Goal: Task Accomplishment & Management: Manage account settings

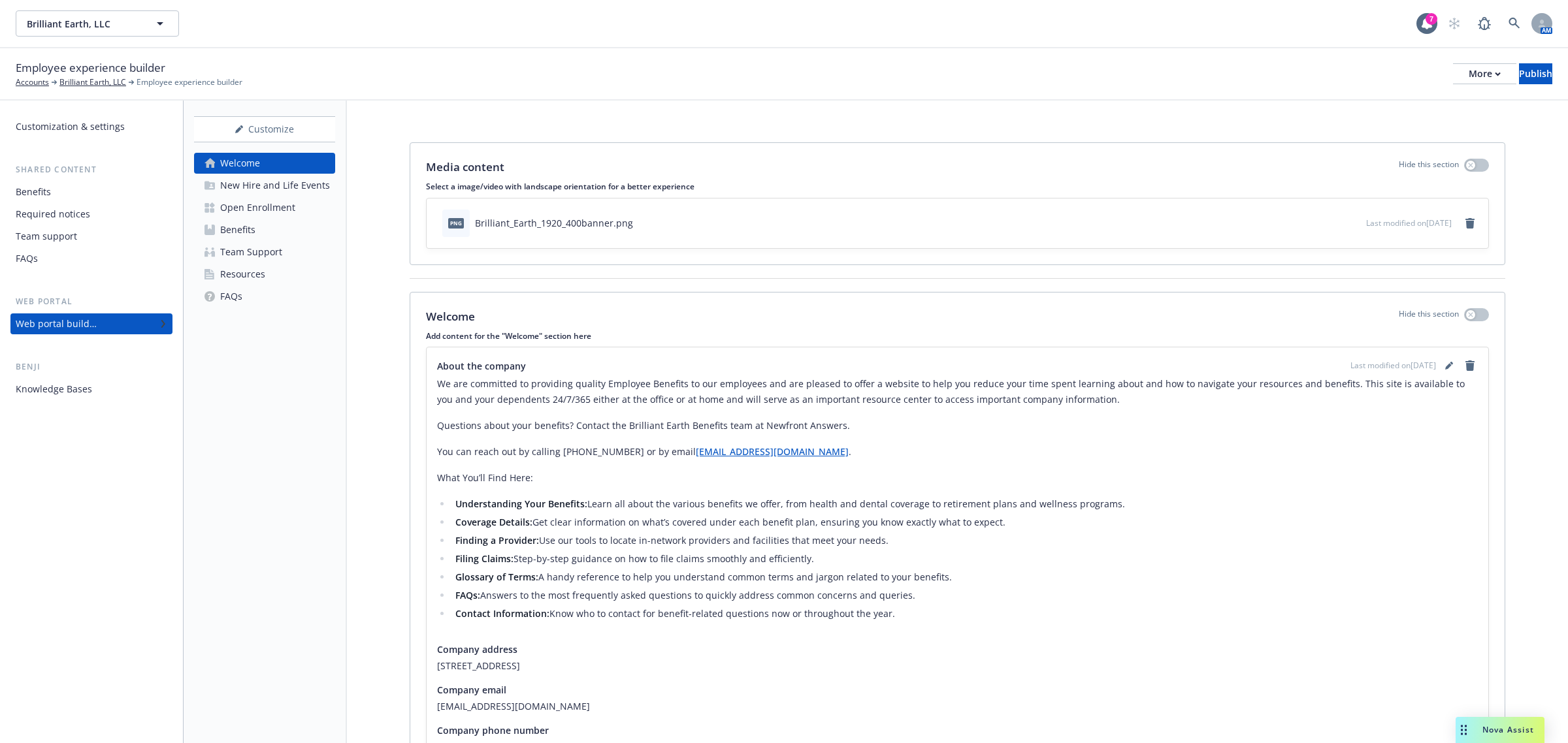
click at [273, 204] on div "Open Enrollment" at bounding box center [258, 207] width 75 height 21
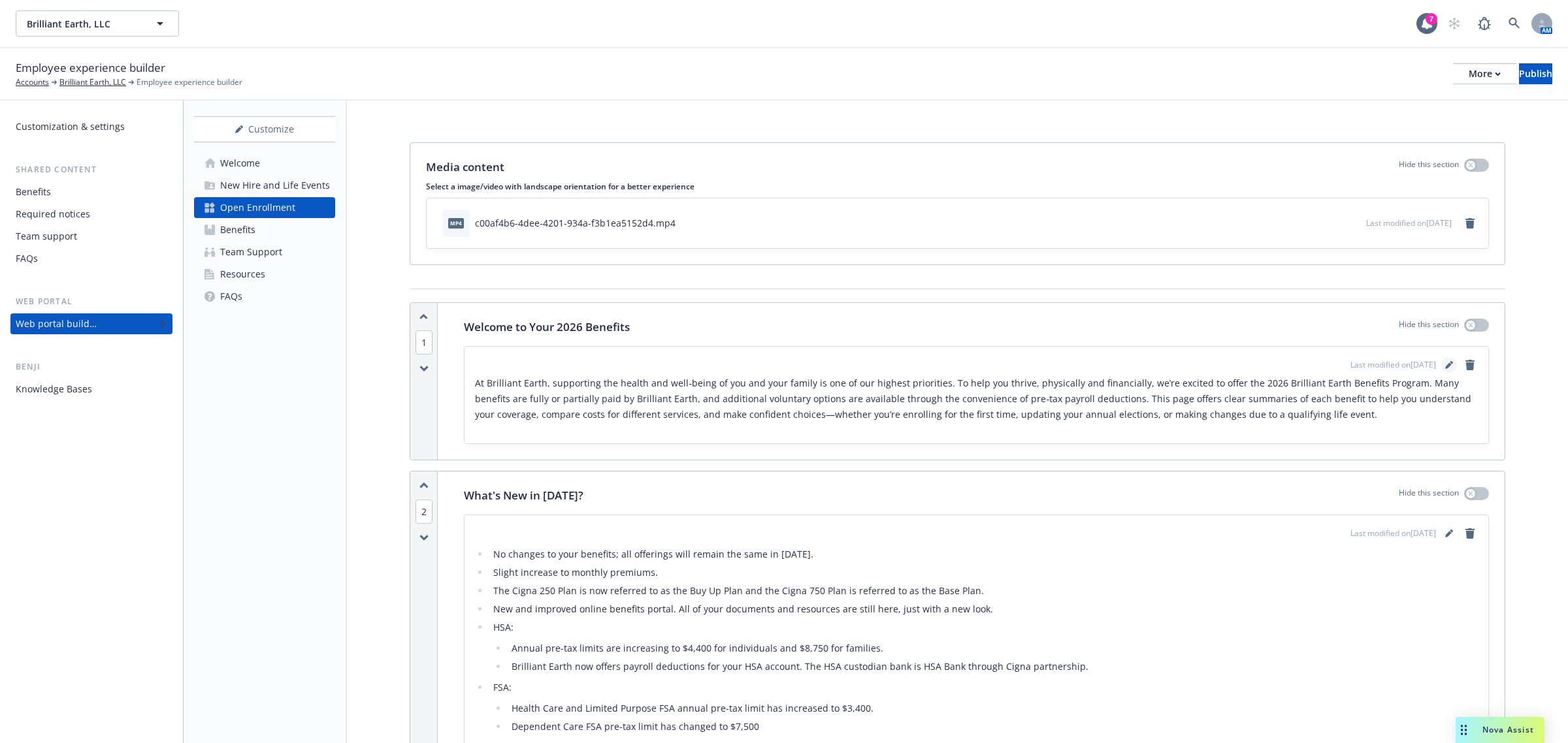
click at [1044, 363] on icon "editPencil" at bounding box center [1449, 365] width 7 height 7
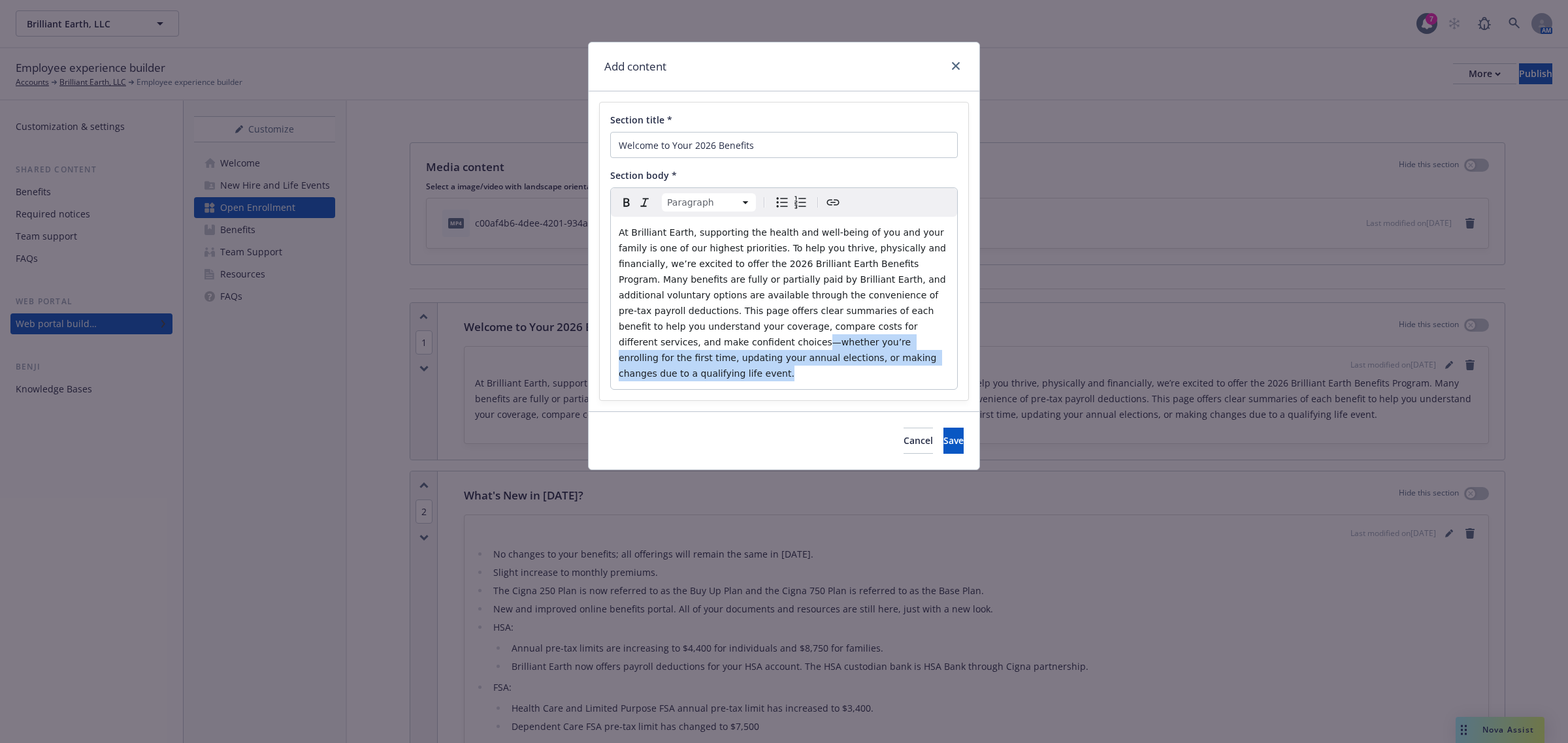
drag, startPoint x: 844, startPoint y: 360, endPoint x: 818, endPoint y: 328, distance: 41.2
click at [818, 328] on p "At Brilliant Earth, supporting the health and well‑being of you and your family…" at bounding box center [784, 303] width 330 height 157
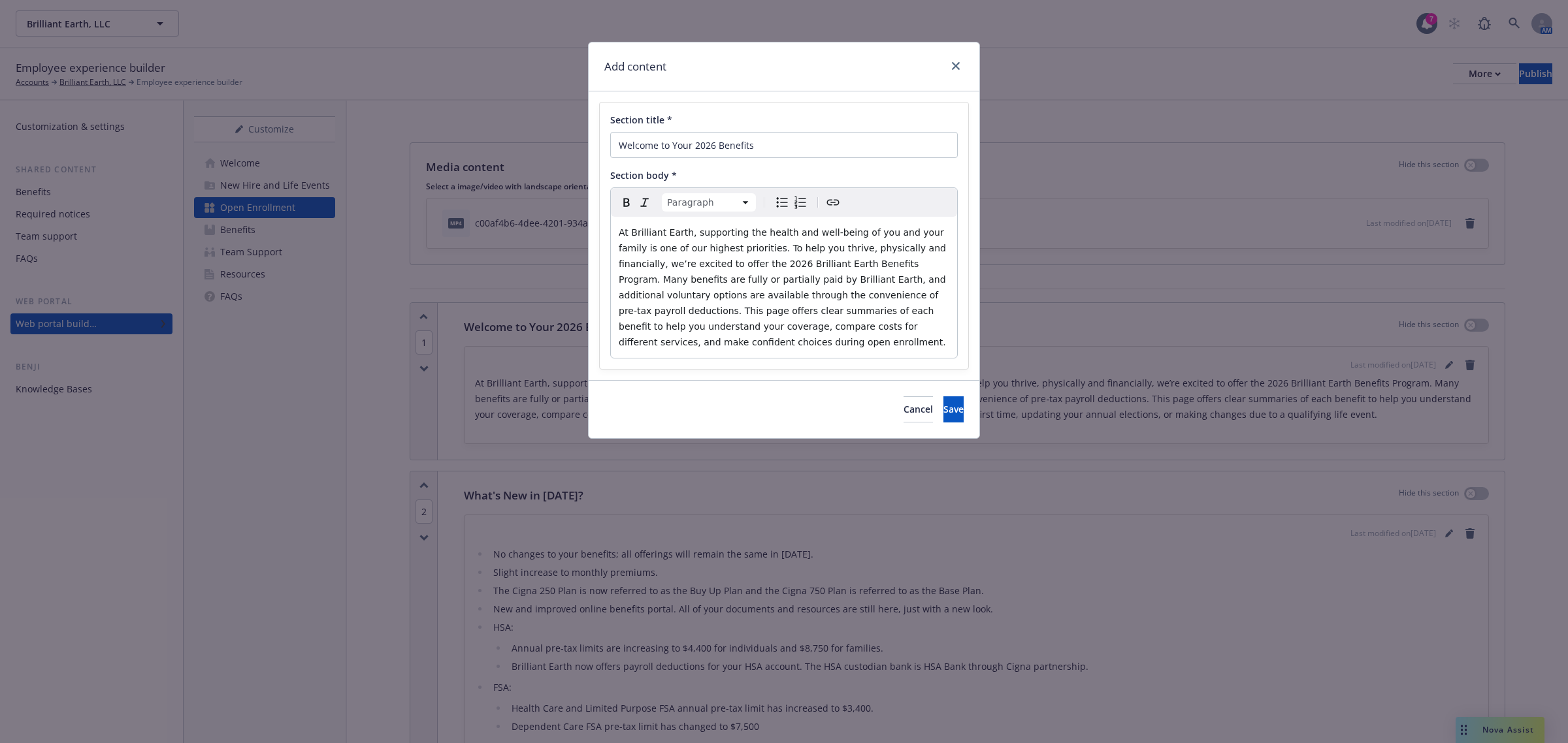
click at [876, 330] on span "At Brilliant Earth, supporting the health and well‑being of you and your family…" at bounding box center [784, 287] width 330 height 120
click at [945, 396] on button "Save" at bounding box center [953, 409] width 20 height 26
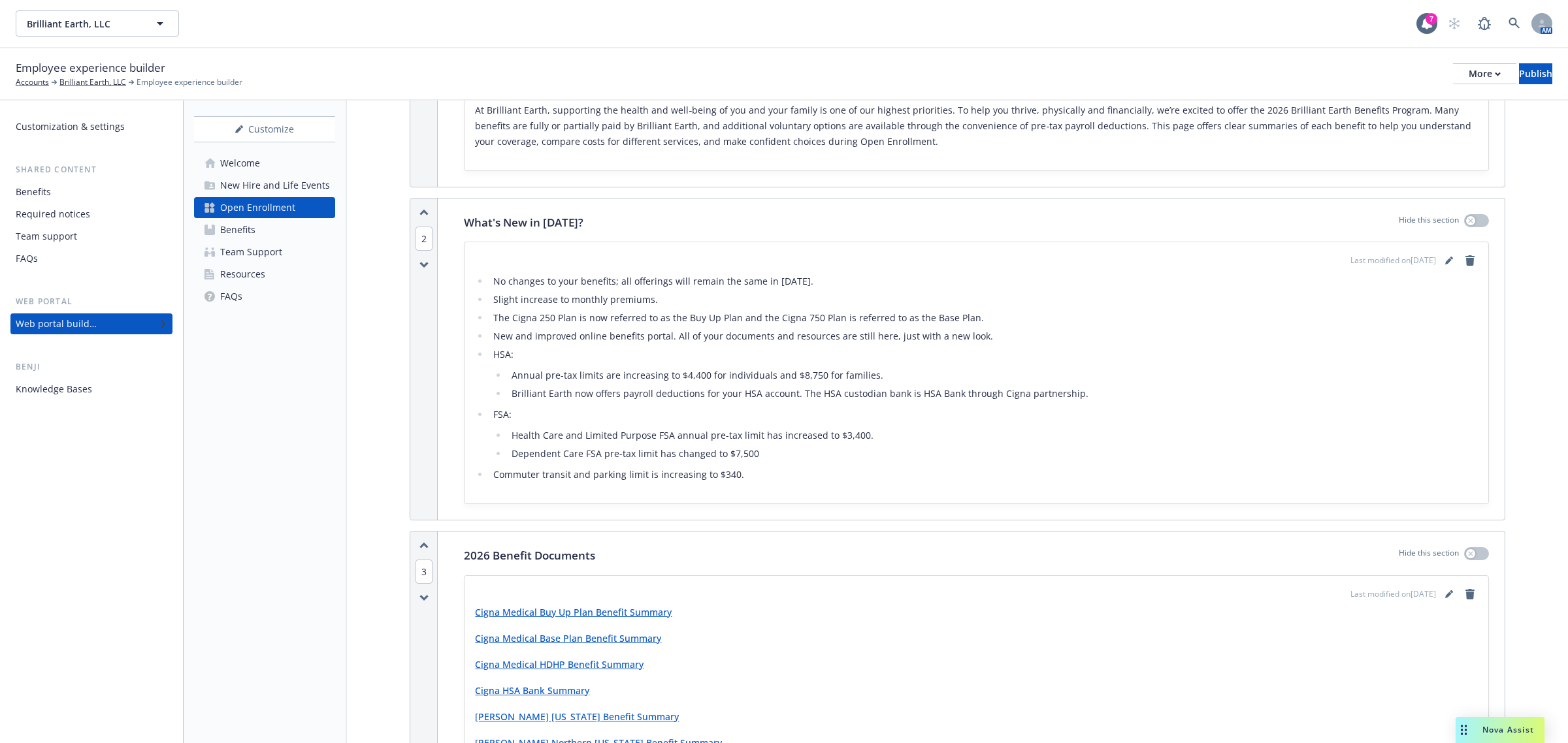
scroll to position [245, 0]
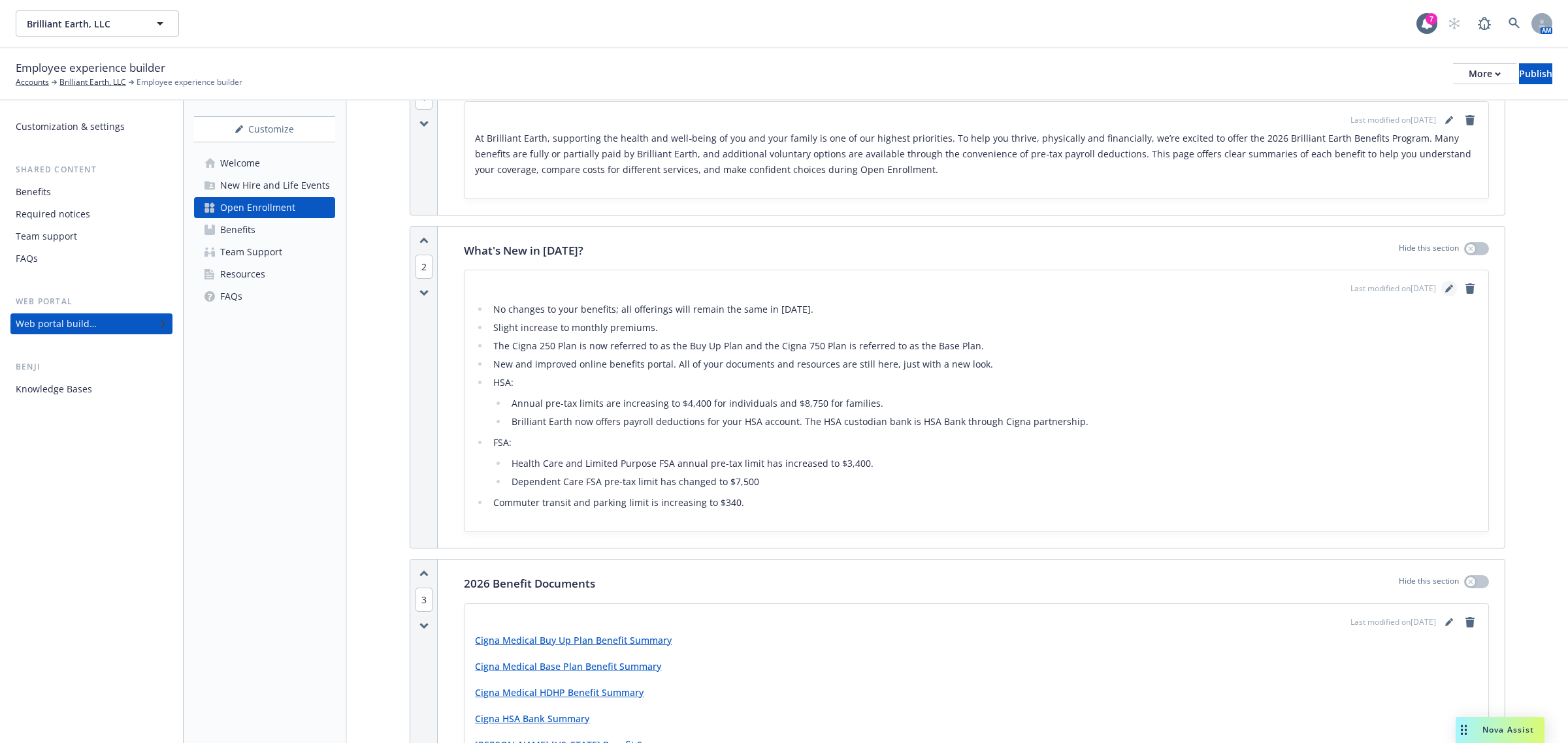
click at [1044, 288] on icon "editPencil" at bounding box center [1451, 286] width 3 height 3
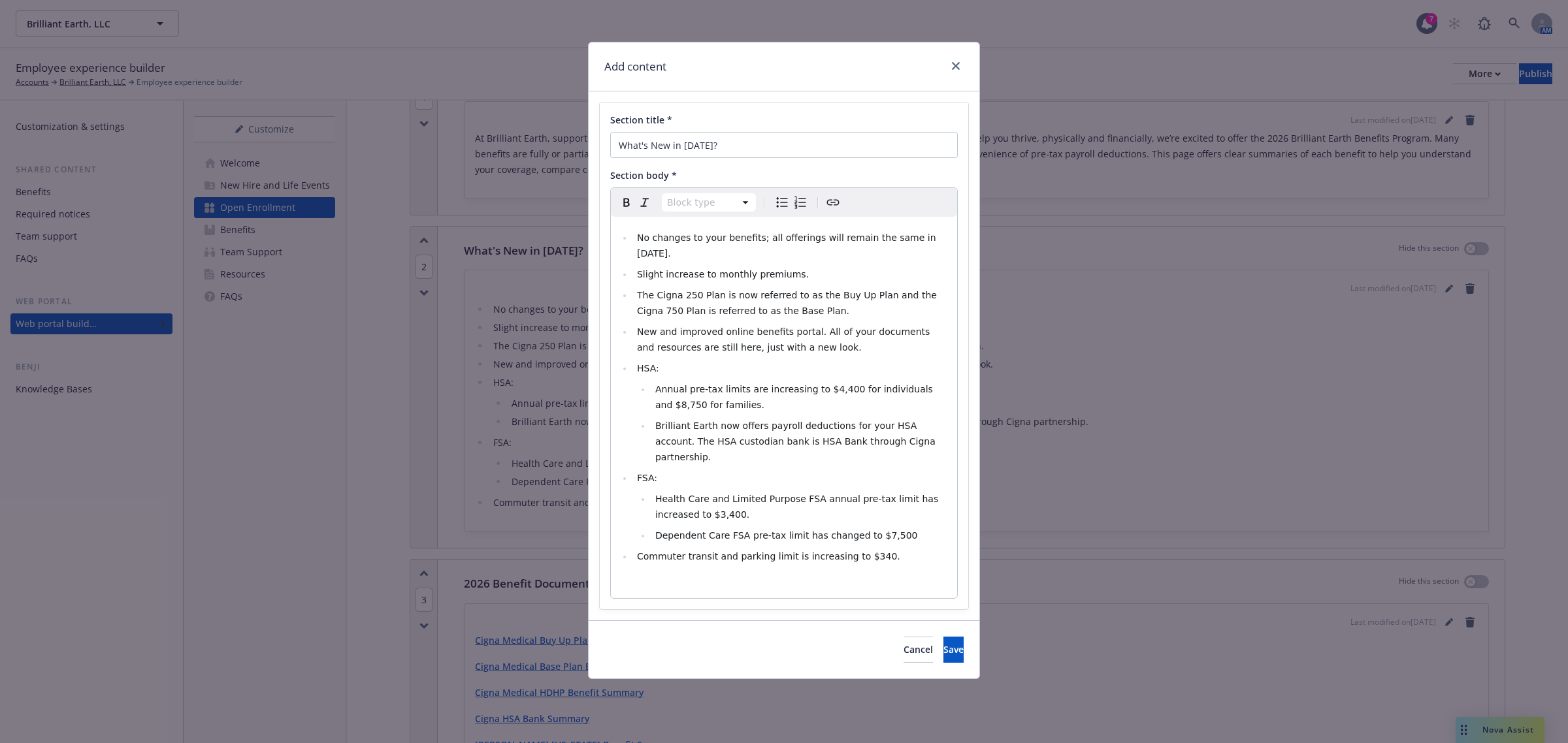
select select
click at [877, 515] on li "Commuter transit and parking limit is increasing to $340." at bounding box center [791, 556] width 316 height 16
click at [860, 515] on span "Commuter transit and parking limit is increasing to $340." at bounding box center [768, 557] width 263 height 10
click at [905, 515] on li "Commuter transit and parking limit is increasing to $340*." at bounding box center [791, 556] width 316 height 16
click at [692, 494] on span "Health Care and Limited Purpose FSA annual pre-tax limit has increased to $3,40…" at bounding box center [799, 506] width 286 height 26
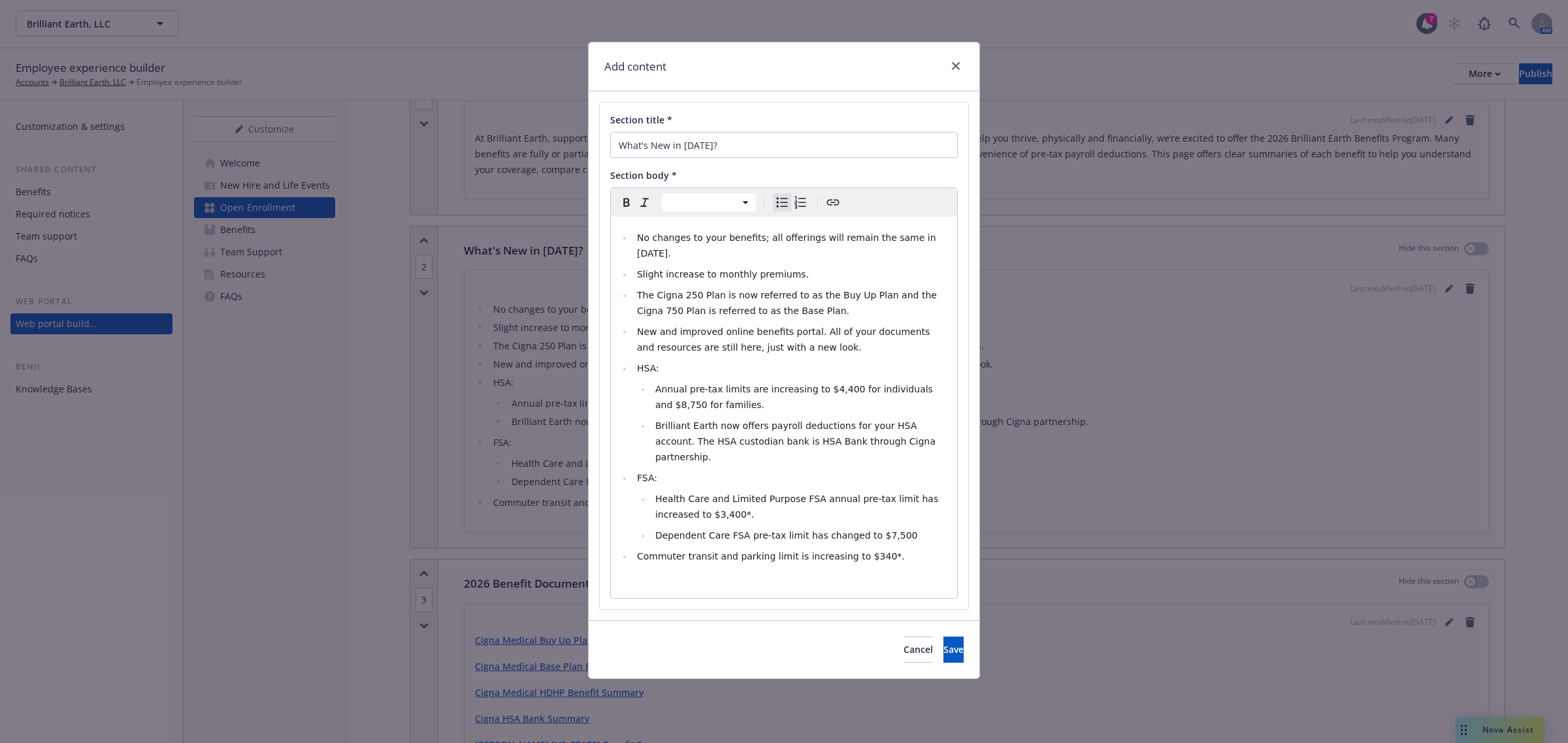
select select "paragraph"
click at [722, 515] on p "editable markdown" at bounding box center [784, 582] width 330 height 16
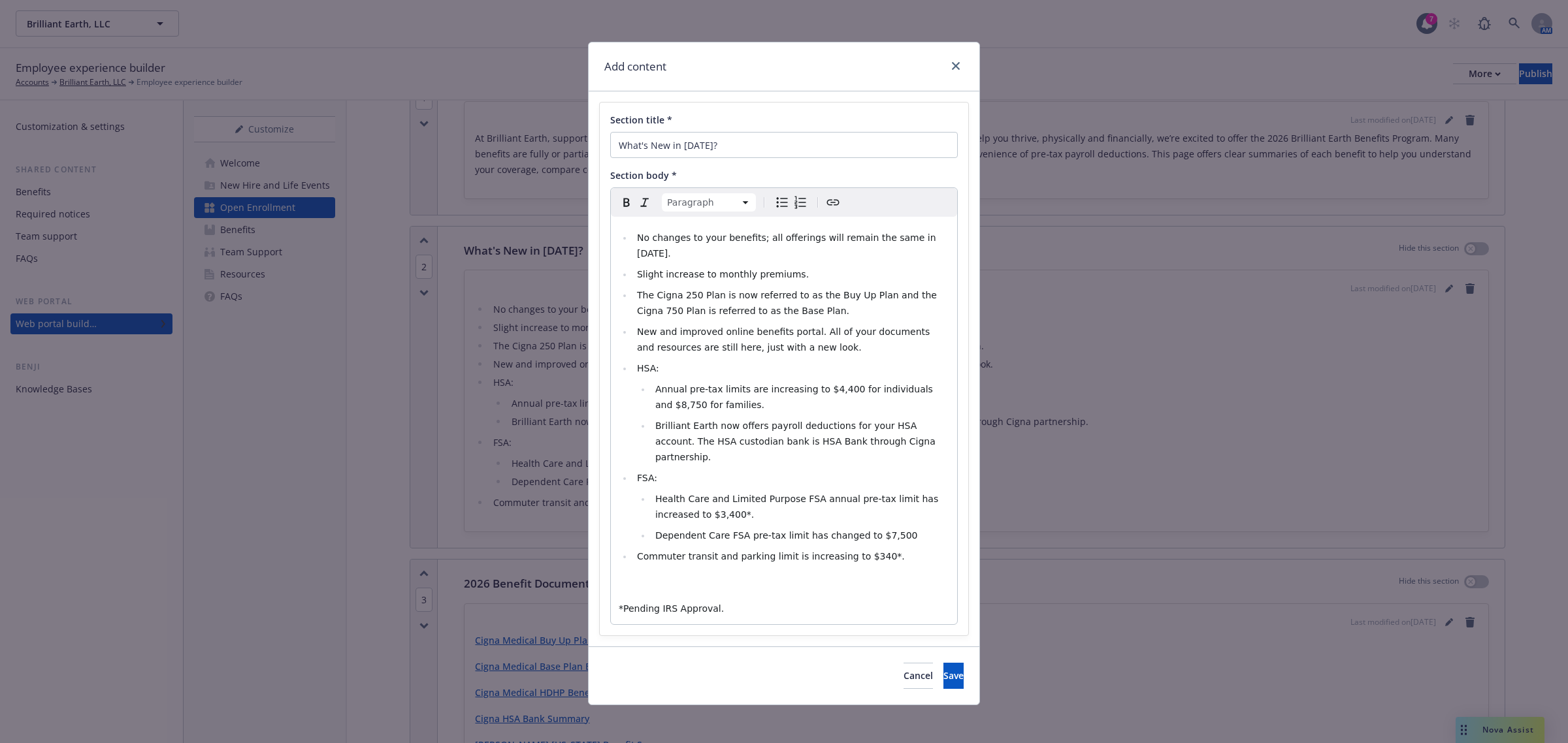
drag, startPoint x: 920, startPoint y: 648, endPoint x: 778, endPoint y: 588, distance: 154.2
click at [778, 515] on div "No changes to your benefits; all offerings will remain the same in 2026. Slight…" at bounding box center [784, 421] width 346 height 407
click at [943, 515] on span "Save" at bounding box center [953, 676] width 20 height 13
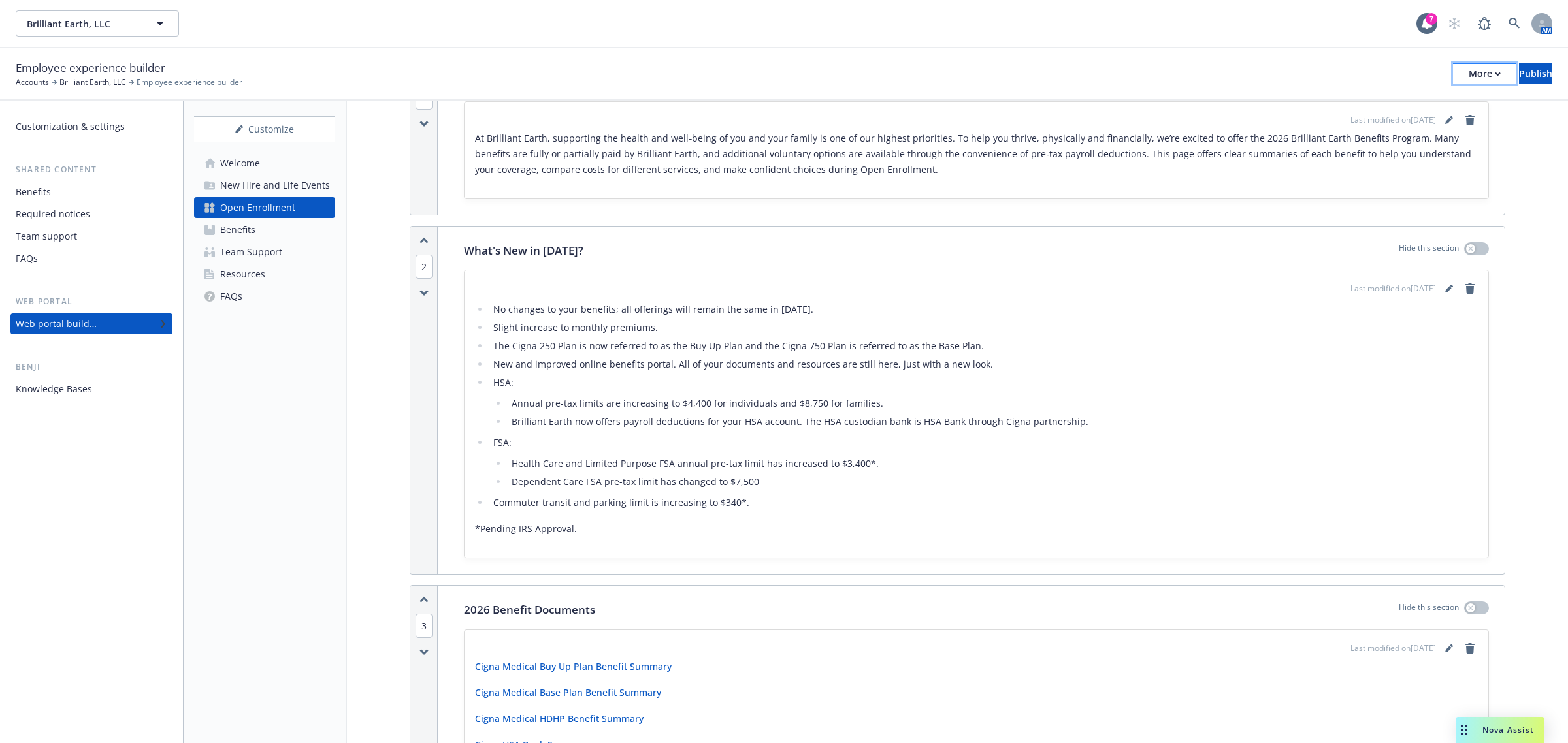
click at [1044, 75] on button "More" at bounding box center [1484, 74] width 64 height 21
click at [1044, 109] on link "Copy preview link" at bounding box center [1376, 102] width 193 height 26
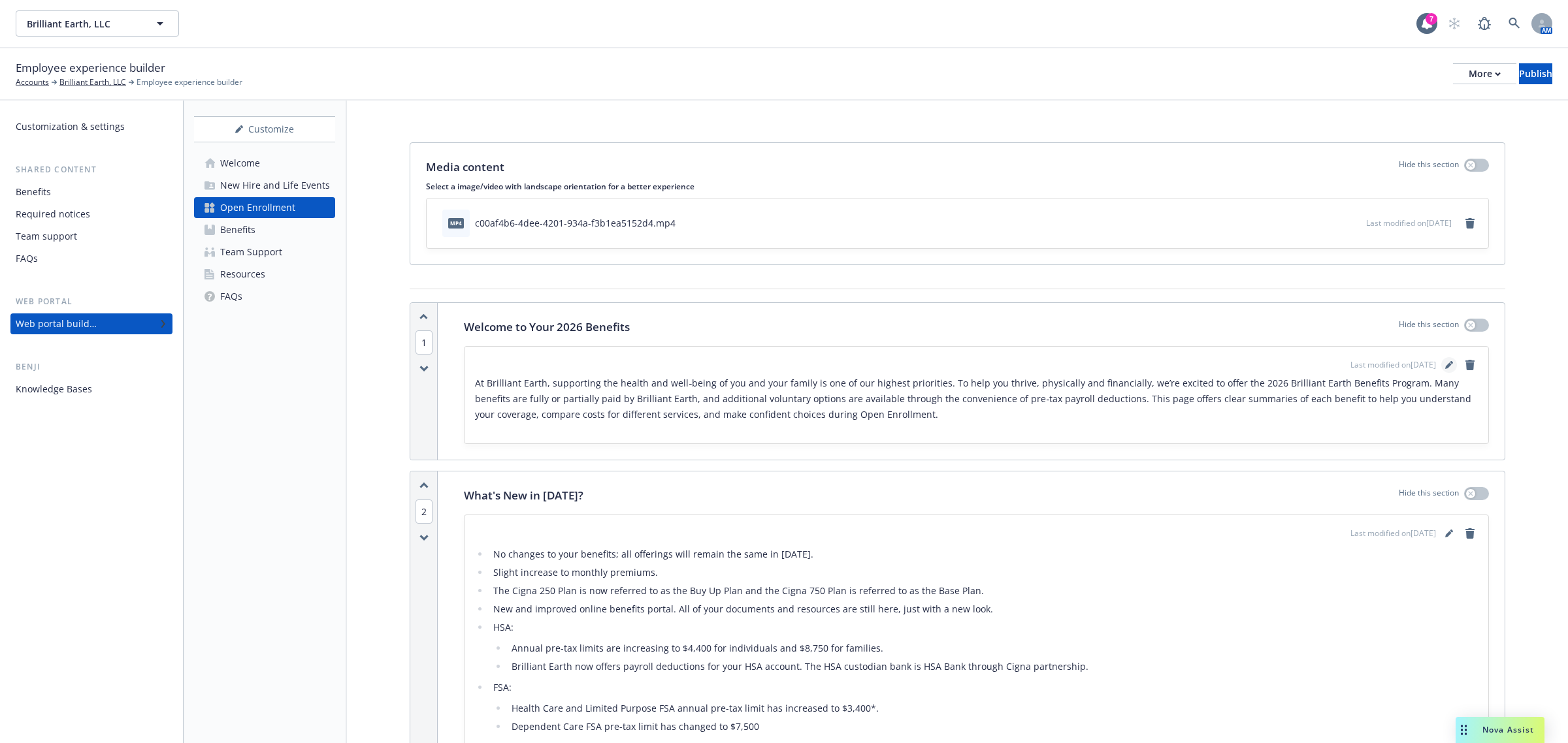
click at [1044, 365] on icon "editPencil" at bounding box center [1449, 365] width 7 height 7
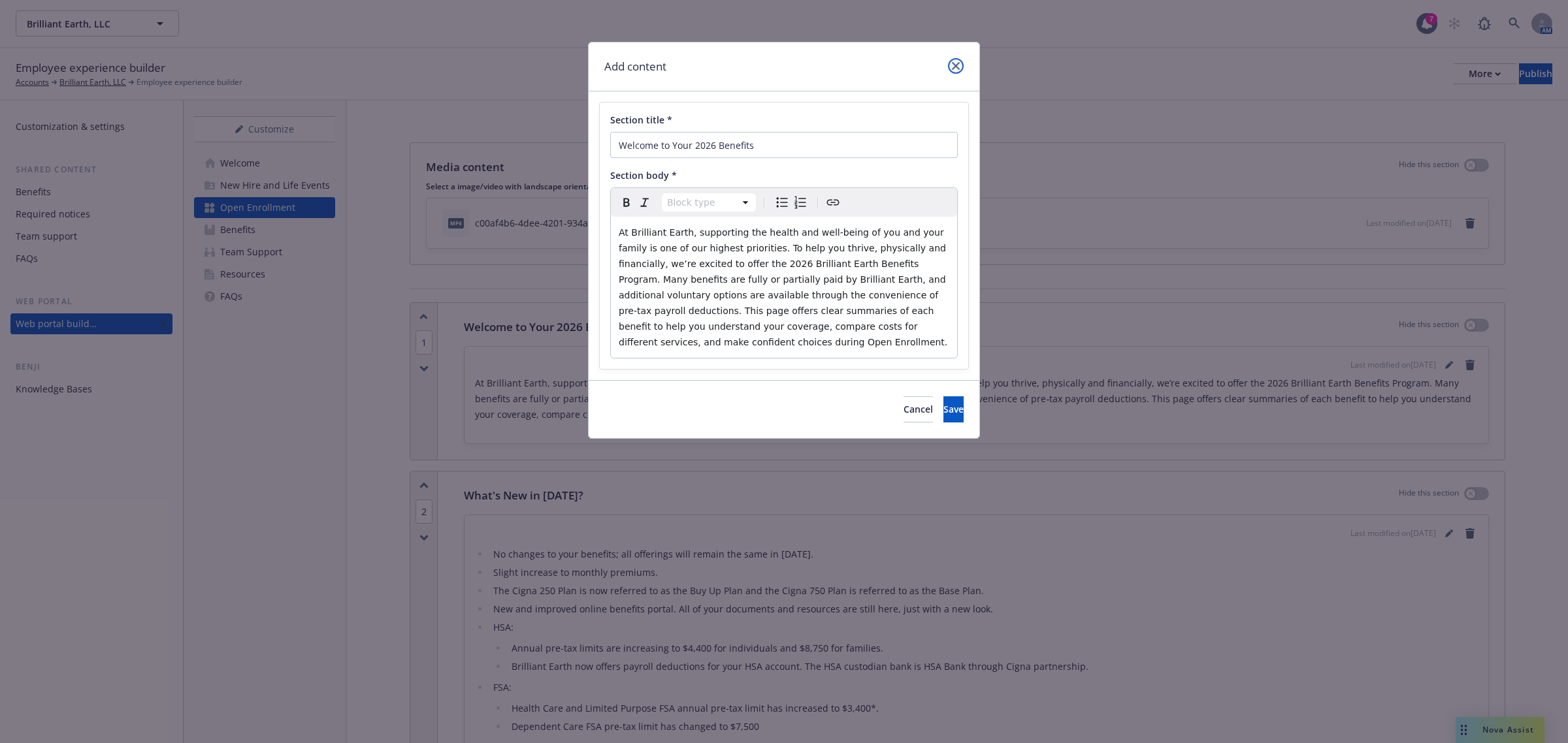
click at [952, 65] on icon "close" at bounding box center [956, 66] width 7 height 7
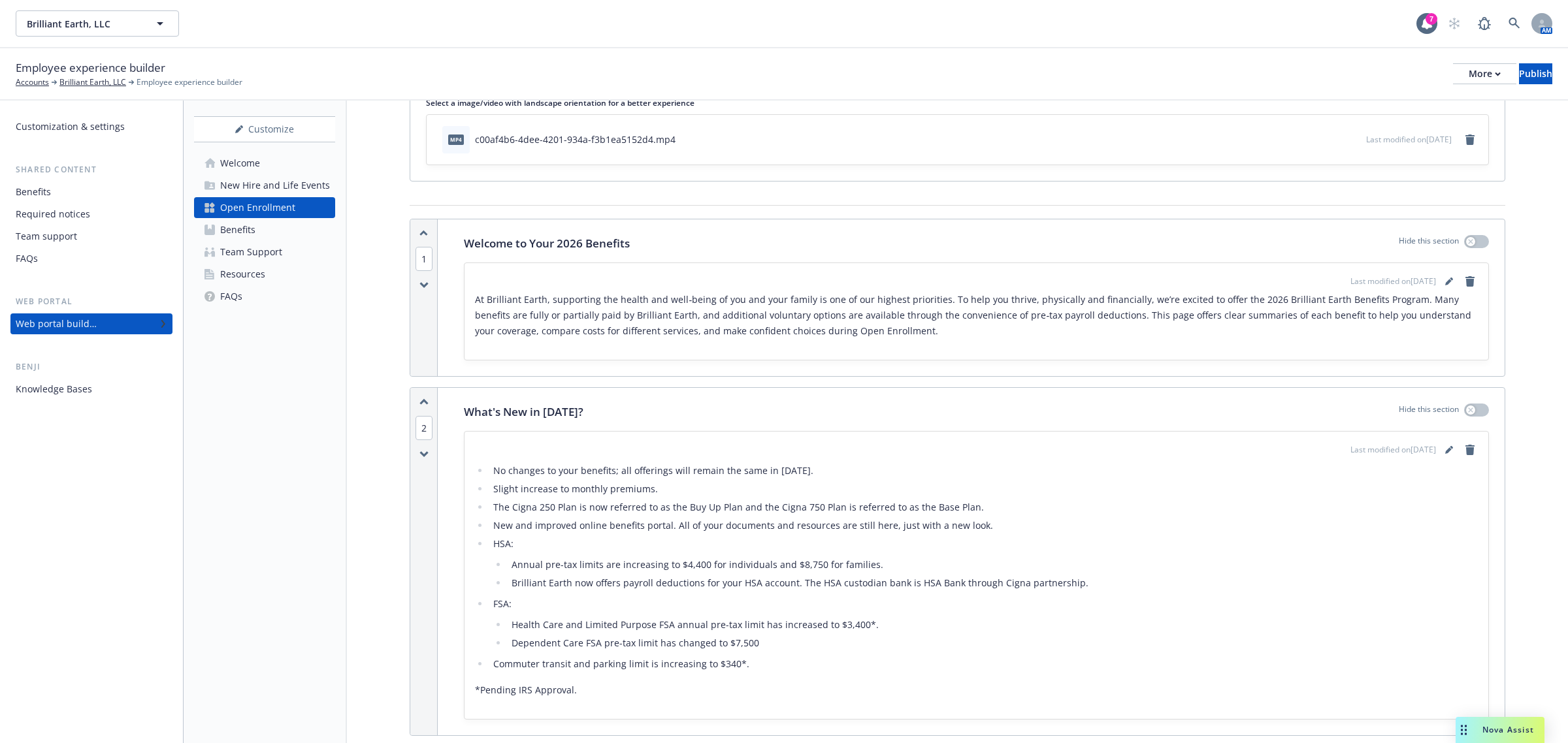
scroll to position [163, 0]
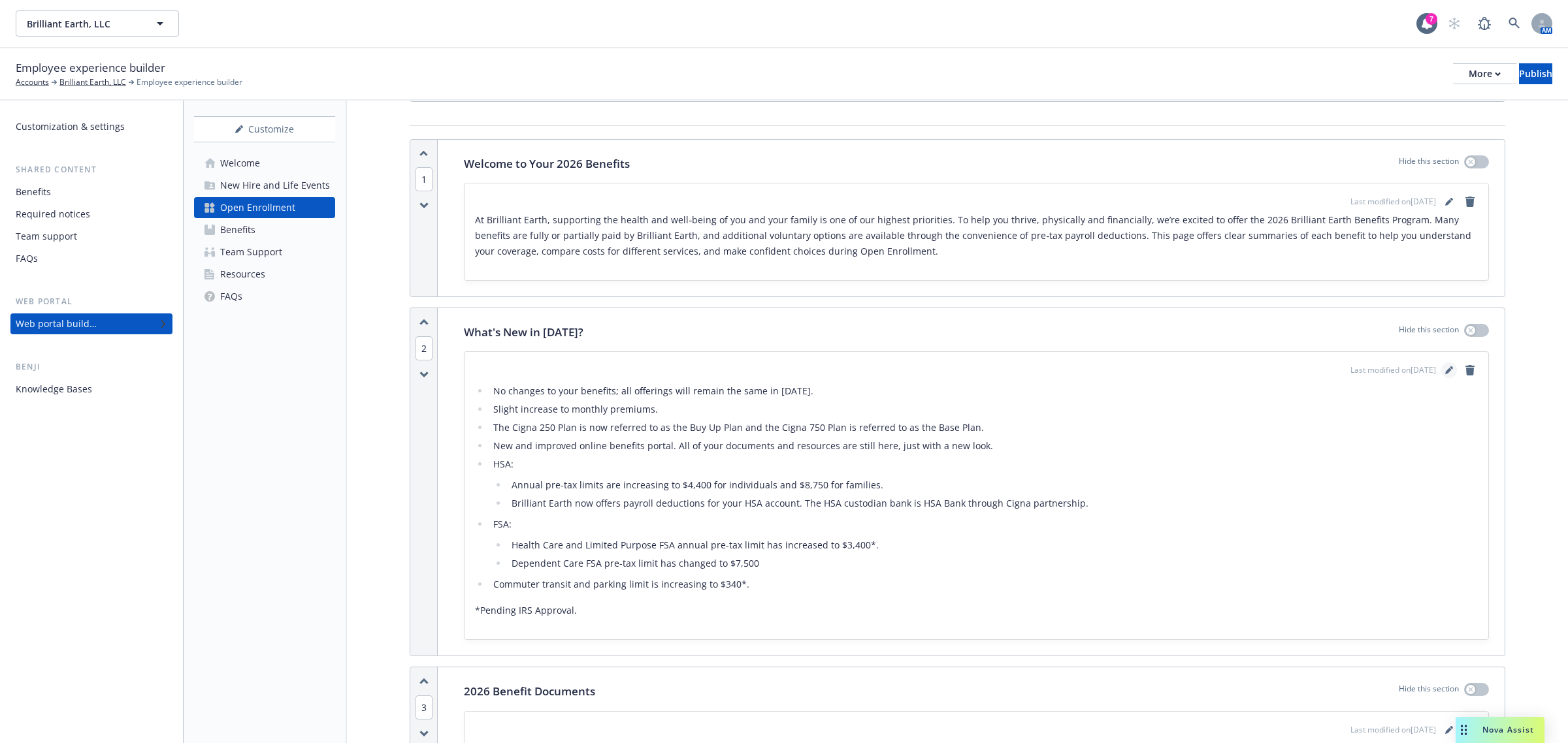
click at [1044, 367] on icon "editPencil" at bounding box center [1449, 370] width 7 height 7
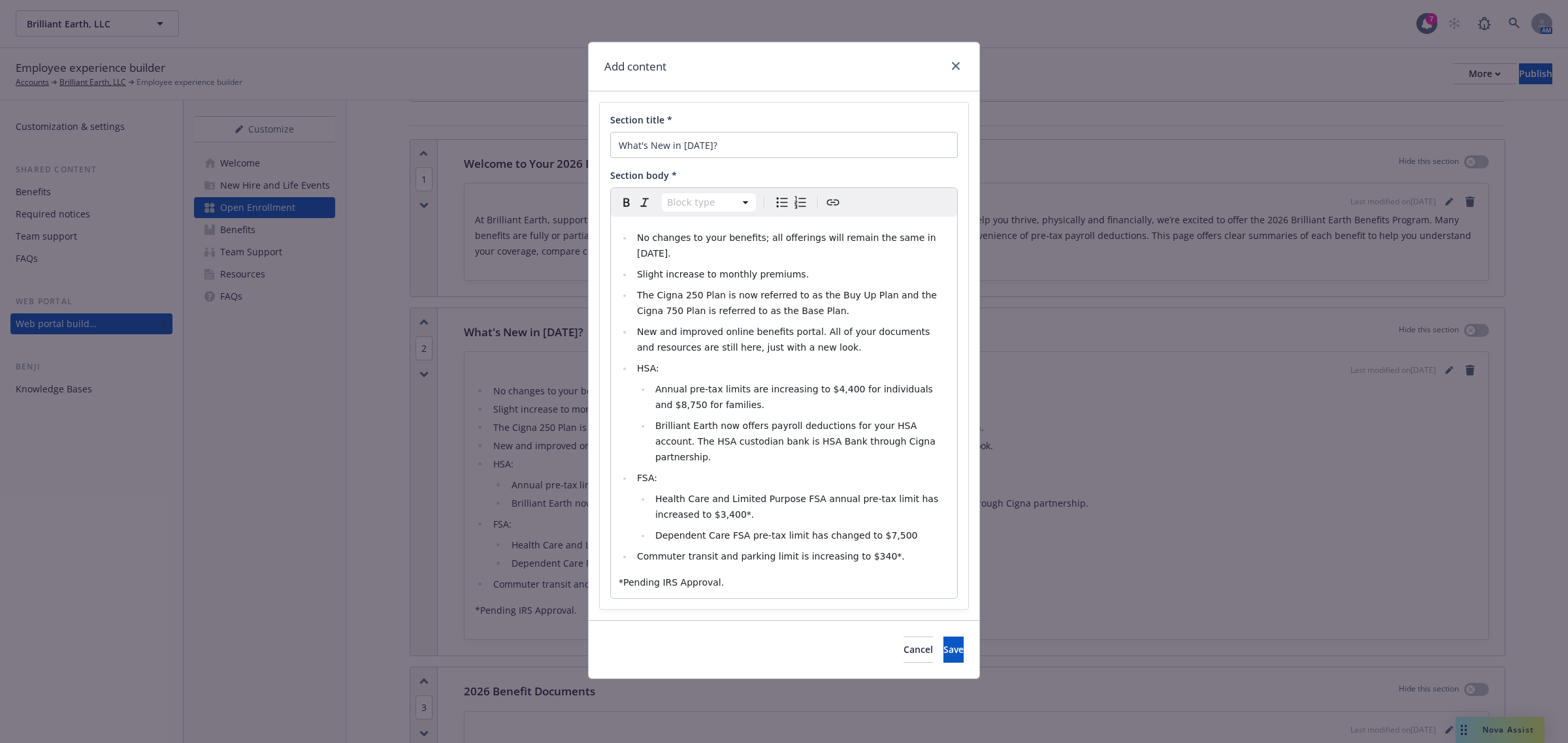
select select
click at [897, 242] on span "No changes to your benefits; all offerings will remain the same in 2026." at bounding box center [787, 245] width 302 height 26
click at [943, 515] on span "Save" at bounding box center [953, 649] width 20 height 13
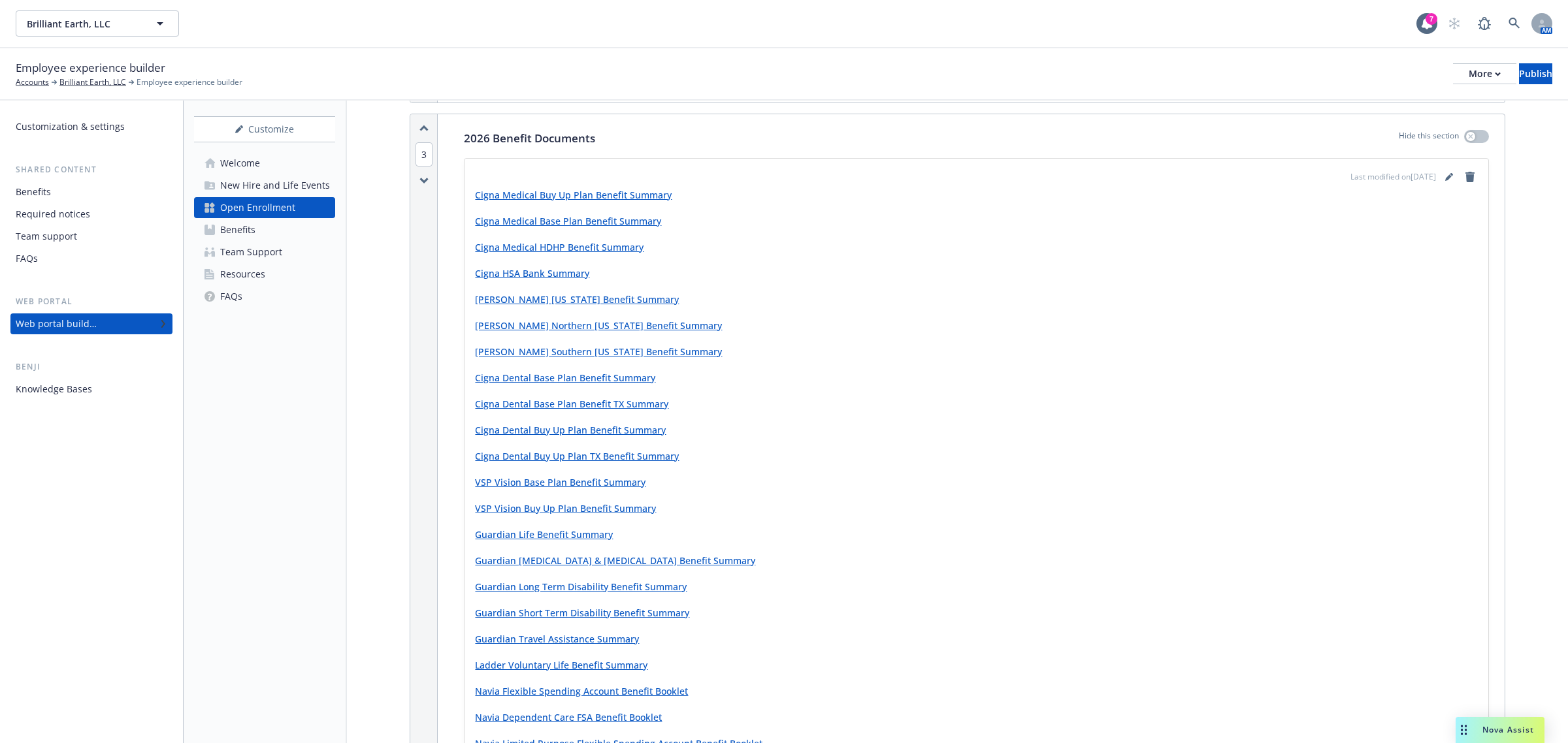
scroll to position [735, 0]
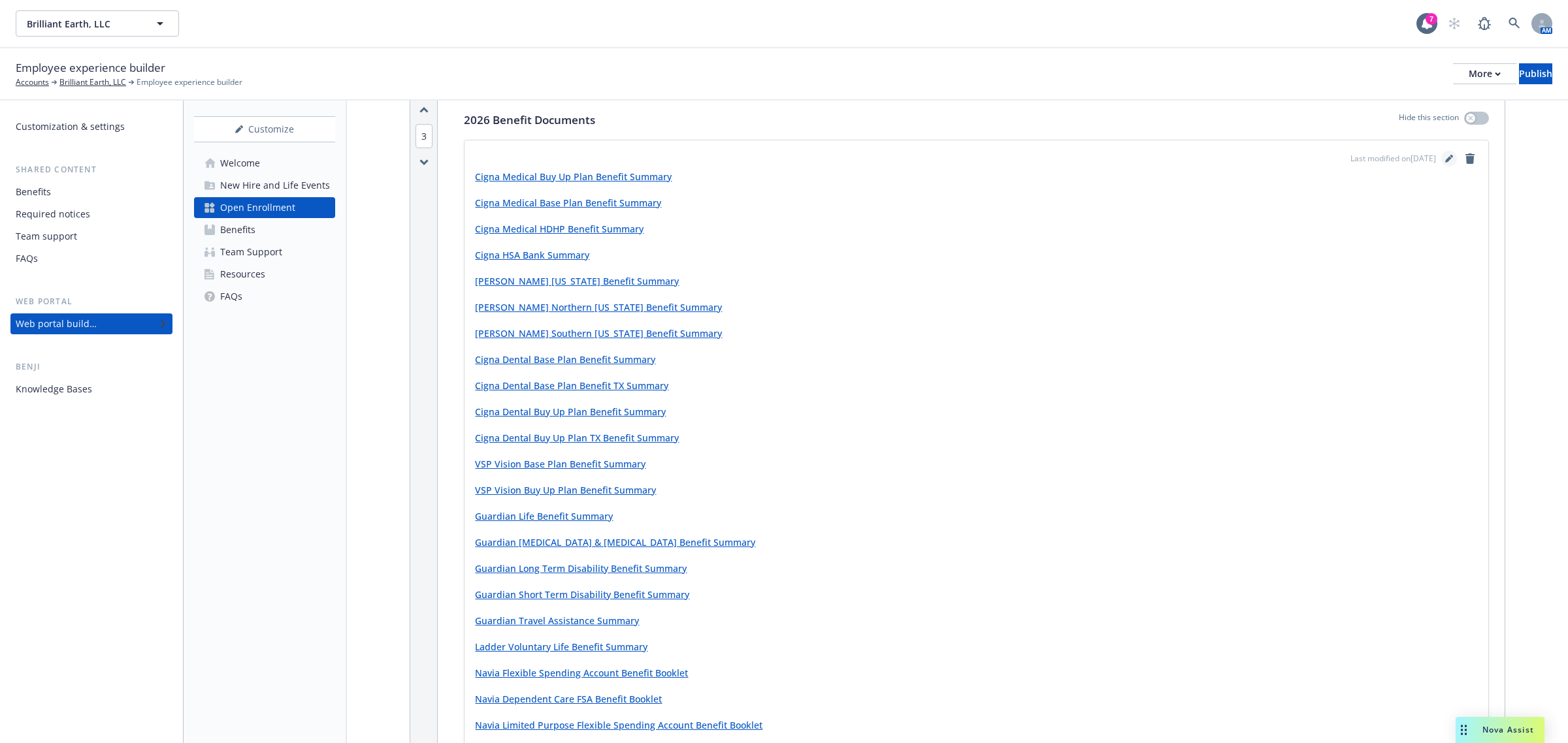
click at [1044, 157] on icon "editPencil" at bounding box center [1449, 159] width 7 height 7
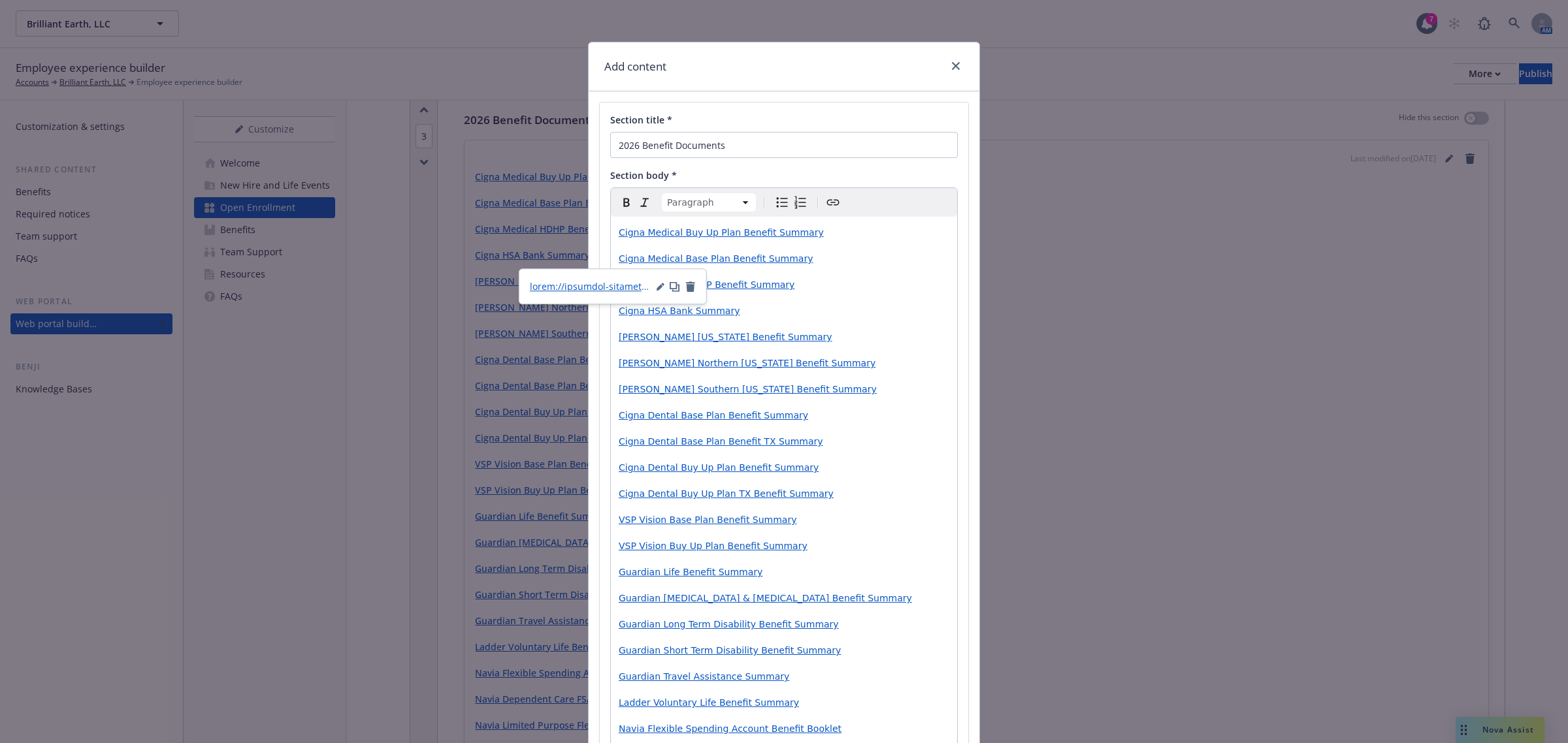
click at [769, 263] on span "Cigna Medical Base Plan Benefit Summary" at bounding box center [715, 258] width 194 height 10
click at [801, 263] on p "Cigna Medical Base Plan Benefit Summary" at bounding box center [784, 258] width 330 height 16
click at [838, 293] on p "Cigna Medical HDHP Benefit Summary" at bounding box center [784, 285] width 330 height 16
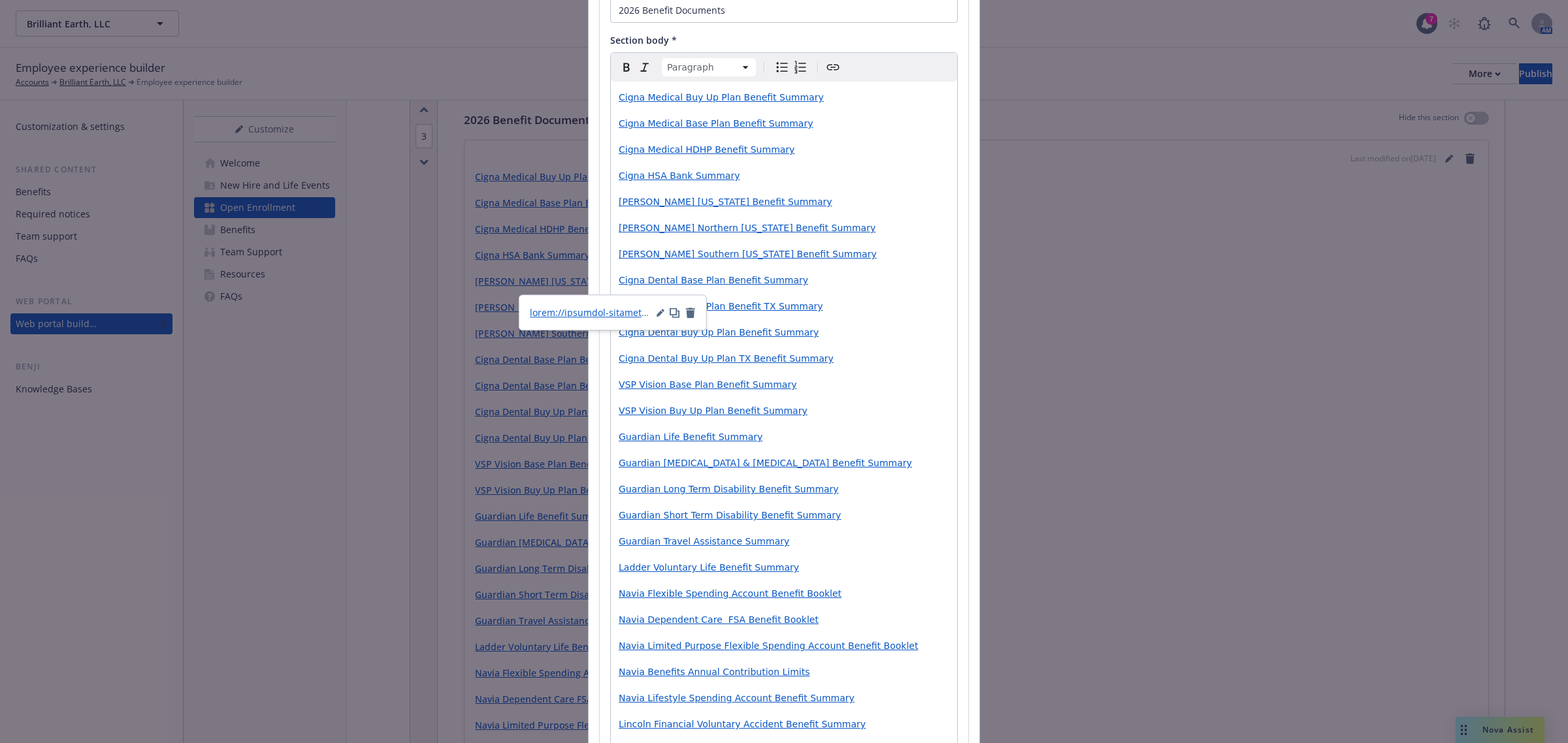
scroll to position [0, 0]
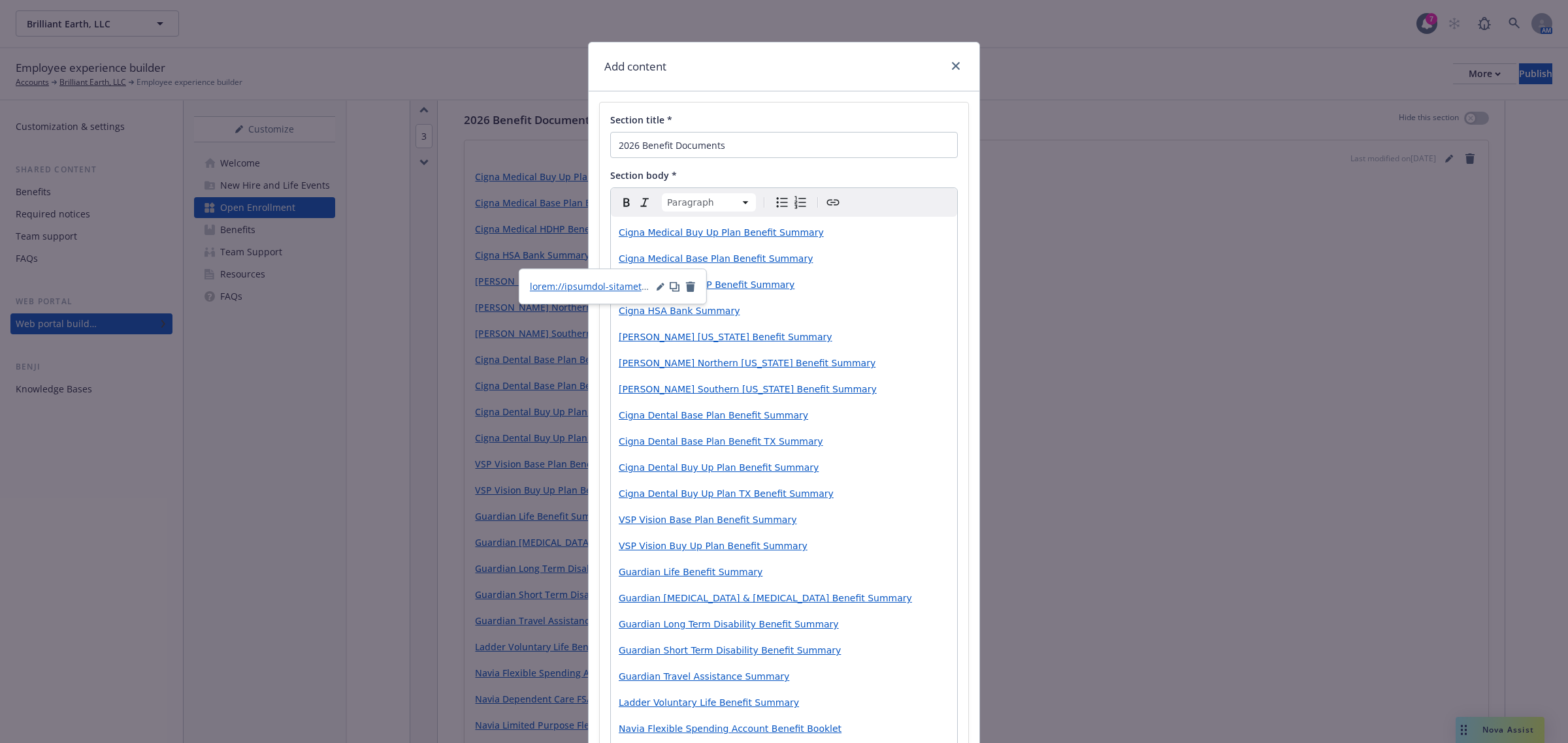
click at [801, 255] on p "Cigna Medical Base Plan Benefit Summary" at bounding box center [784, 258] width 330 height 16
drag, startPoint x: 808, startPoint y: 265, endPoint x: 591, endPoint y: 255, distance: 217.2
click at [591, 255] on div "Section title * 2026 Benefit Documents Section body * Paragraph Paragraph Headi…" at bounding box center [784, 533] width 390 height 885
copy span "Cigna Medical Base Plan Benefit Summary"
click at [619, 228] on span "Cigna Medical Buy Up Plan Benefit Summary" at bounding box center [721, 232] width 205 height 10
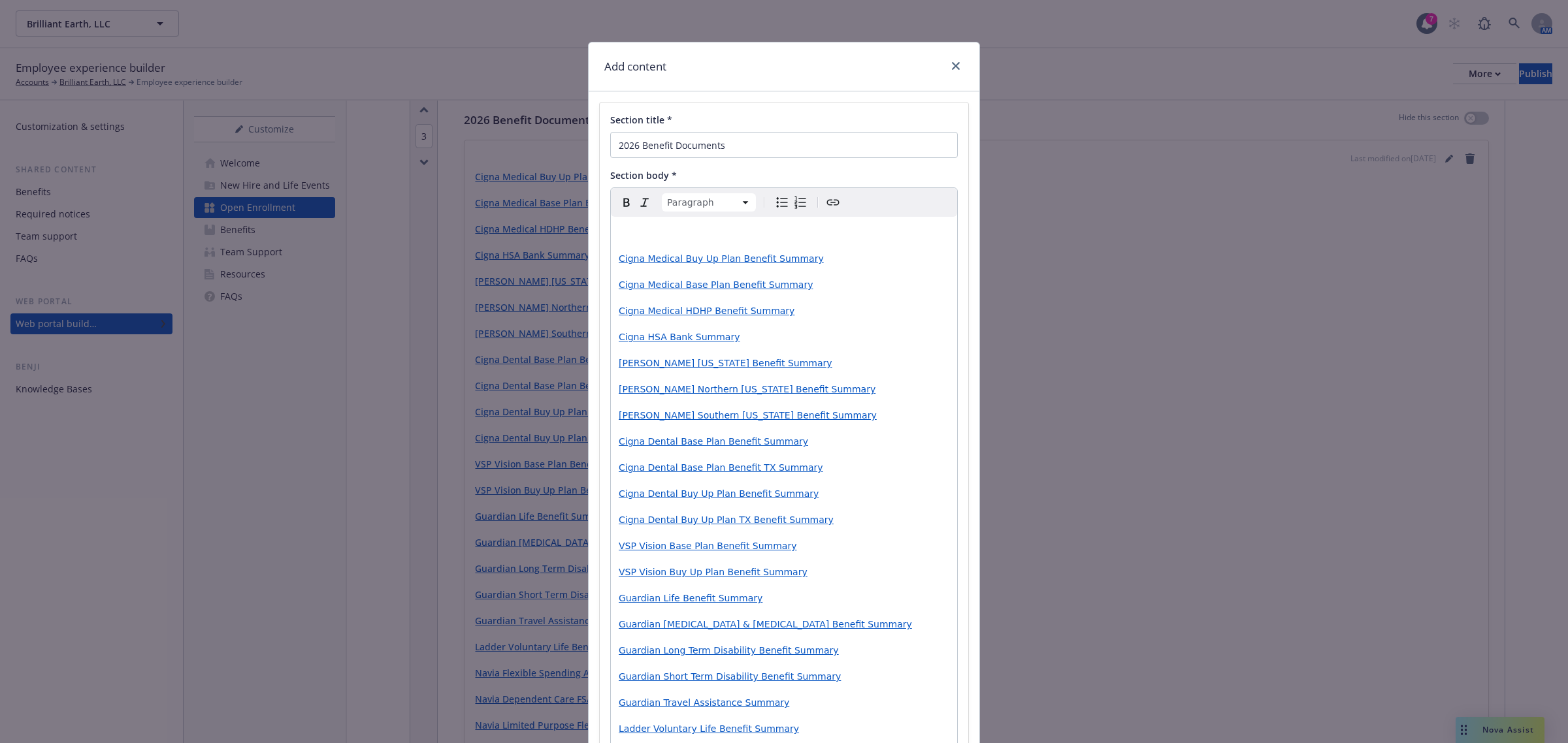
click at [657, 240] on p "editable markdown" at bounding box center [784, 232] width 330 height 16
click at [763, 236] on span "Cigna Medical Base Plan Benefit Summary" at bounding box center [715, 232] width 194 height 10
click at [821, 291] on p "Cigna Medical Base Plan Benefit Summary" at bounding box center [784, 285] width 330 height 16
drag, startPoint x: 820, startPoint y: 278, endPoint x: 608, endPoint y: 282, distance: 212.0
click at [611, 282] on div "Cigna Medical Base Plan Benefit Summary Cigna Medical Buy Up Plan Benefit Summa…" at bounding box center [784, 598] width 346 height 763
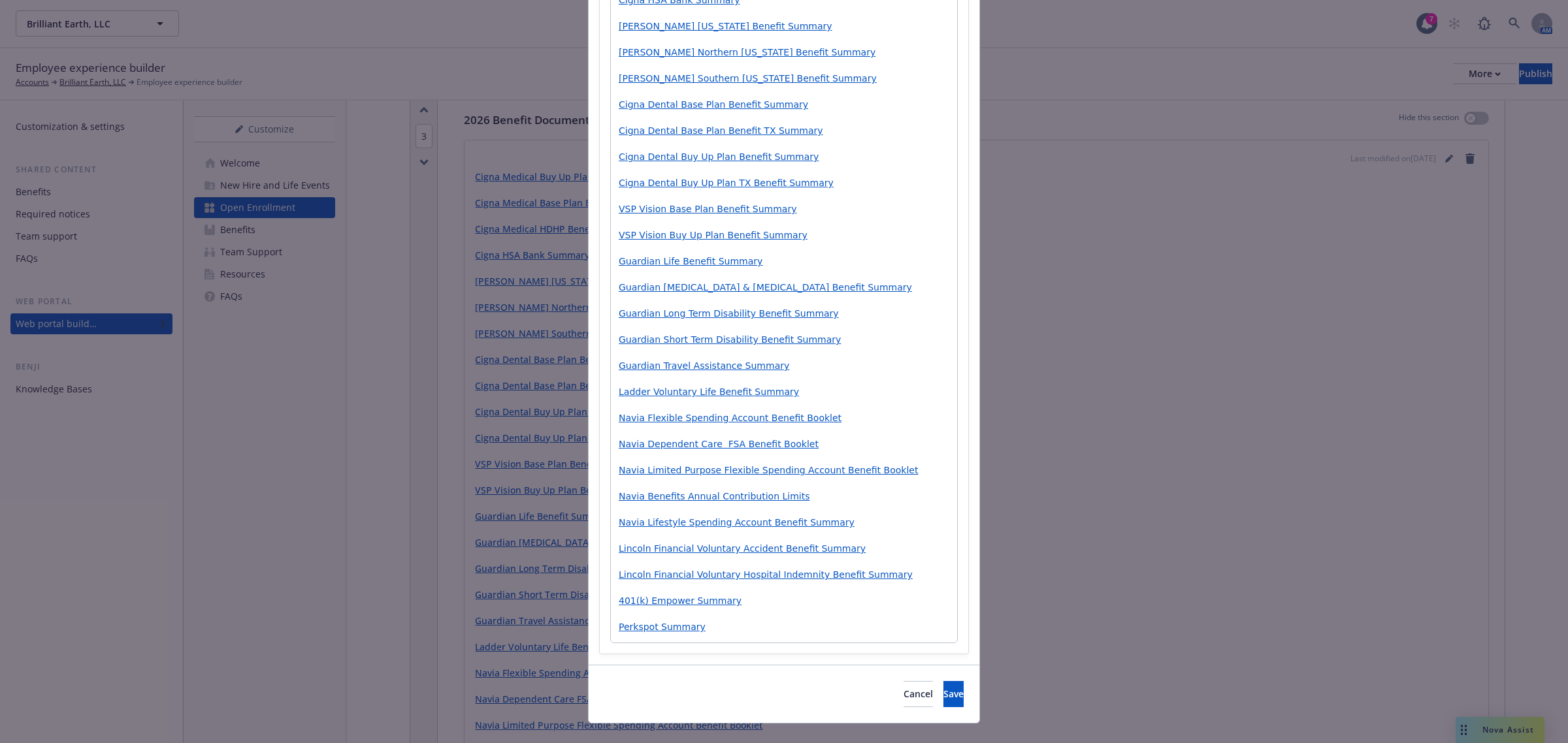
scroll to position [327, 0]
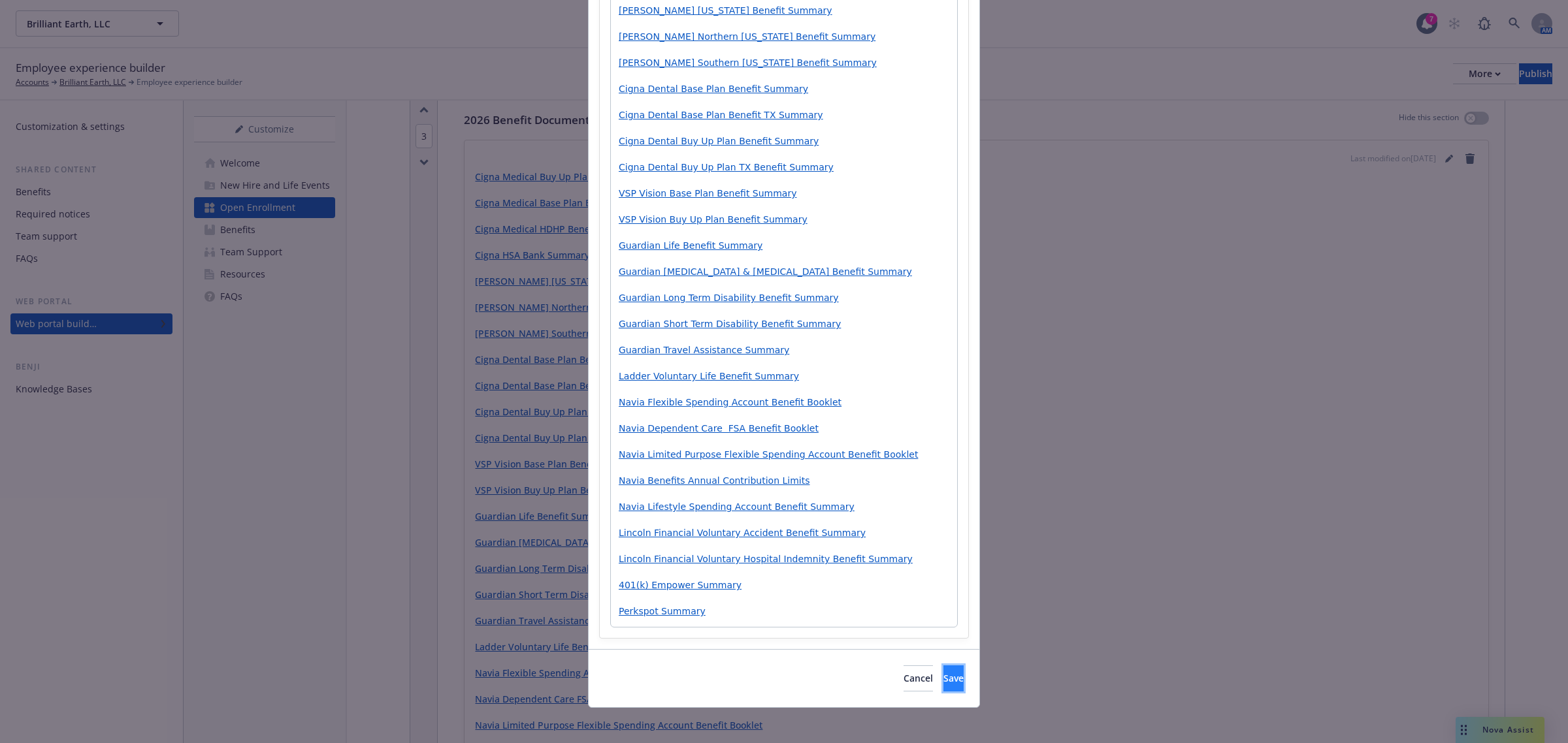
click at [943, 515] on span "Save" at bounding box center [953, 678] width 20 height 13
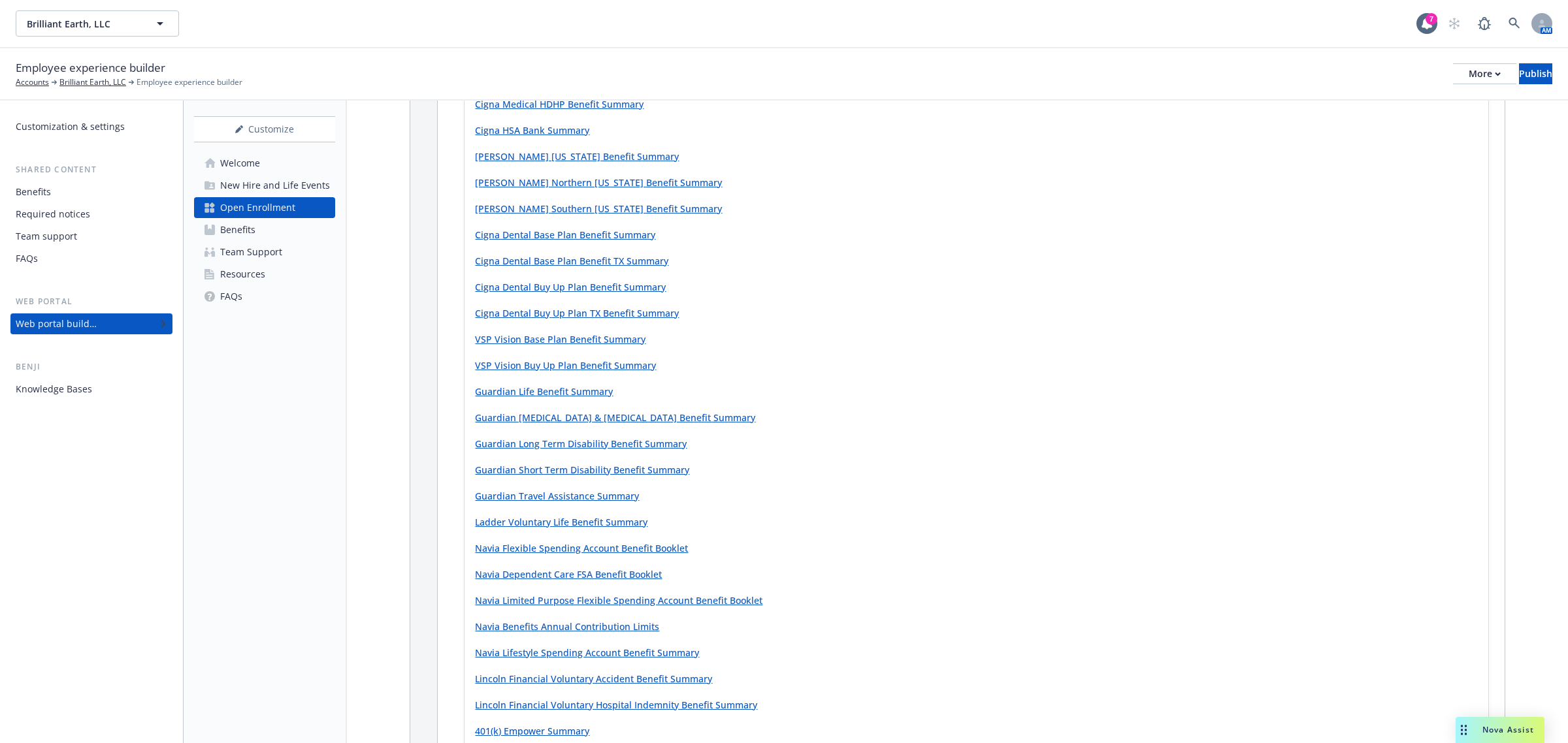
scroll to position [898, 0]
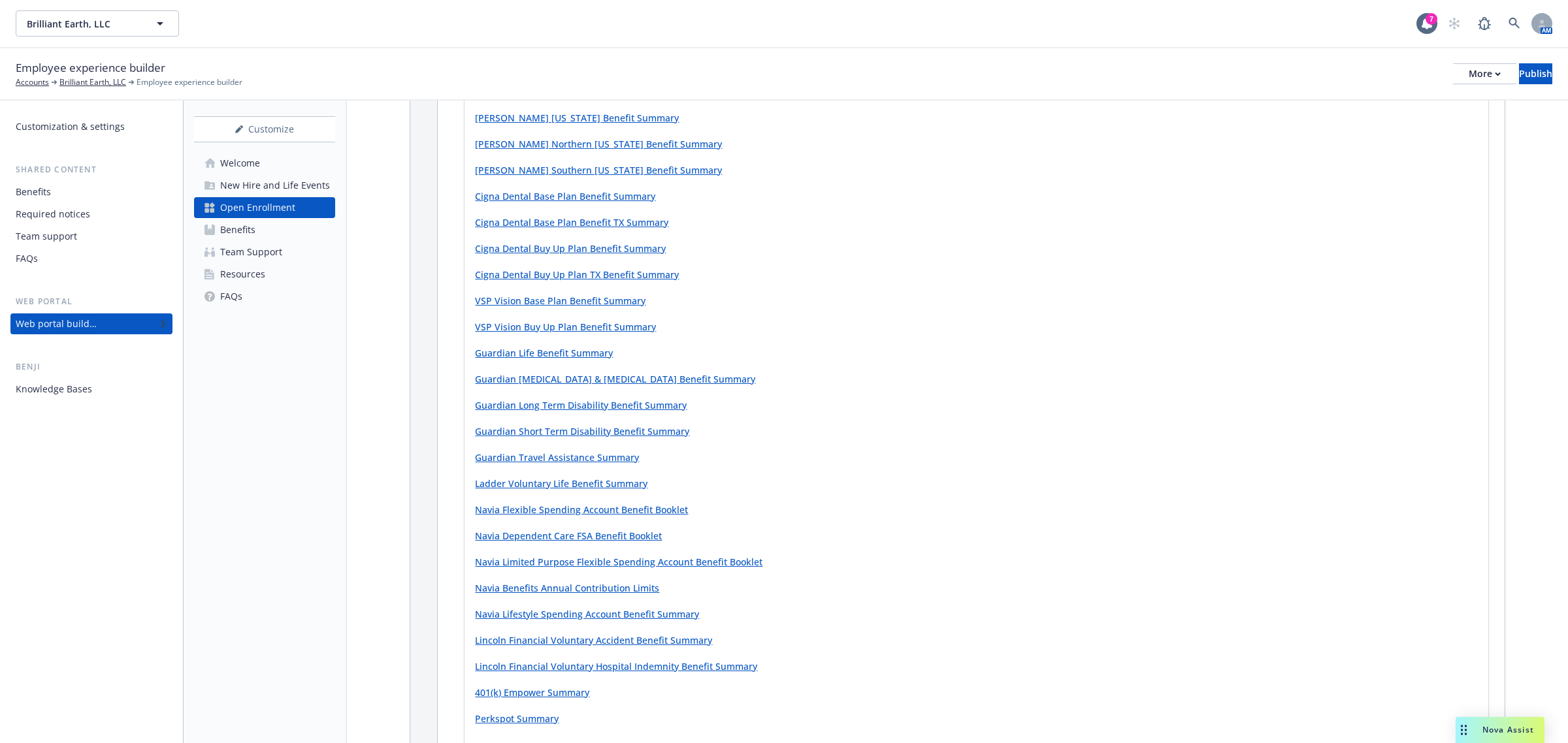
click at [542, 513] on link "Navia Flexible Spending Account Benefit Booklet" at bounding box center [581, 509] width 213 height 13
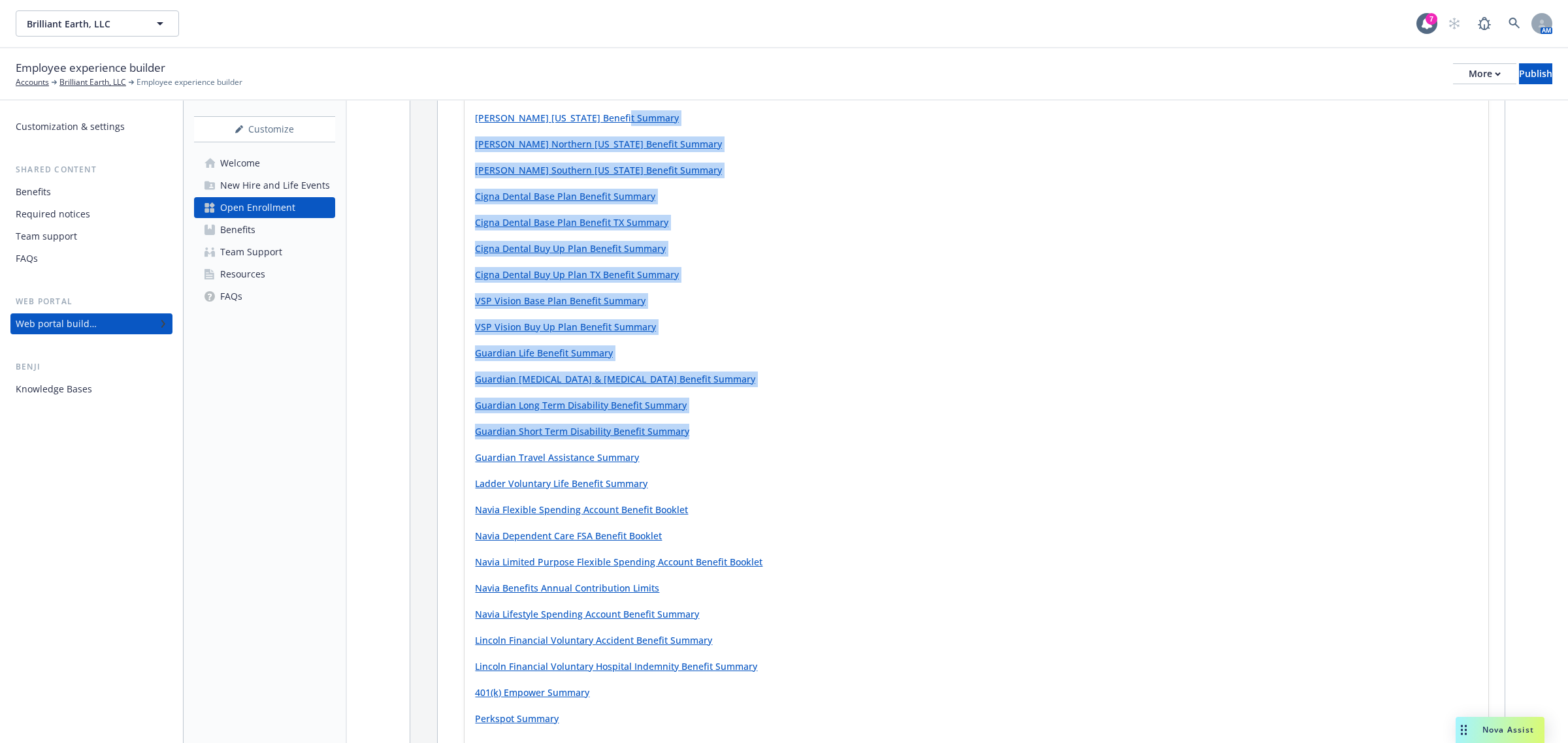
click at [893, 437] on div "Cigna Medical Base Plan Benefit Summary Cigna Medical Buy Up Plan Benefit Summa…" at bounding box center [976, 366] width 1003 height 721
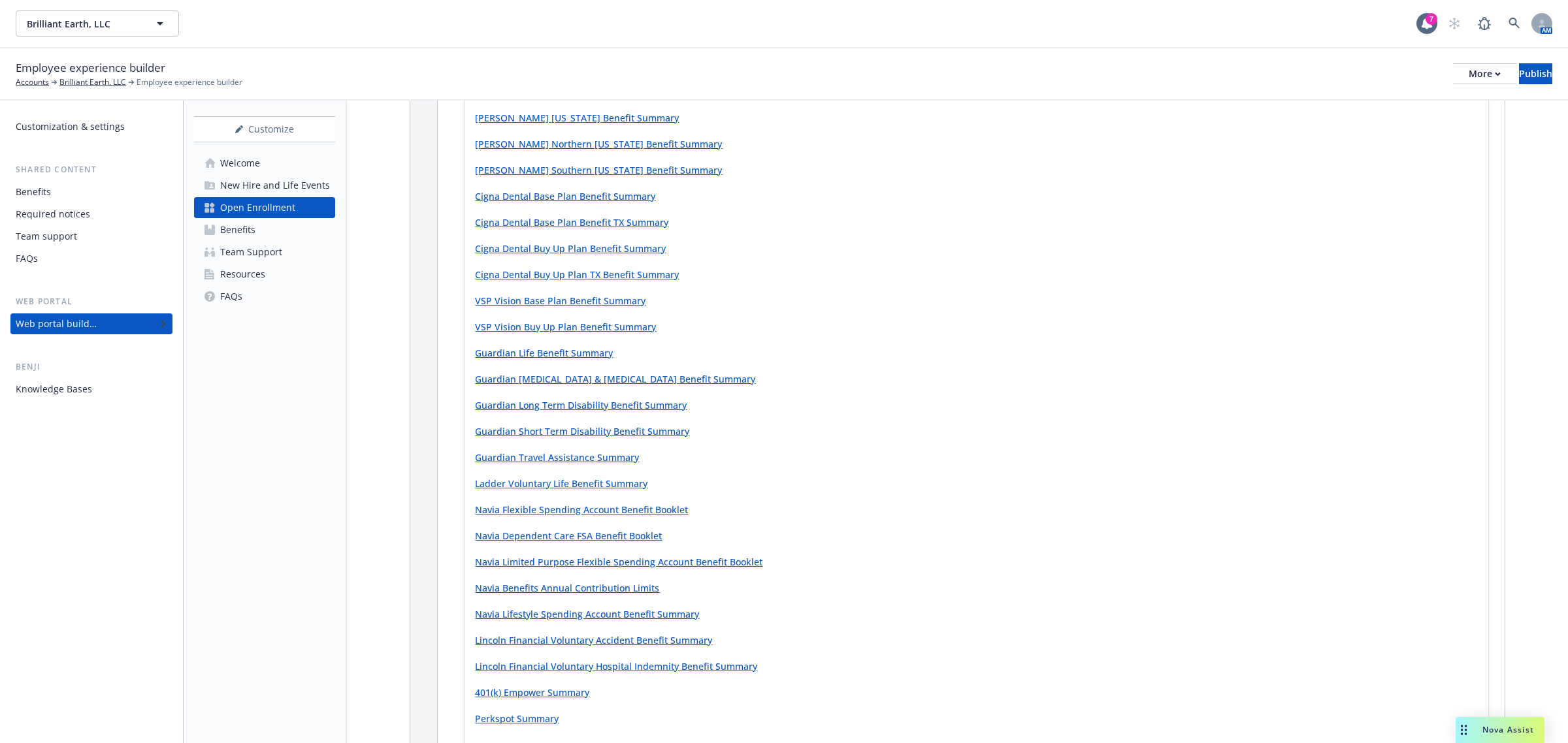
click at [973, 506] on p "Navia Flexible Spending Account Benefit Booklet" at bounding box center [976, 510] width 1003 height 16
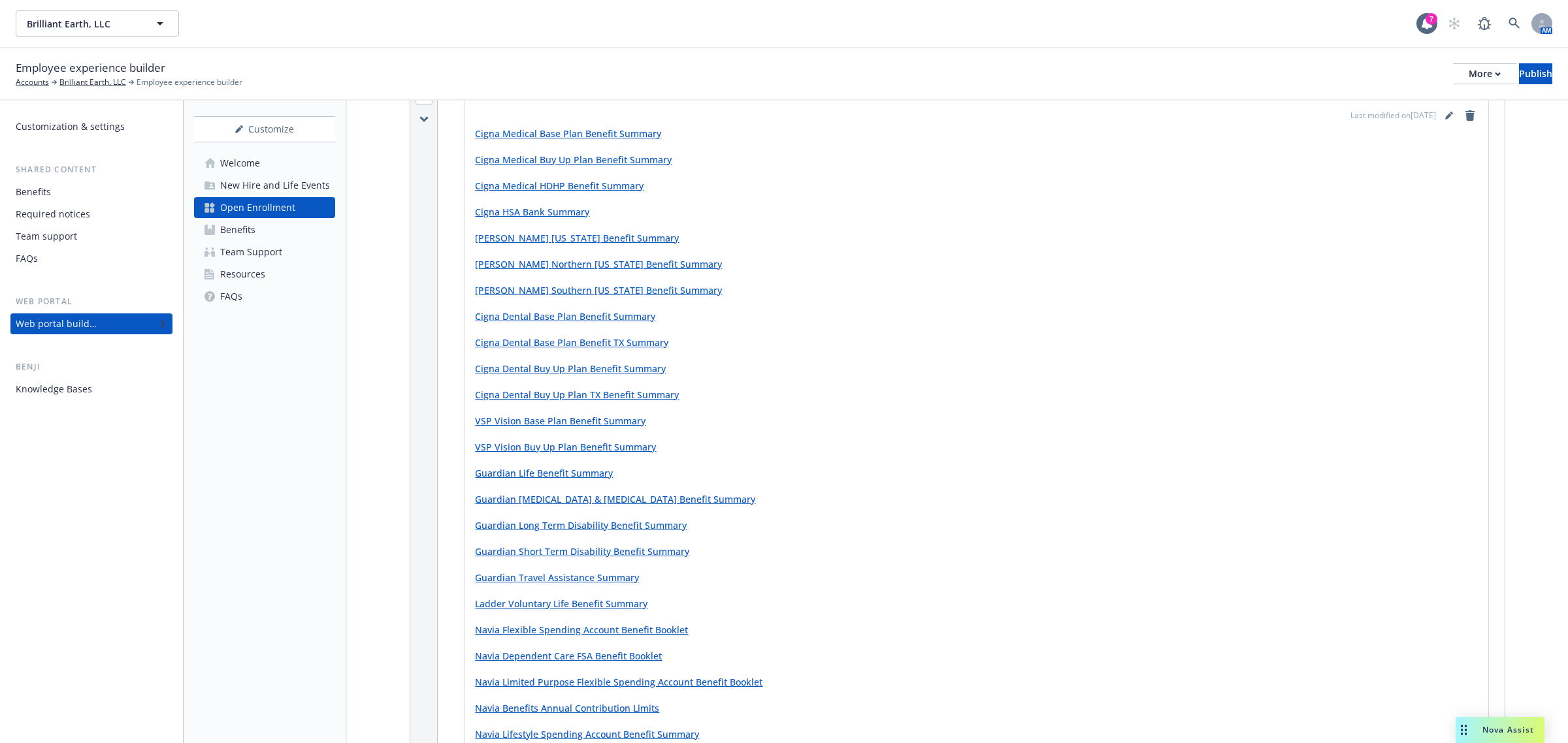
scroll to position [735, 0]
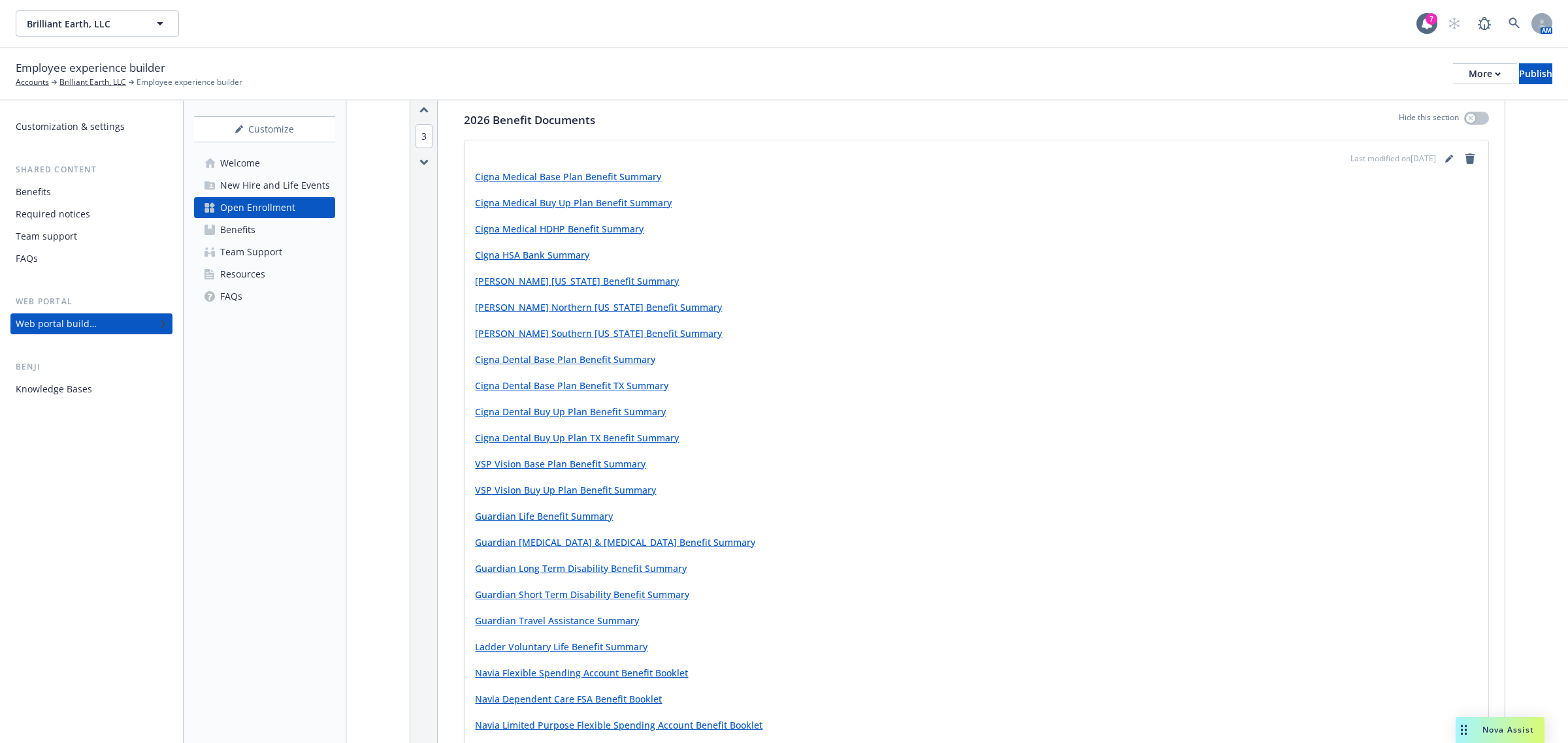
click at [569, 171] on p "Cigna Medical Base Plan Benefit Summary" at bounding box center [976, 177] width 1003 height 16
click at [565, 174] on link "Cigna Medical Base Plan Benefit Summary" at bounding box center [568, 177] width 187 height 13
click at [605, 201] on link "Cigna Medical Buy Up Plan Benefit Summary" at bounding box center [573, 202] width 196 height 13
click at [1044, 157] on link "editPencil" at bounding box center [1449, 158] width 16 height 16
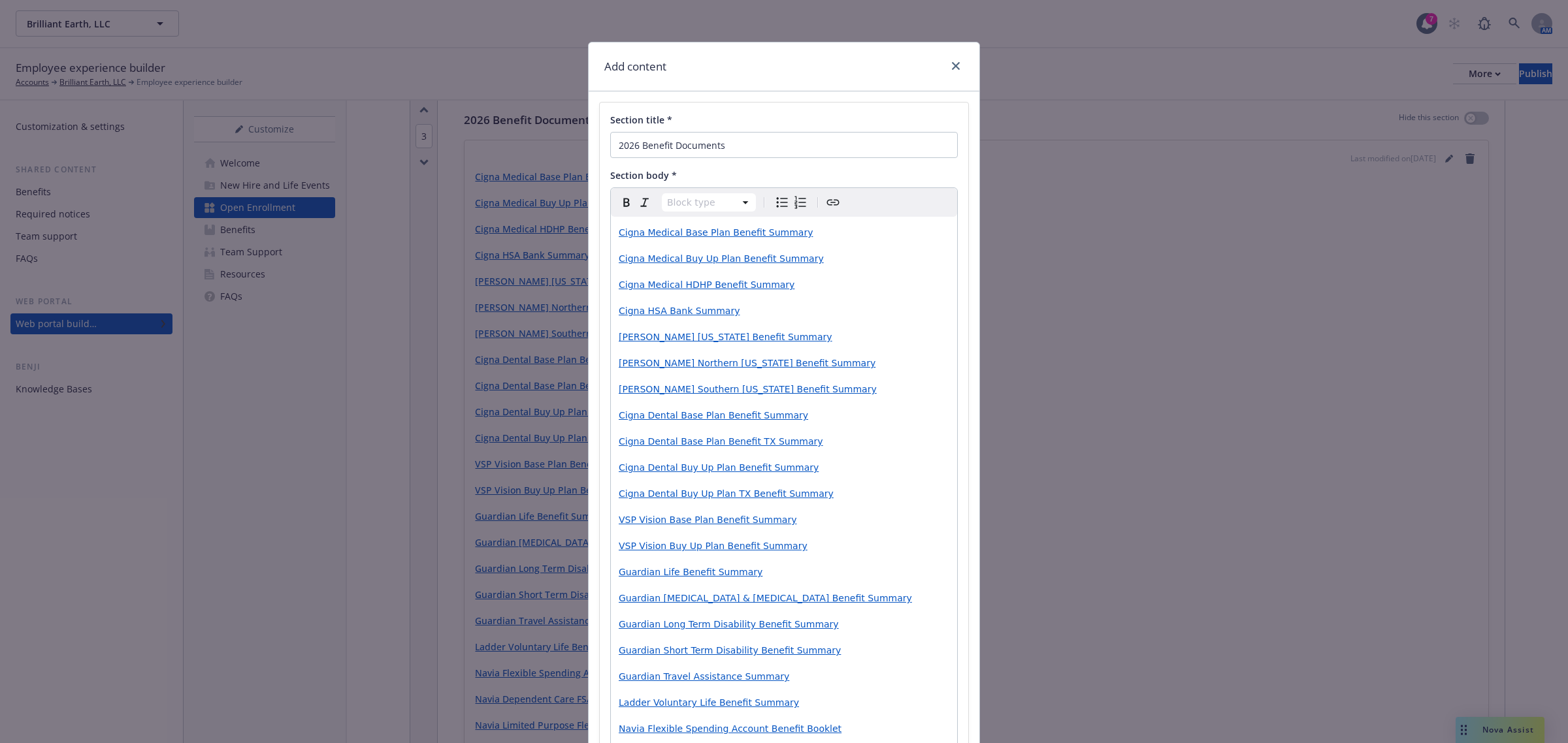
click at [728, 237] on span "Cigna Medical Base Plan Benefit Summary" at bounding box center [715, 232] width 194 height 10
click at [955, 514] on div "Section title * 2026 Benefit Documents Section body * Paragraph Paragraph Headi…" at bounding box center [784, 533] width 369 height 862
click at [850, 510] on div "Cigna Medical Base Plan Benefit Summary Cigna Medical Buy Up Plan Benefit Summa…" at bounding box center [784, 586] width 346 height 737
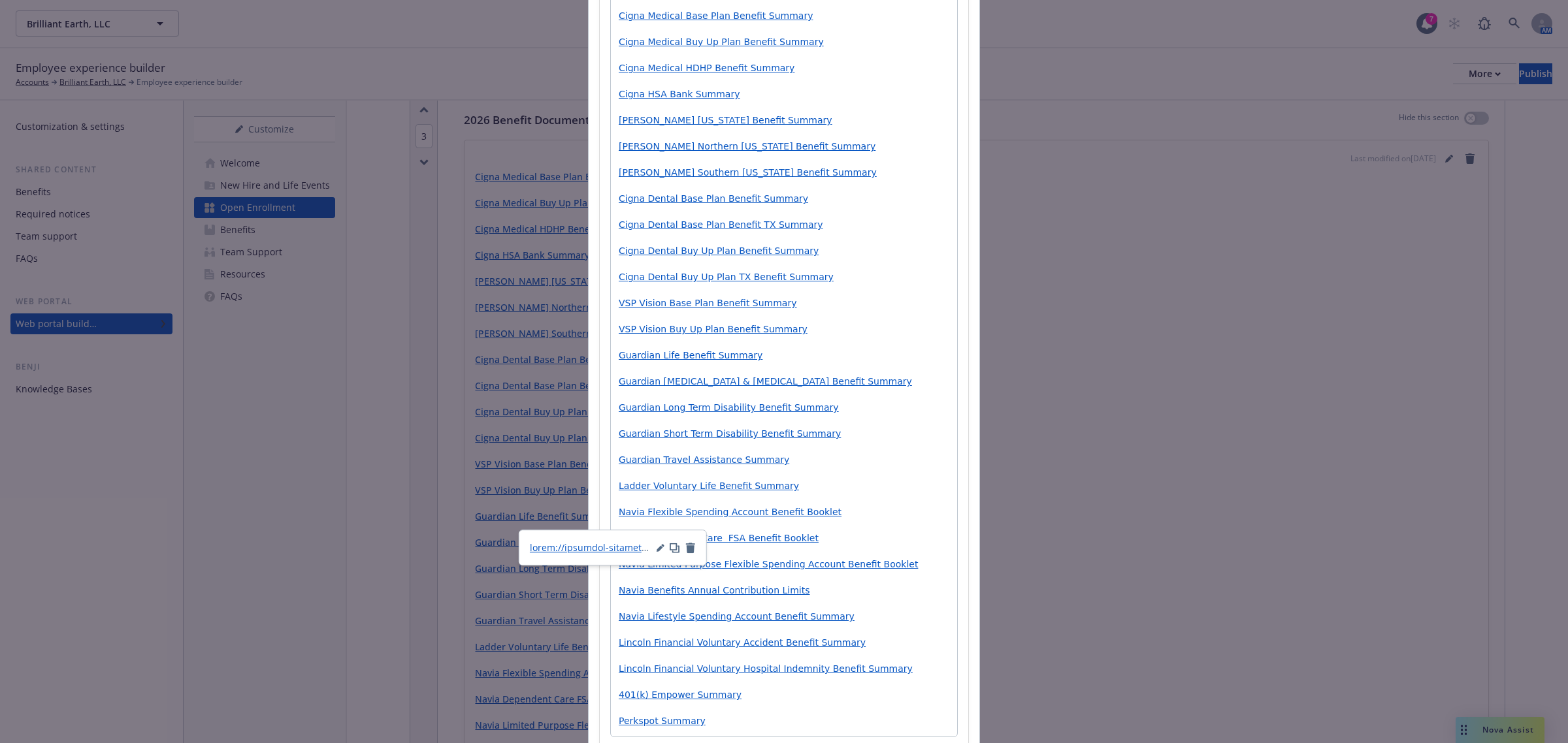
scroll to position [334, 0]
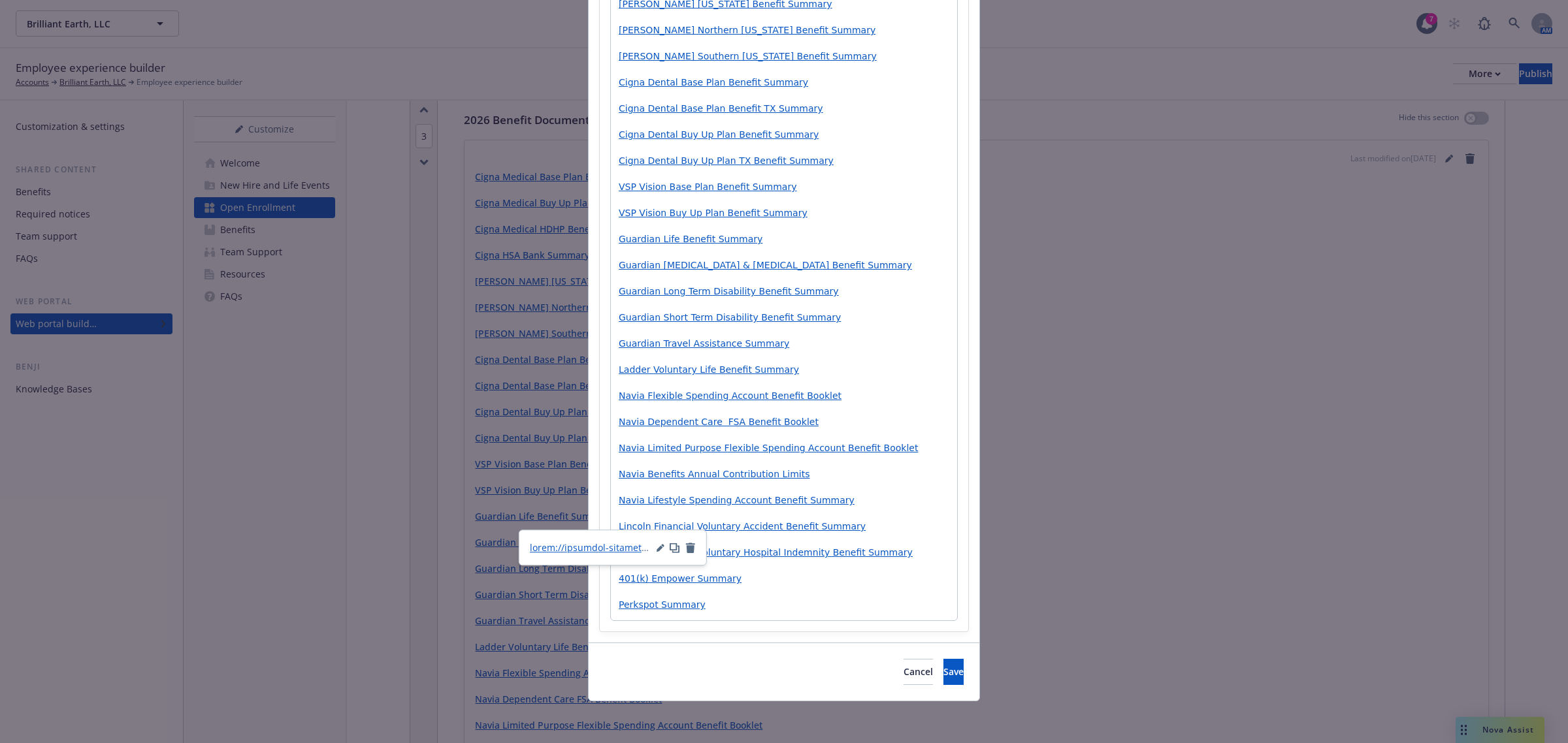
click at [684, 515] on div "Cancel Save" at bounding box center [784, 672] width 390 height 58
click at [663, 515] on body "Brilliant Earth, LLC Brilliant Earth, LLC 7 AM Employee experience builder Acco…" at bounding box center [784, 372] width 1568 height 743
click at [673, 515] on span "401(k) Empower Summary" at bounding box center [680, 579] width 123 height 10
click at [668, 515] on span "Lincoln Financial Voluntary Hospital Indemnity Benefit Summary" at bounding box center [766, 553] width 294 height 10
click at [685, 515] on div "Cancel Save" at bounding box center [784, 672] width 390 height 58
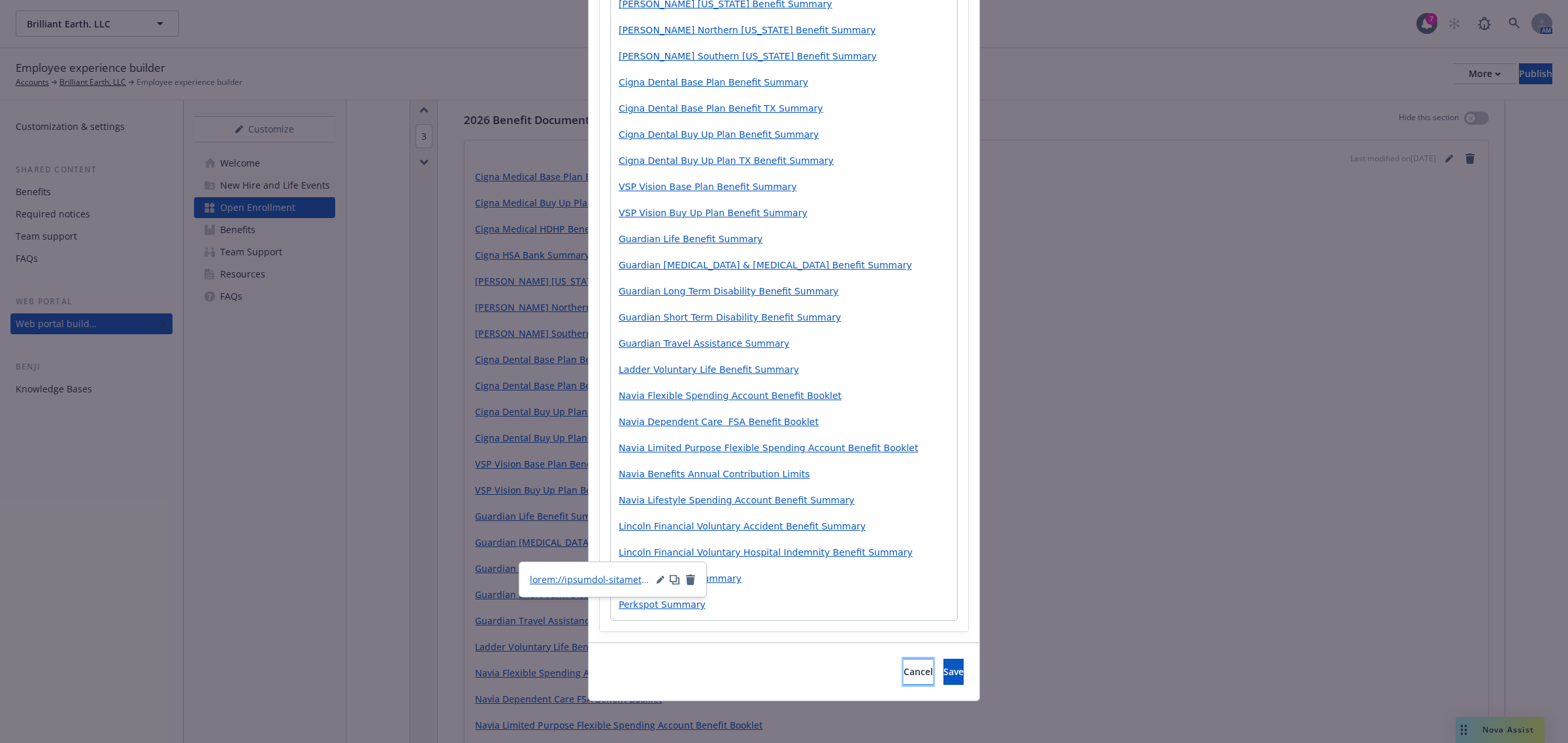
click at [903, 515] on button "Cancel" at bounding box center [918, 672] width 29 height 26
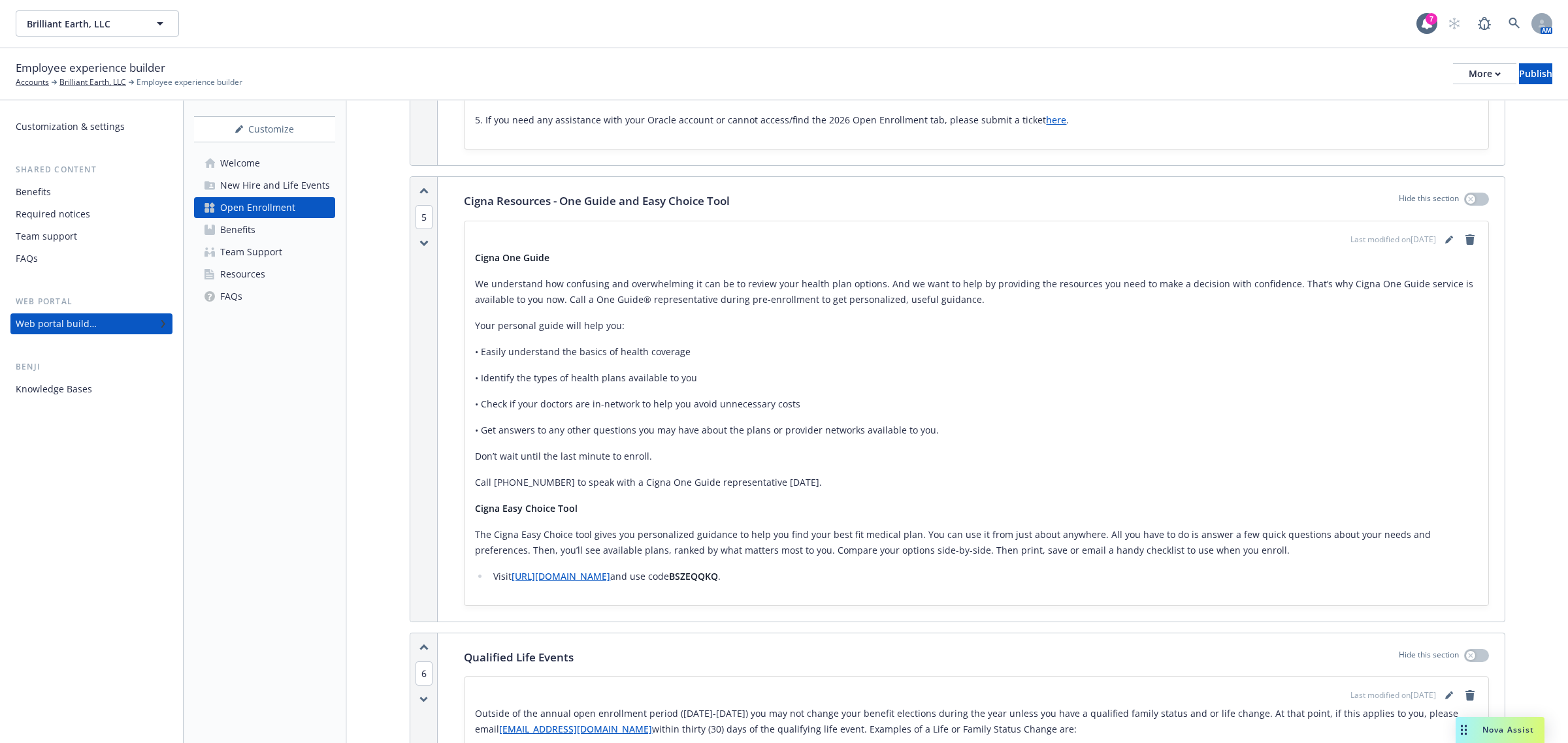
scroll to position [1878, 0]
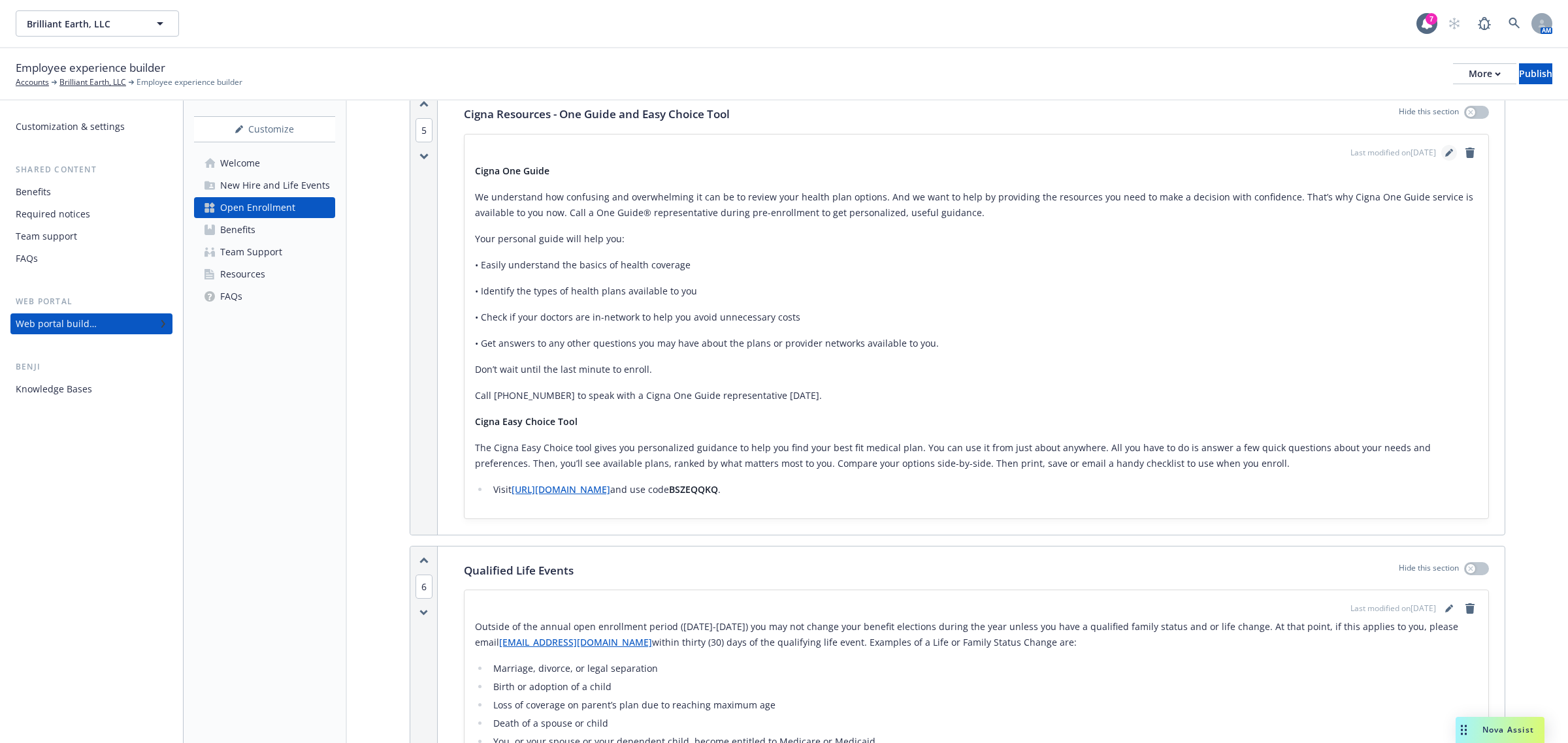
click at [1044, 155] on icon "editPencil" at bounding box center [1449, 153] width 7 height 7
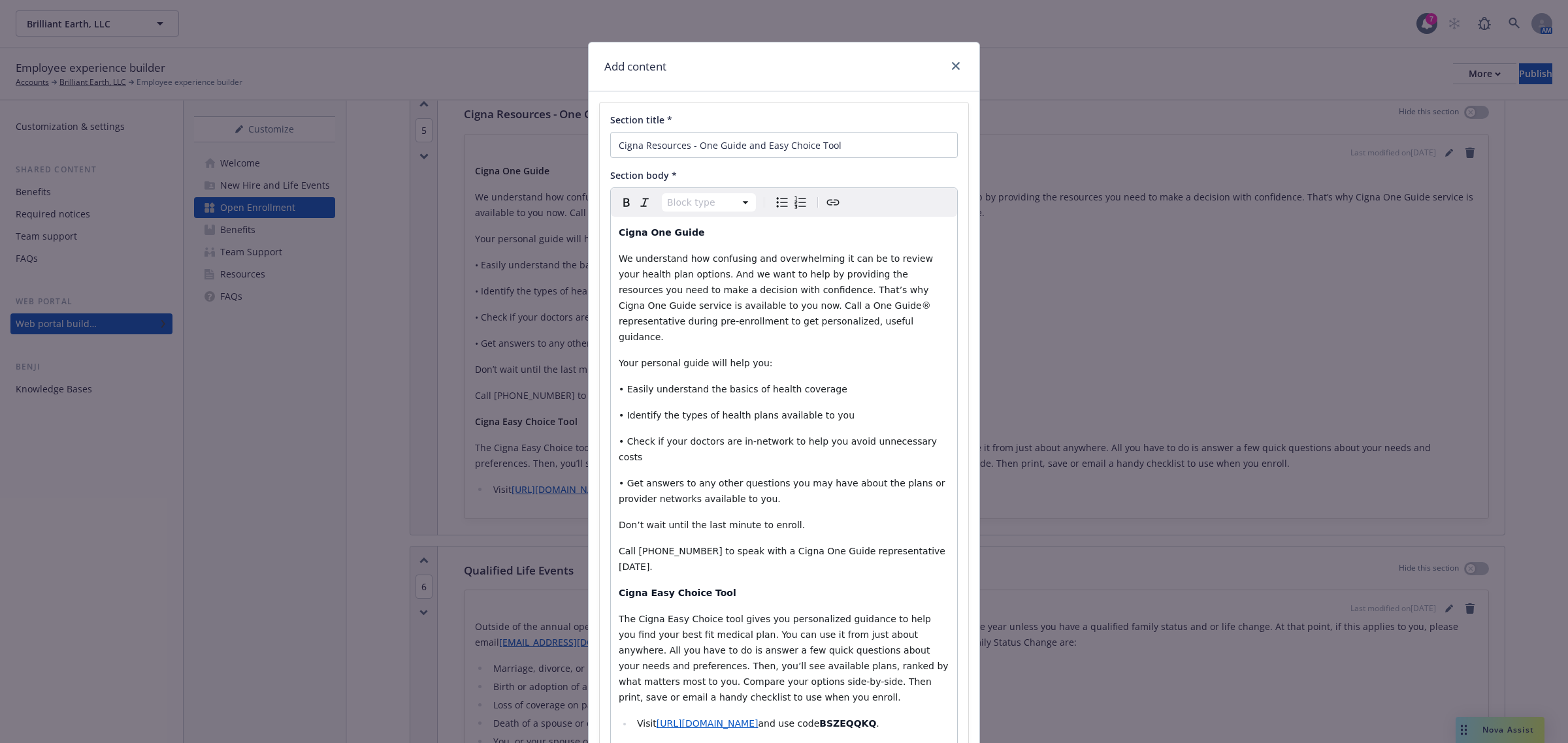
select select
click at [913, 515] on li "Visit https://decisionsupport.cigna.com/ and use code BSZEQQKQ ." at bounding box center [791, 724] width 316 height 16
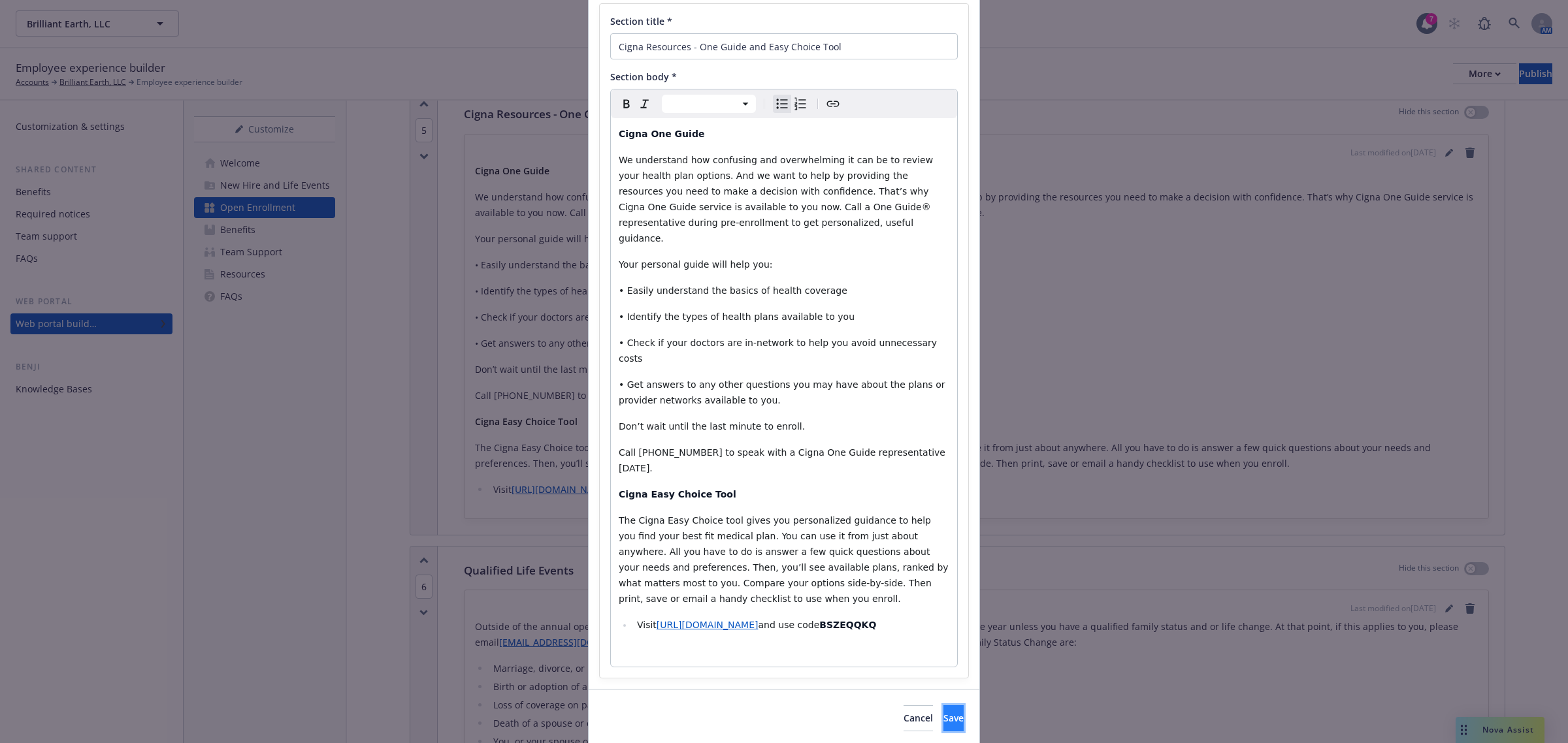
click at [943, 515] on button "Save" at bounding box center [953, 718] width 20 height 26
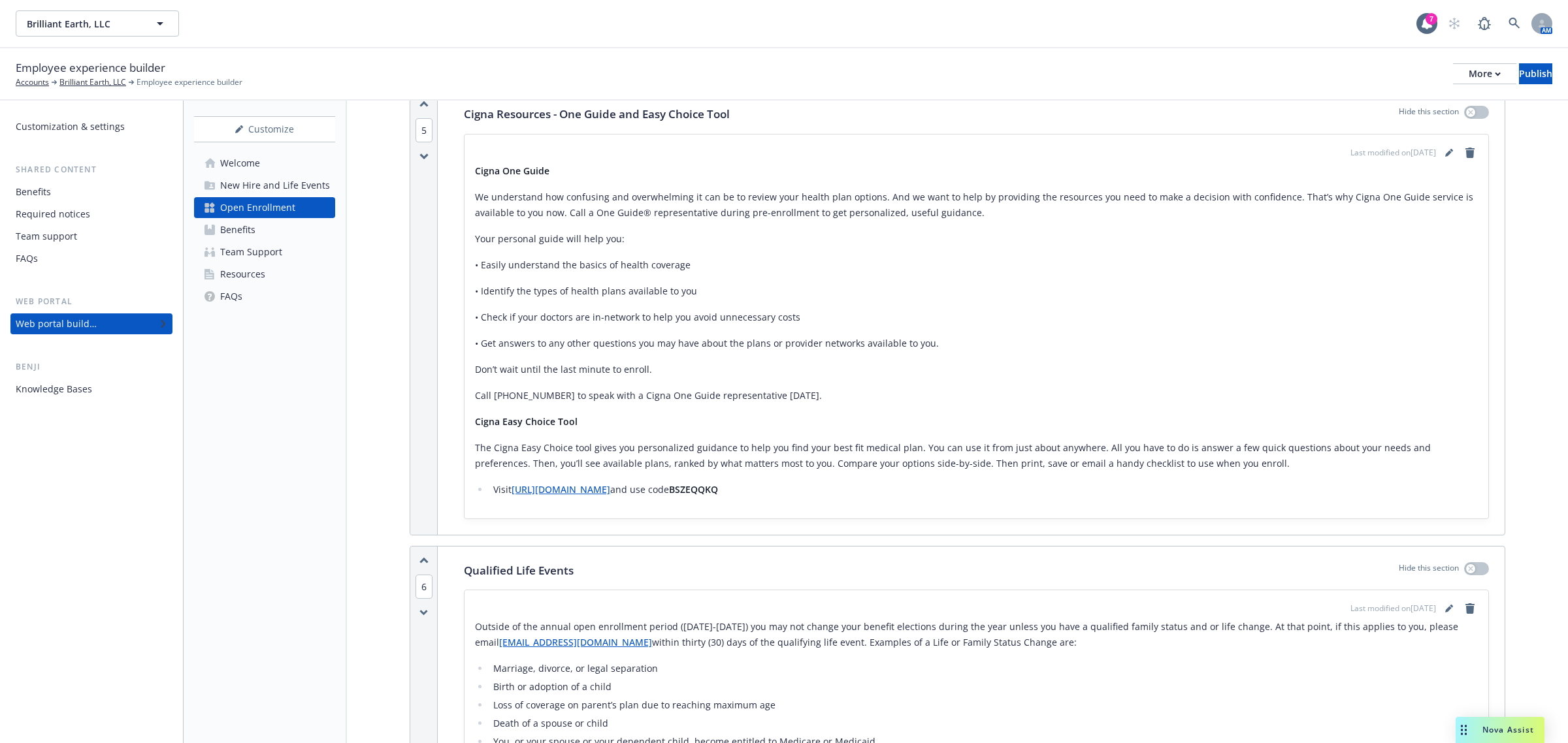
drag, startPoint x: 925, startPoint y: 461, endPoint x: 895, endPoint y: 567, distance: 110.2
click at [895, 515] on div "Qualified Life Events Hide this section" at bounding box center [976, 571] width 1025 height 17
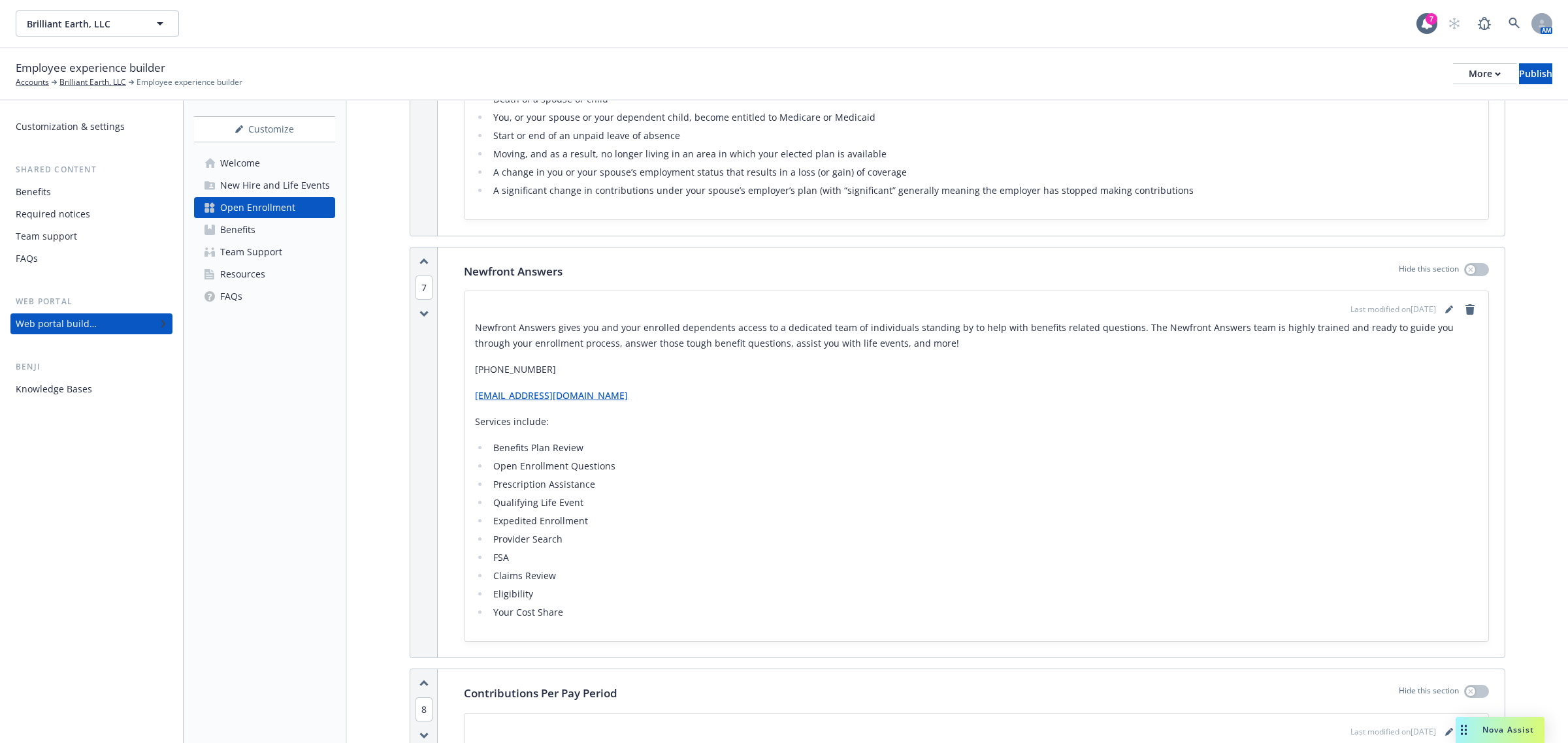
scroll to position [2531, 0]
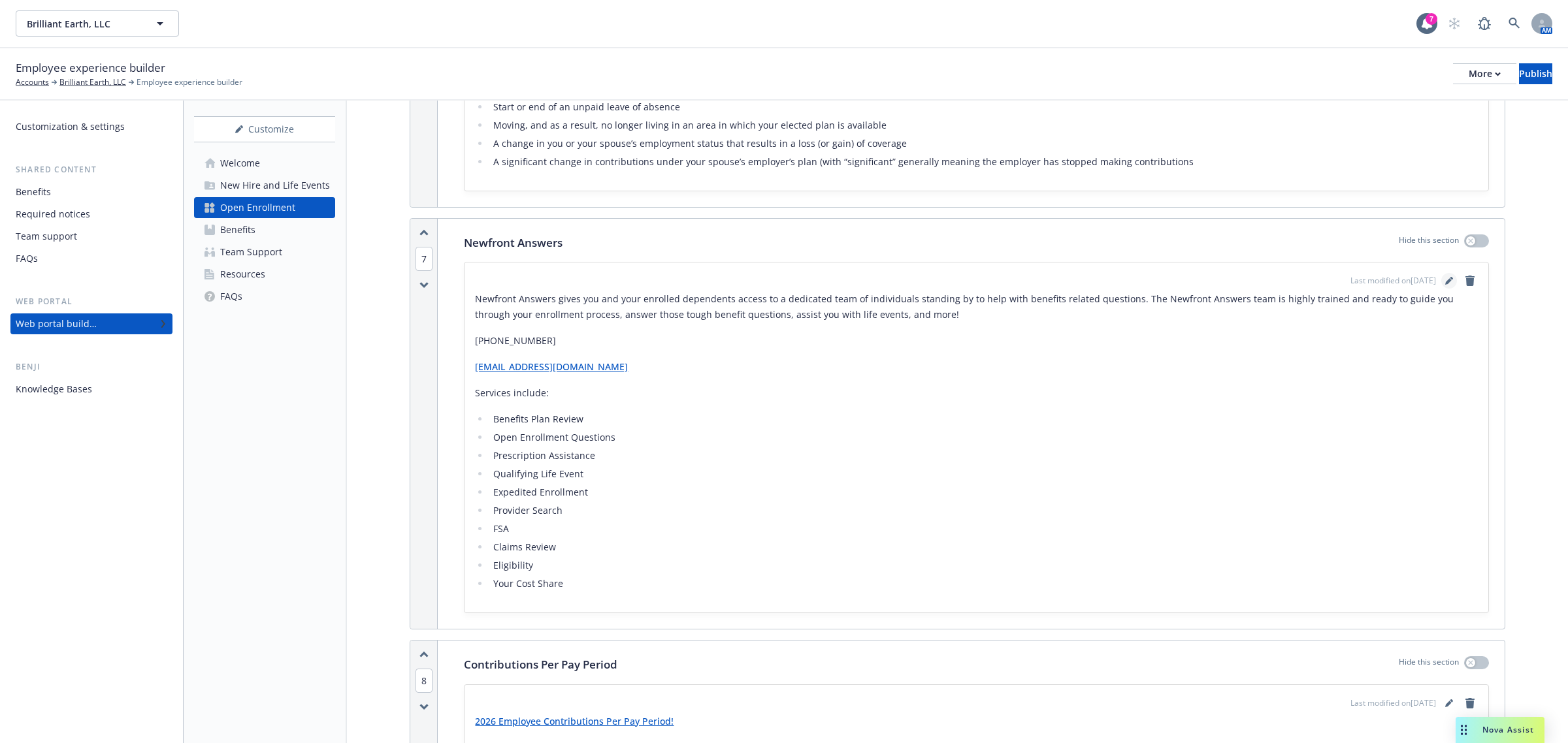
click at [1044, 285] on icon "editPencil" at bounding box center [1448, 282] width 7 height 7
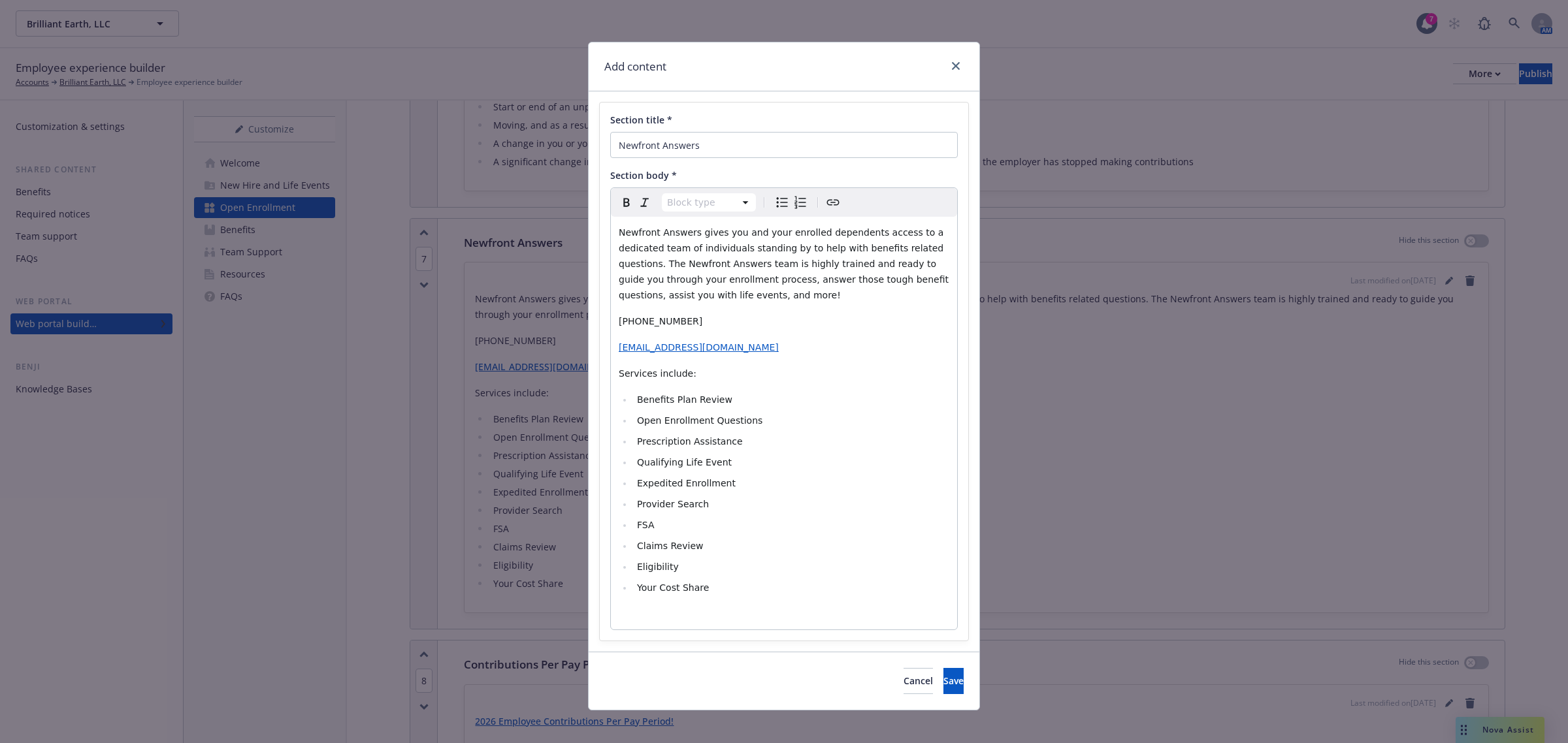
click at [794, 341] on p "brilliantearth@answers.newfront.co" at bounding box center [784, 347] width 330 height 16
click at [737, 348] on span "brilliantearth@answers.newfront.co" at bounding box center [699, 348] width 160 height 10
click at [616, 377] on span "mailto:brilliantearth@answers.newfront.co" at bounding box center [621, 376] width 183 height 13
click at [781, 351] on p "brilliantearth@answers.newfront.co m" at bounding box center [784, 347] width 330 height 16
drag, startPoint x: 650, startPoint y: 318, endPoint x: 682, endPoint y: 340, distance: 38.8
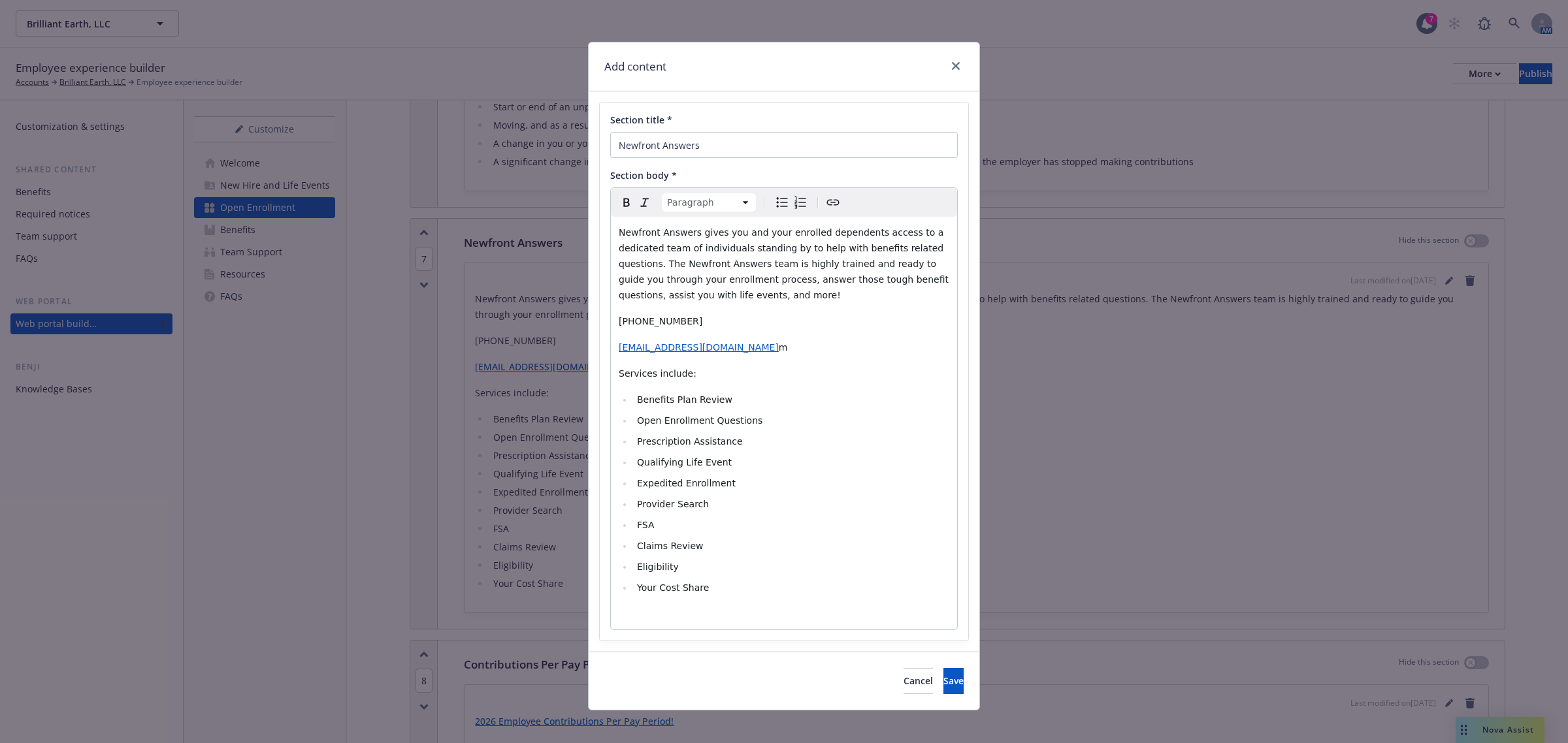
click at [650, 318] on span "866-511-9006" at bounding box center [661, 321] width 84 height 10
click at [784, 351] on p "brilliantearth@answers.newfront.co m" at bounding box center [784, 347] width 330 height 16
drag, startPoint x: 783, startPoint y: 351, endPoint x: 596, endPoint y: 354, distance: 187.0
click at [600, 354] on div "Section title * Newfront Answers Section body * Paragraph Paragraph Heading 1 H…" at bounding box center [784, 372] width 369 height 539
click at [738, 375] on icon "button" at bounding box center [737, 376] width 7 height 7
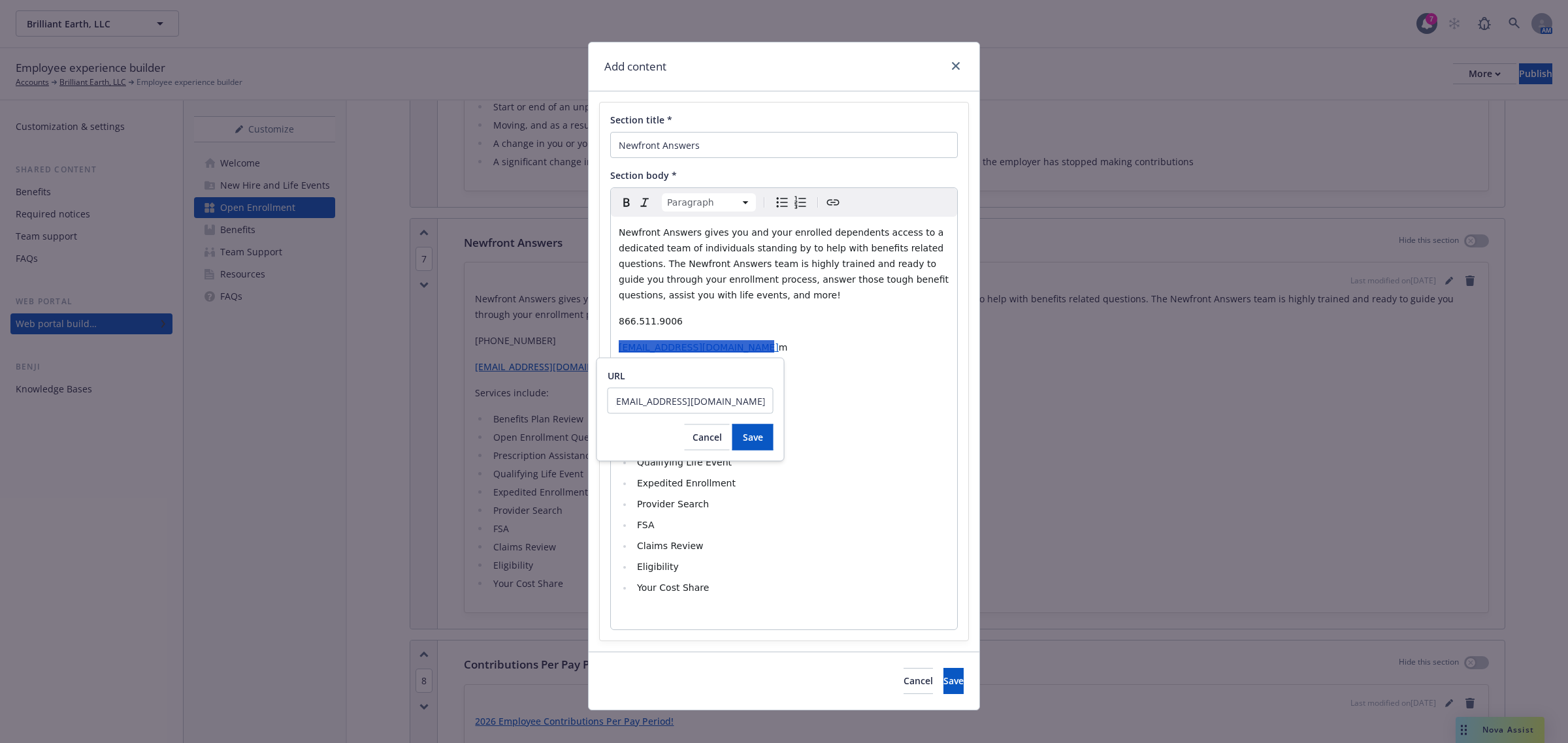
scroll to position [0, 41]
click at [748, 439] on span "Save" at bounding box center [752, 437] width 20 height 13
click at [646, 405] on input "mailto:brilliantearth@answers.newfront.com" at bounding box center [690, 401] width 166 height 26
click at [746, 406] on input "[EMAIL_ADDRESS][DOMAIN_NAME]" at bounding box center [690, 401] width 166 height 26
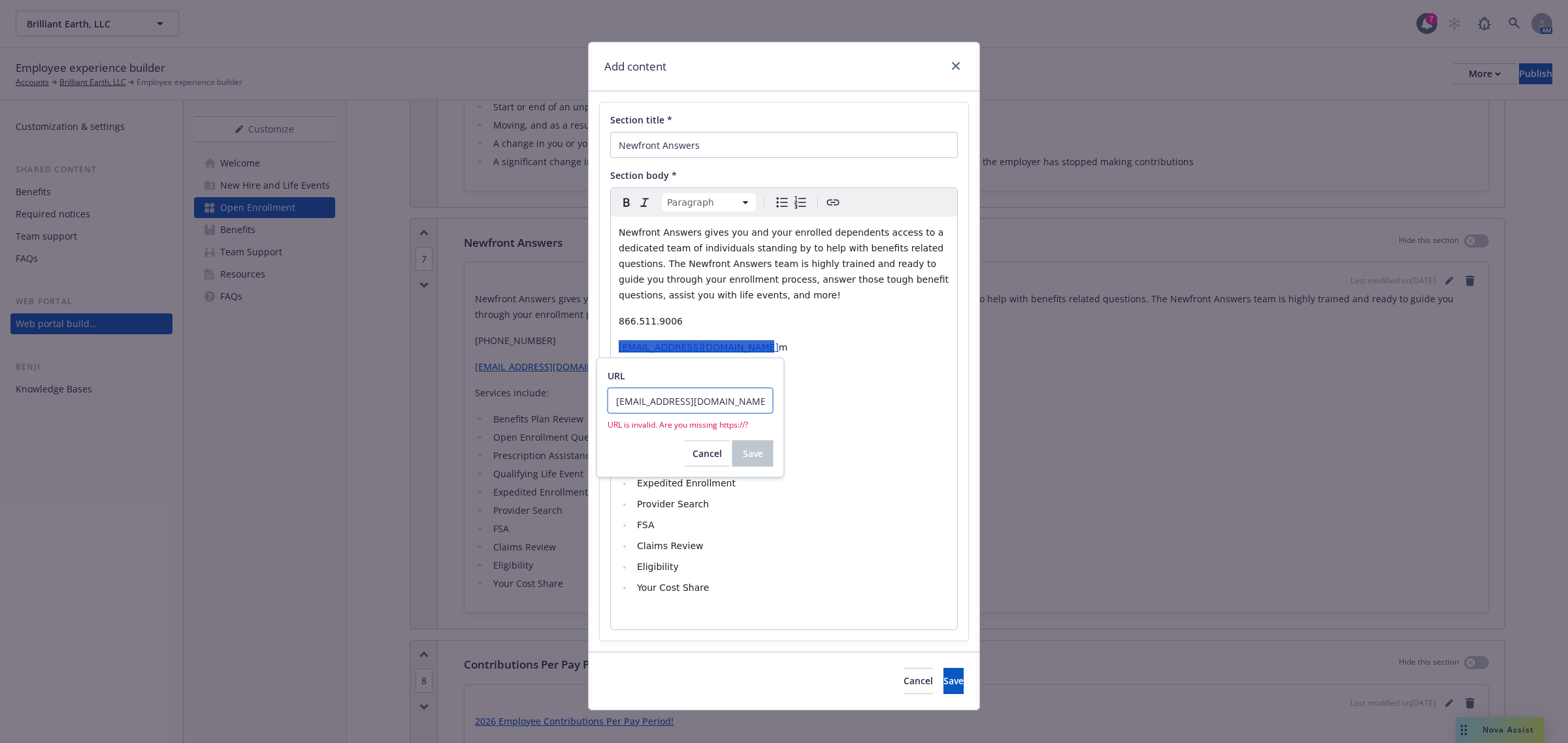
click at [712, 400] on input "[EMAIL_ADDRESS][DOMAIN_NAME]" at bounding box center [690, 401] width 166 height 26
type input "[EMAIL_ADDRESS][DOMAIN_NAME]"
click at [702, 459] on button "Cancel" at bounding box center [707, 454] width 45 height 26
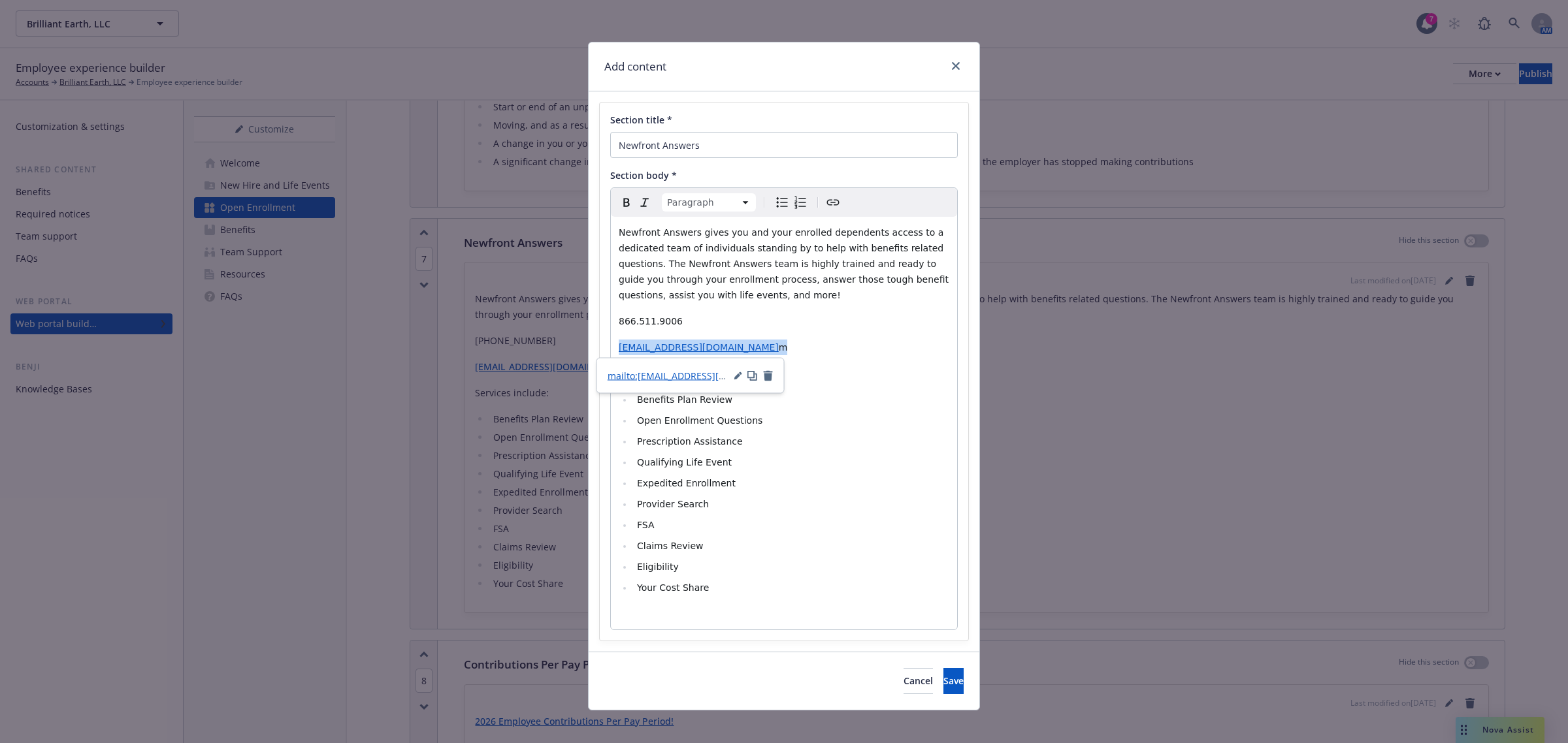
click at [739, 374] on icon "button" at bounding box center [738, 375] width 7 height 7
click at [646, 402] on input "mailto:brilliantearth@answers.newfront.co" at bounding box center [690, 401] width 166 height 26
click at [758, 402] on input "brilliantearth@answers.newfront.co" at bounding box center [690, 401] width 166 height 26
type input "[EMAIL_ADDRESS][DOMAIN_NAME]"
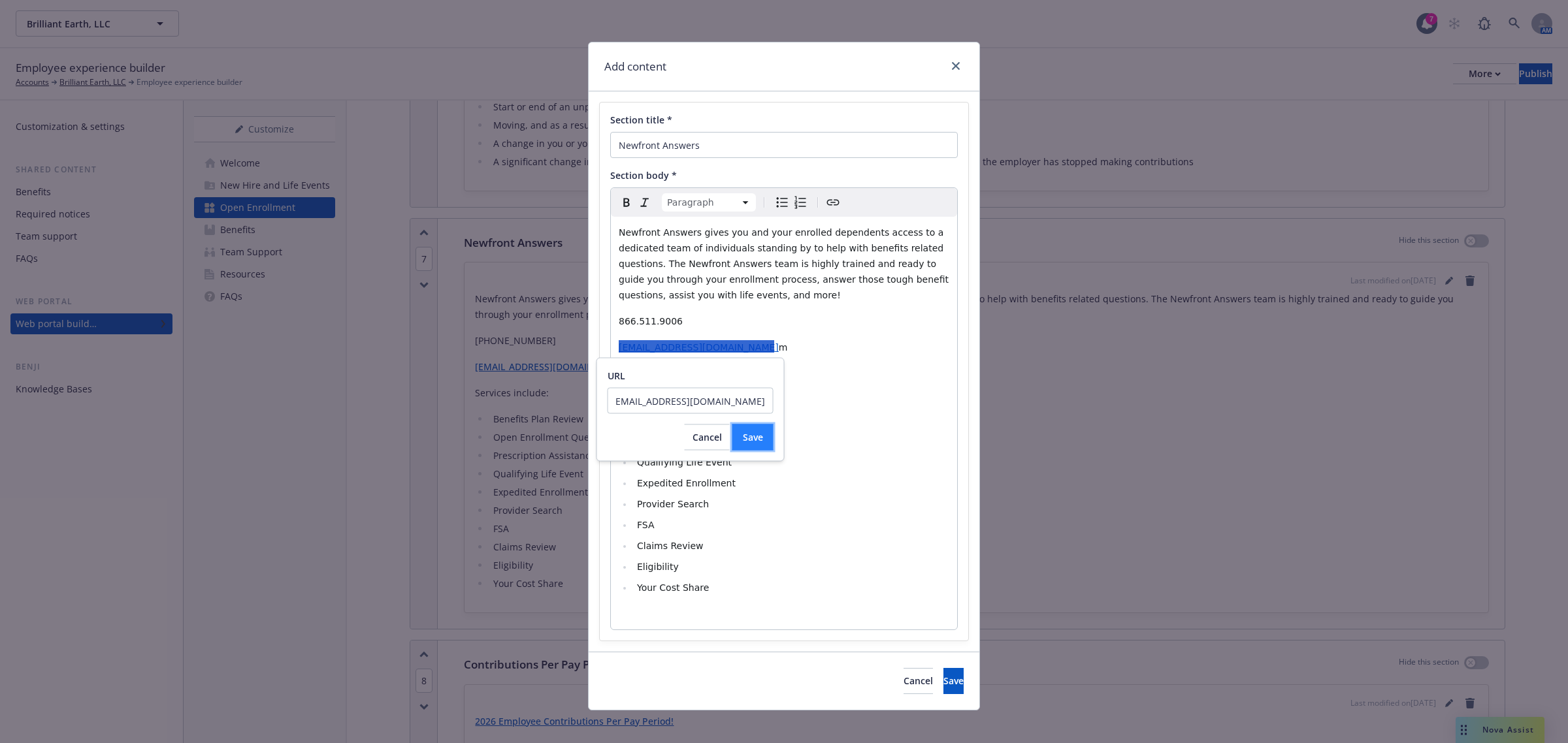
click at [763, 431] on button "Save" at bounding box center [753, 437] width 41 height 26
click at [711, 452] on span "Cancel" at bounding box center [706, 453] width 29 height 13
click at [857, 399] on li "Benefits Plan Review" at bounding box center [791, 399] width 316 height 16
select select "paragraph"
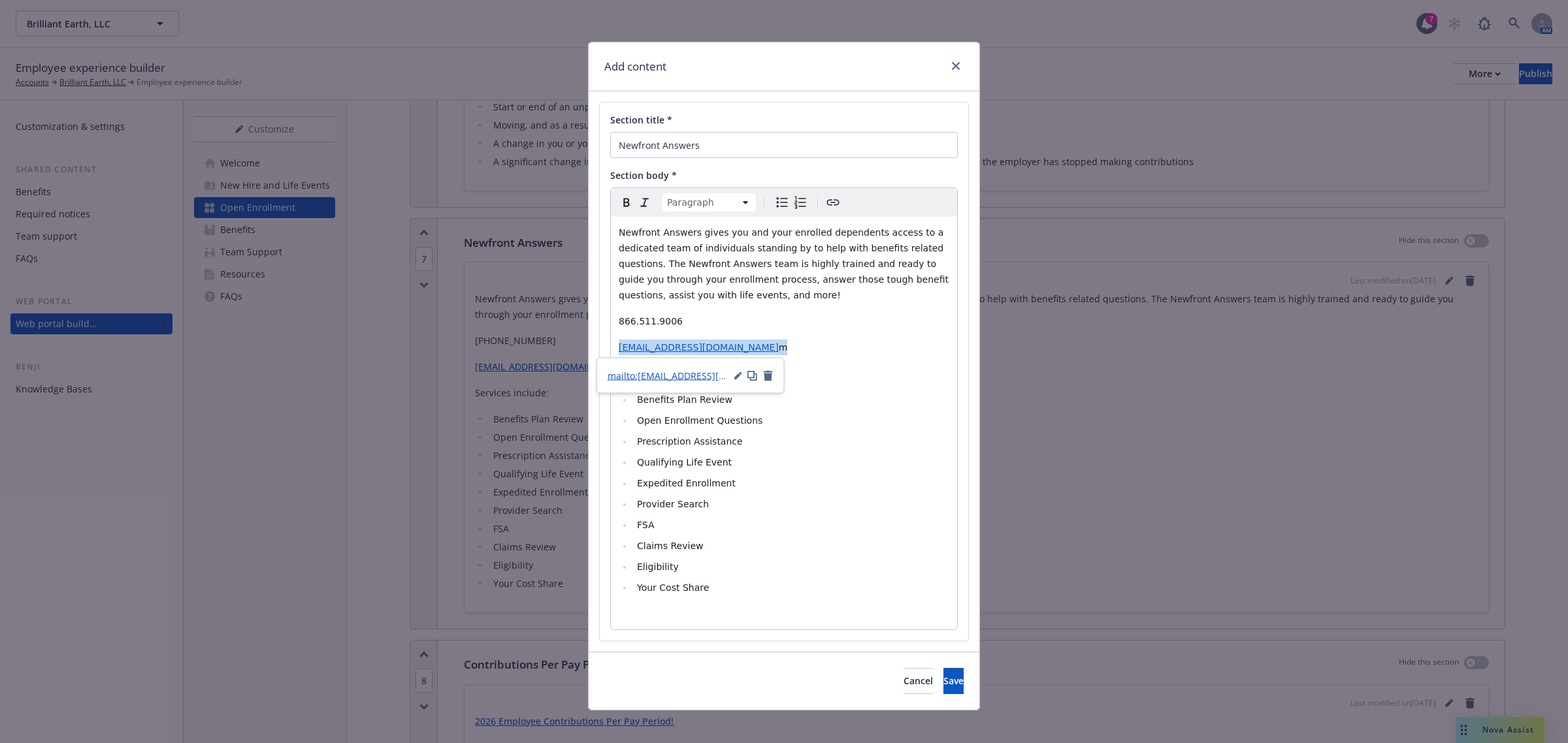
drag, startPoint x: 787, startPoint y: 345, endPoint x: 605, endPoint y: 353, distance: 182.2
click at [611, 353] on div "Newfront Answers gives you and your enrolled dependents access to a dedicated t…" at bounding box center [784, 423] width 346 height 413
click at [632, 344] on p "editable markdown" at bounding box center [784, 347] width 330 height 16
click at [943, 515] on button "Save" at bounding box center [953, 681] width 20 height 26
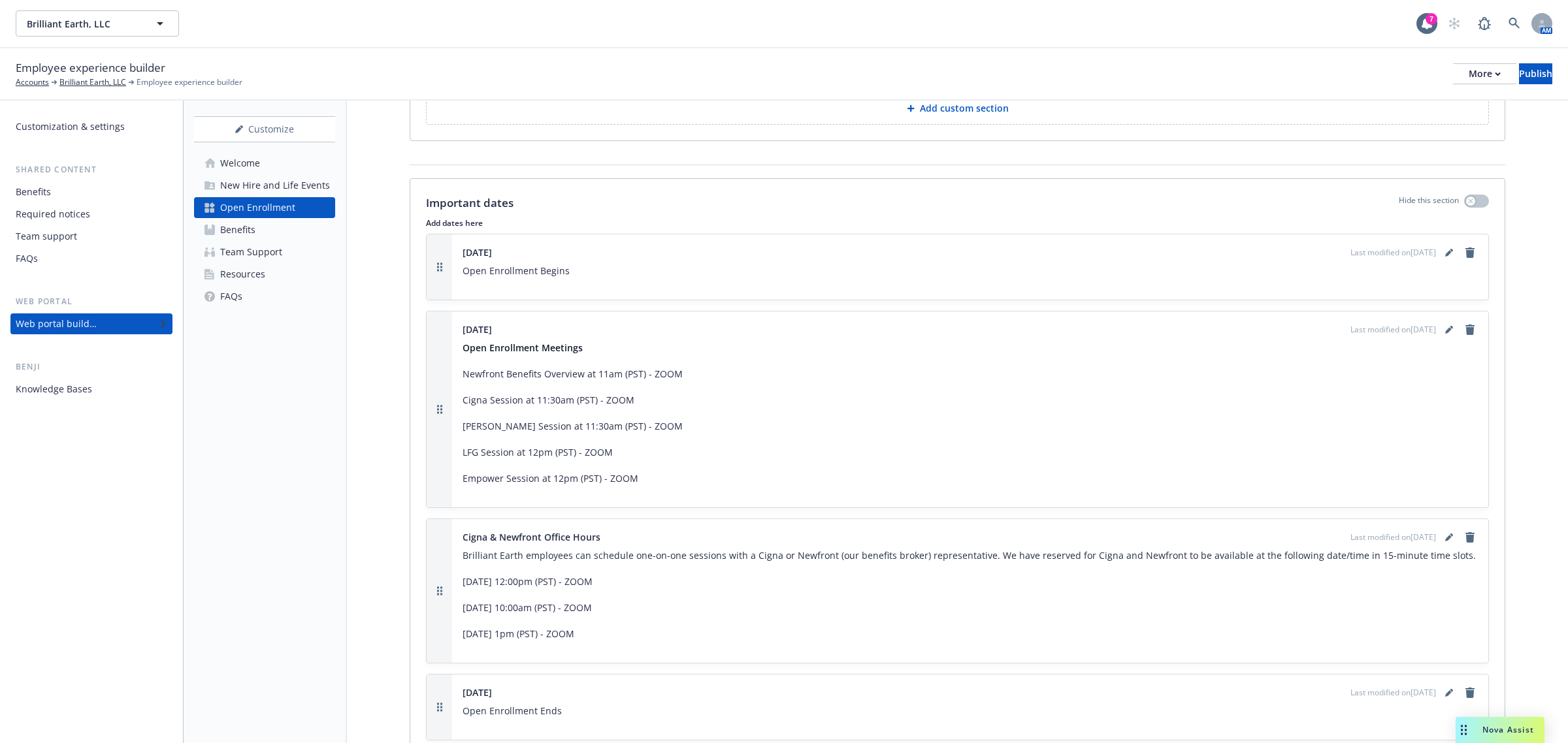
scroll to position [3347, 0]
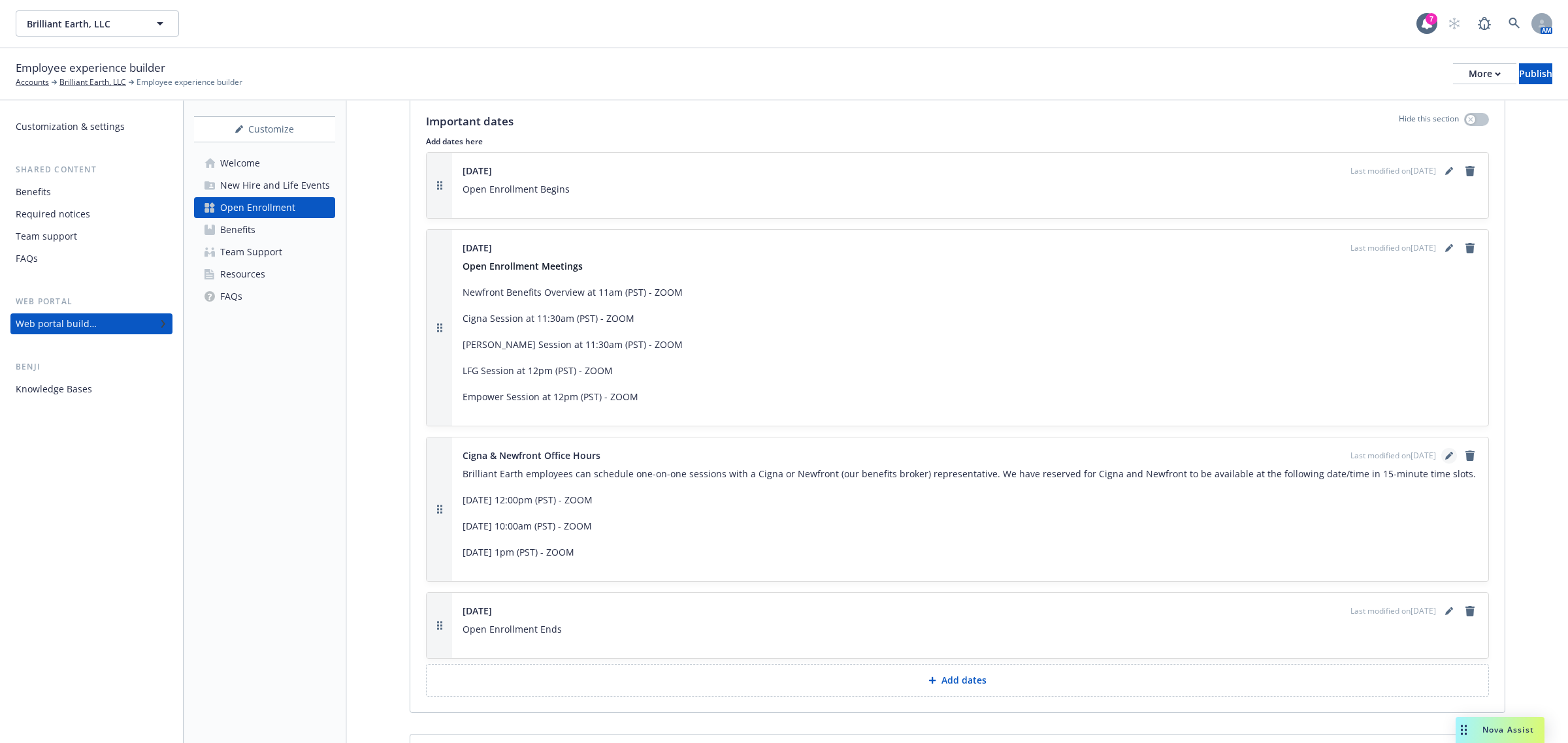
click at [1044, 458] on icon "editPencil" at bounding box center [1449, 455] width 7 height 7
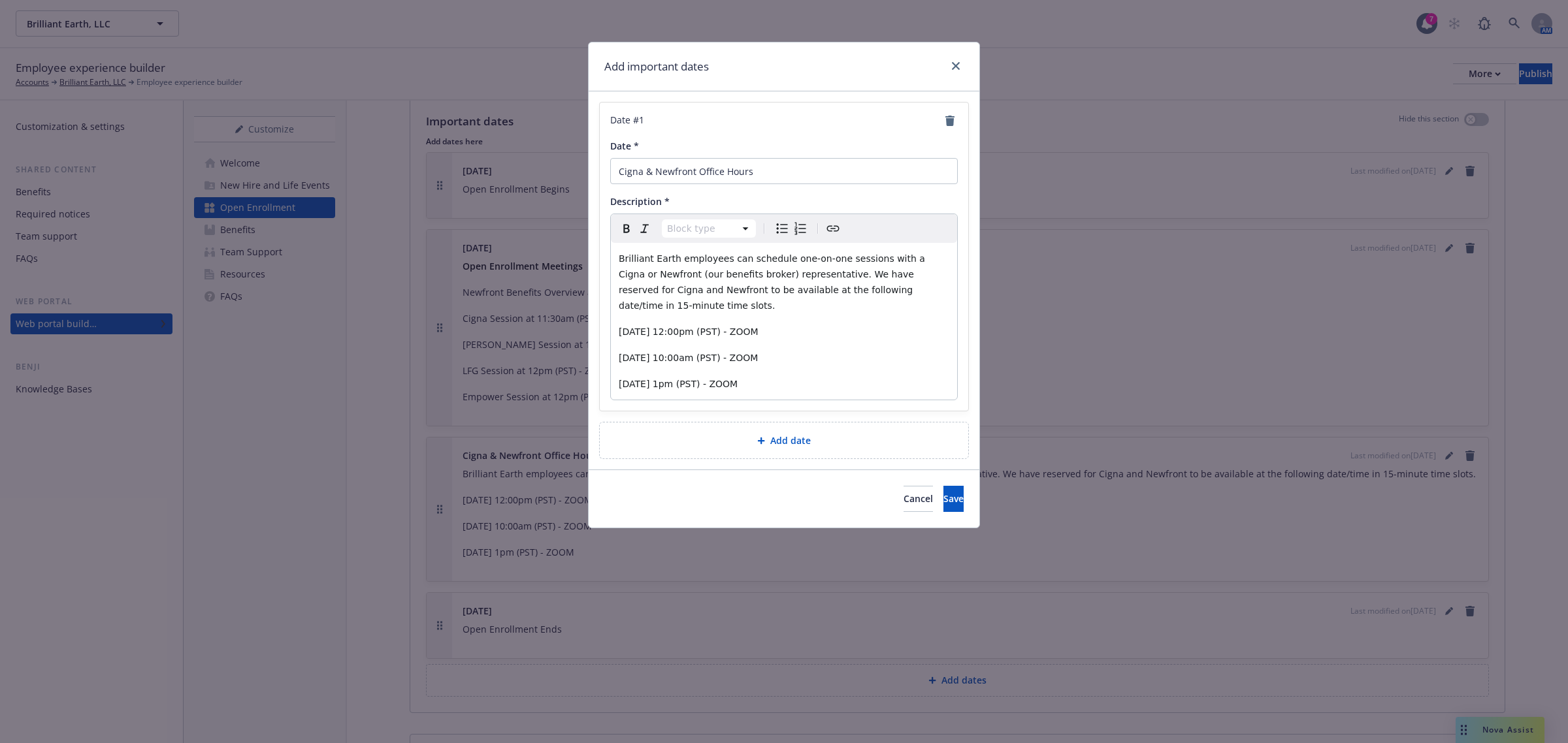
click at [728, 294] on span "Brilliant Earth employees can schedule one-on-one sessions with a Cigna or Newf…" at bounding box center [773, 282] width 309 height 58
click at [829, 294] on span "Brilliant Earth employees can schedule one-on-one sessions with a Cigna or Newf…" at bounding box center [773, 282] width 309 height 58
click at [854, 288] on span "Brilliant Earth employees can schedule one-on-one sessions with a Cigna or Newf…" at bounding box center [773, 282] width 309 height 58
click at [871, 292] on span "Brilliant Earth employees can schedule one-on-one sessions with a Cigna or Newf…" at bounding box center [773, 282] width 309 height 58
click at [943, 492] on span "Save" at bounding box center [953, 498] width 20 height 13
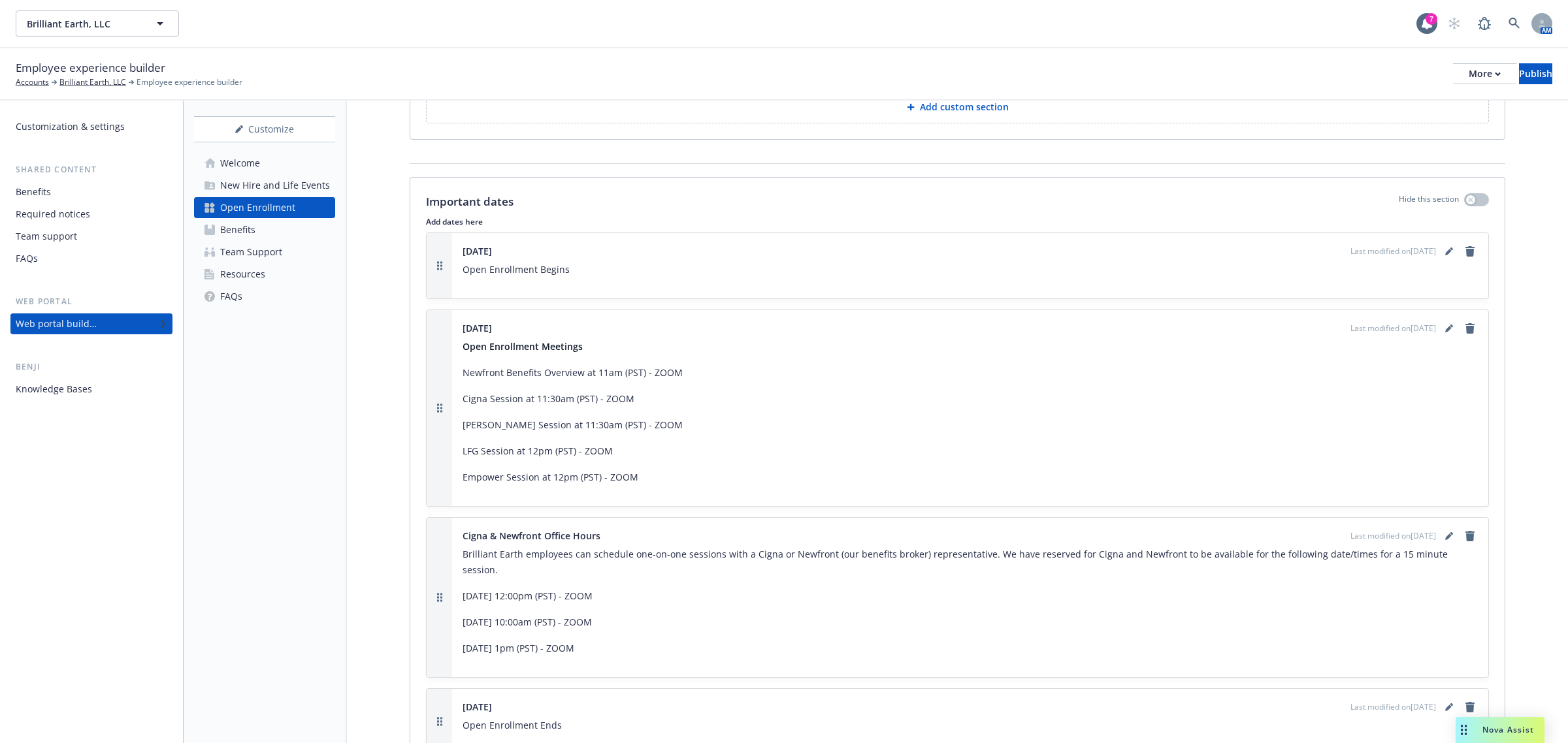
scroll to position [3266, 0]
click at [1044, 334] on link "editPencil" at bounding box center [1449, 330] width 16 height 16
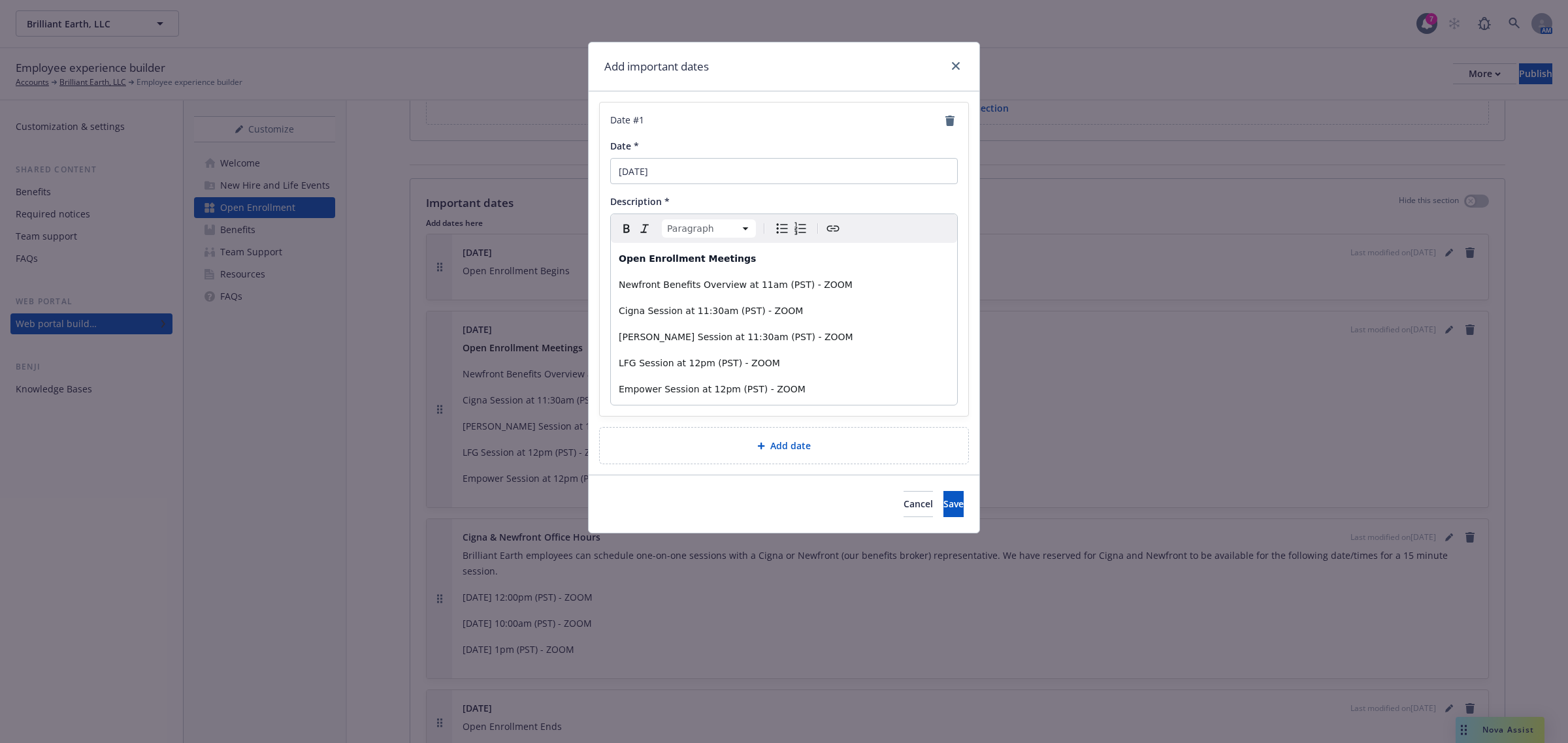
click at [645, 312] on span "Cigna Session at 11:30am (PST) - ZOOM" at bounding box center [711, 311] width 184 height 10
click at [647, 338] on span "Kaiser Session at 11:30am (PST) - ZOOM" at bounding box center [736, 337] width 234 height 10
click at [662, 393] on span "Empower Session at 12pm (PST) - ZOOM" at bounding box center [712, 389] width 187 height 10
click at [880, 398] on div "Open Enrollment Meetings Newfront Benefits Overview at 11am (PST) - ZOOM Cigna …" at bounding box center [784, 324] width 346 height 162
drag, startPoint x: 927, startPoint y: 511, endPoint x: 897, endPoint y: 492, distance: 35.5
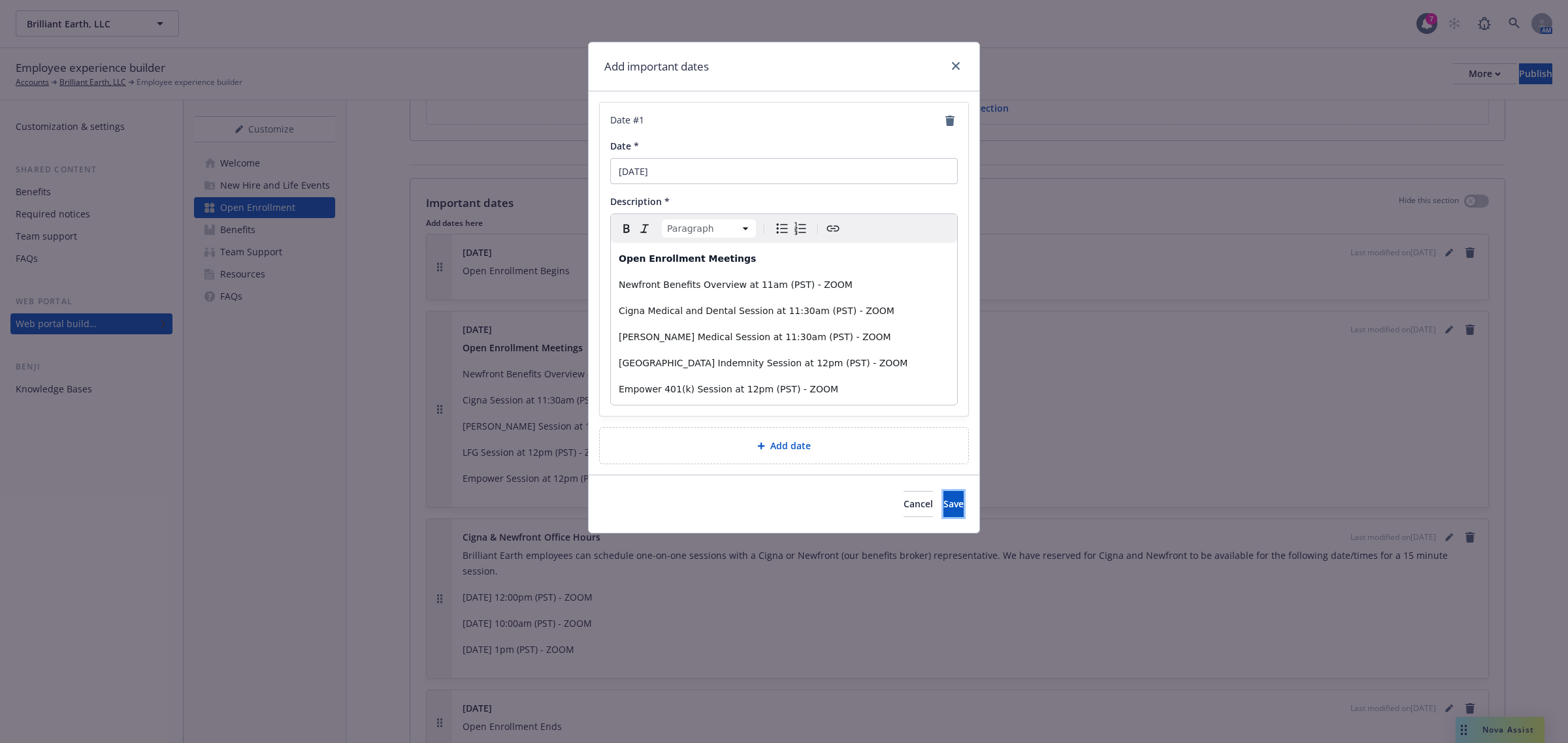
click at [943, 510] on button "Save" at bounding box center [953, 504] width 20 height 26
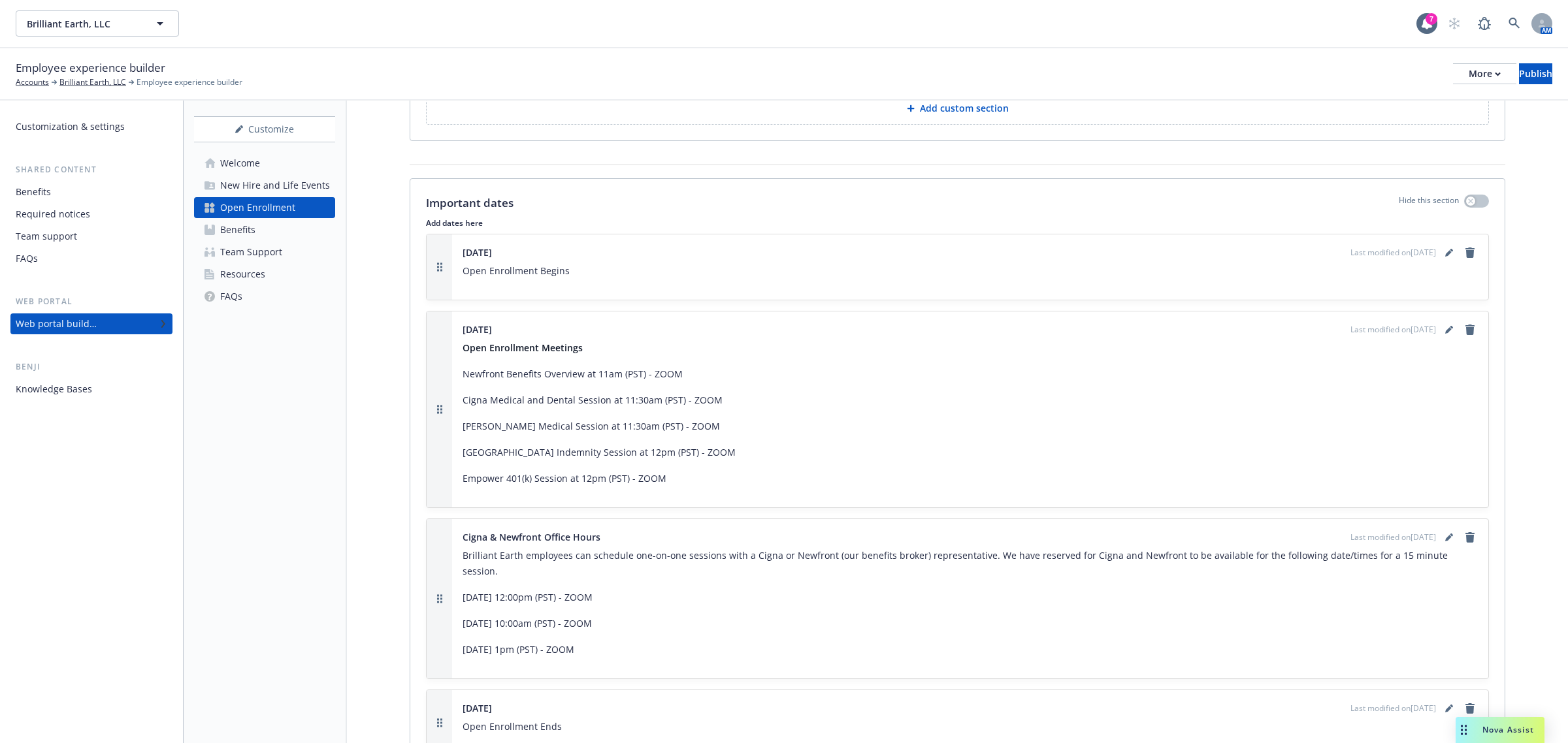
click at [1044, 338] on div "Last modified on 09/29/2025" at bounding box center [1414, 330] width 127 height 16
click at [1044, 334] on icon "editPencil" at bounding box center [1448, 330] width 7 height 7
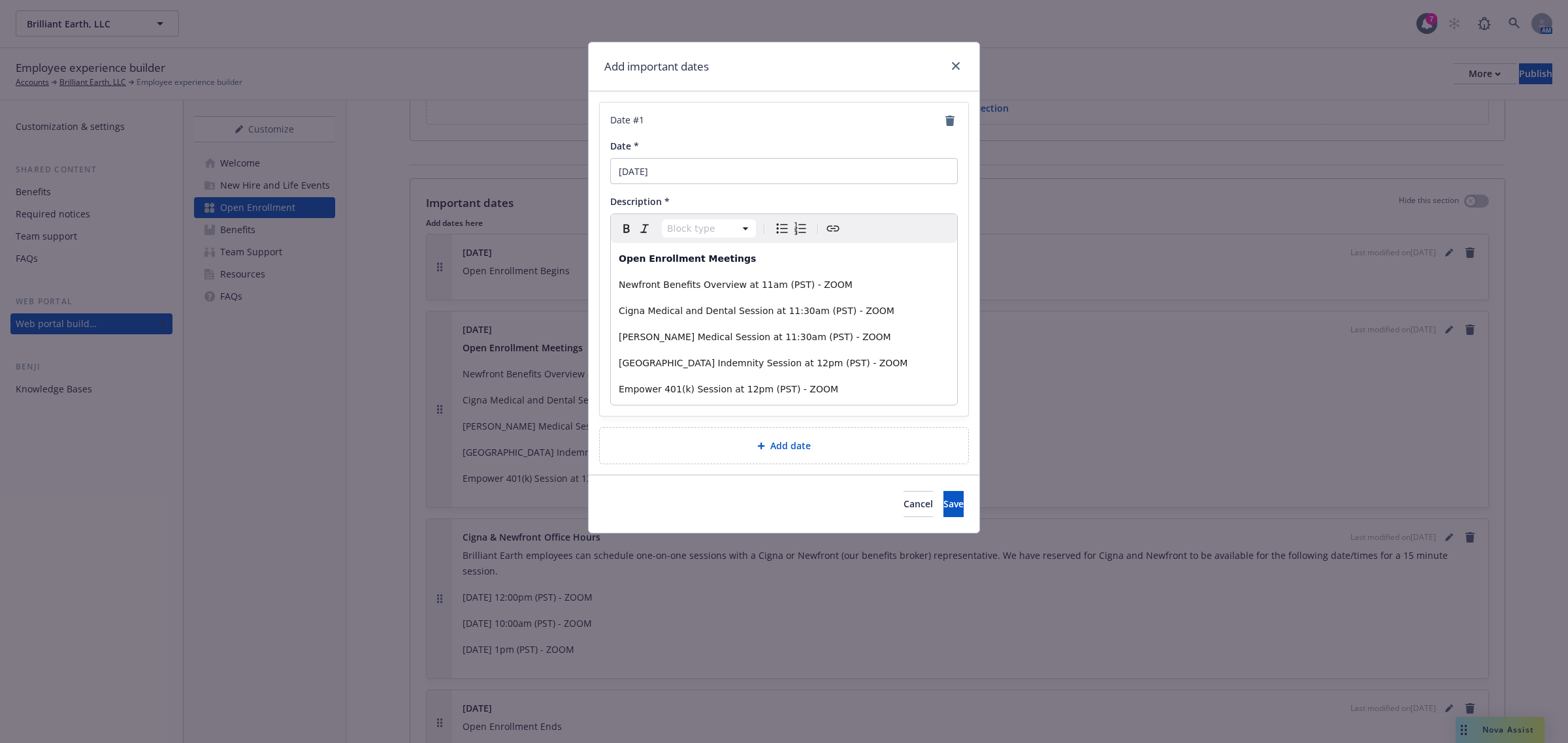
click at [673, 366] on span "LFG Hospital and Hospital Indemnity Session at 12pm (PST) - ZOOM" at bounding box center [763, 363] width 288 height 10
click at [948, 512] on button "Save" at bounding box center [953, 504] width 20 height 26
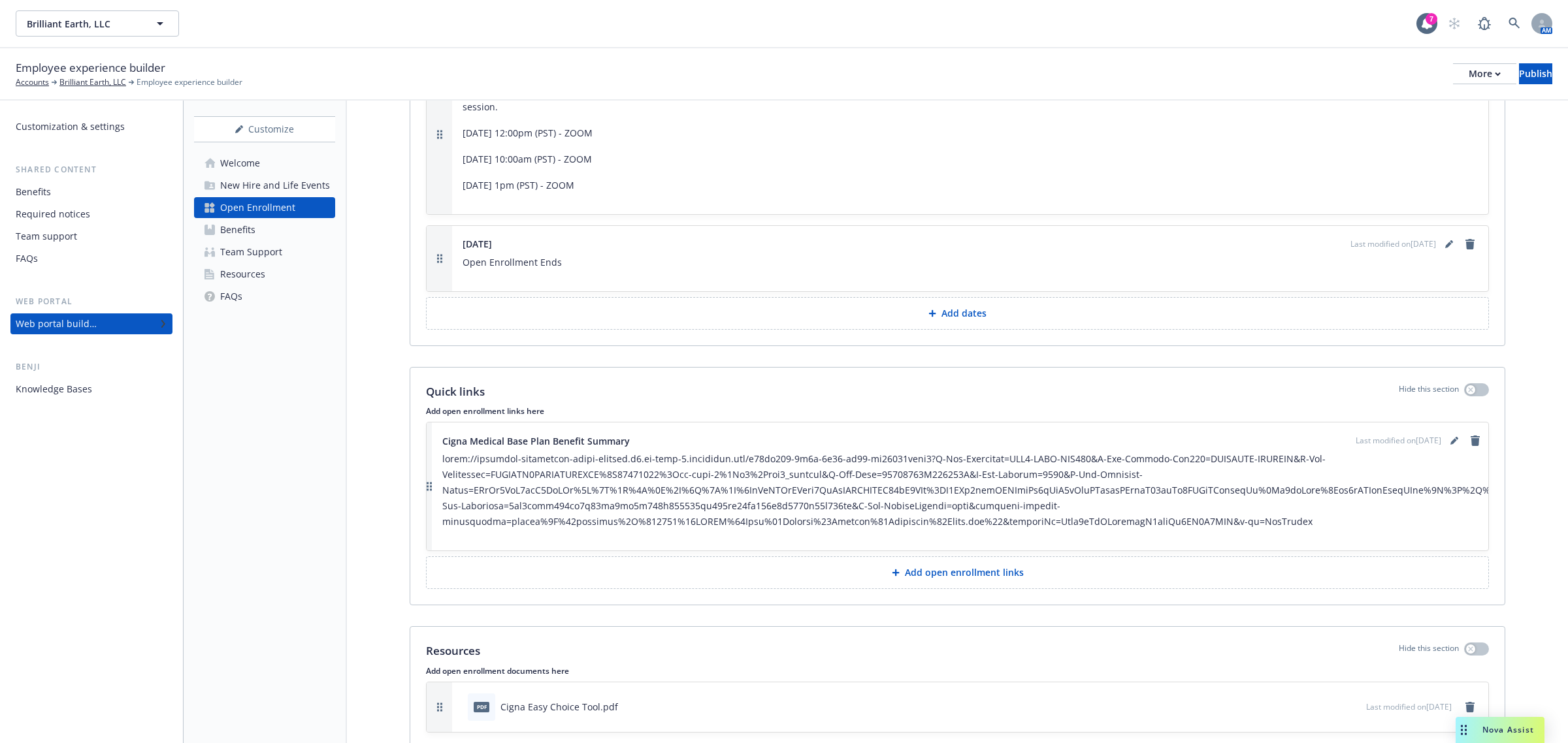
scroll to position [3755, 0]
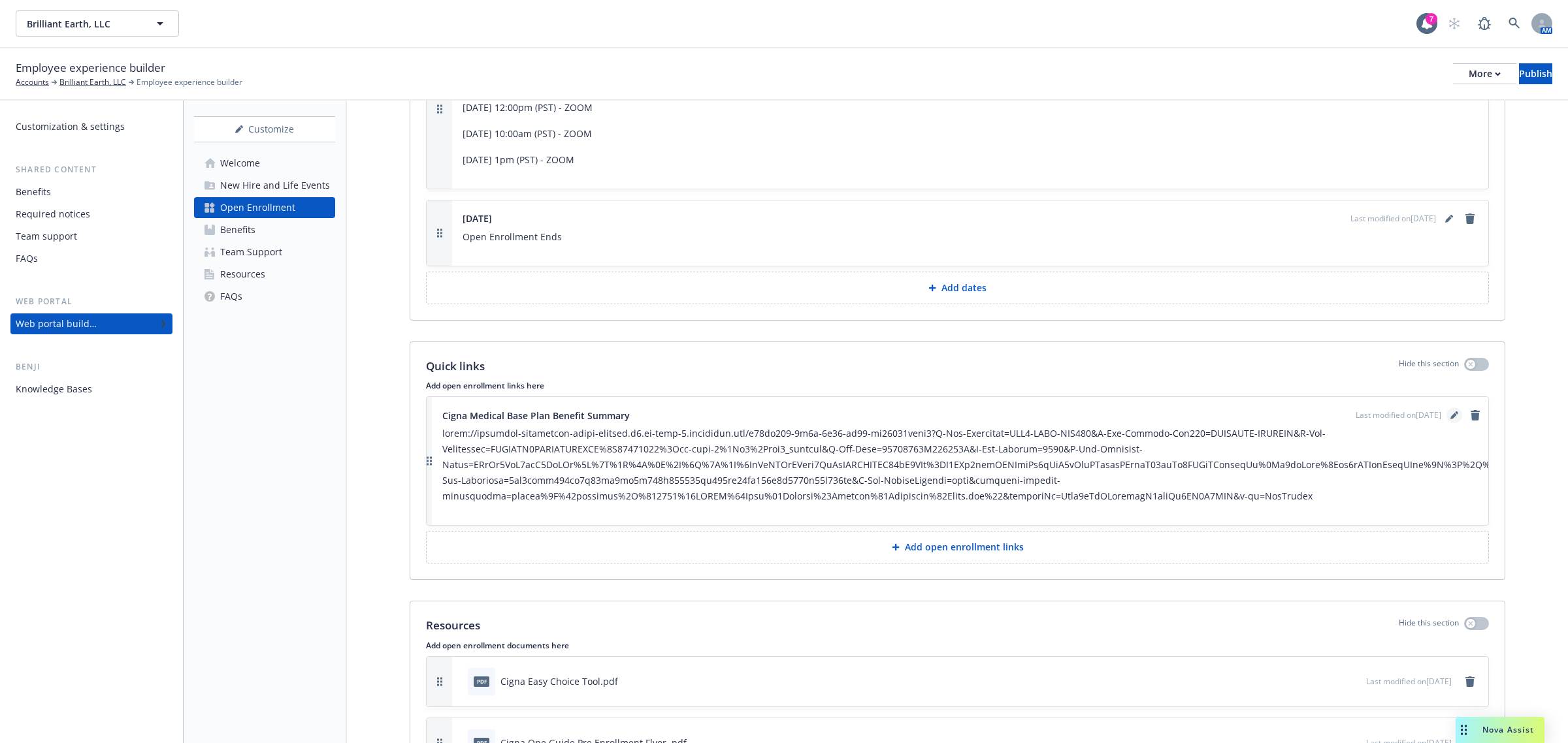
click at [1044, 407] on link "editPencil" at bounding box center [1454, 415] width 16 height 16
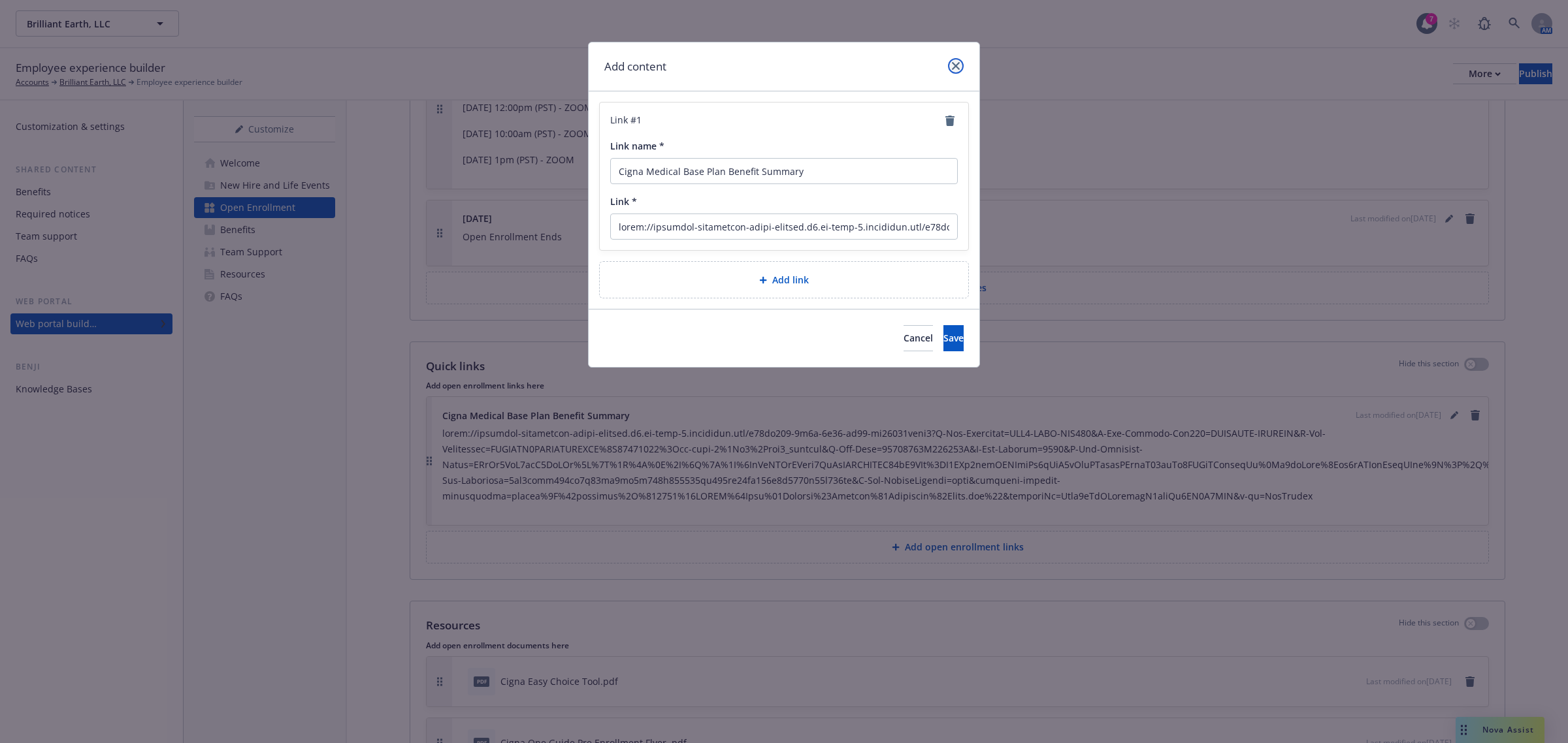
click at [952, 66] on icon "close" at bounding box center [956, 66] width 7 height 7
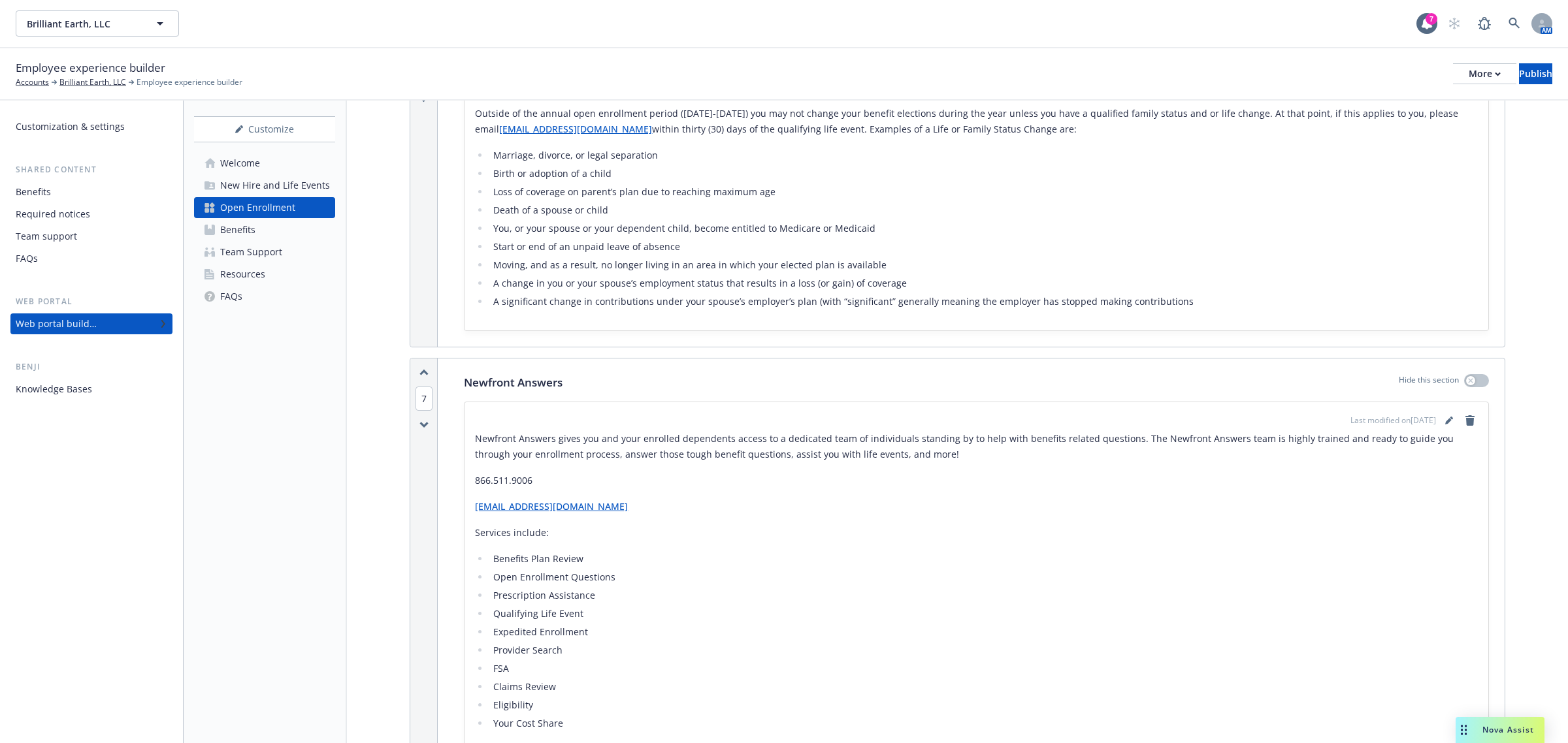
scroll to position [2228, 0]
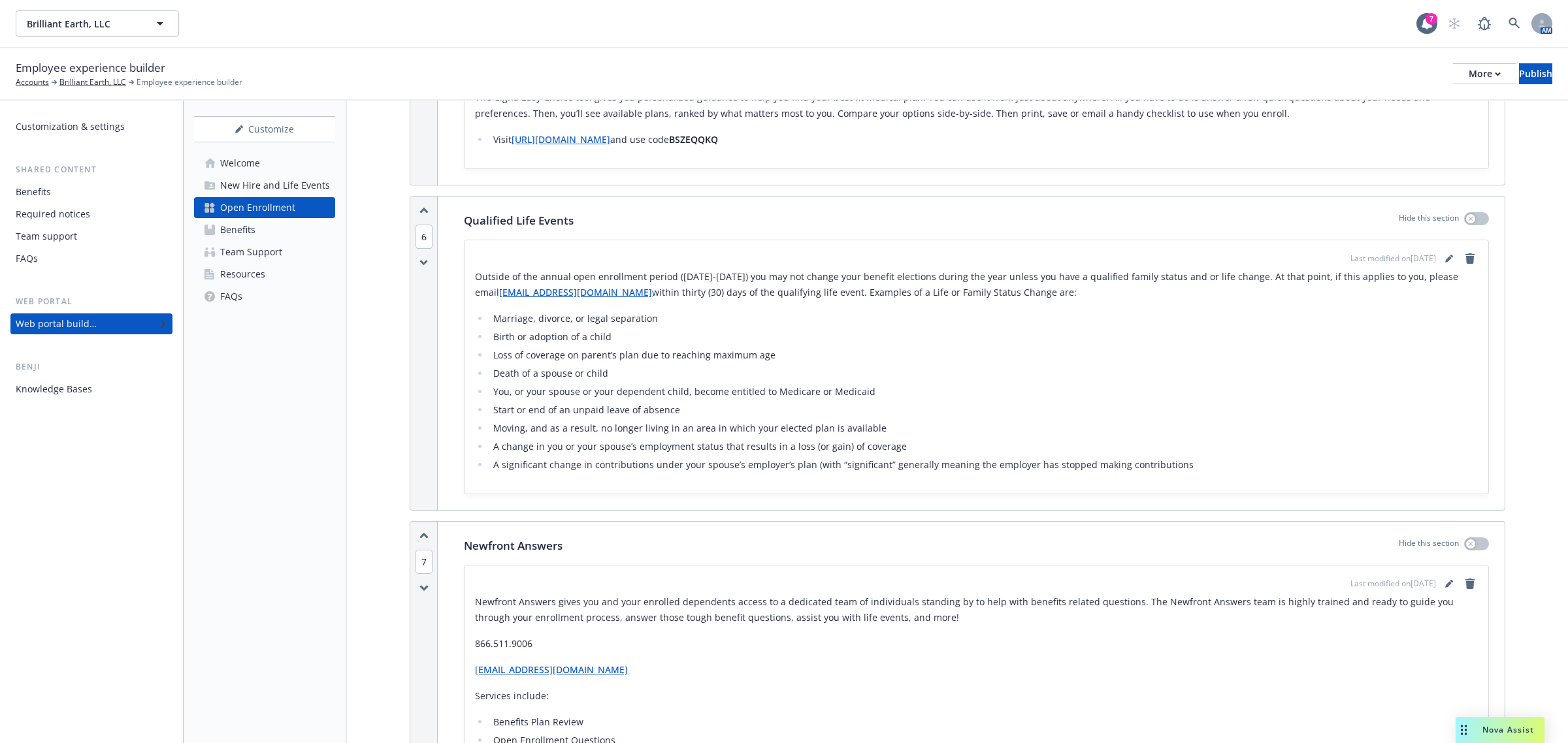
click at [1044, 258] on div "Last modified on 09/25/2025" at bounding box center [1414, 258] width 127 height 16
click at [1044, 262] on icon "editPencil" at bounding box center [1448, 259] width 7 height 7
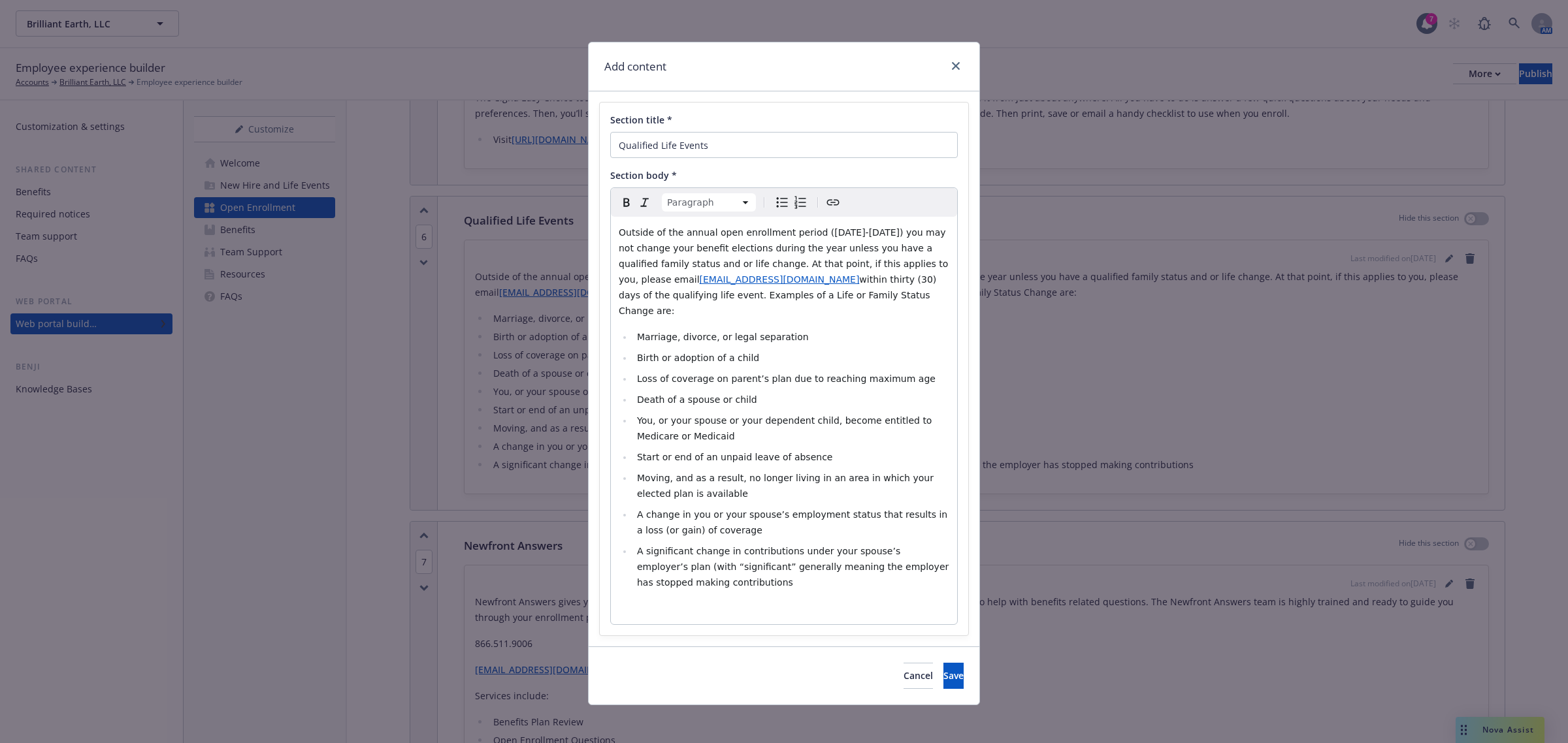
click at [850, 237] on span "Outside of the annual open enrollment period (October 17-31) you may not change…" at bounding box center [785, 255] width 333 height 58
select select
drag, startPoint x: 739, startPoint y: 311, endPoint x: 722, endPoint y: 307, distance: 17.5
click at [722, 307] on div "Outside of the annual open enrollment period (October 16-31) you may not change…" at bounding box center [784, 421] width 346 height 407
click at [945, 515] on button "Save" at bounding box center [953, 676] width 20 height 26
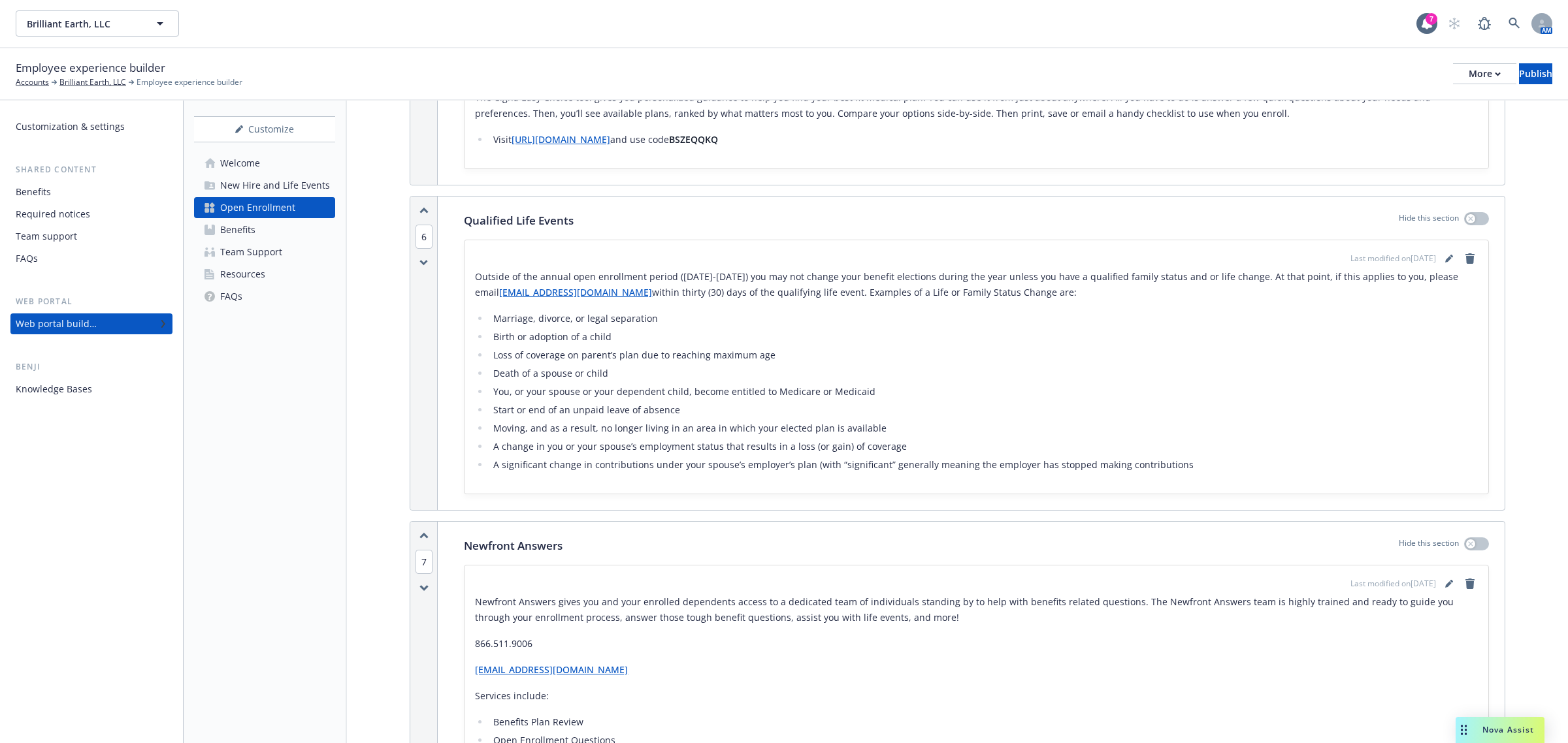
scroll to position [2554, 0]
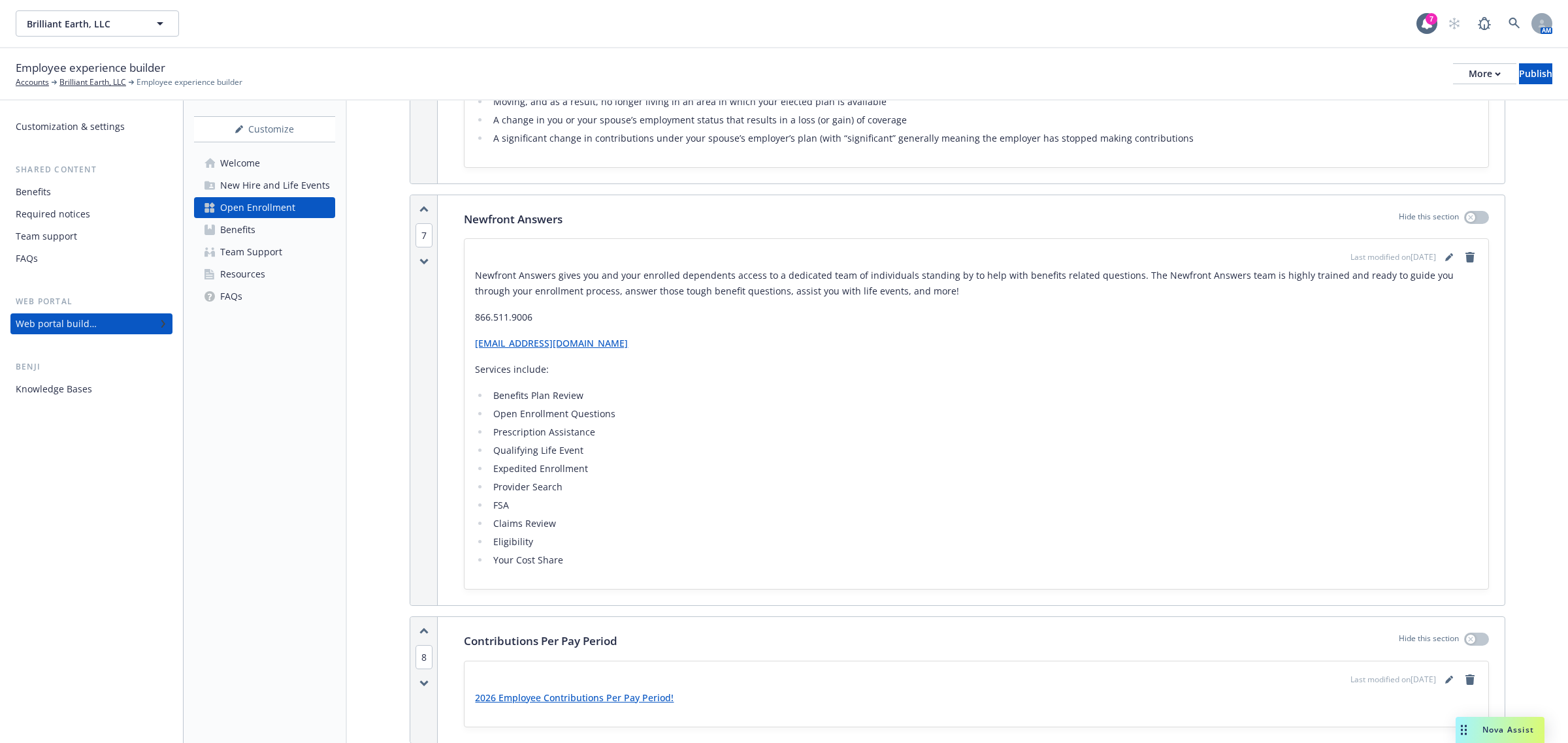
click at [584, 348] on link "[EMAIL_ADDRESS][DOMAIN_NAME]" at bounding box center [551, 343] width 153 height 13
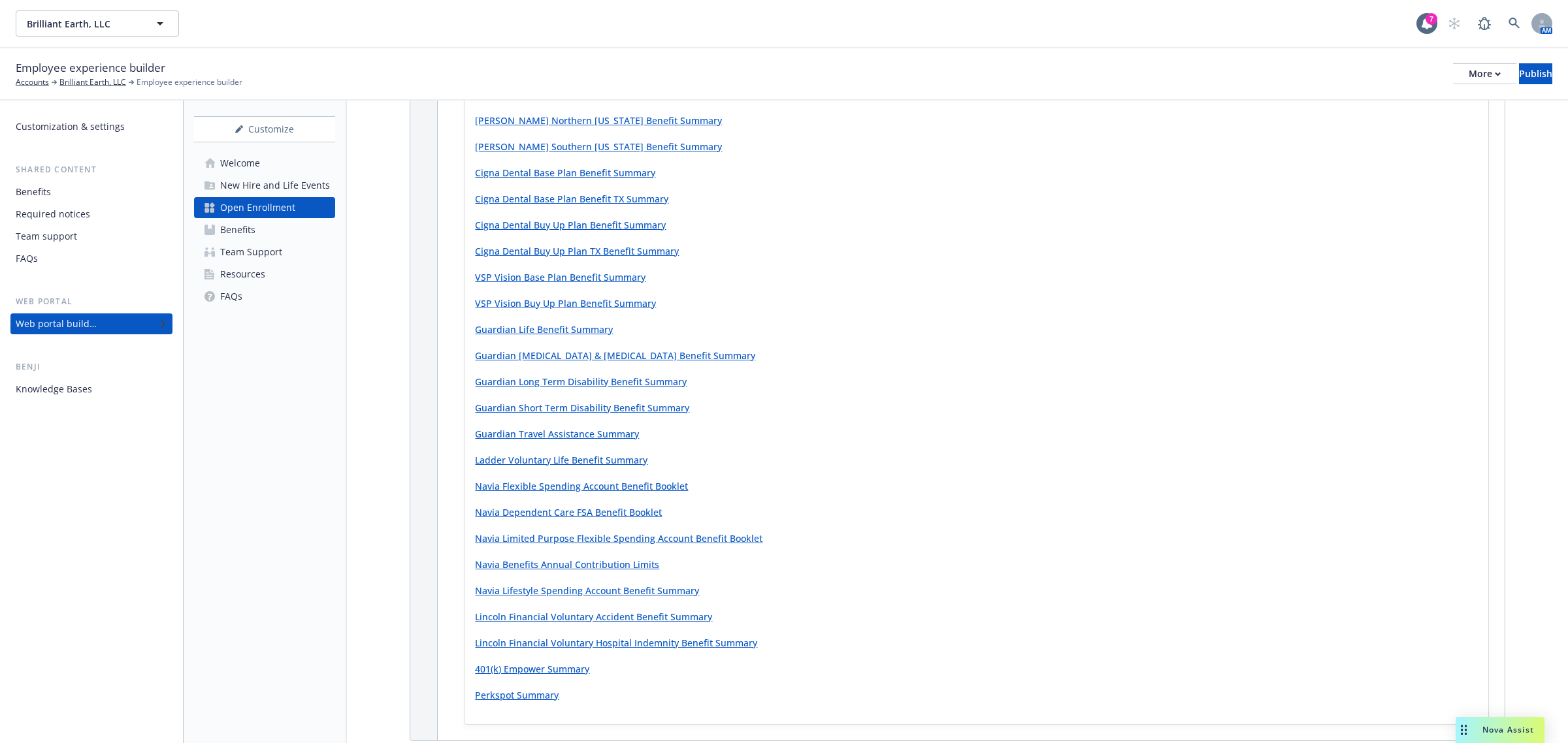
scroll to position [1003, 0]
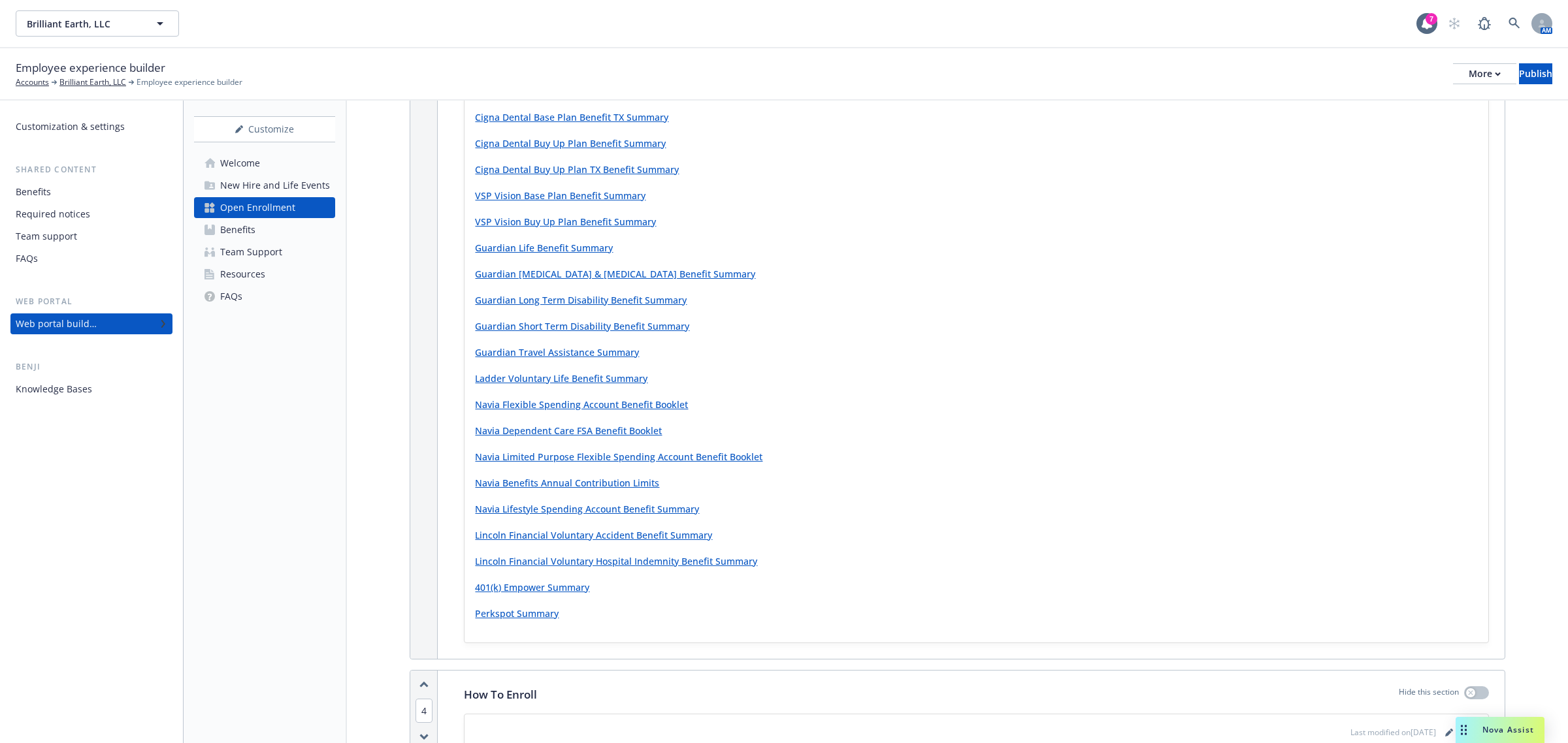
click at [625, 409] on link "Navia Flexible Spending Account Benefit Booklet" at bounding box center [581, 404] width 213 height 13
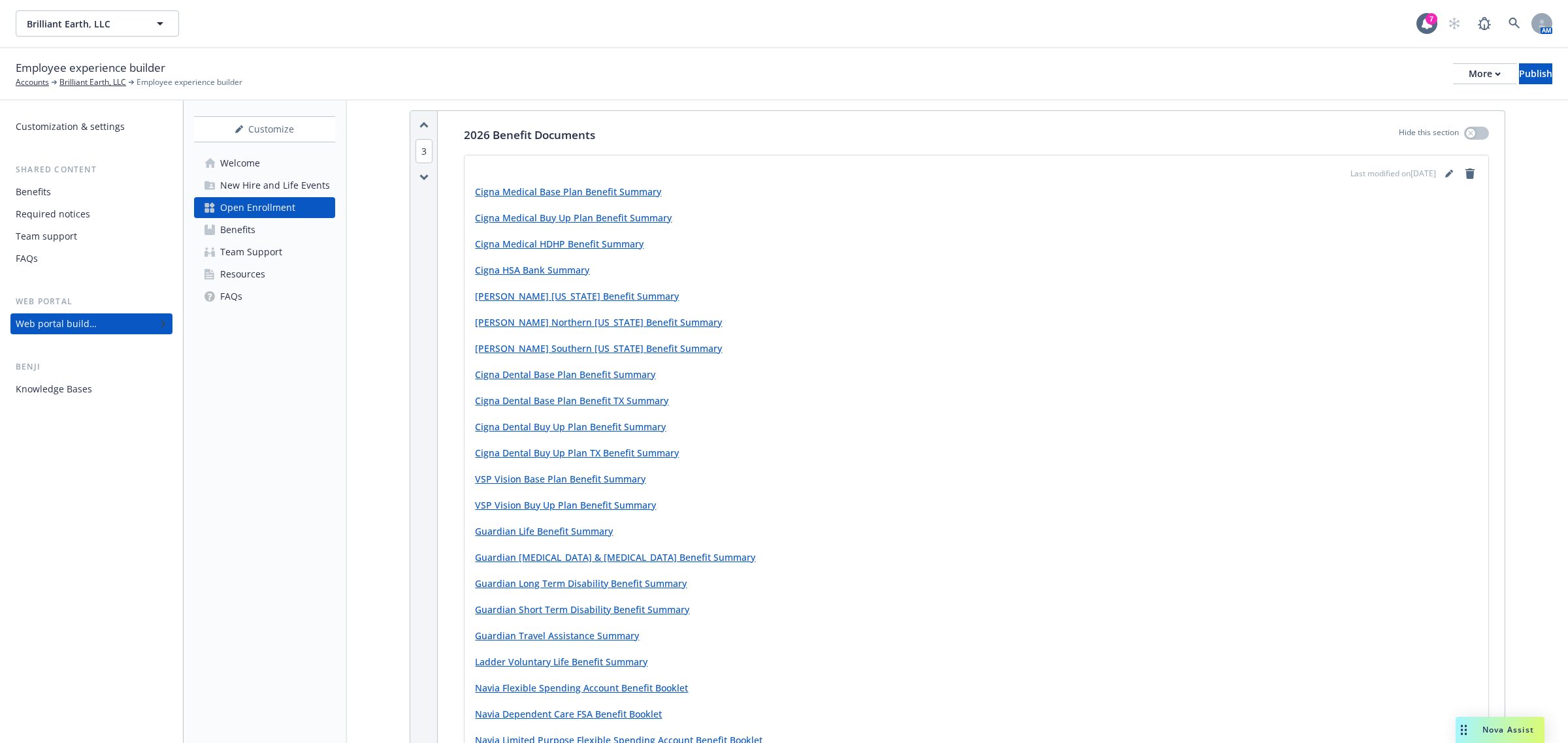
scroll to position [676, 0]
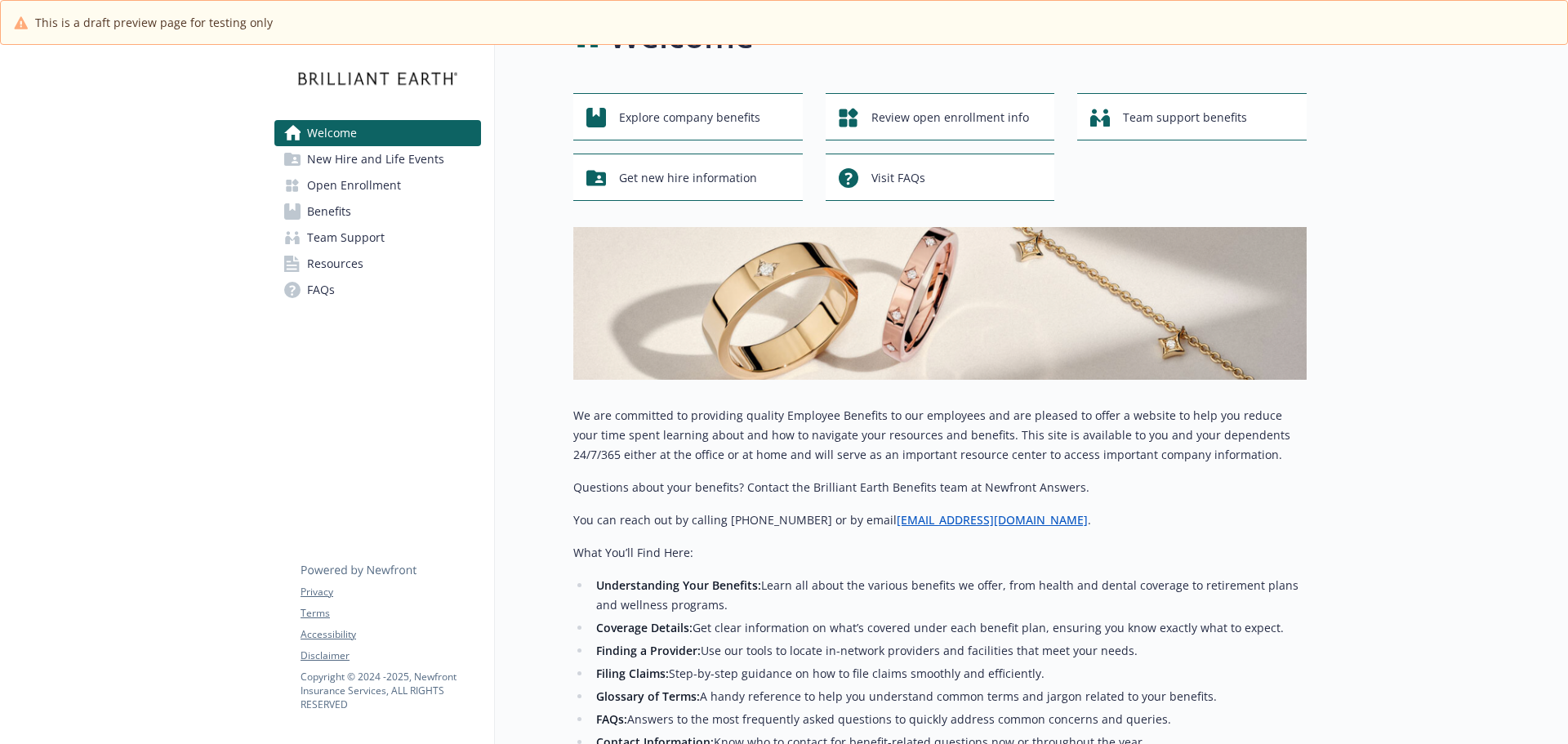
scroll to position [82, 0]
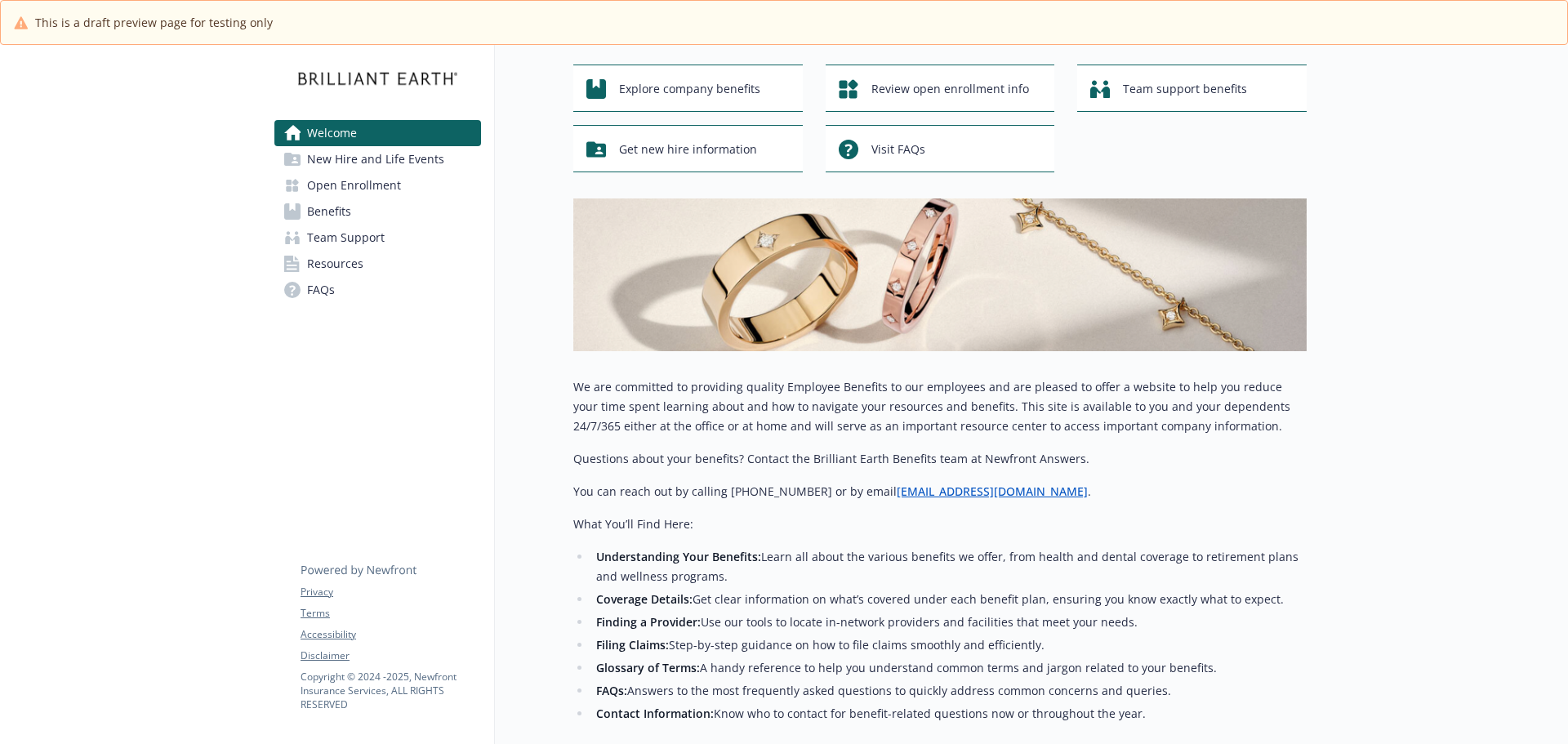
click at [385, 194] on span "Open Enrollment" at bounding box center [354, 186] width 94 height 26
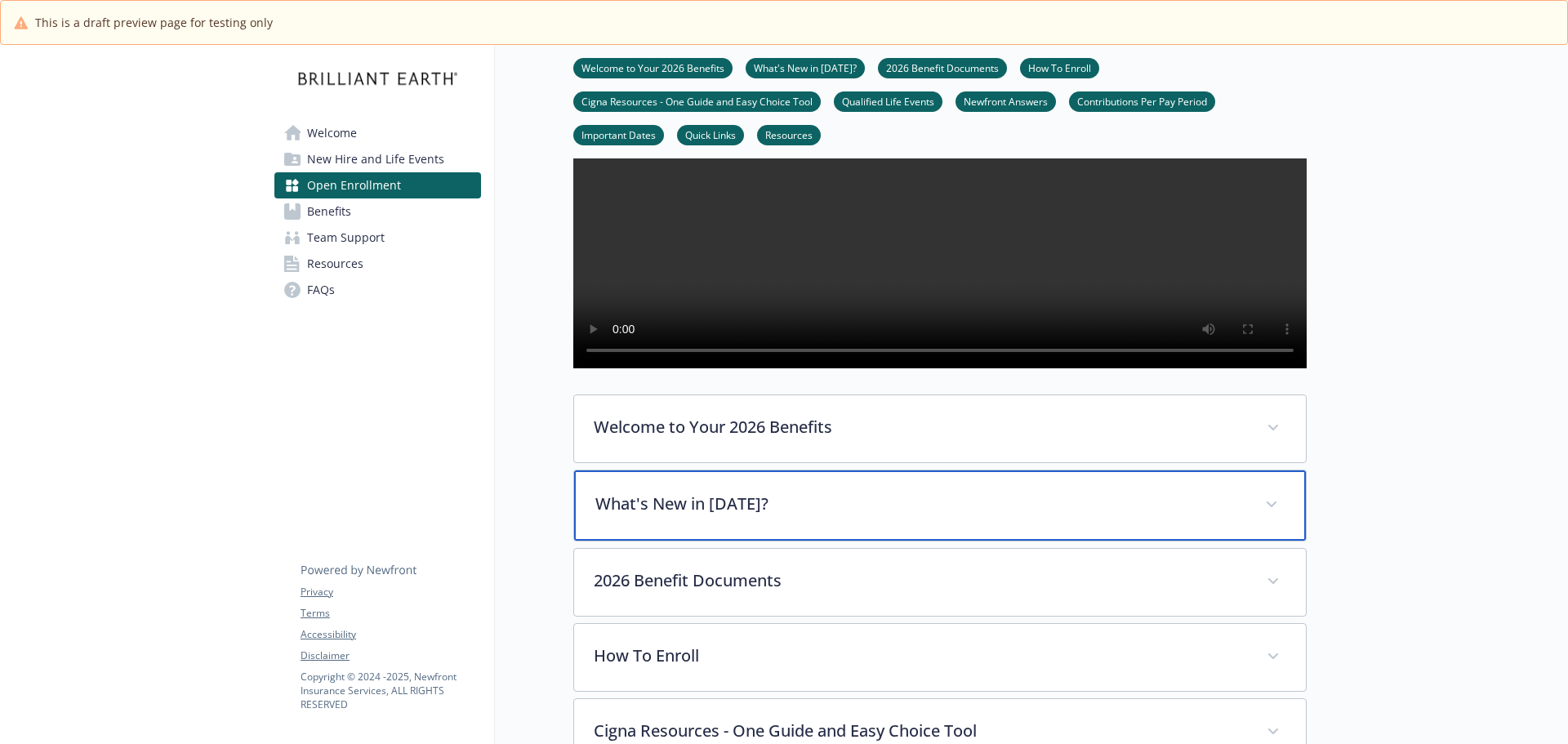
click at [778, 516] on p "What's New in [DATE]?" at bounding box center [921, 504] width 650 height 24
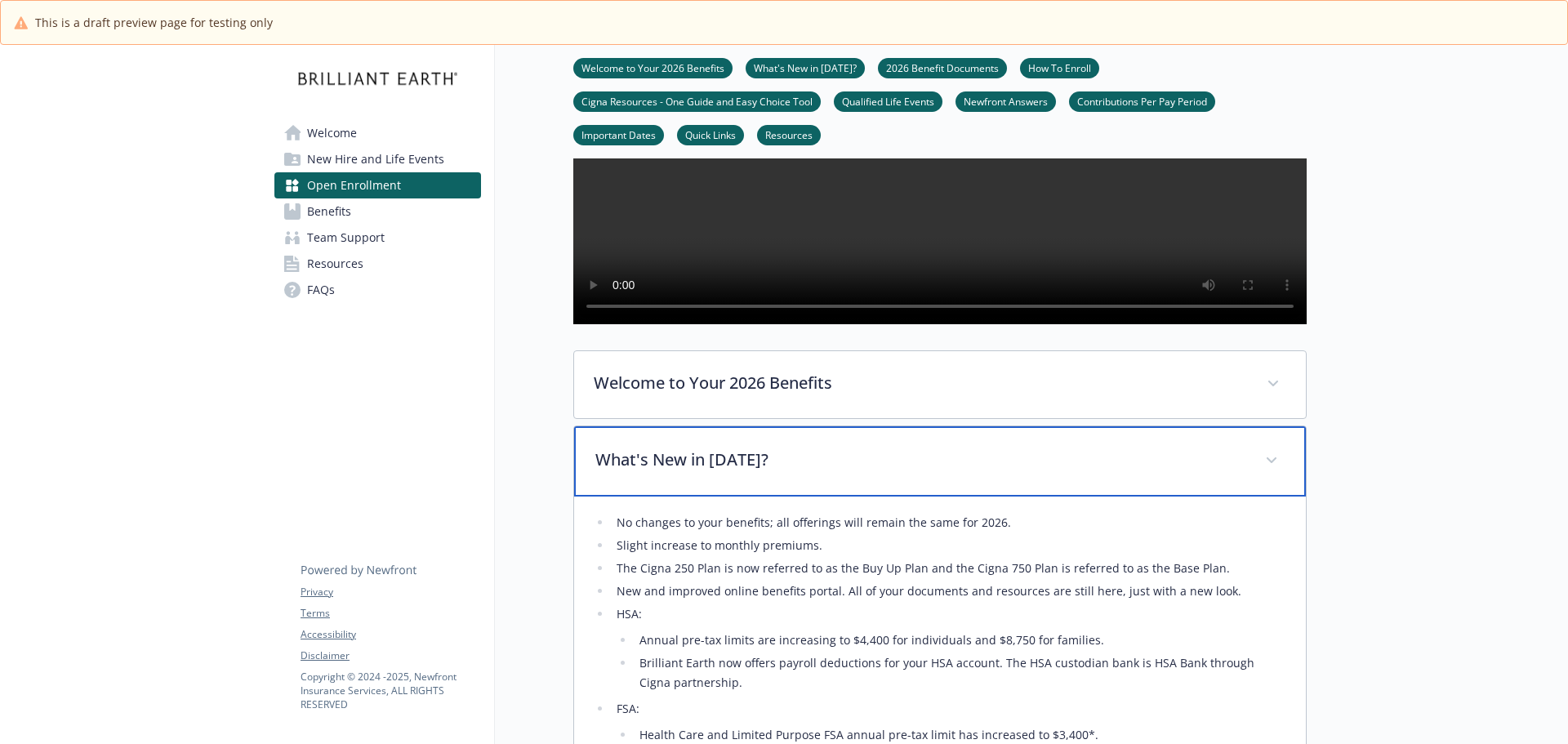
scroll to position [327, 0]
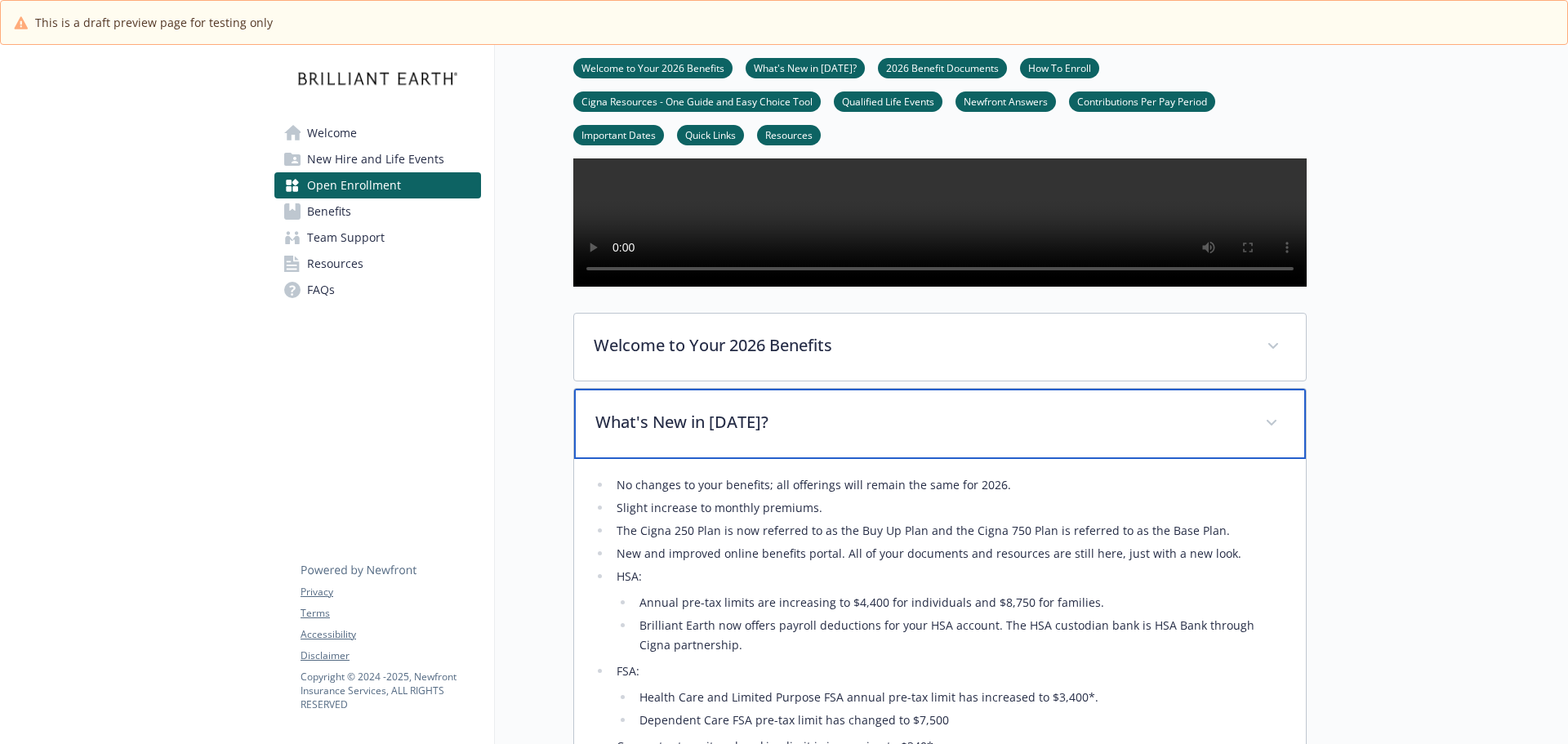
click at [825, 459] on div "What's New in [DATE]?" at bounding box center [939, 424] width 732 height 70
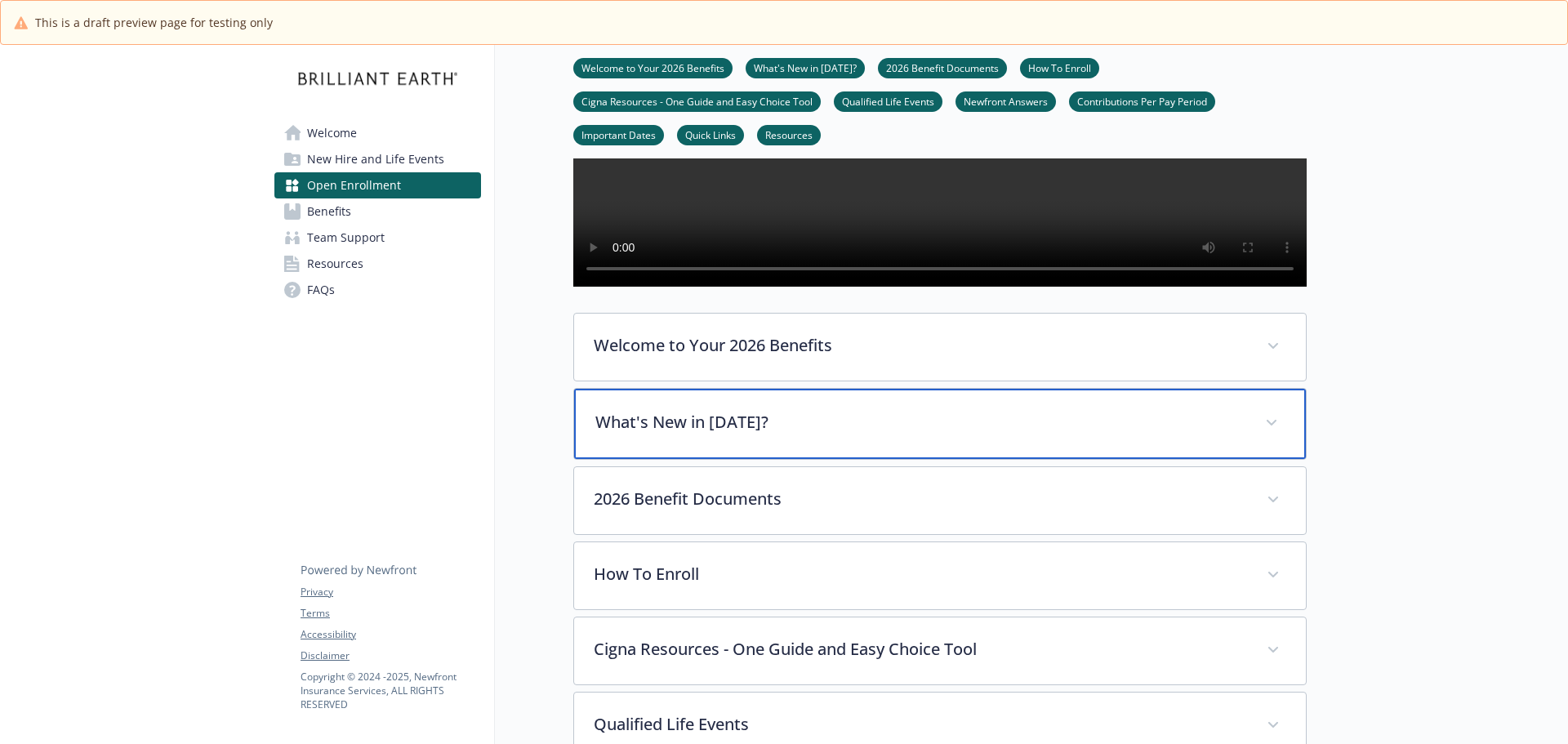
click at [825, 435] on p "What's New in [DATE]?" at bounding box center [921, 423] width 650 height 24
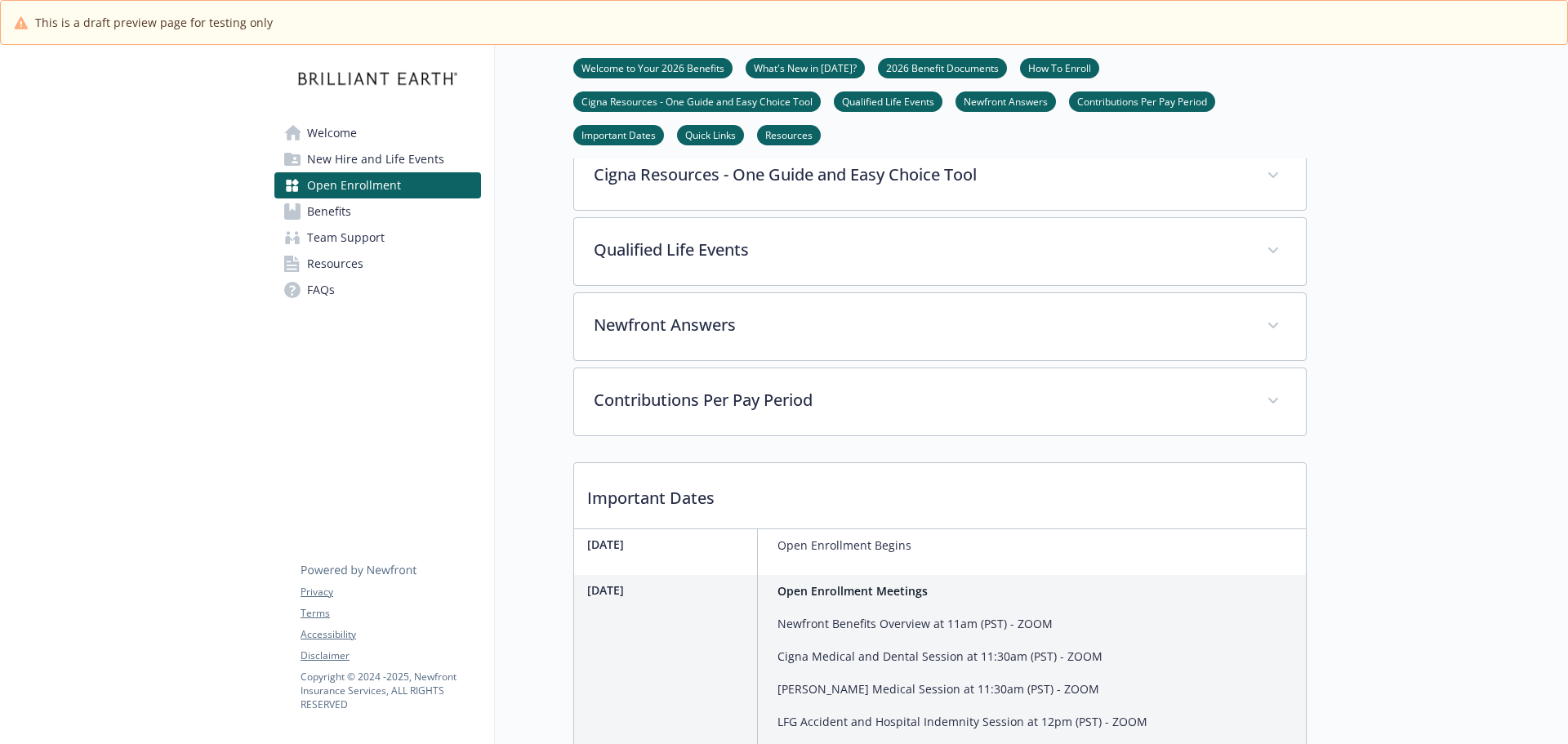
scroll to position [1174, 0]
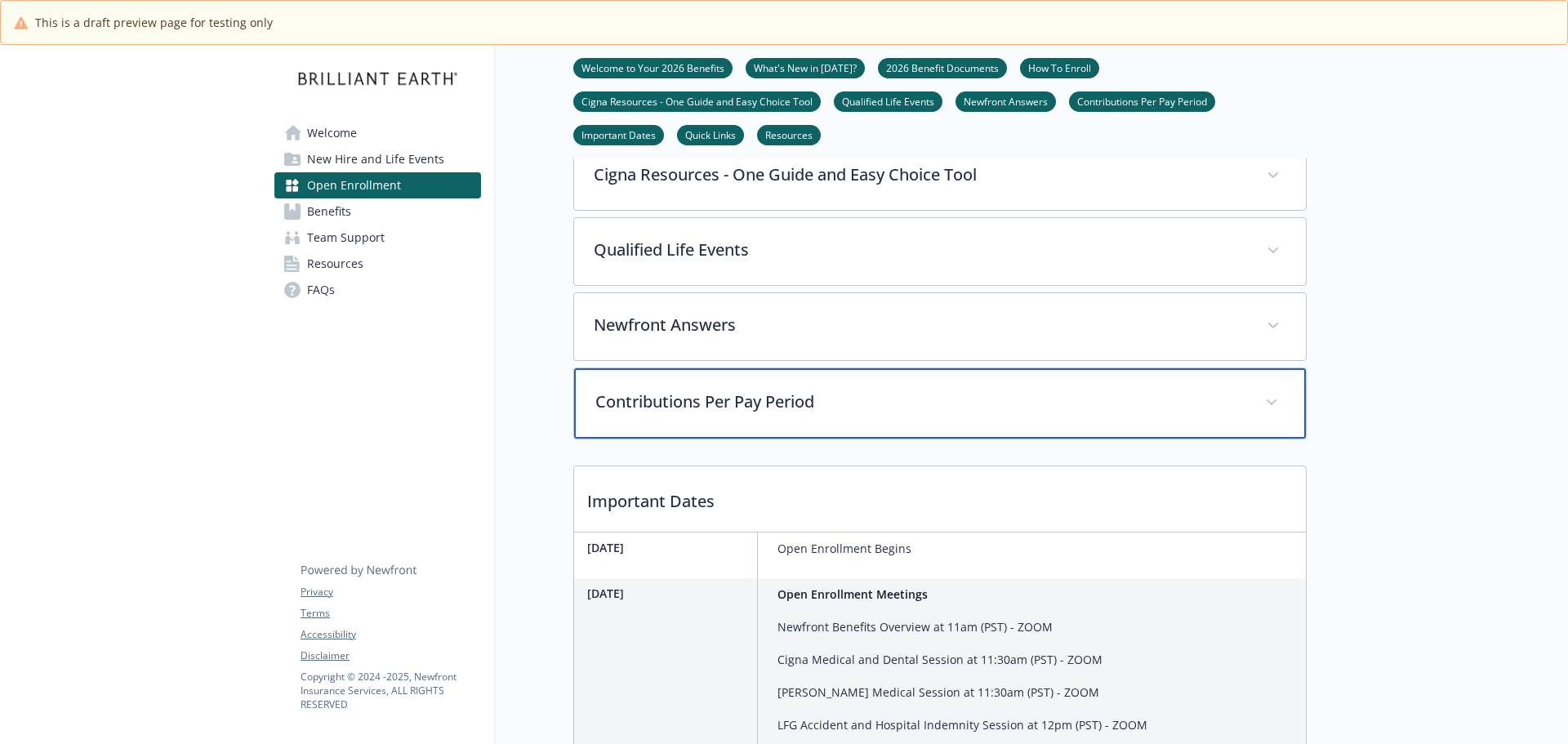
click at [820, 414] on p "Contributions Per Pay Period" at bounding box center [921, 402] width 650 height 24
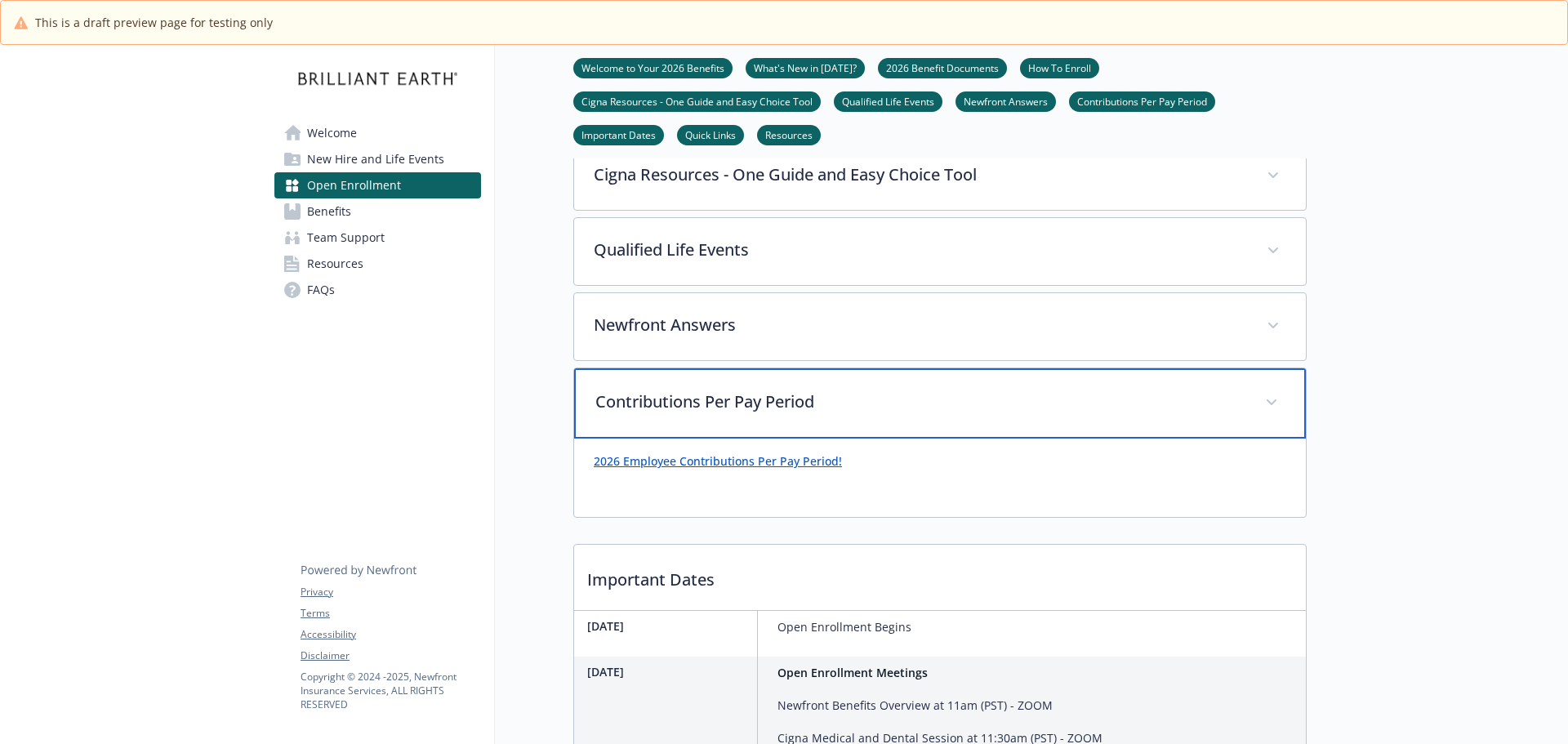
click at [820, 414] on p "Contributions Per Pay Period" at bounding box center [921, 402] width 650 height 24
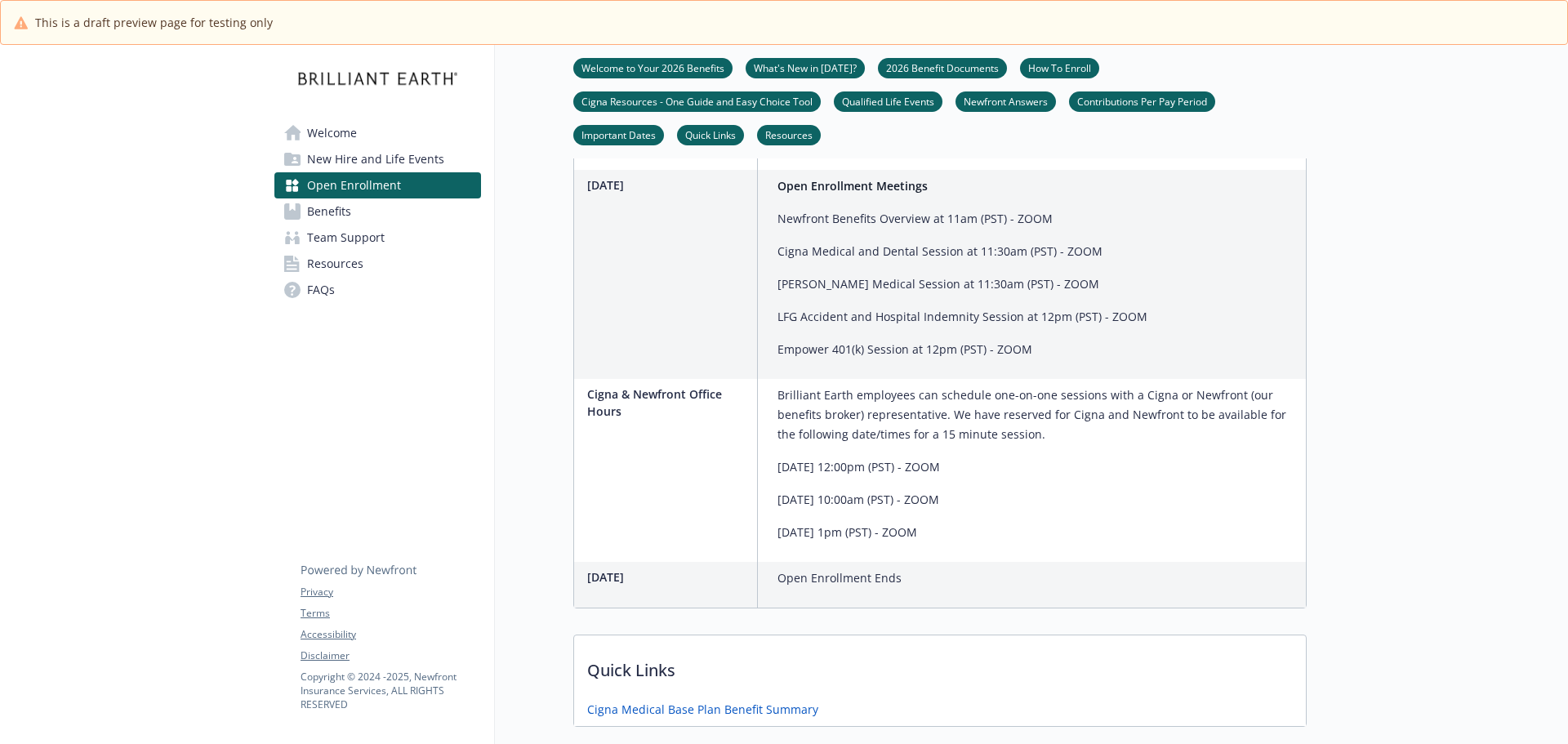
scroll to position [1910, 0]
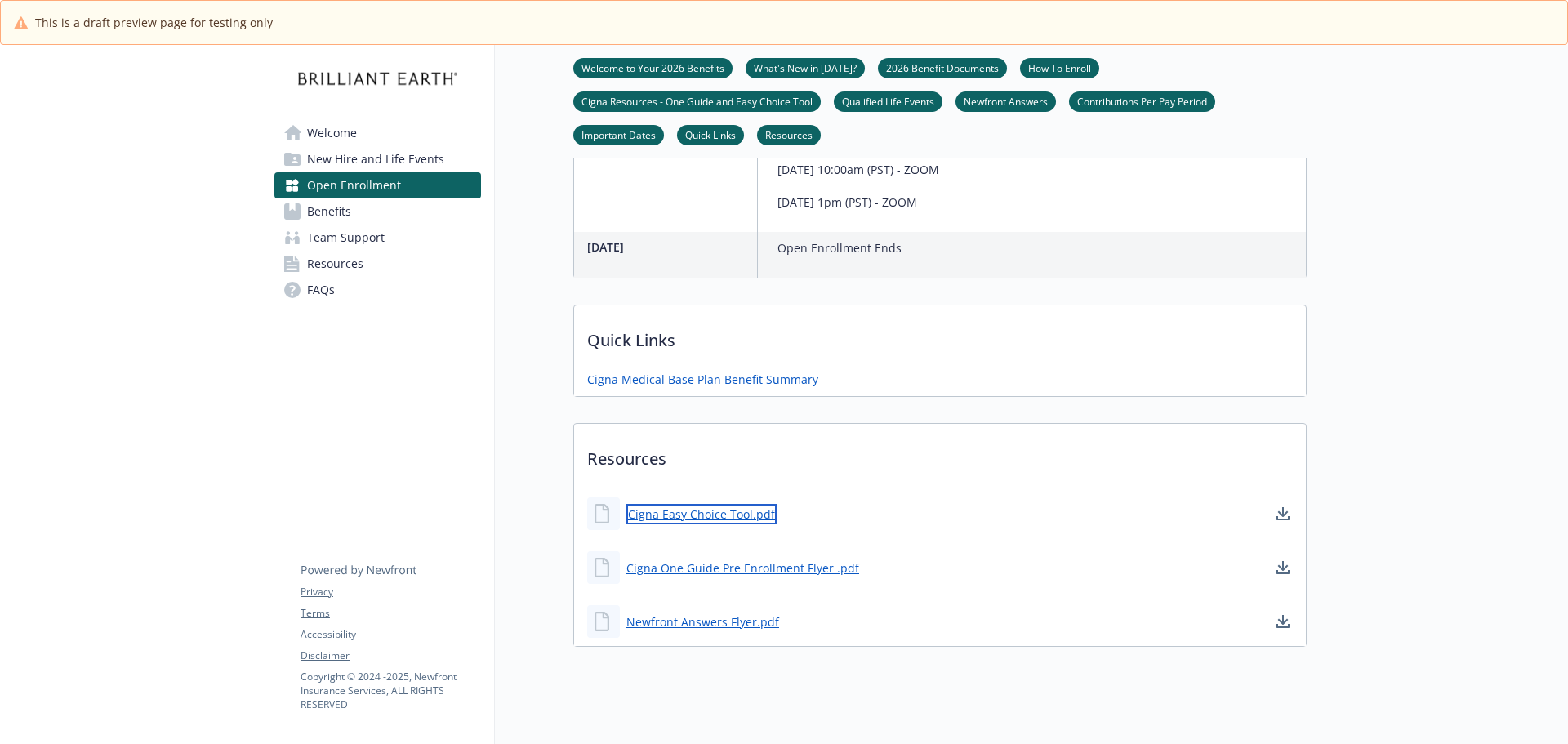
click at [698, 525] on link "Cigna Easy Choice Tool.pdf" at bounding box center [702, 514] width 150 height 21
click at [705, 578] on link "Cigna One Guide Pre Enrollment Flyer .pdf" at bounding box center [745, 569] width 236 height 21
click at [739, 632] on link "Newfront Answers Flyer.pdf" at bounding box center [704, 622] width 156 height 21
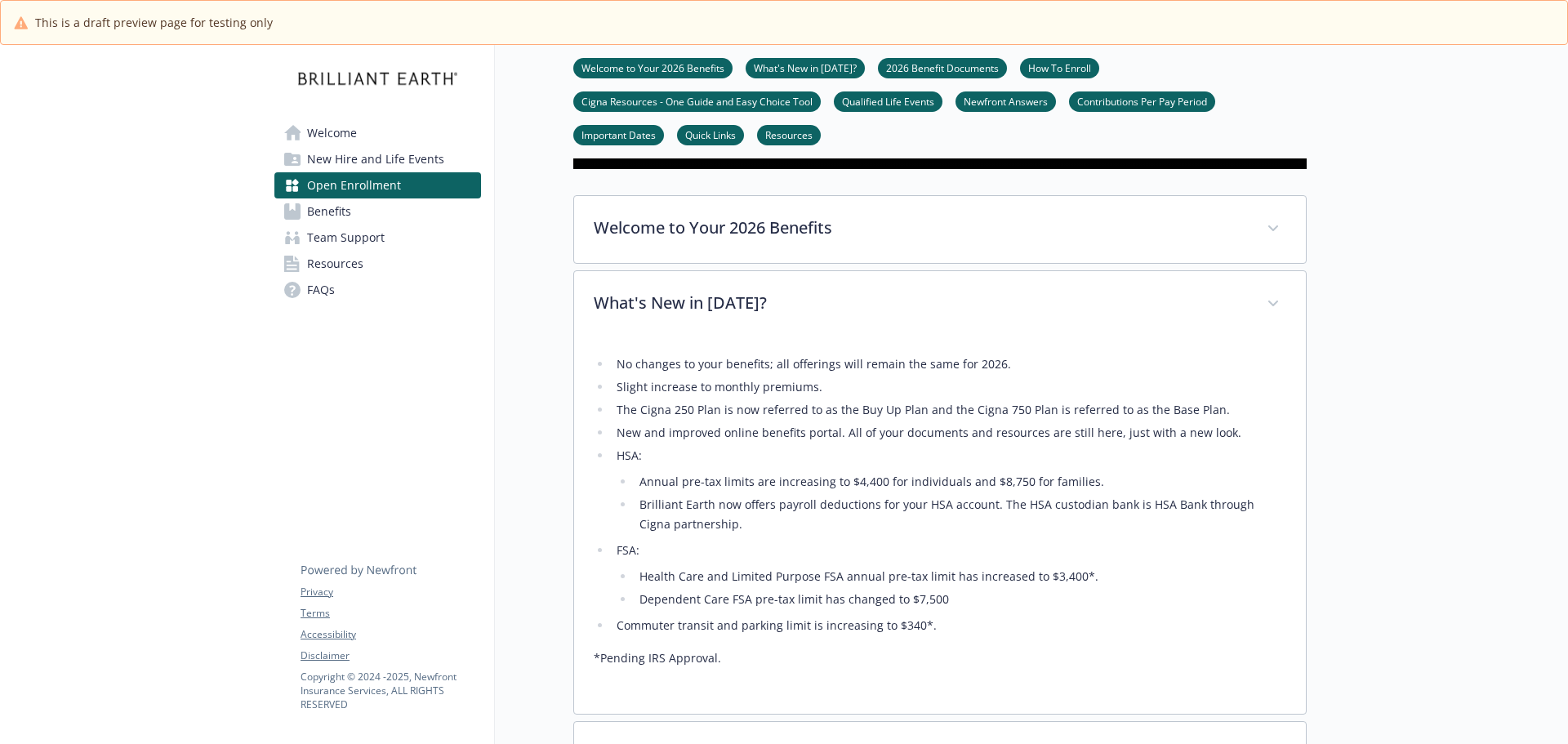
scroll to position [439, 0]
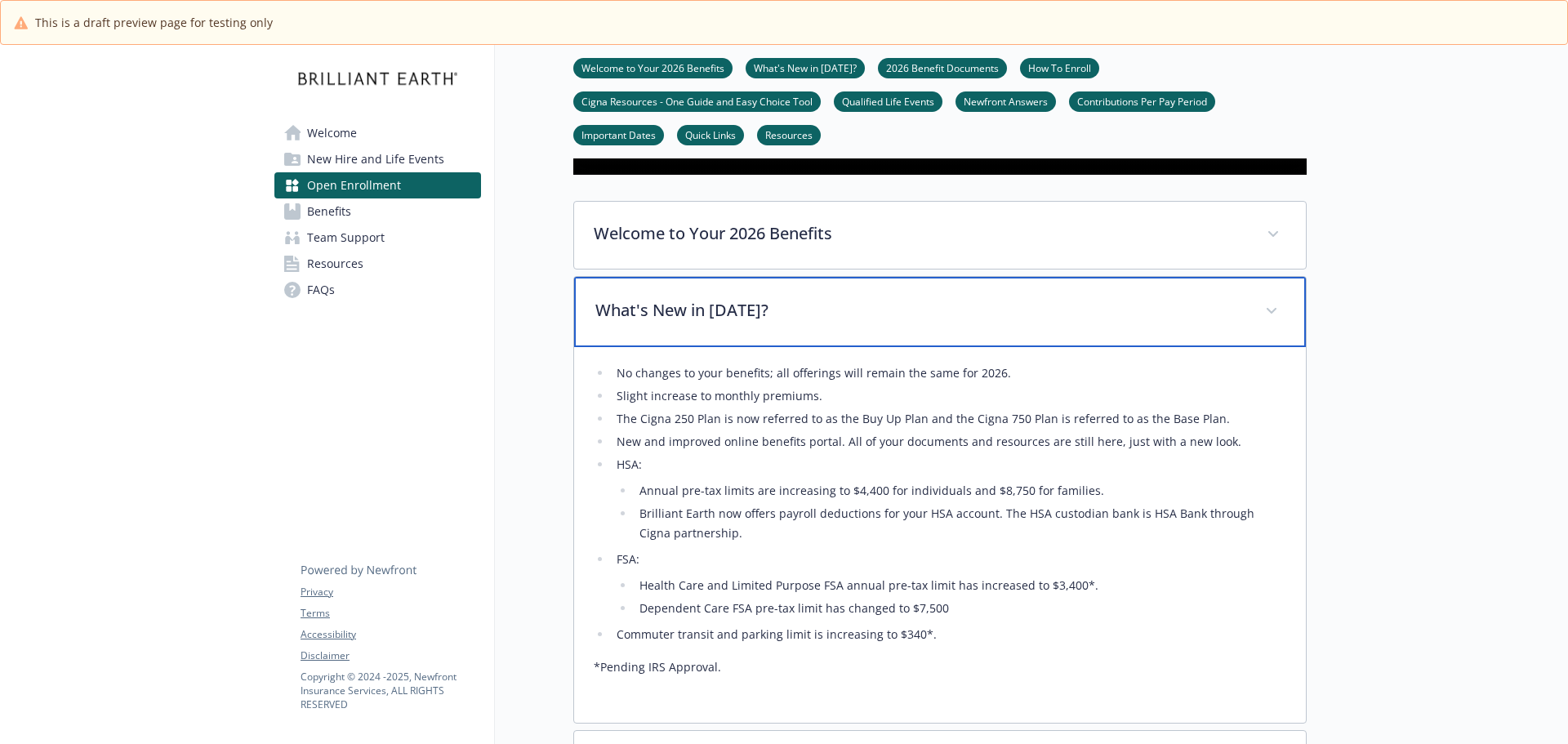
click at [879, 322] on p "What's New in 2026?" at bounding box center [921, 310] width 650 height 24
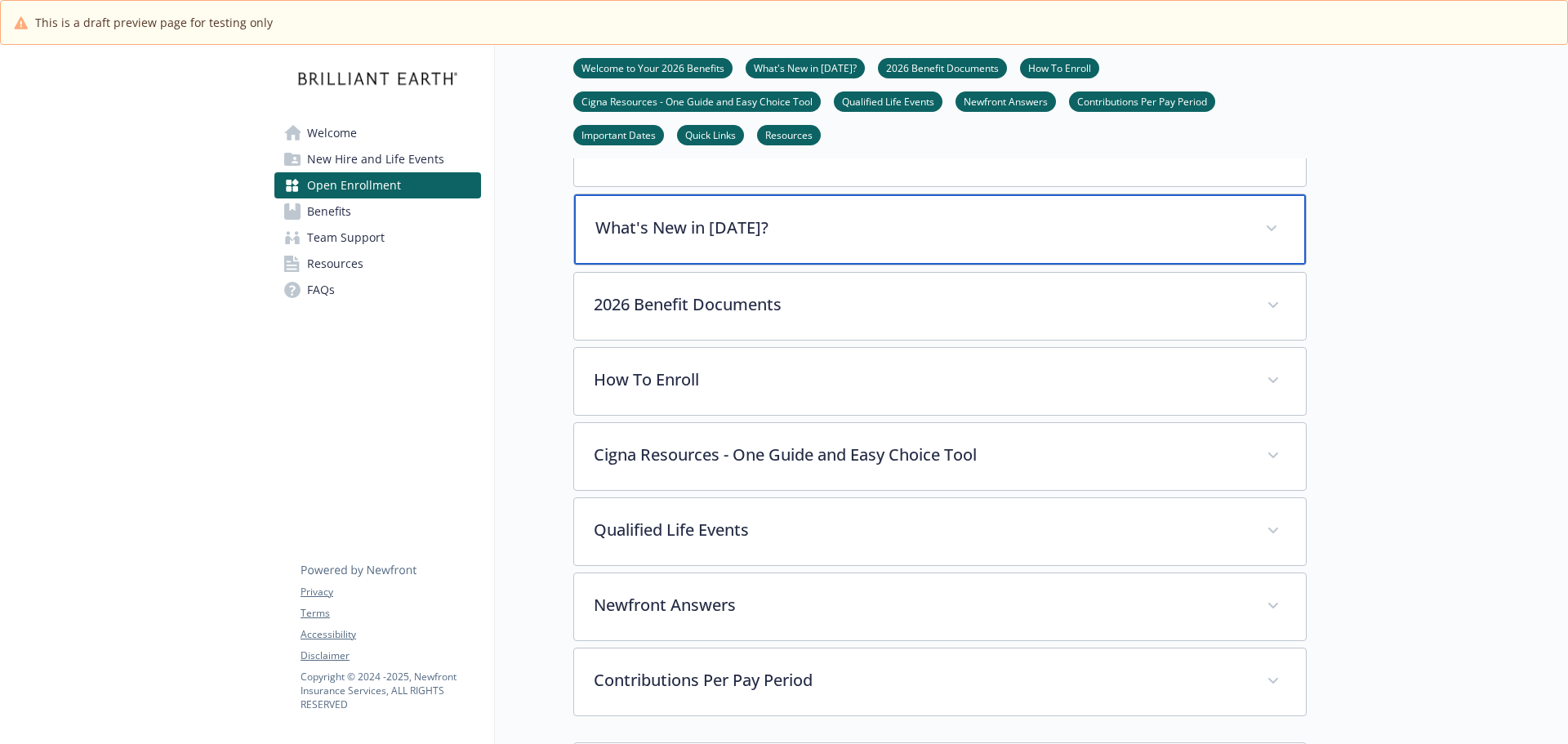
scroll to position [520, 0]
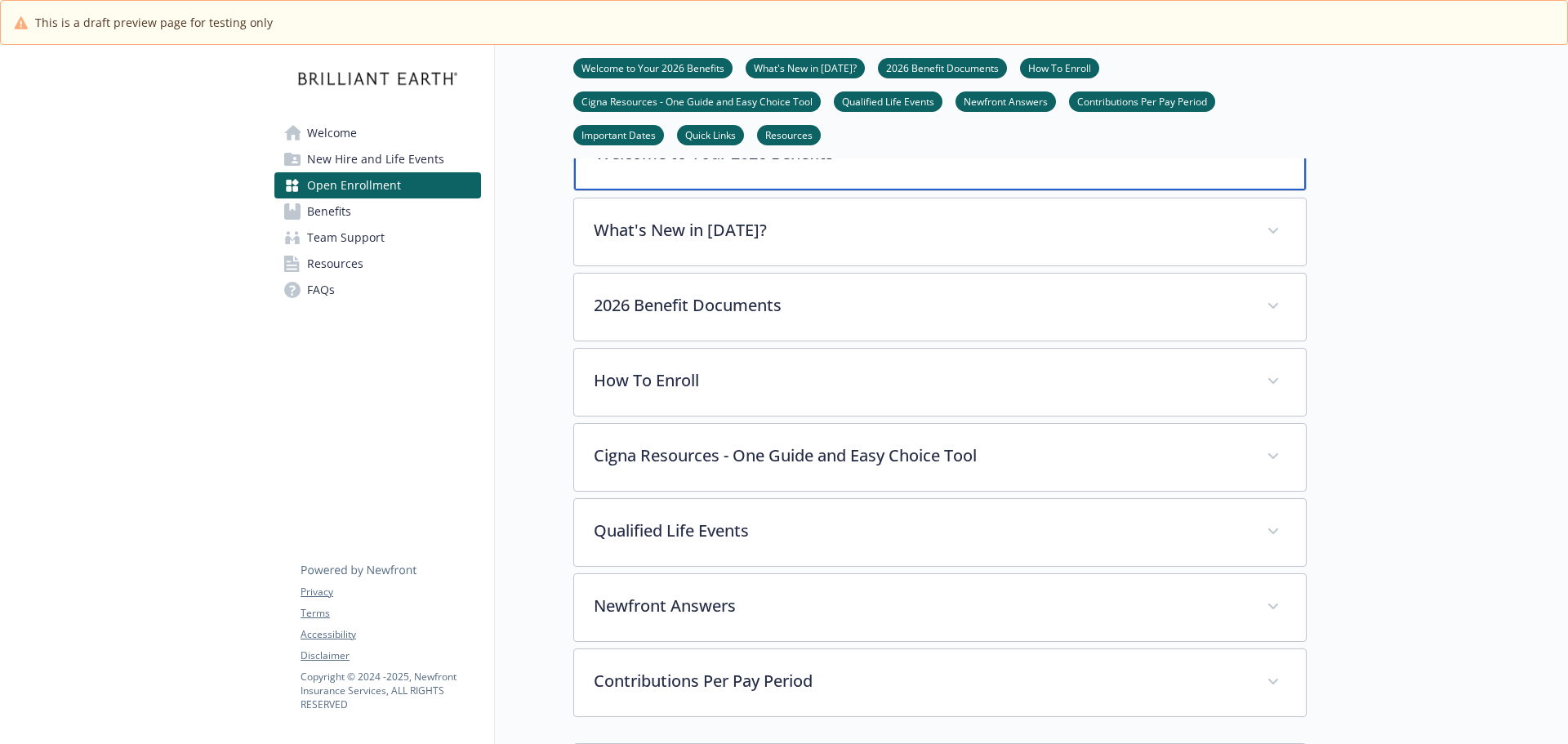
click at [797, 166] on p "Welcome to Your 2026 Benefits" at bounding box center [921, 154] width 650 height 24
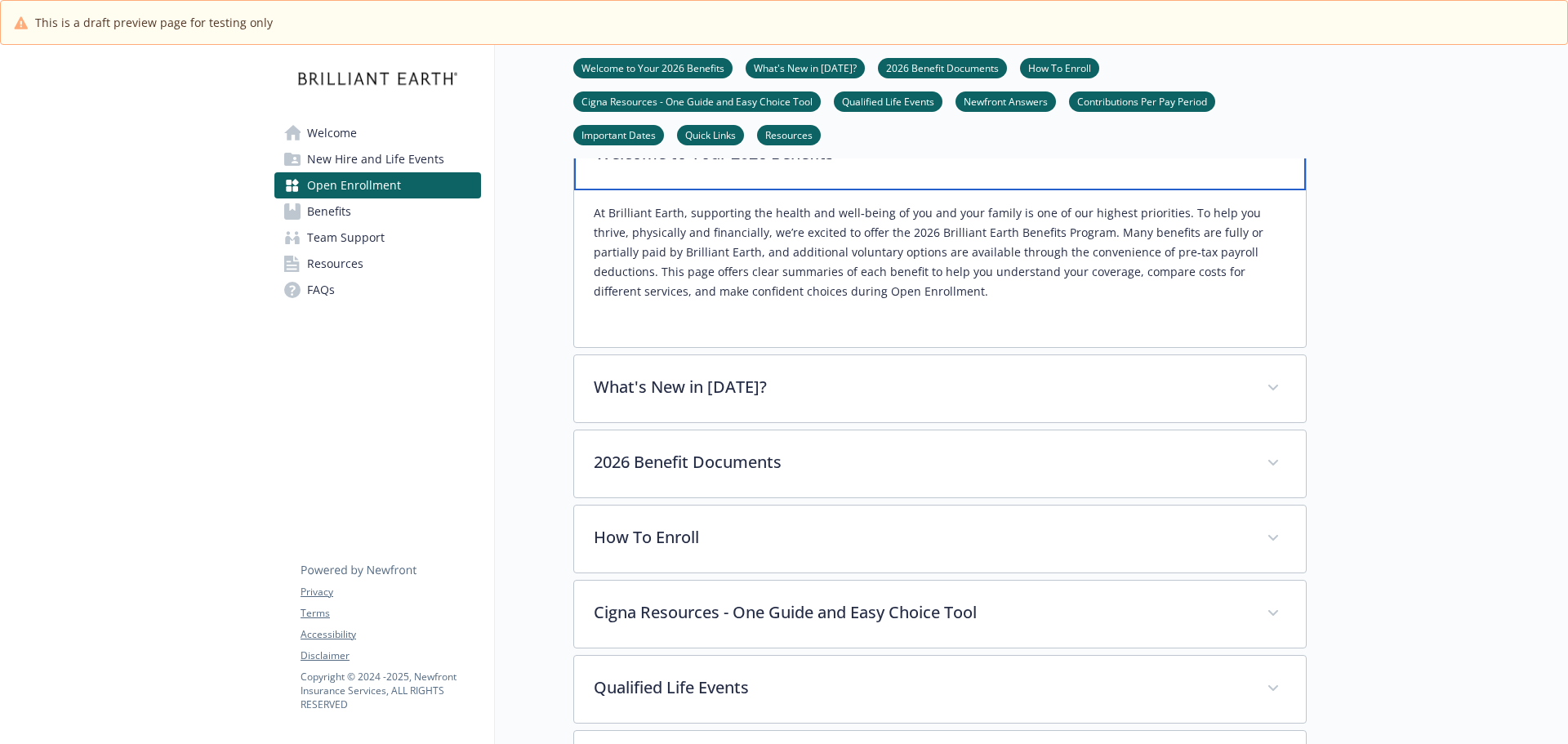
click at [797, 166] on p "Welcome to Your 2026 Benefits" at bounding box center [921, 154] width 650 height 24
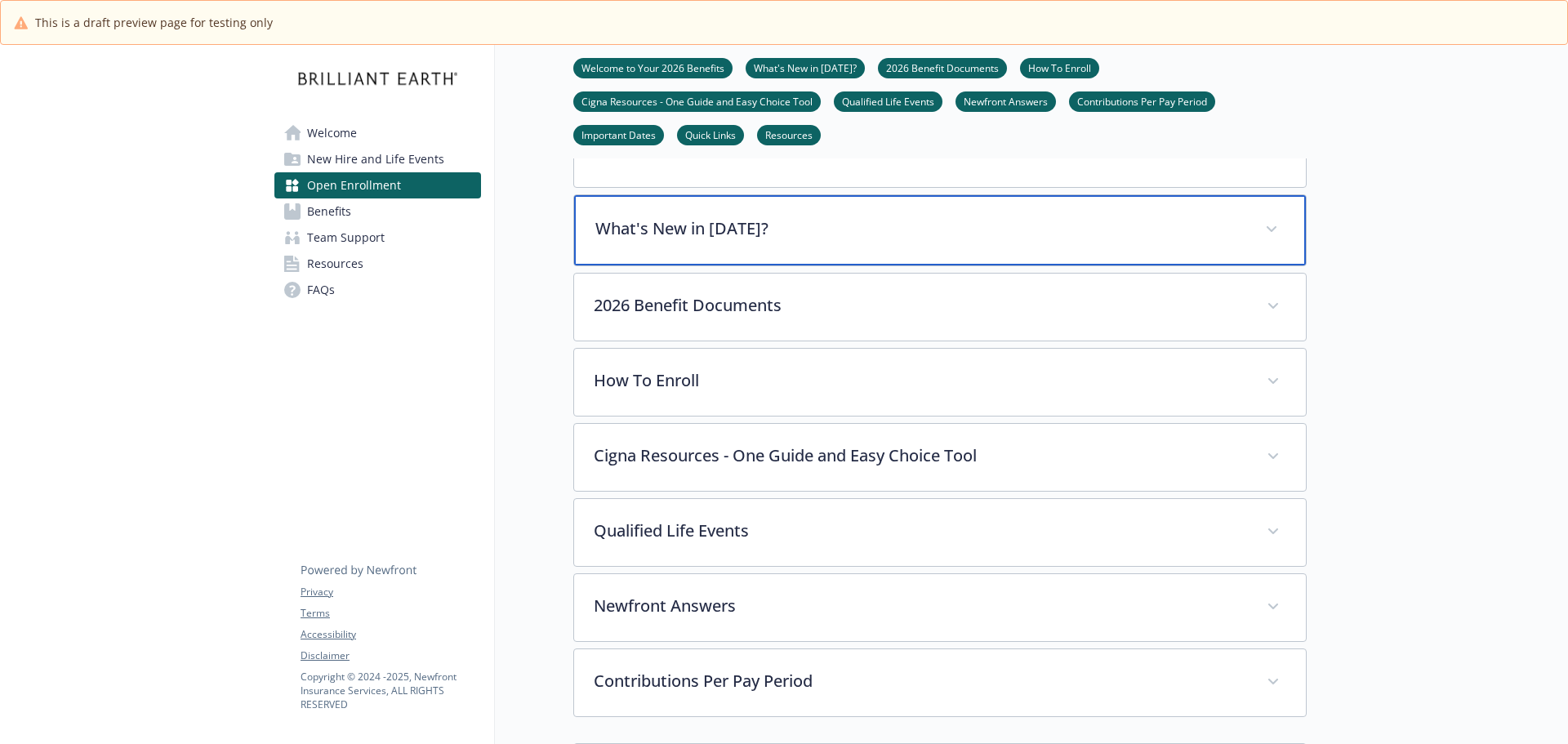
click at [719, 265] on div "What's New in 2026?" at bounding box center [939, 230] width 732 height 70
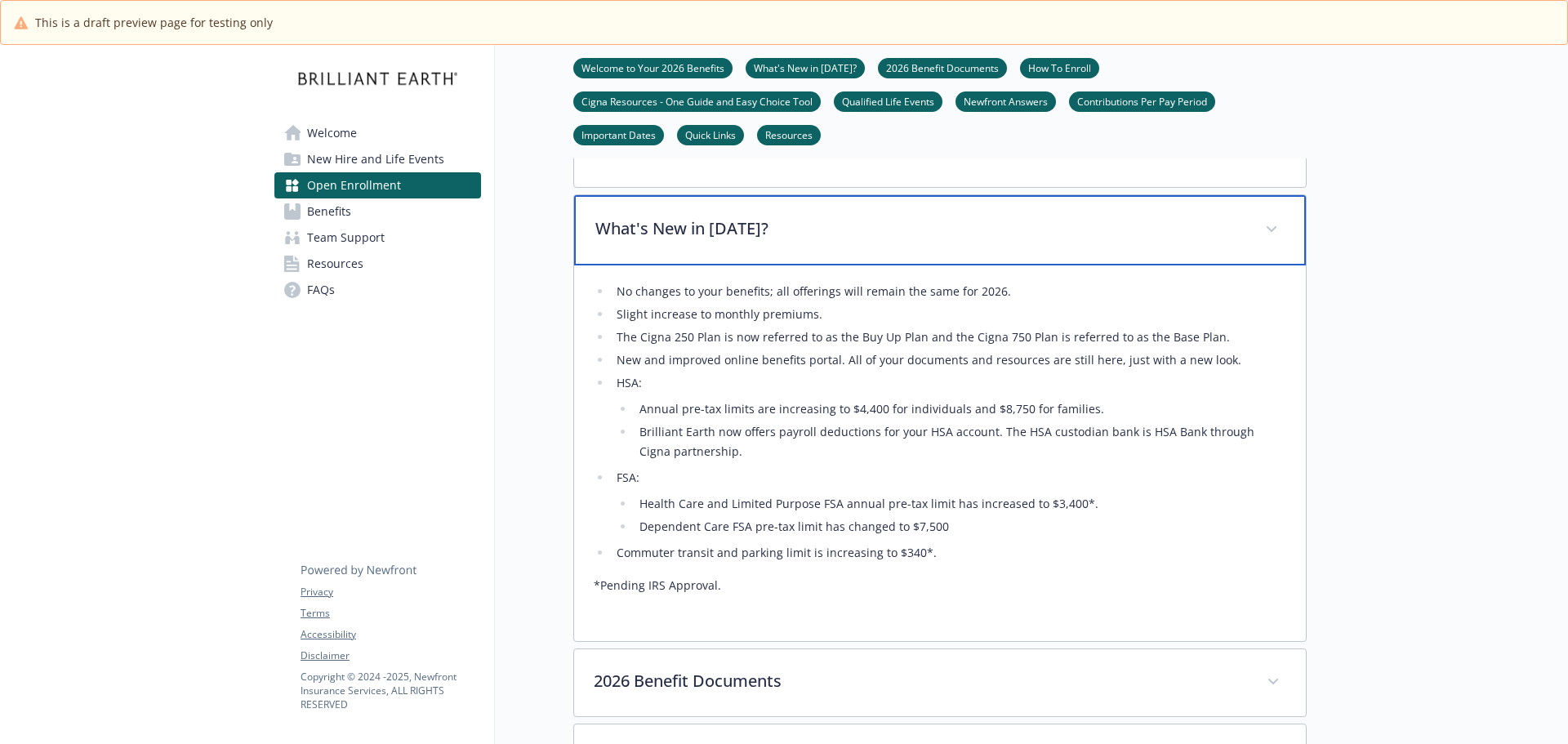
click at [719, 265] on div "What's New in 2026?" at bounding box center [939, 230] width 732 height 70
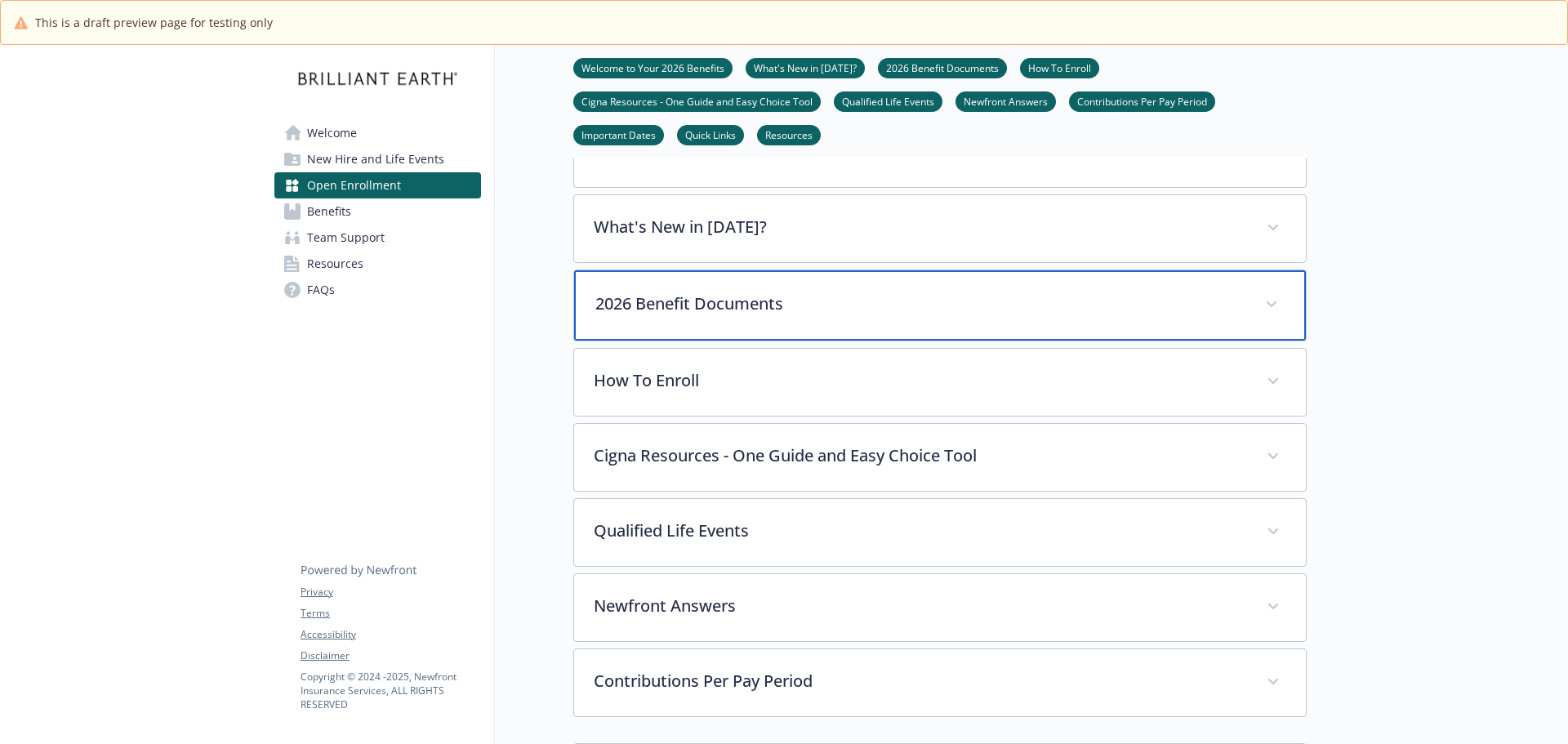
click at [735, 316] on p "2026 Benefit Documents" at bounding box center [921, 304] width 650 height 24
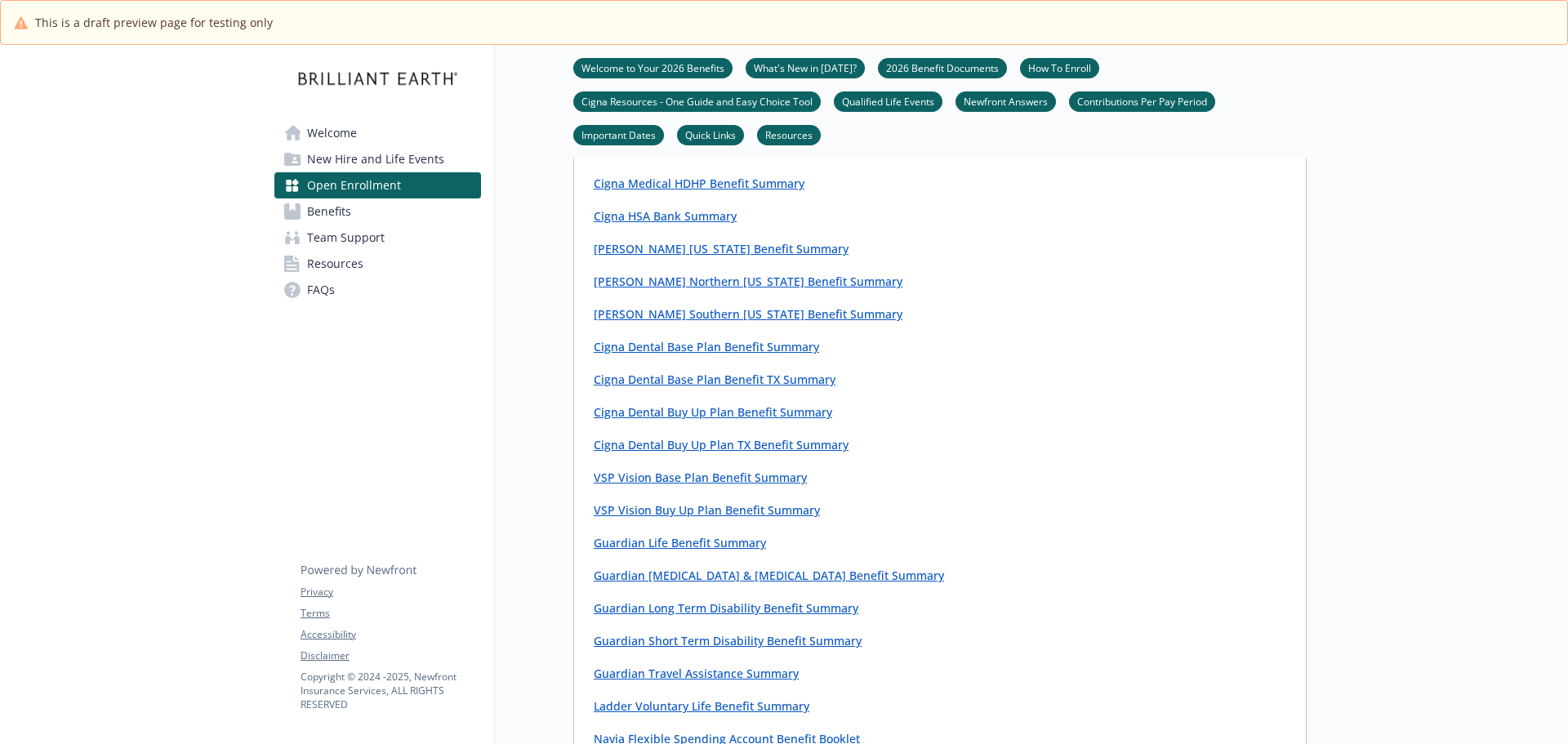
scroll to position [603, 0]
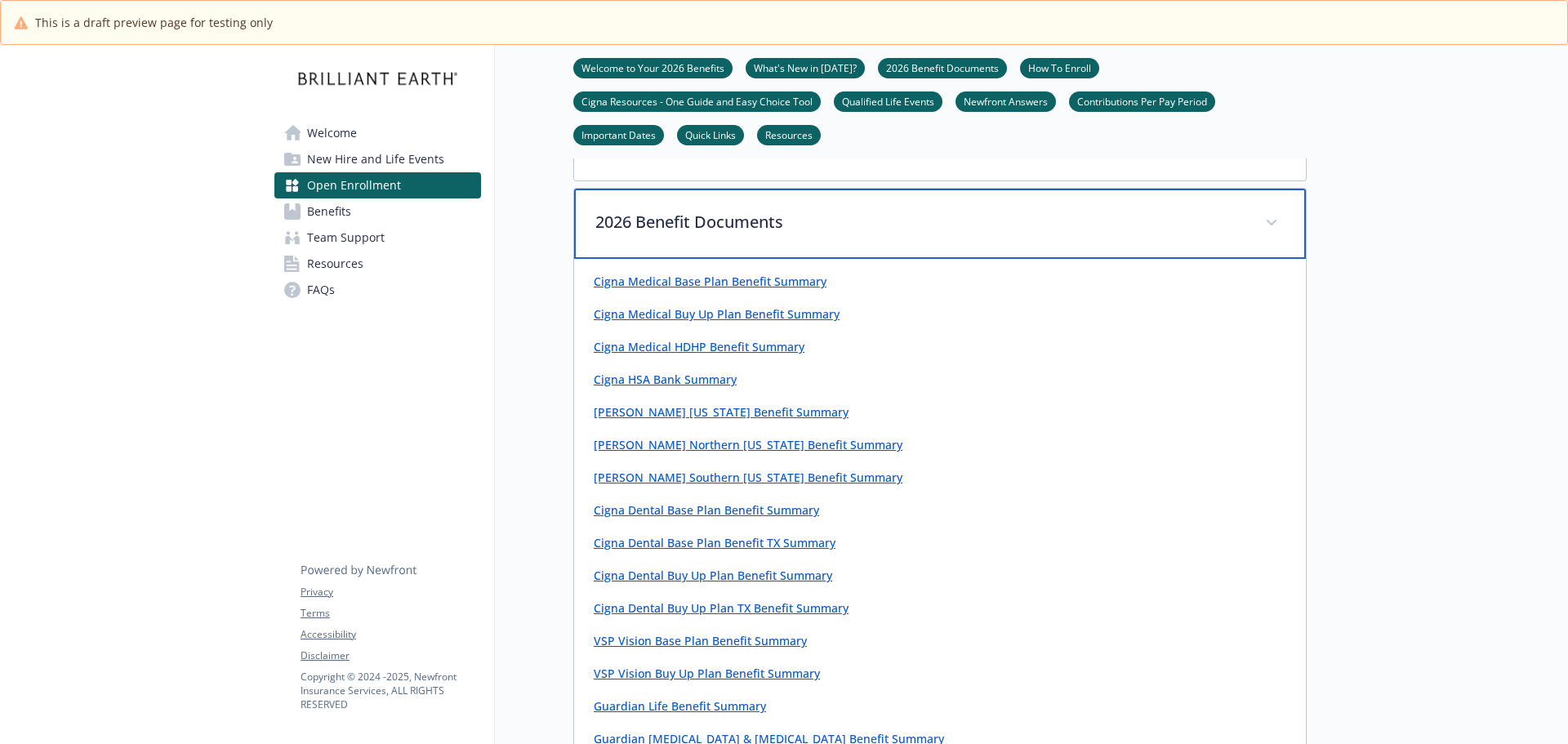
click at [761, 259] on div "2026 Benefit Documents" at bounding box center [939, 223] width 732 height 70
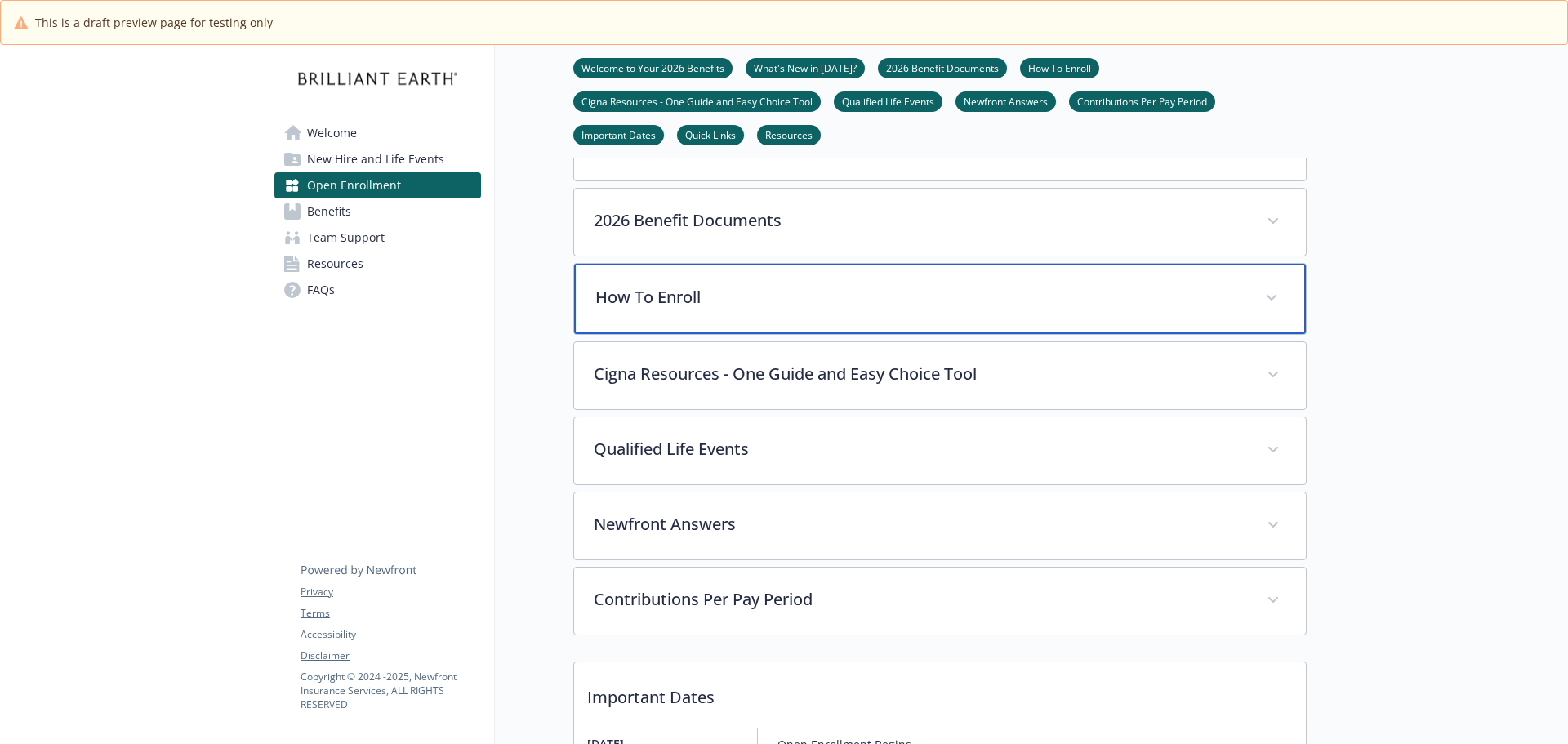
click at [763, 335] on div "How To Enroll" at bounding box center [939, 299] width 732 height 70
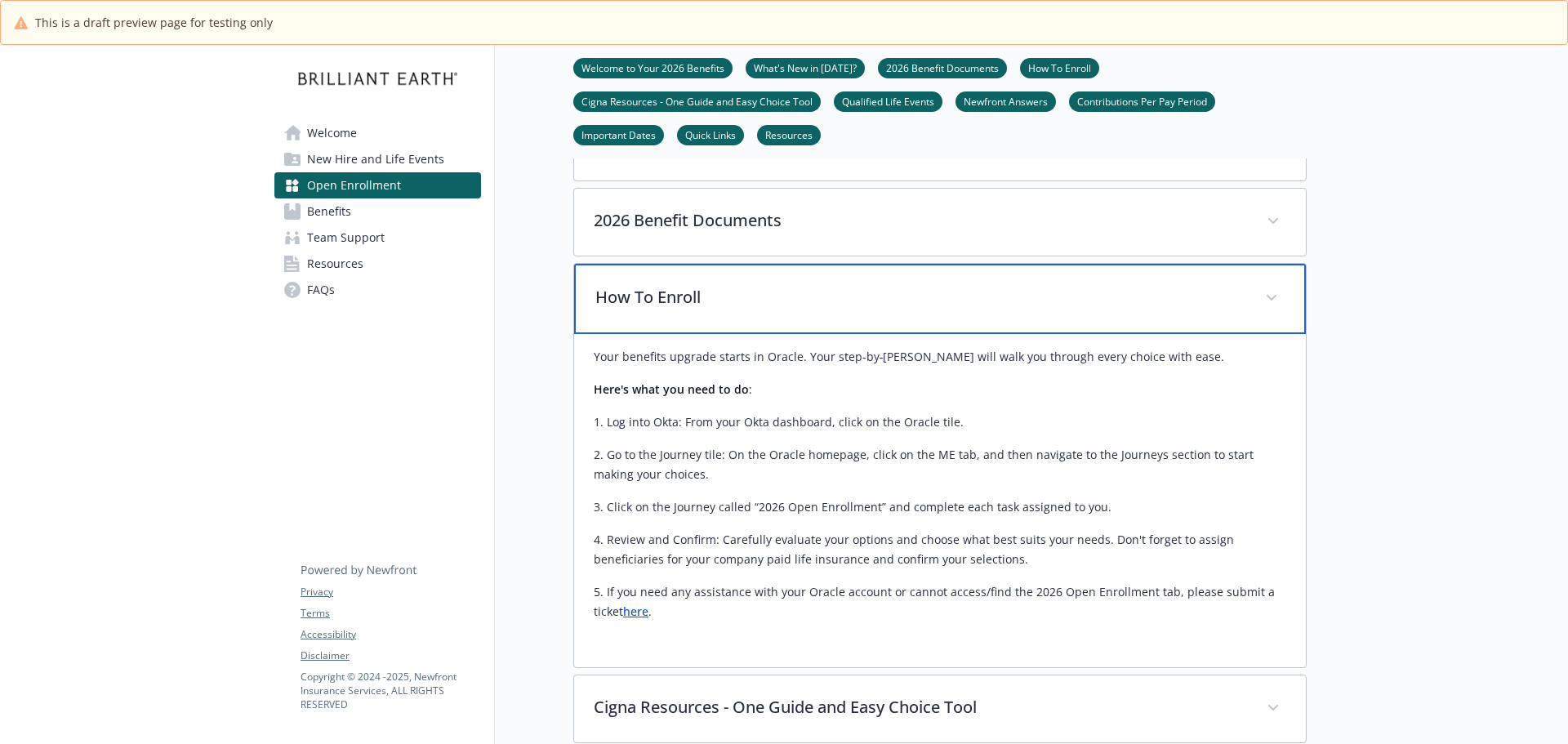
click at [903, 309] on p "How To Enroll" at bounding box center [921, 297] width 650 height 24
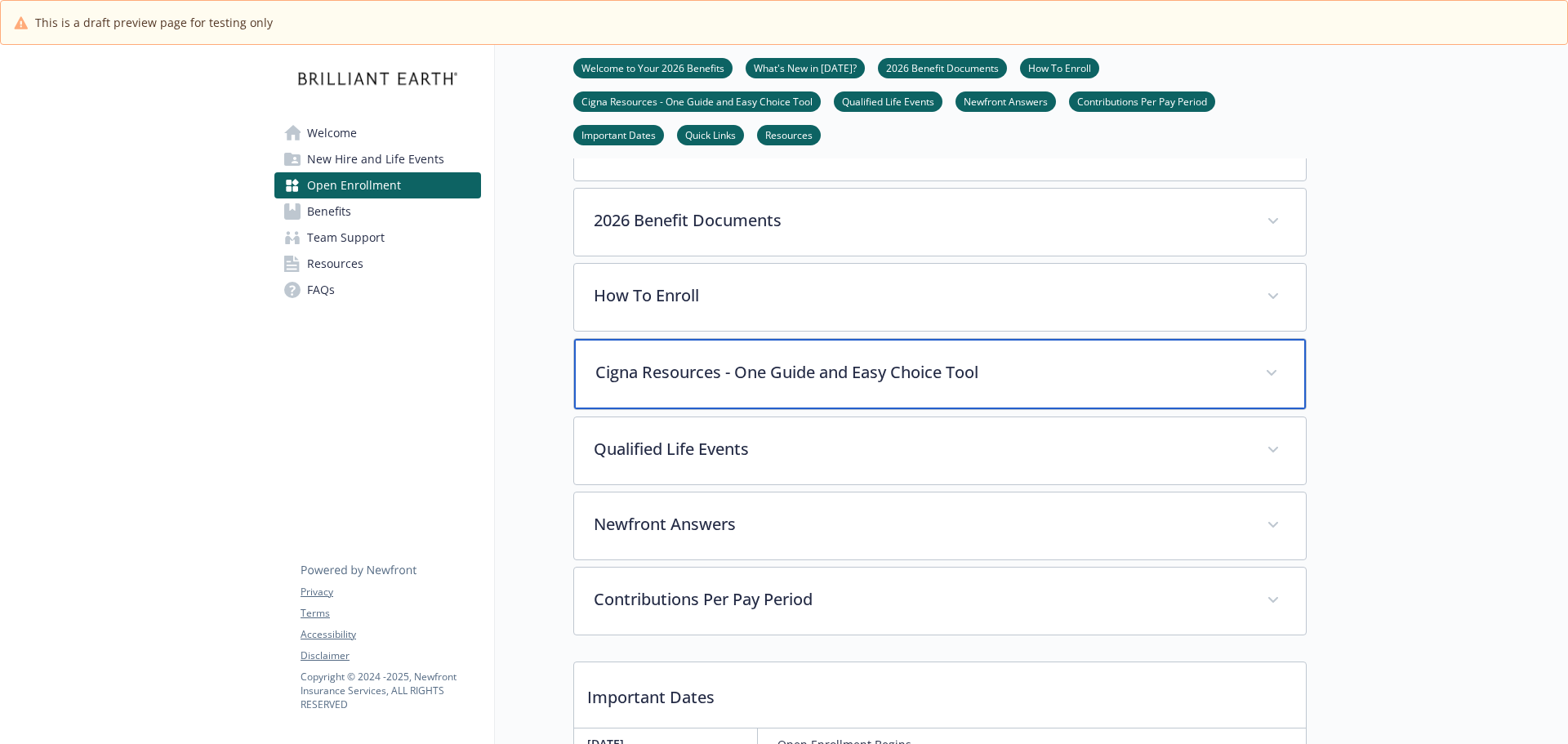
click at [769, 409] on div "Cigna Resources - One Guide and Easy Choice Tool" at bounding box center [939, 374] width 732 height 70
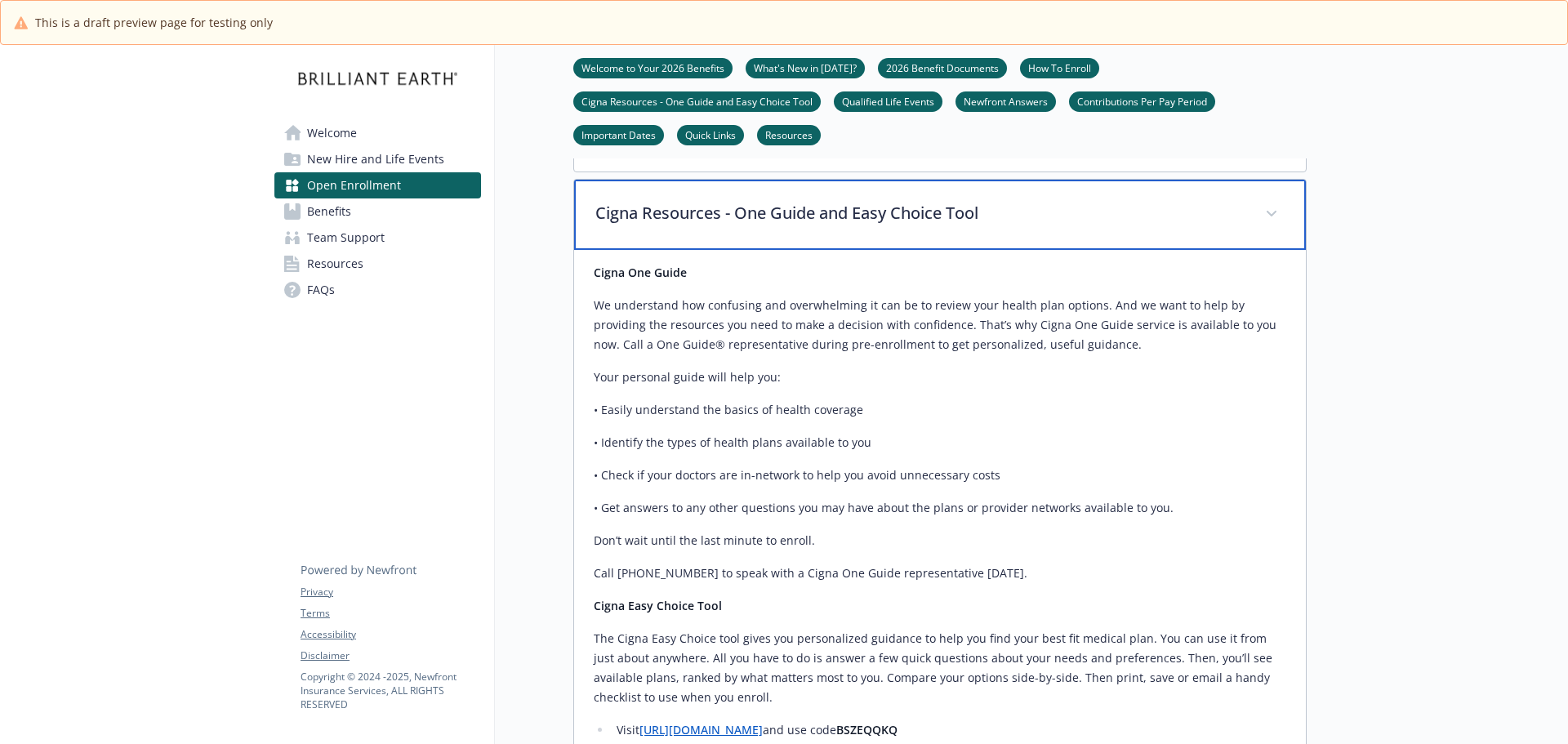
scroll to position [684, 0]
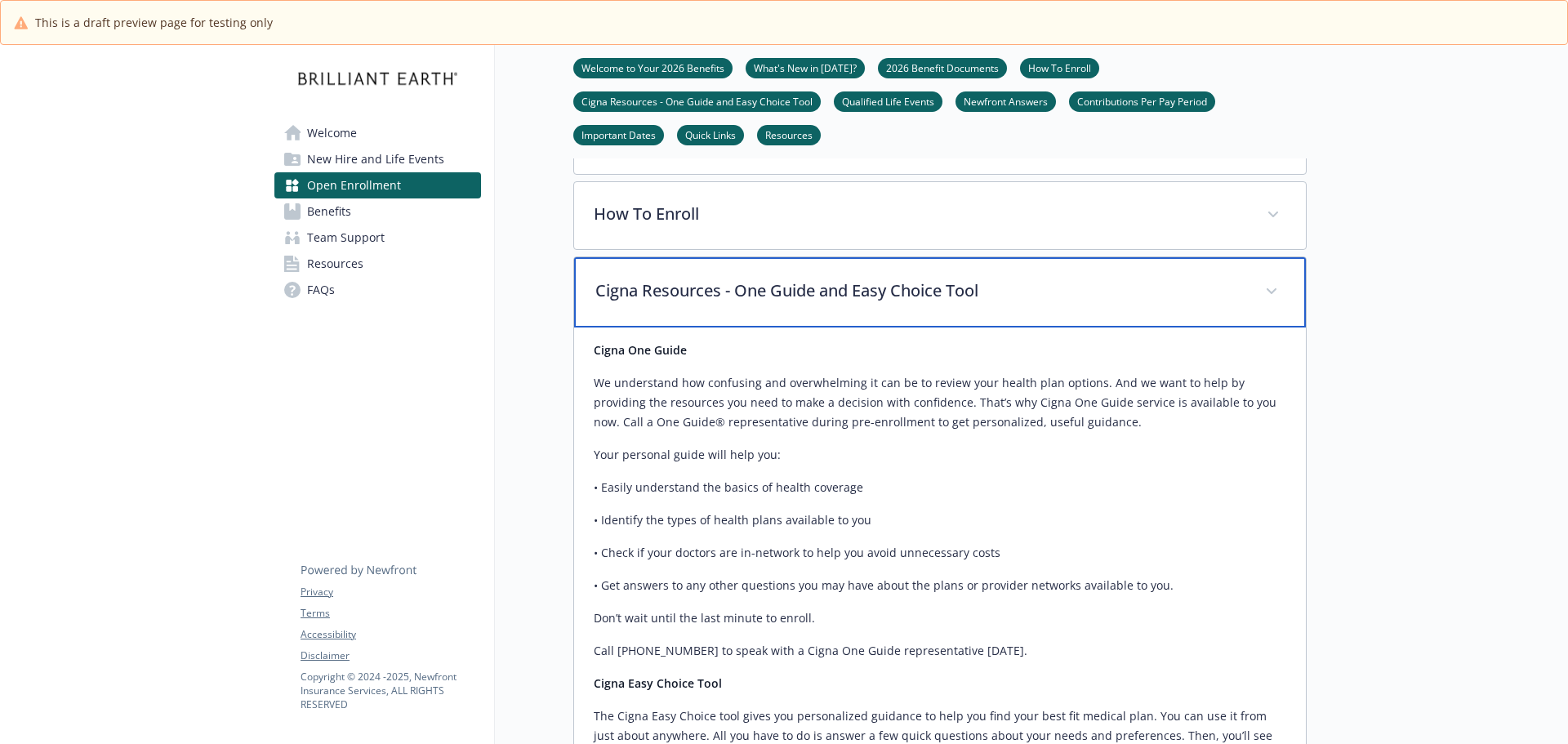
click at [747, 328] on div "Cigna Resources - One Guide and Easy Choice Tool" at bounding box center [939, 292] width 732 height 70
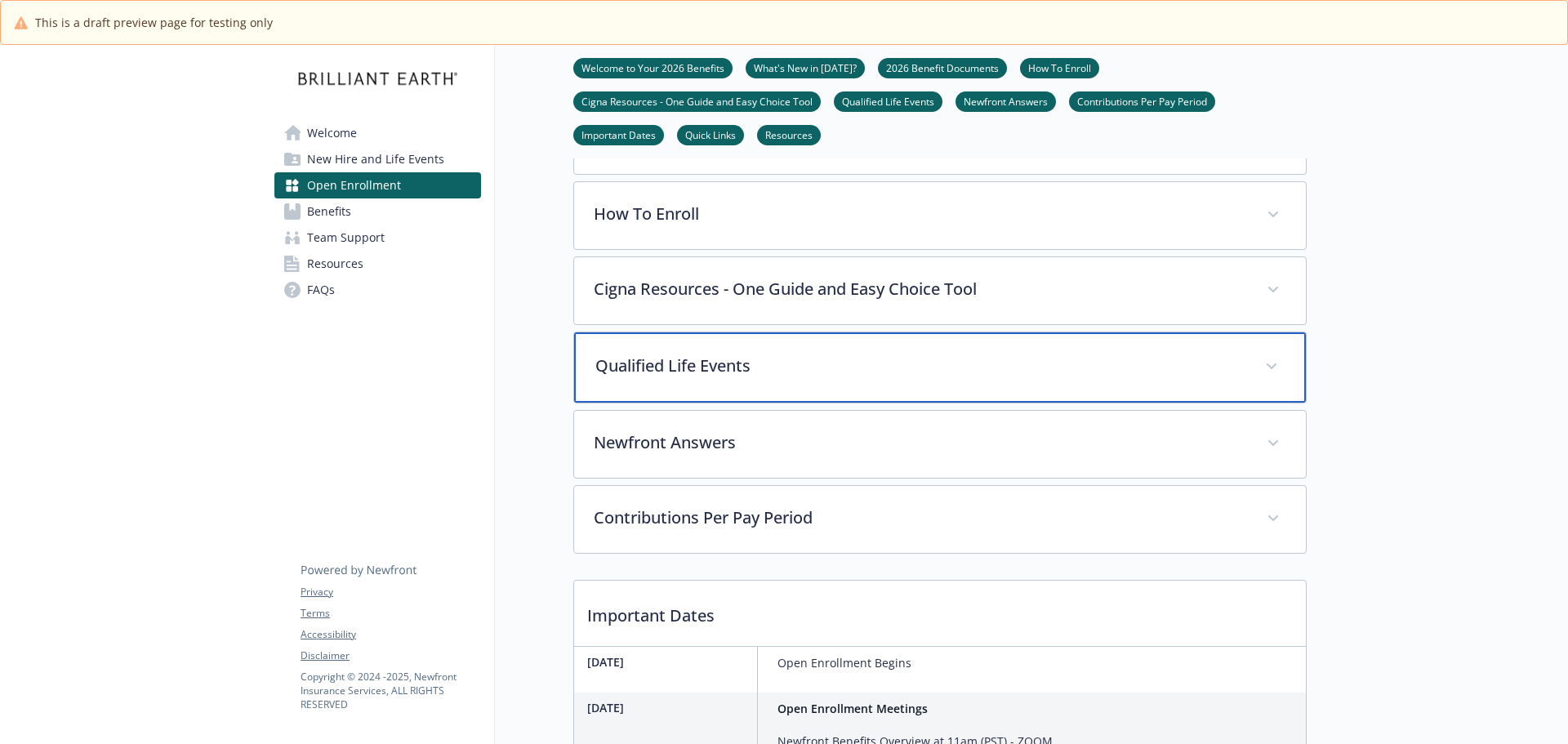
click at [735, 403] on div "Qualified Life Events" at bounding box center [939, 367] width 732 height 70
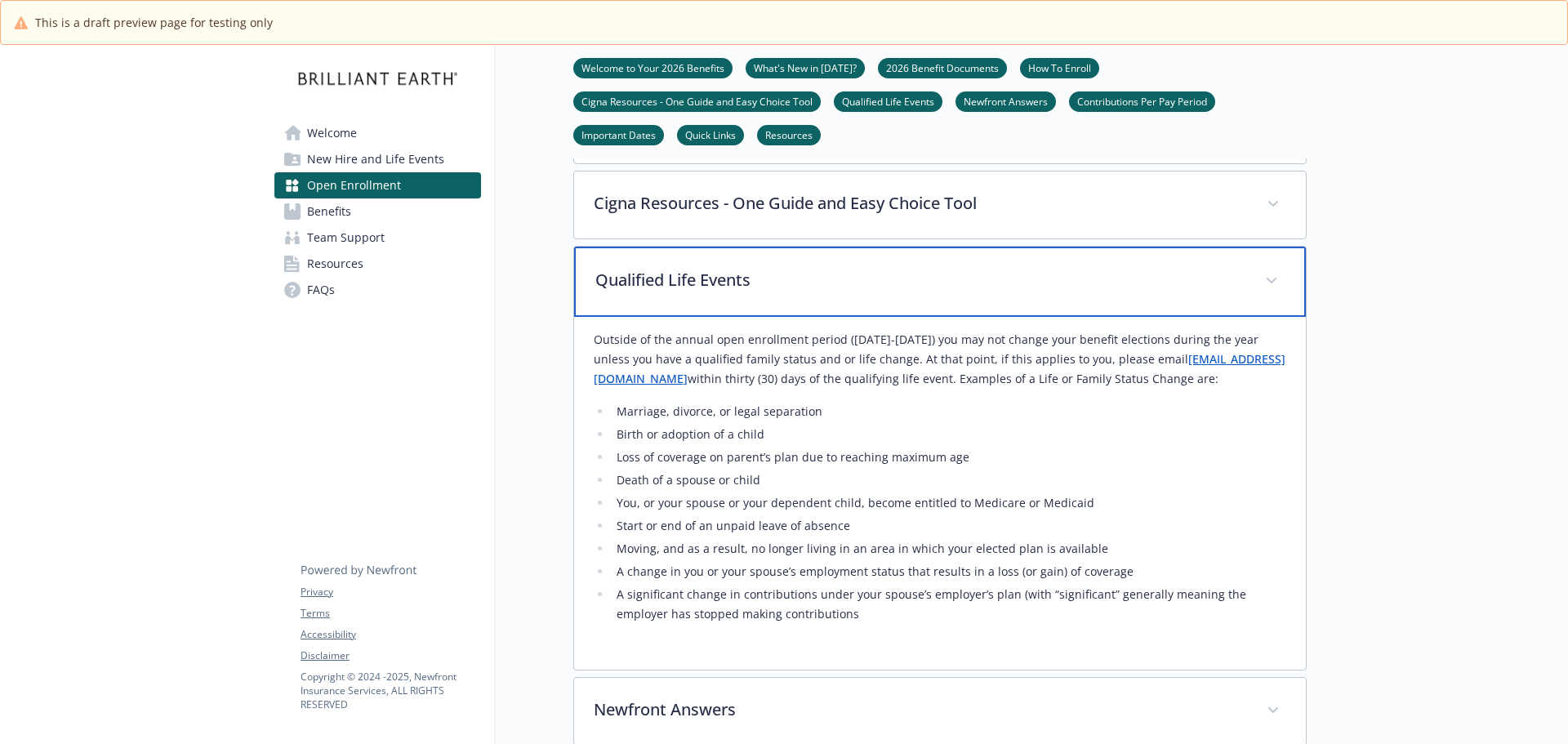
scroll to position [766, 0]
click at [724, 297] on p "Qualified Life Events" at bounding box center [921, 284] width 650 height 24
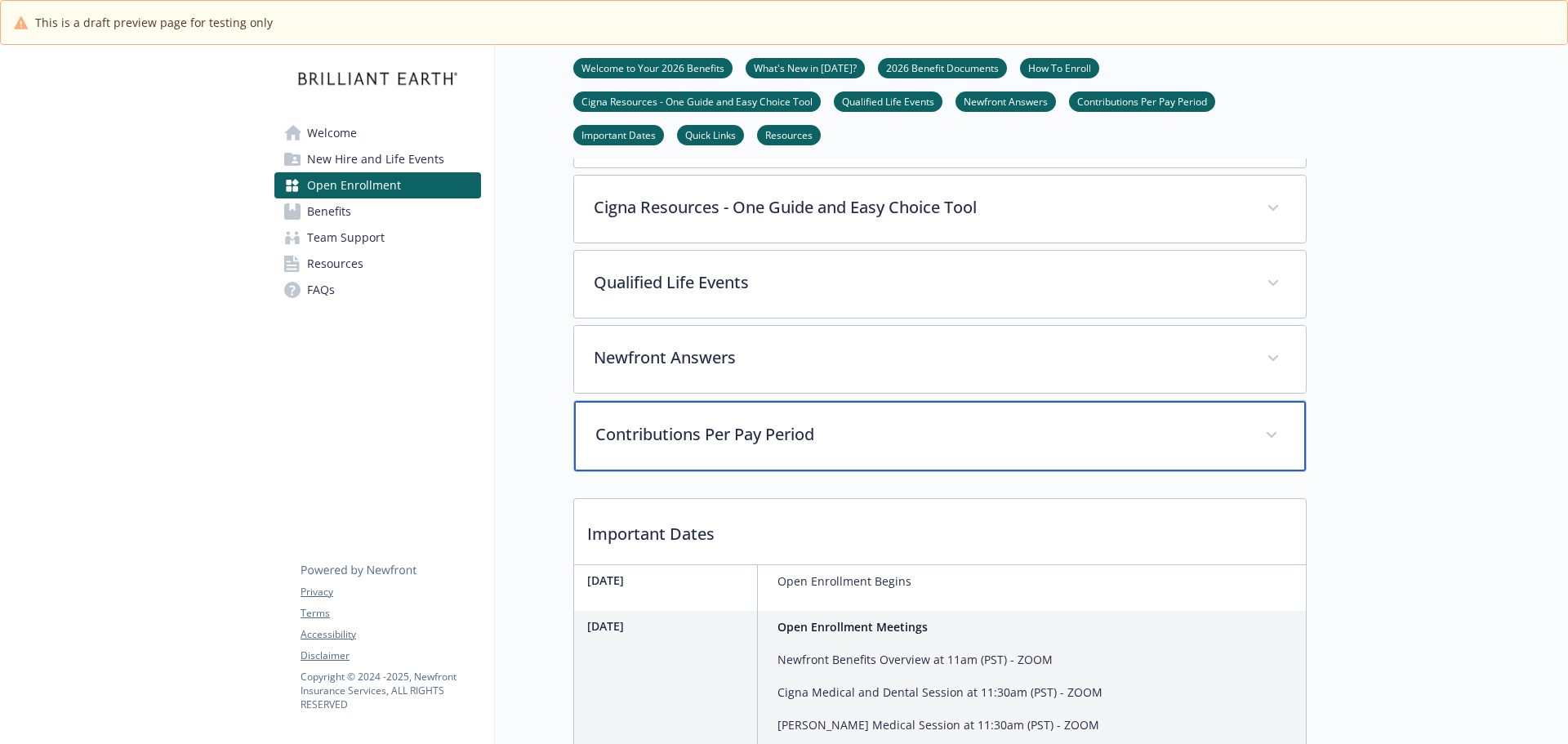
click at [782, 471] on div "Contributions Per Pay Period" at bounding box center [939, 436] width 732 height 70
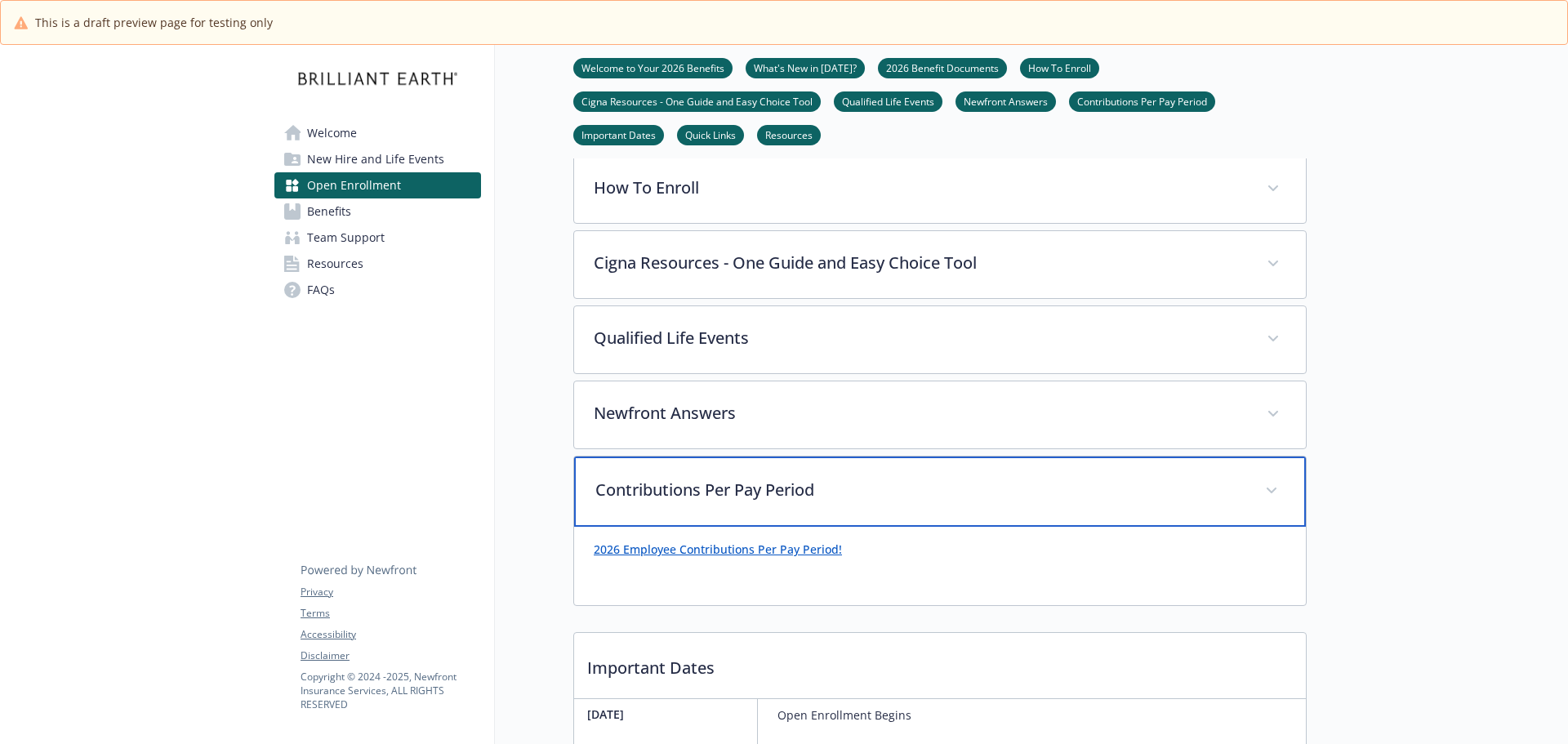
scroll to position [684, 0]
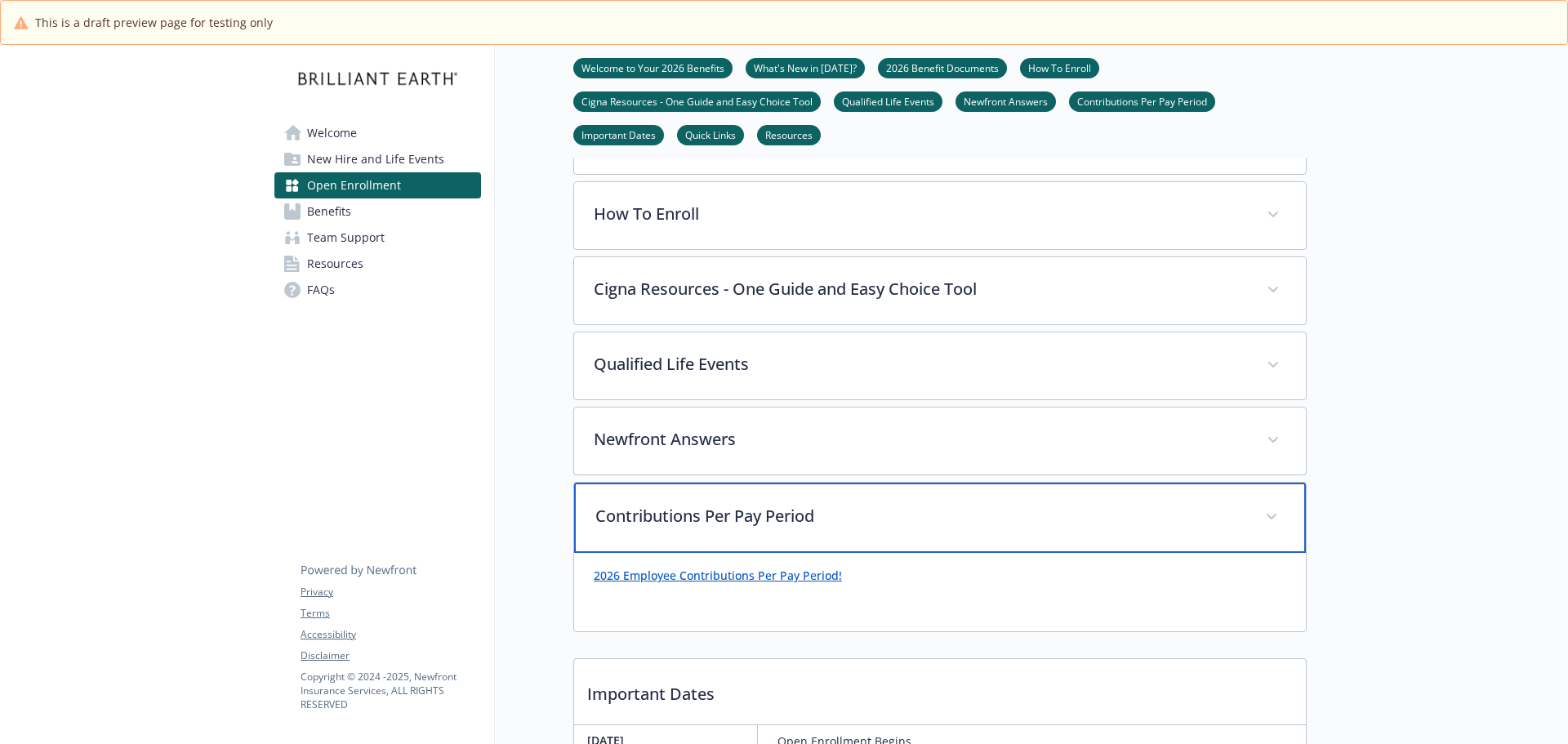
click at [821, 543] on div "Contributions Per Pay Period" at bounding box center [939, 517] width 732 height 70
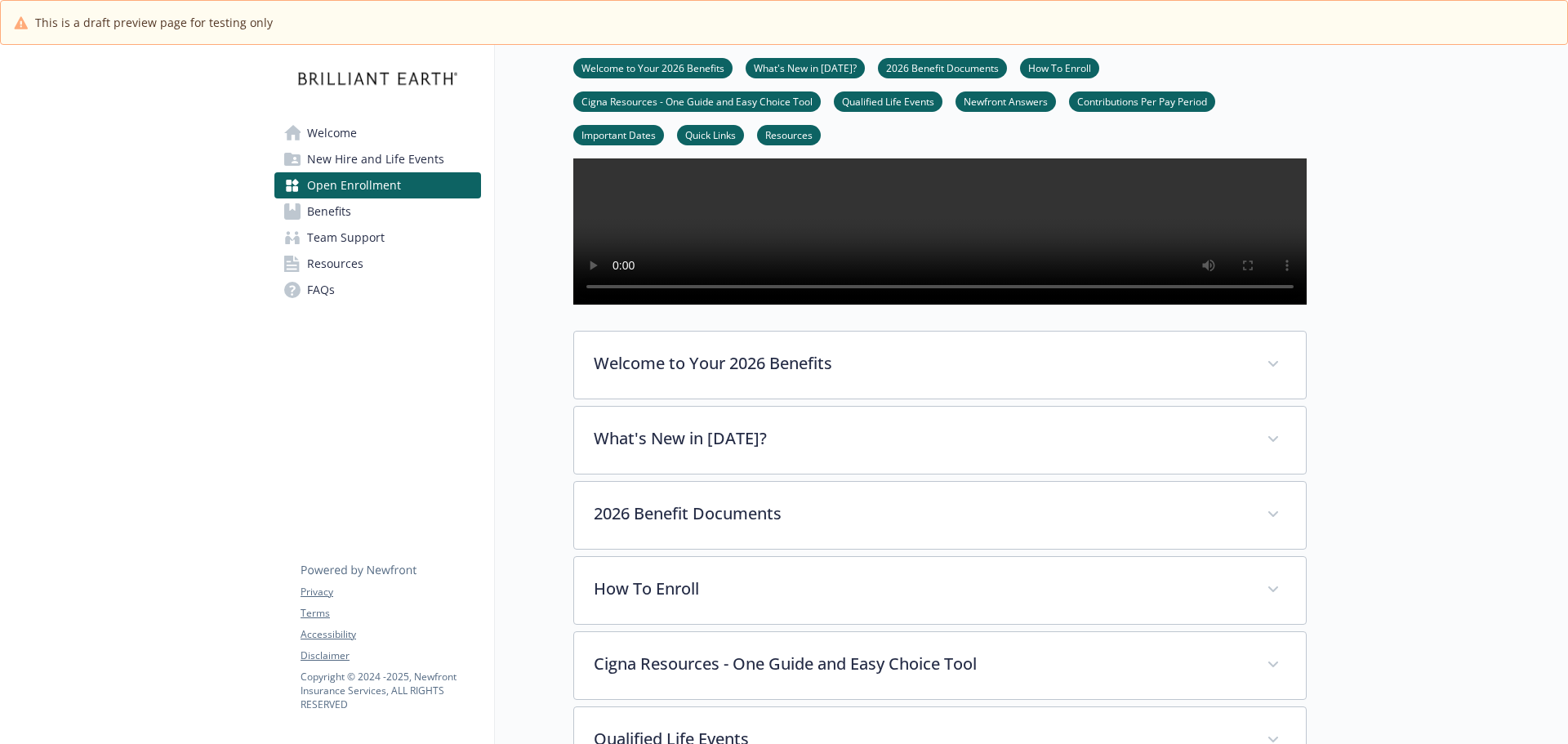
scroll to position [64, 0]
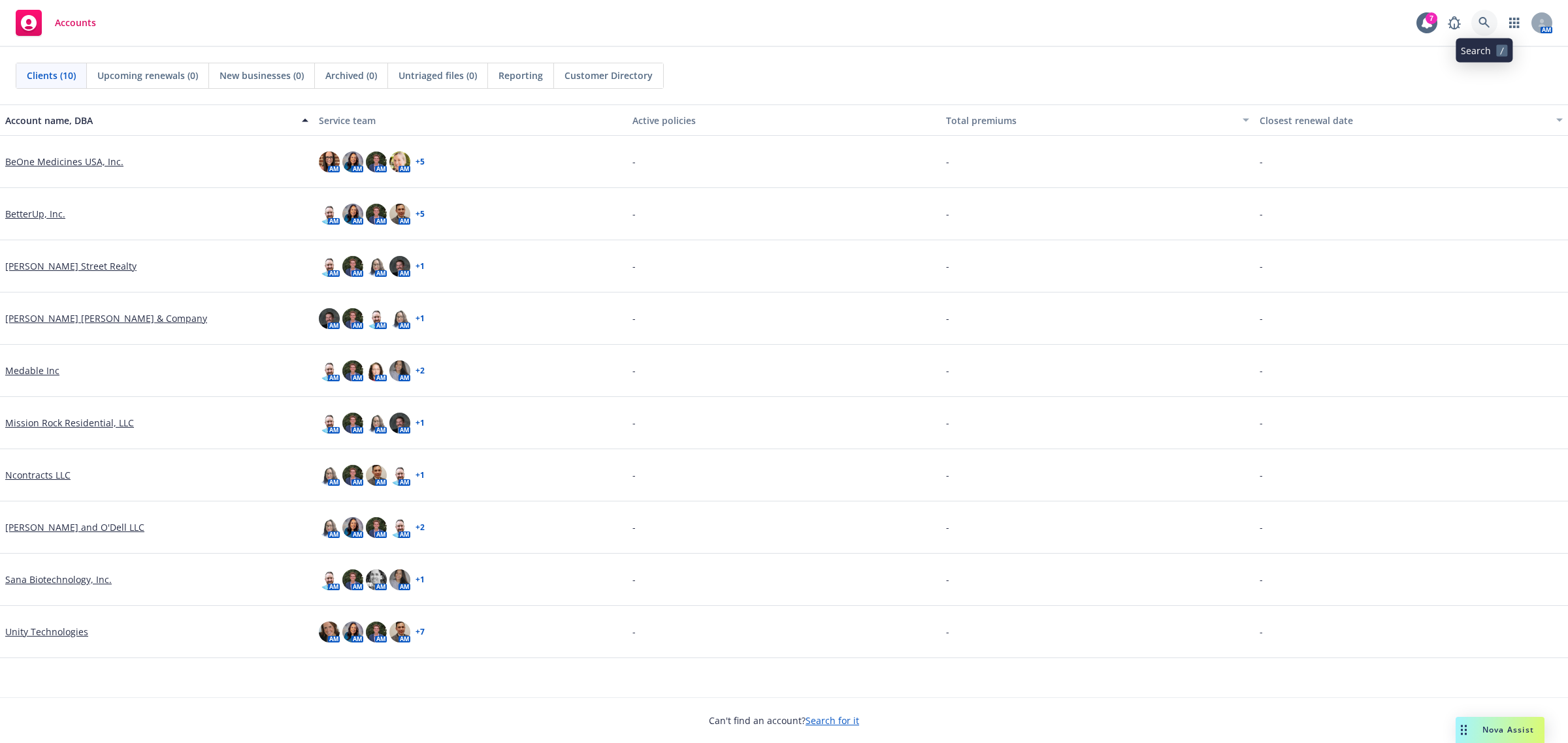
click at [1488, 23] on icon at bounding box center [1484, 23] width 12 height 12
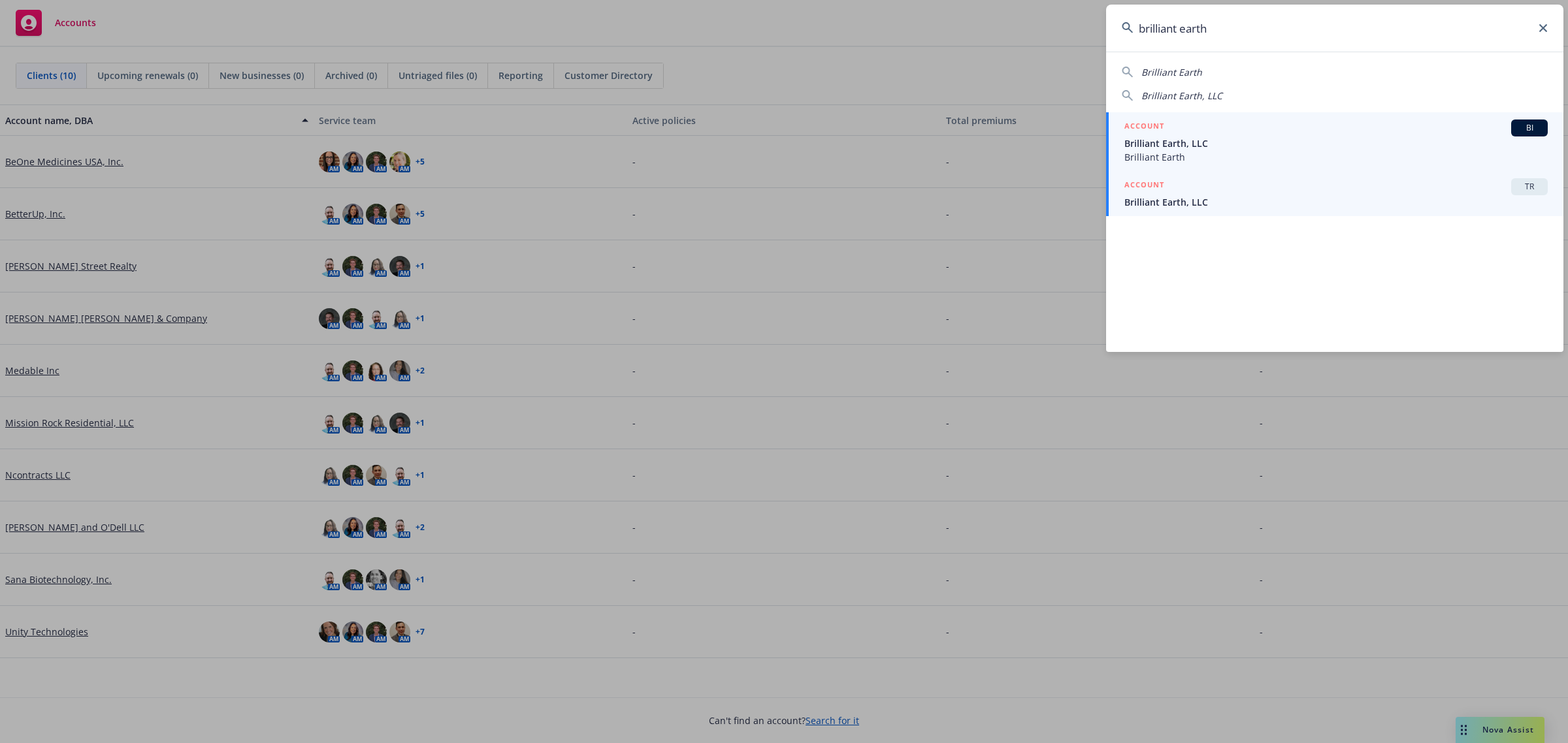
type input "brilliant earth"
click at [1281, 202] on span "Brilliant Earth, LLC" at bounding box center [1336, 202] width 423 height 13
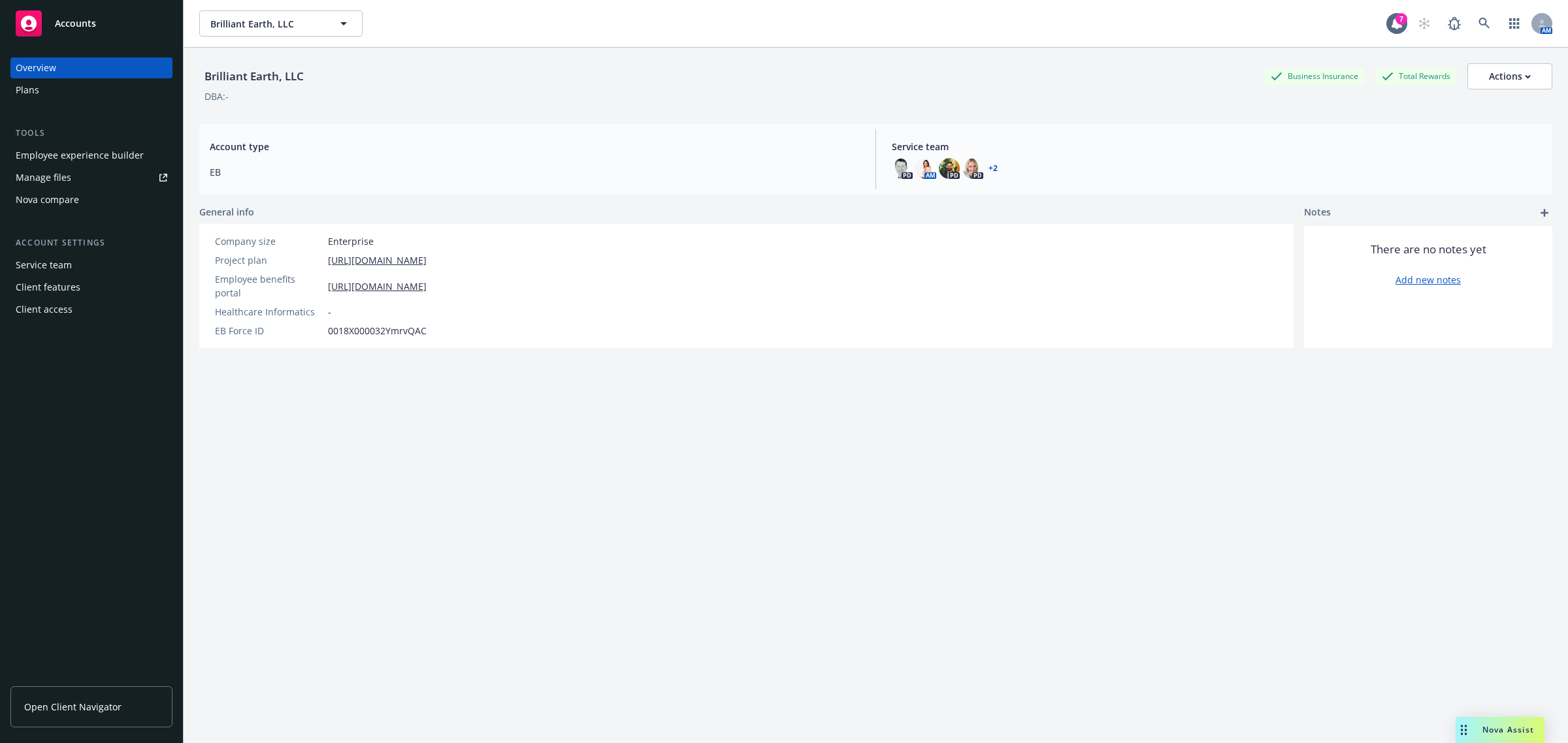
click at [65, 180] on div "Manage files" at bounding box center [43, 178] width 55 height 21
click at [37, 90] on div "Plans" at bounding box center [27, 90] width 23 height 21
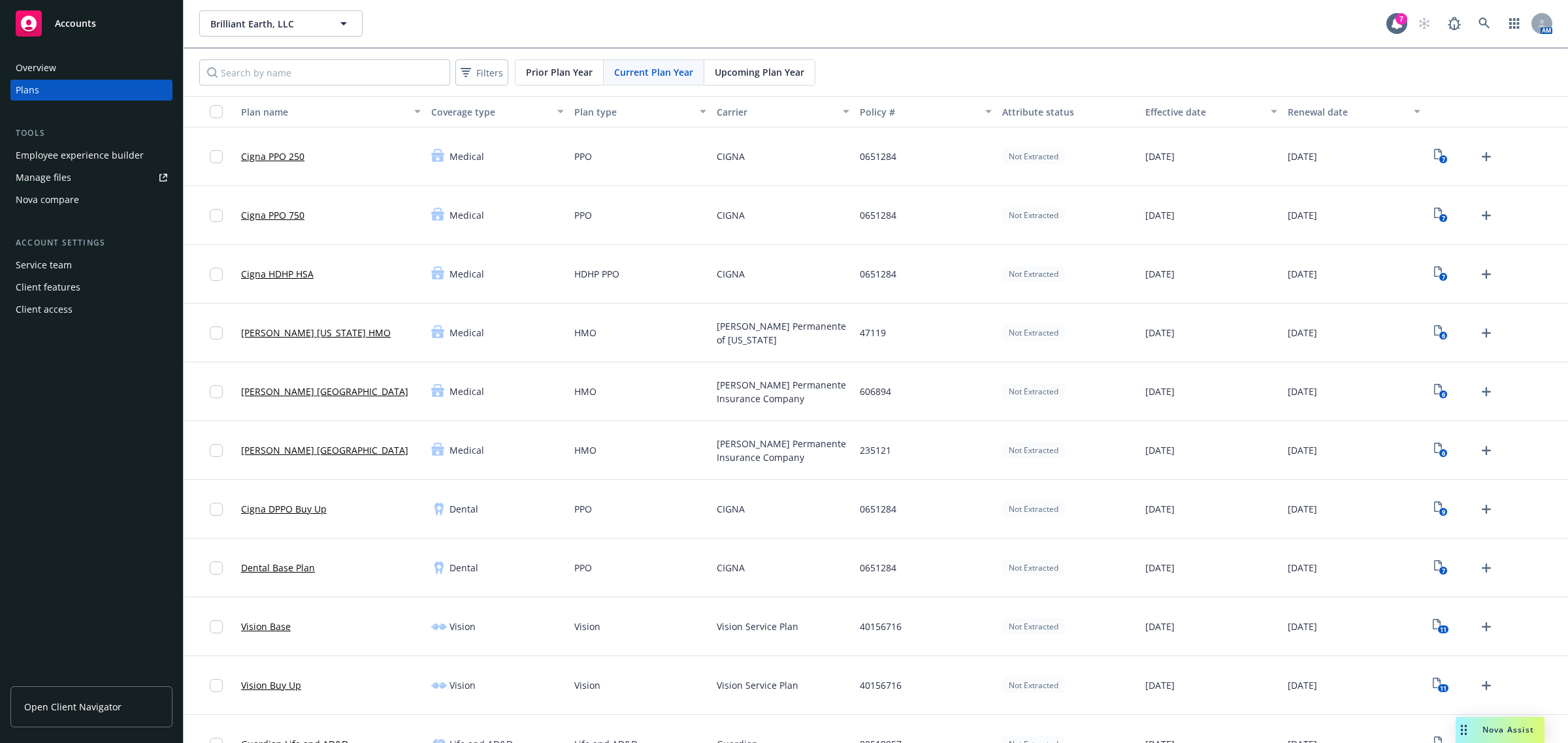
click at [762, 73] on span "Upcoming Plan Year" at bounding box center [759, 72] width 89 height 13
click at [1439, 159] on rect "View Plan Documents" at bounding box center [1443, 160] width 8 height 8
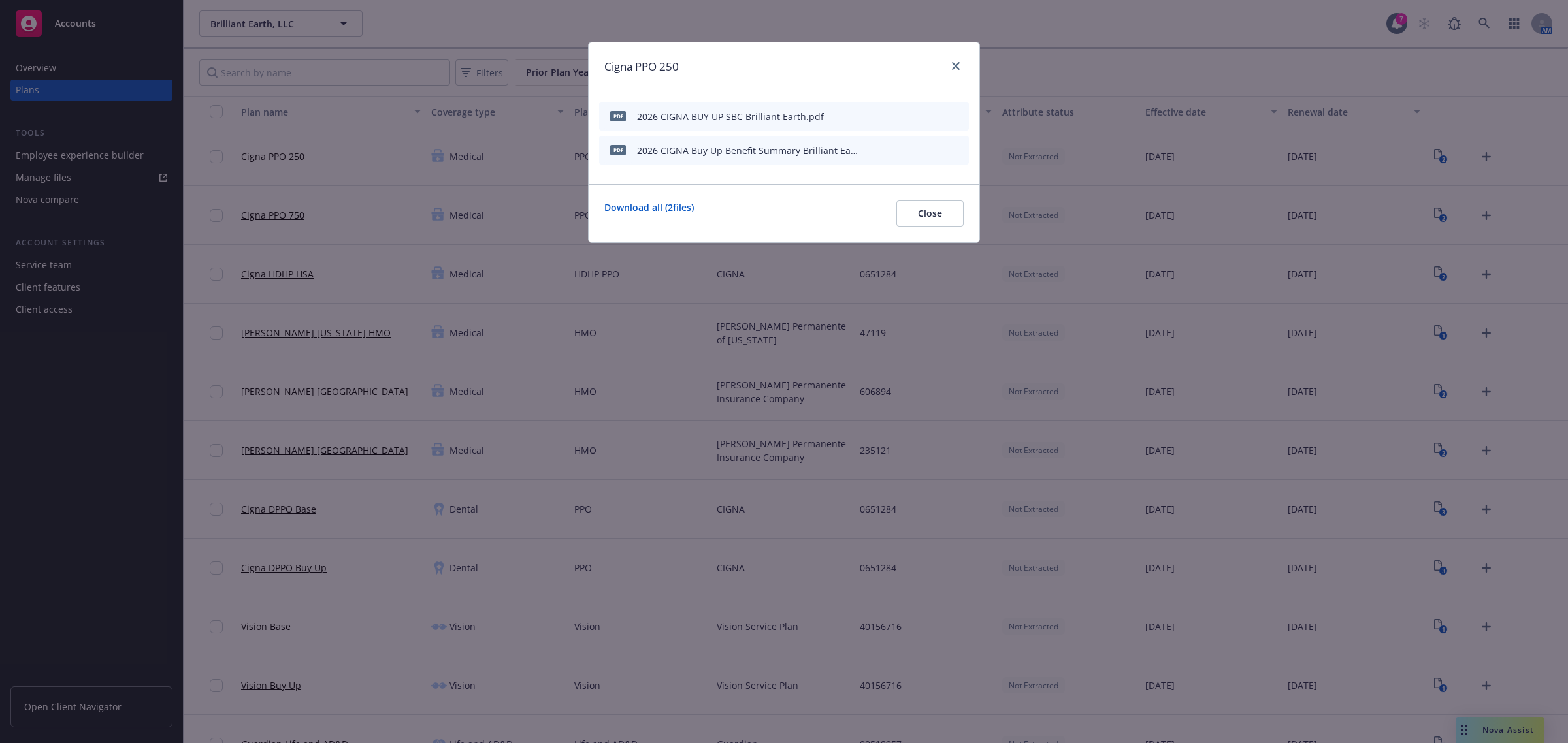
click at [932, 148] on icon "preview file" at bounding box center [936, 150] width 12 height 9
click at [927, 222] on button "Close" at bounding box center [930, 213] width 67 height 26
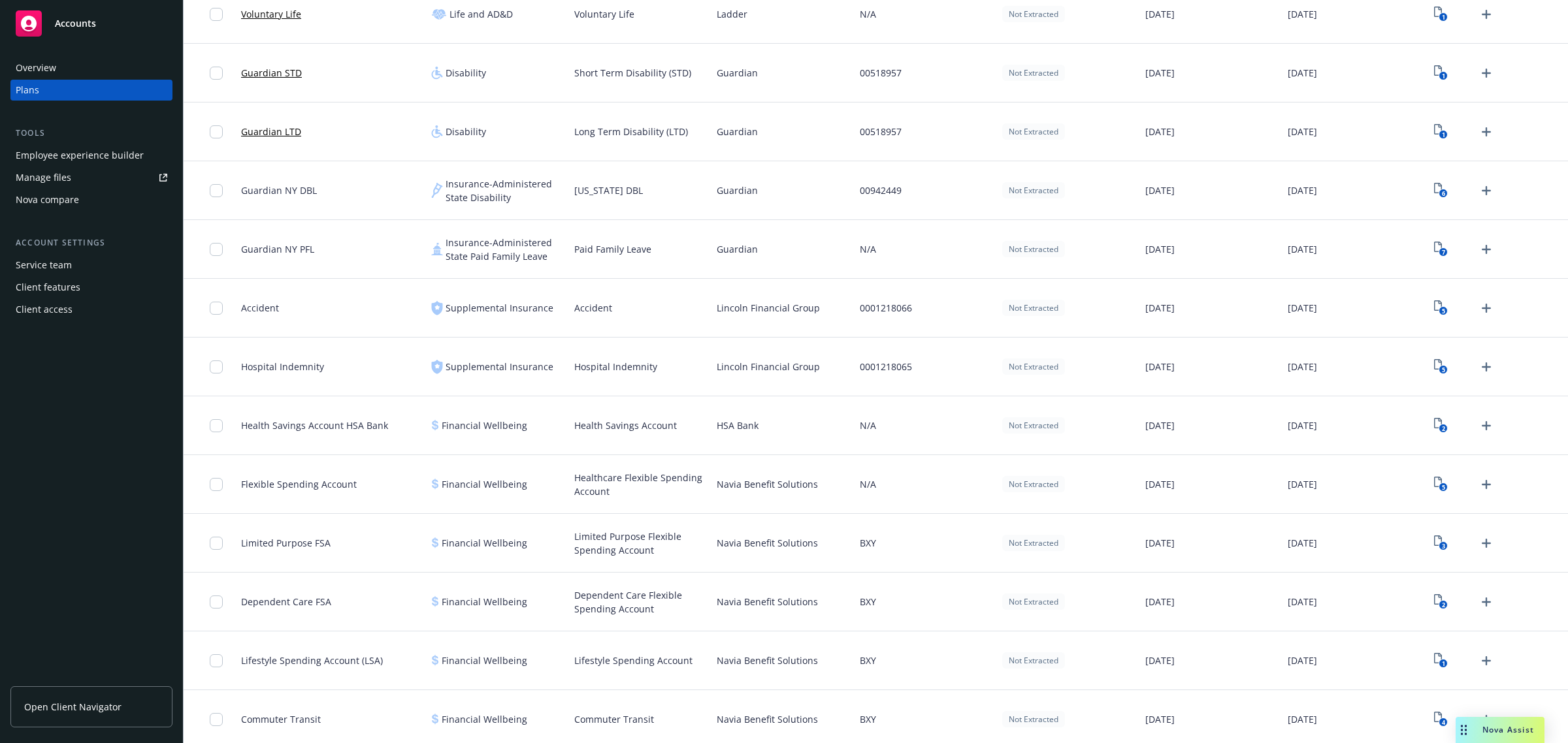
scroll to position [816, 0]
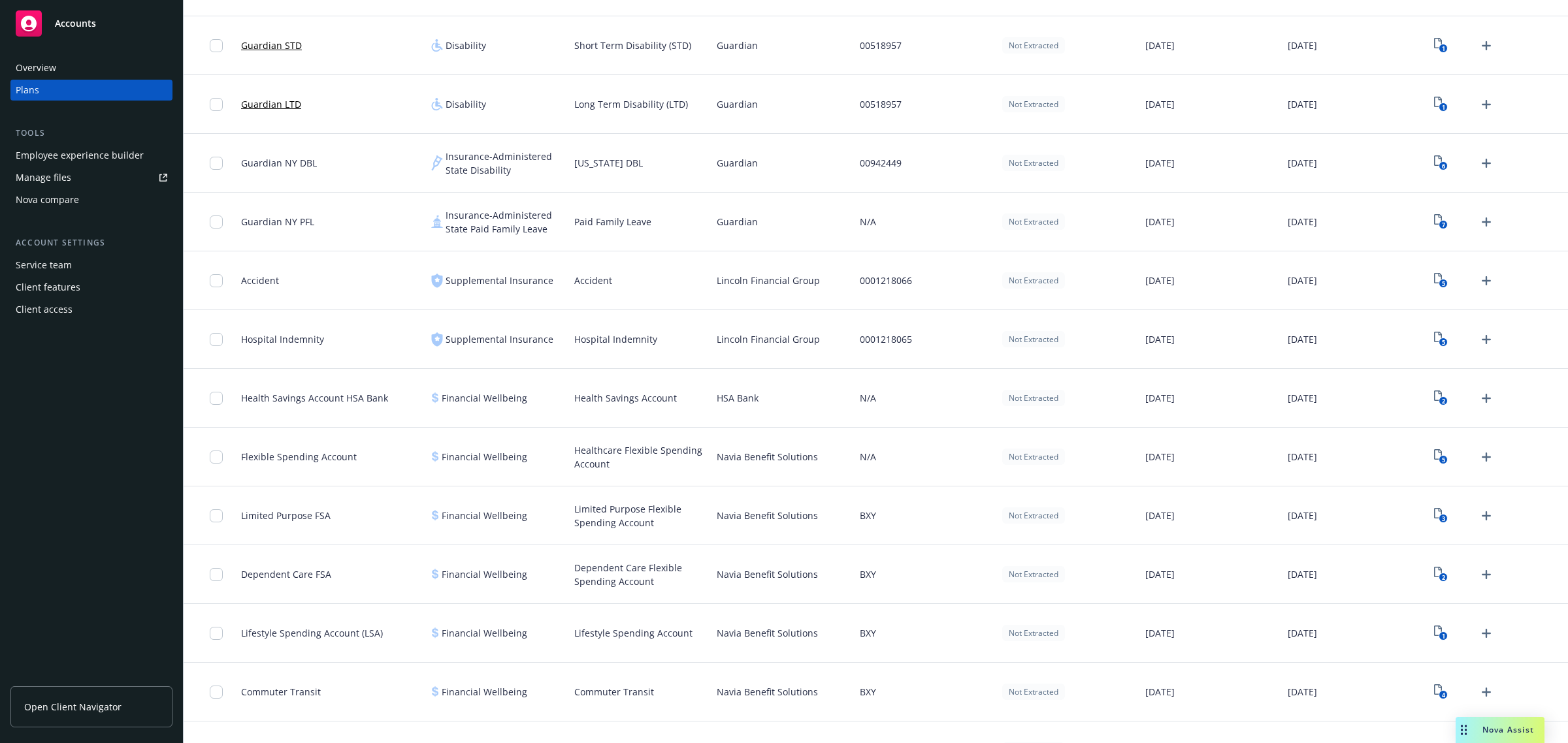
click at [952, 386] on div "N/A" at bounding box center [926, 398] width 142 height 58
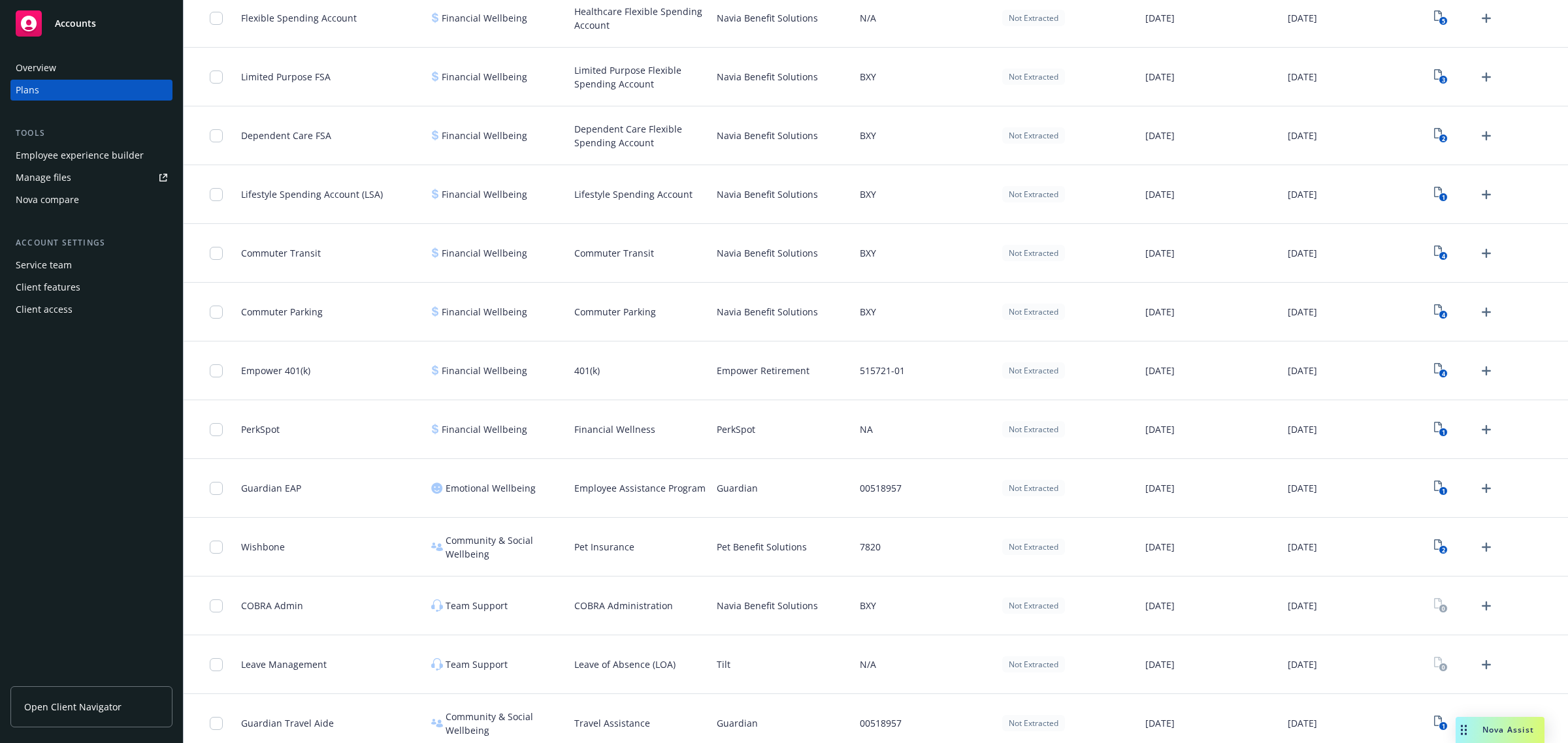
scroll to position [1265, 0]
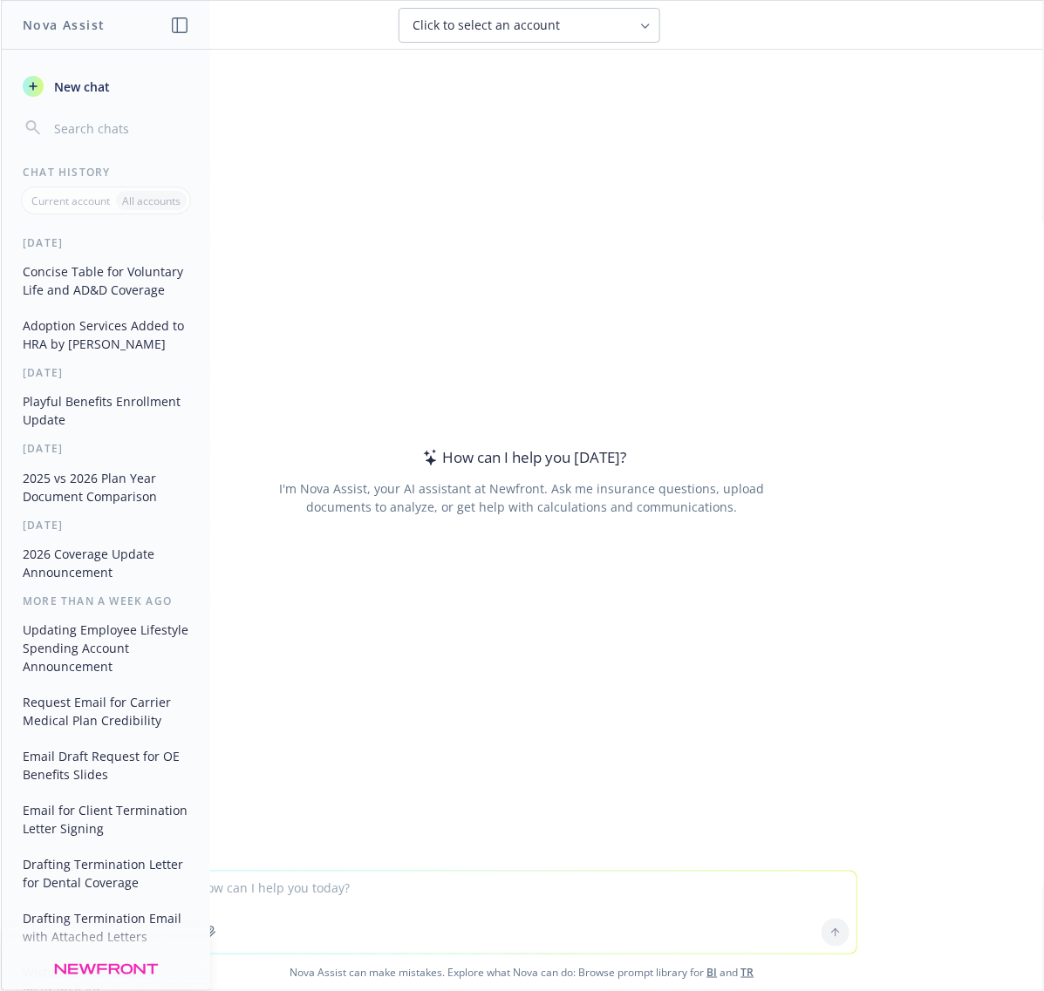
click at [390, 883] on textarea at bounding box center [522, 913] width 668 height 82
click at [181, 27] on icon "button" at bounding box center [180, 25] width 16 height 16
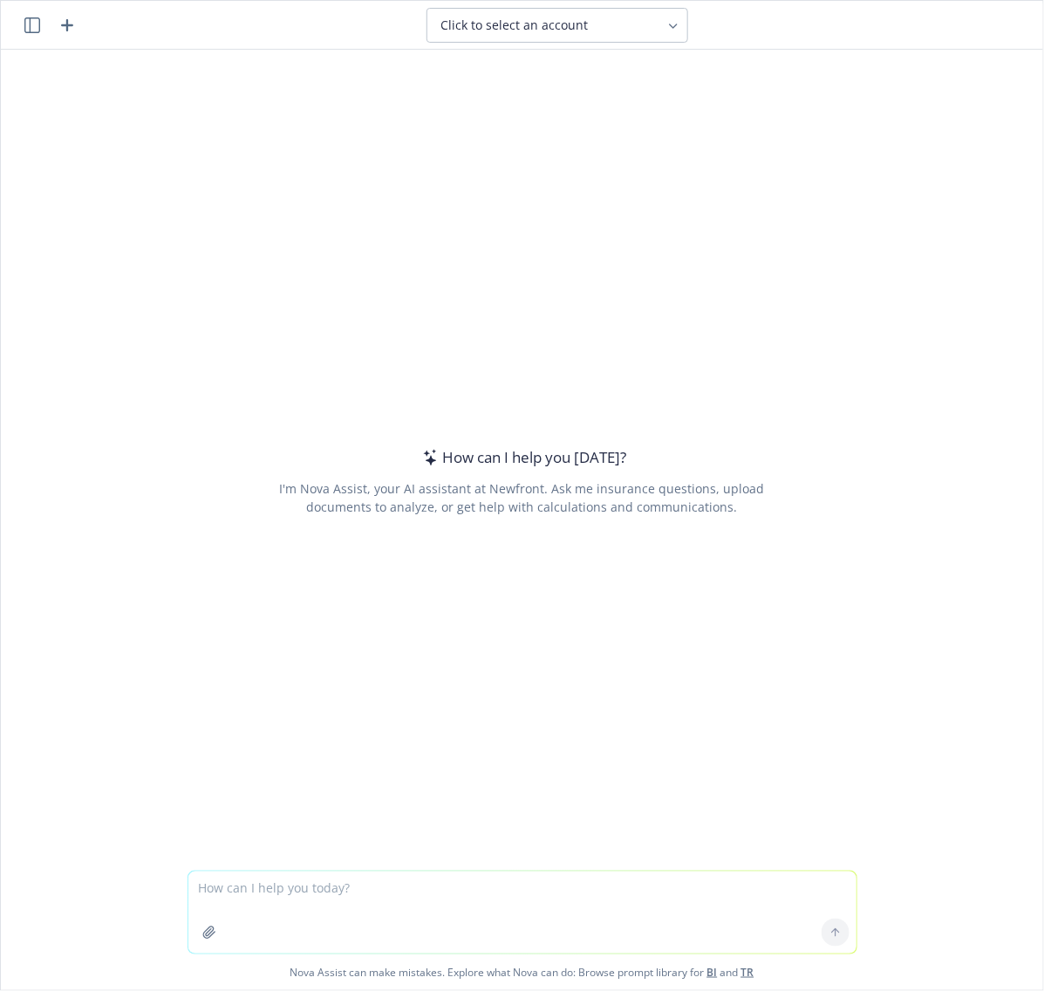
click at [338, 896] on textarea at bounding box center [522, 913] width 668 height 82
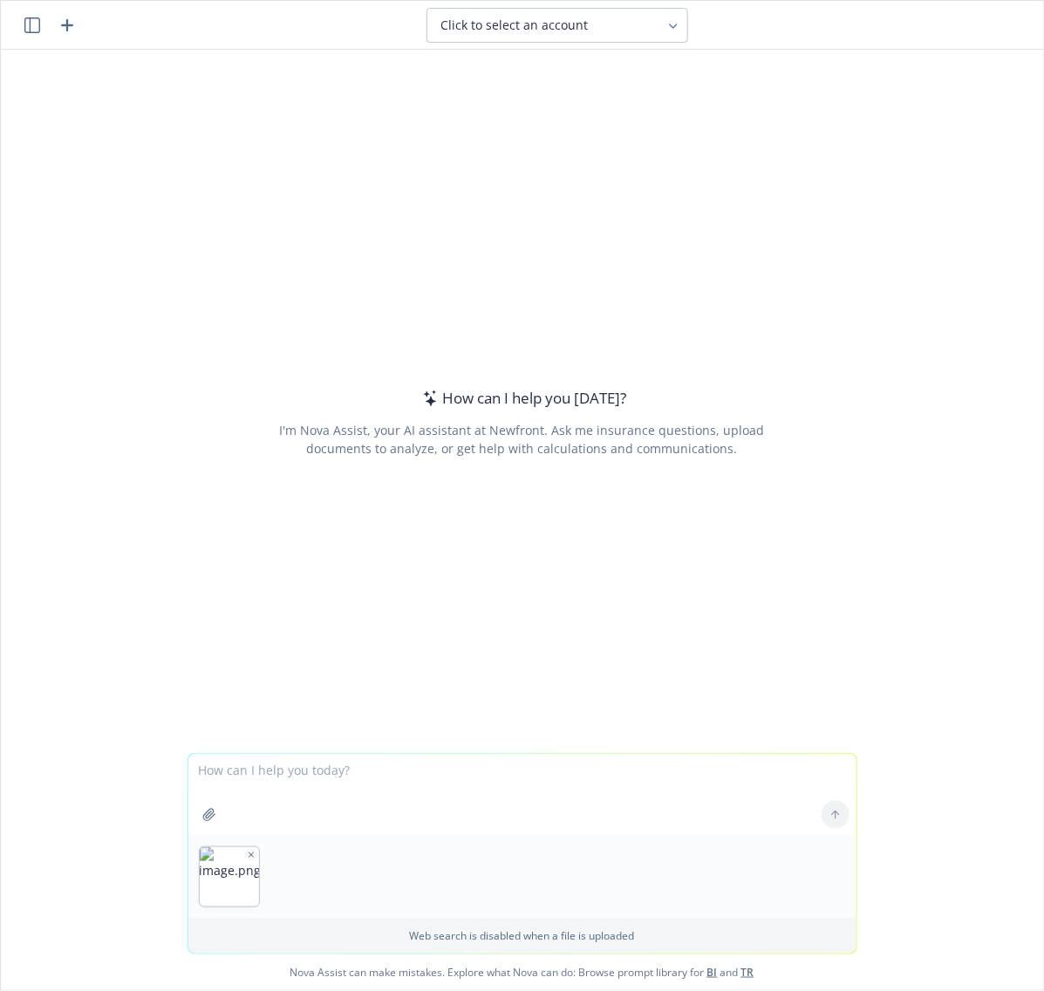
click at [332, 774] on textarea at bounding box center [522, 795] width 668 height 82
click at [228, 868] on img "button" at bounding box center [229, 877] width 59 height 59
click at [338, 760] on textarea at bounding box center [522, 795] width 668 height 82
click at [315, 851] on icon "button" at bounding box center [319, 855] width 9 height 9
click at [297, 773] on textarea at bounding box center [522, 795] width 668 height 82
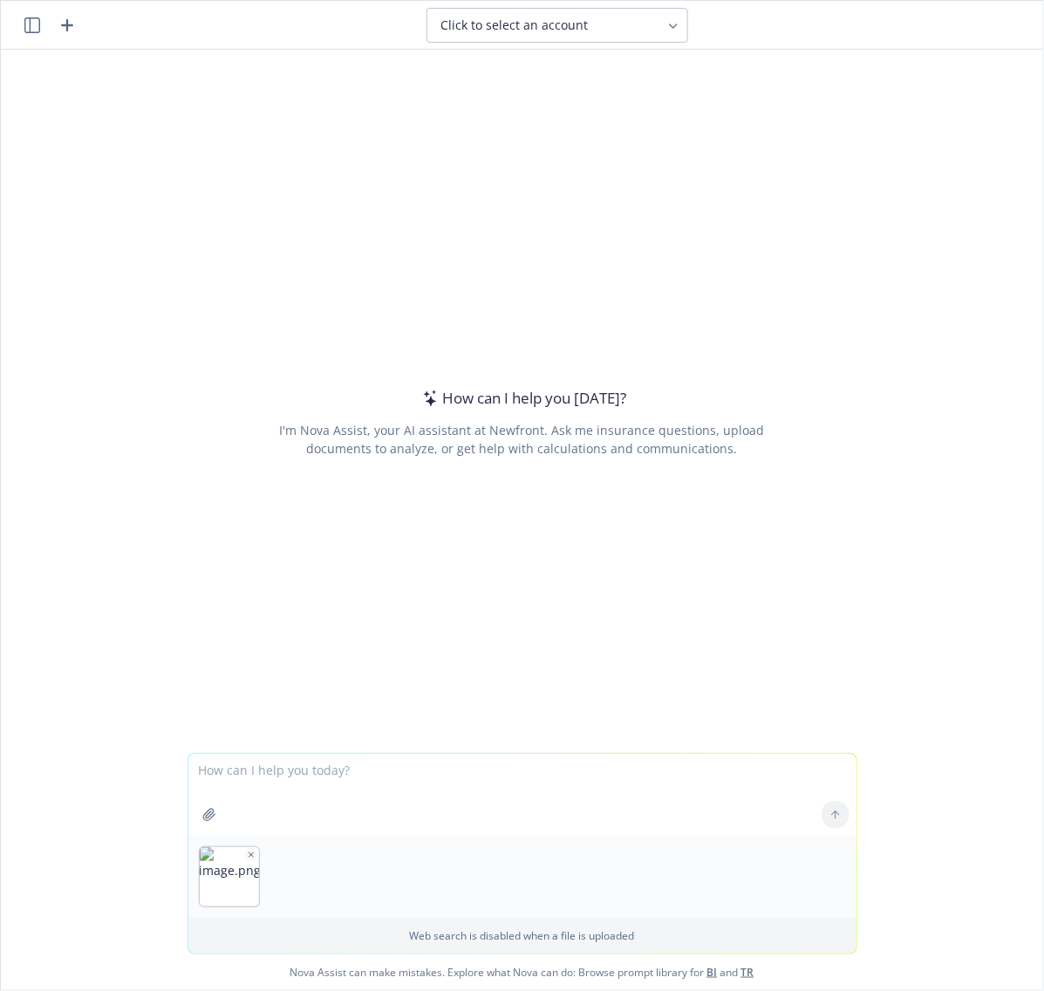
paste textarea "A preferred provider organization (PPO) plan is a network of physicians, specia…"
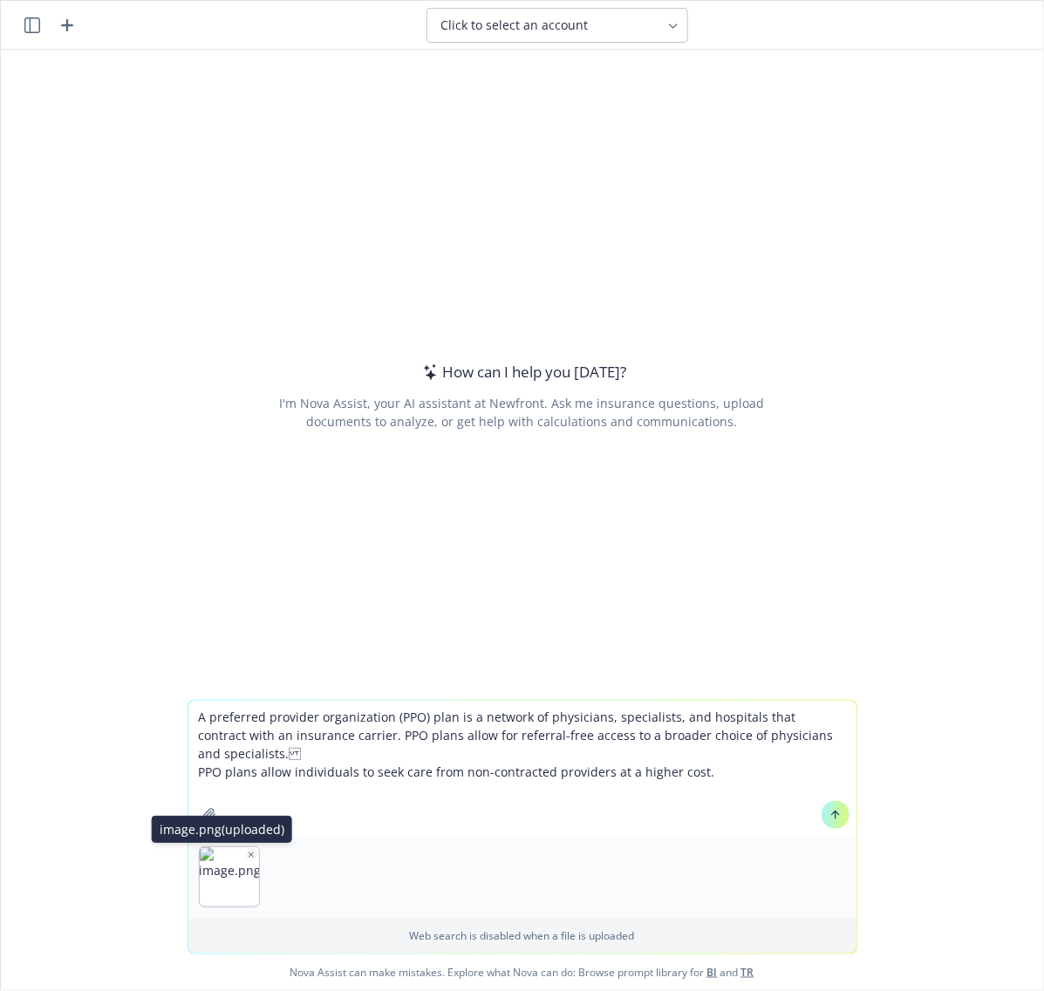
type textarea "A preferred provider organization (PPO) plan is a network of physicians, specia…"
click at [247, 855] on icon "button" at bounding box center [251, 855] width 9 height 9
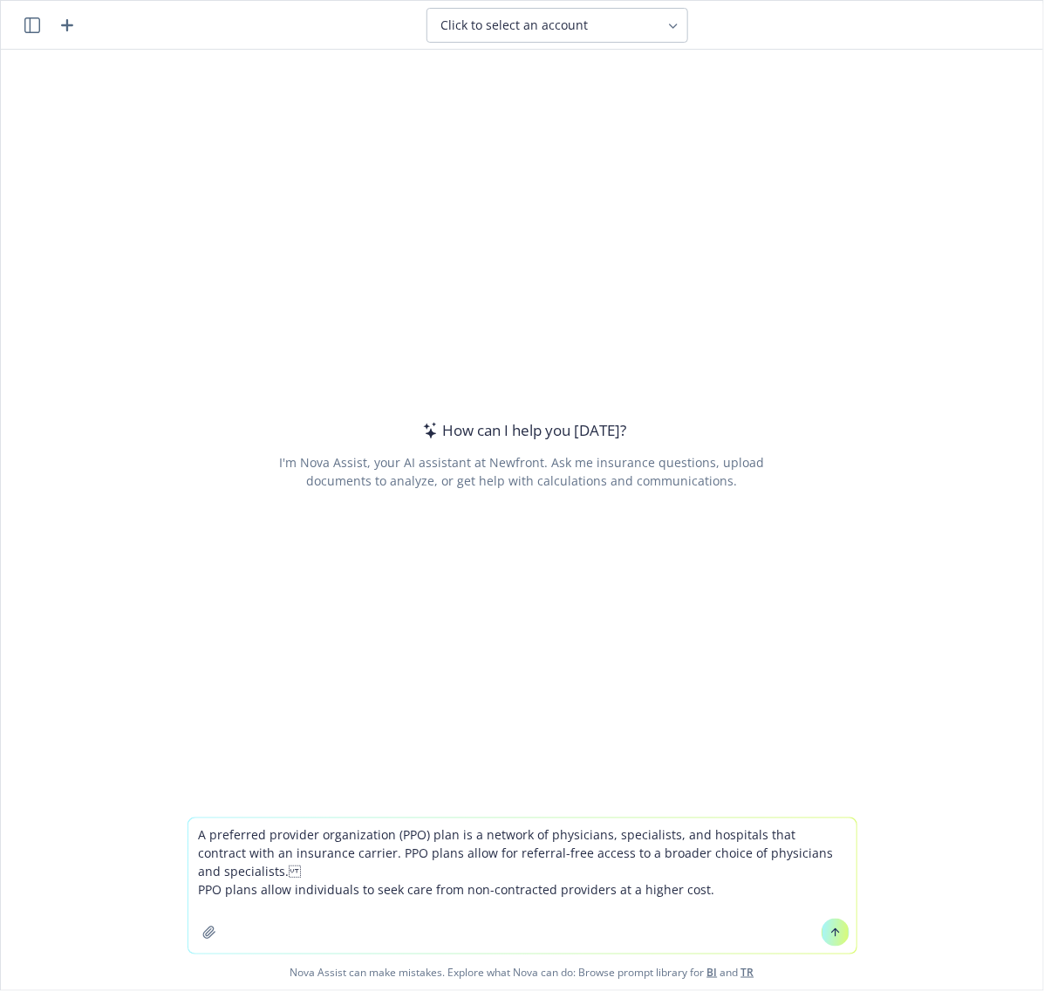
click at [721, 894] on textarea "A preferred provider organization (PPO) plan is a network of physicians, specia…" at bounding box center [522, 886] width 668 height 135
drag, startPoint x: 721, startPoint y: 892, endPoint x: 190, endPoint y: 840, distance: 533.6
click at [190, 840] on textarea "A preferred provider organization (PPO) plan is a network of physicians, specia…" at bounding box center [522, 886] width 668 height 135
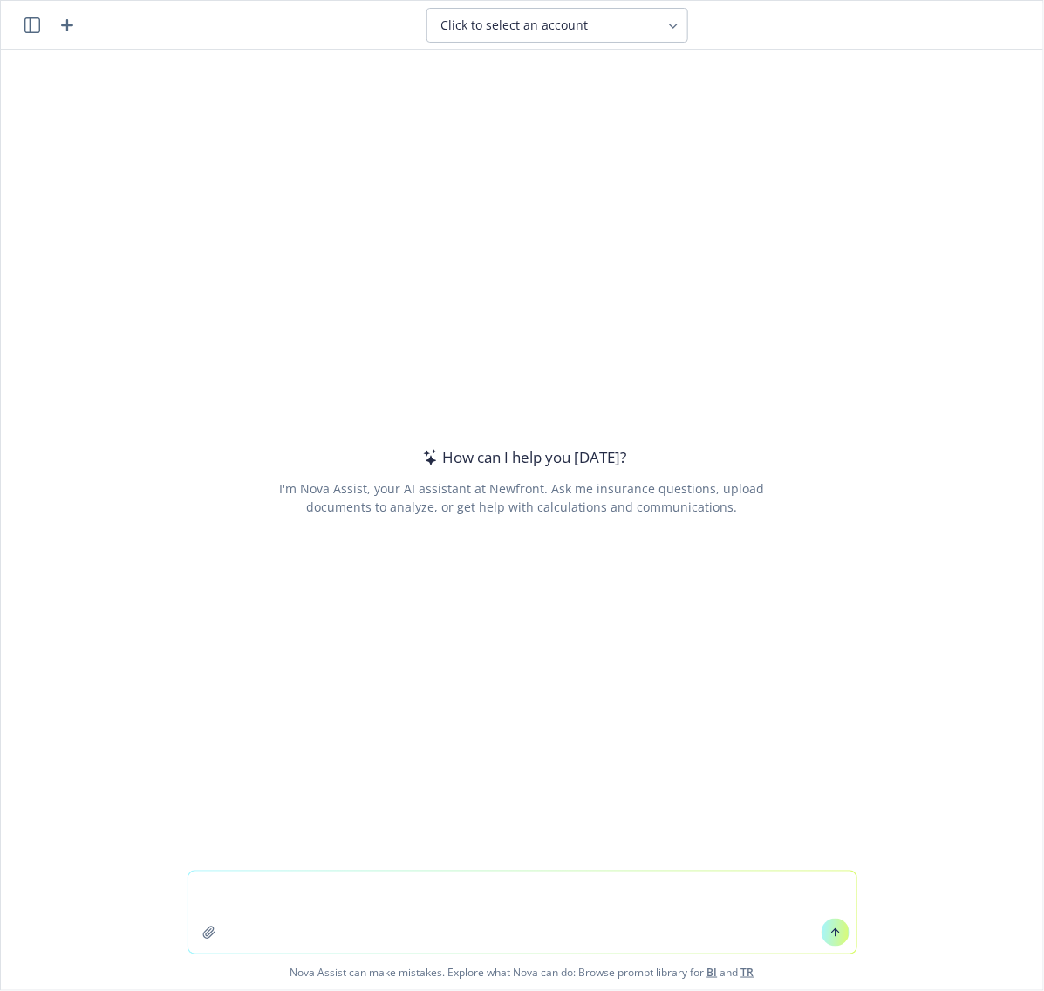
click at [295, 878] on textarea at bounding box center [522, 913] width 668 height 82
click at [31, 29] on icon "button" at bounding box center [32, 25] width 16 height 16
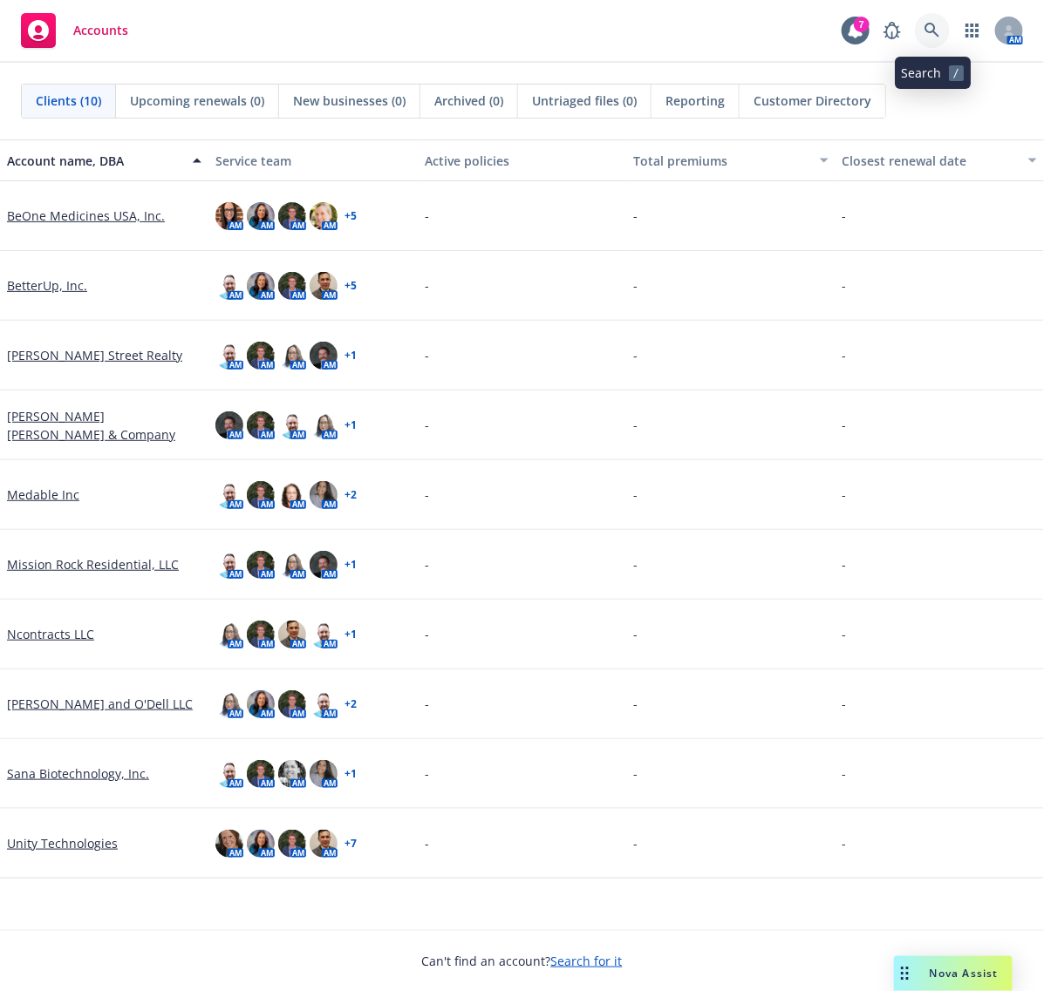
click at [925, 31] on icon at bounding box center [932, 31] width 16 height 16
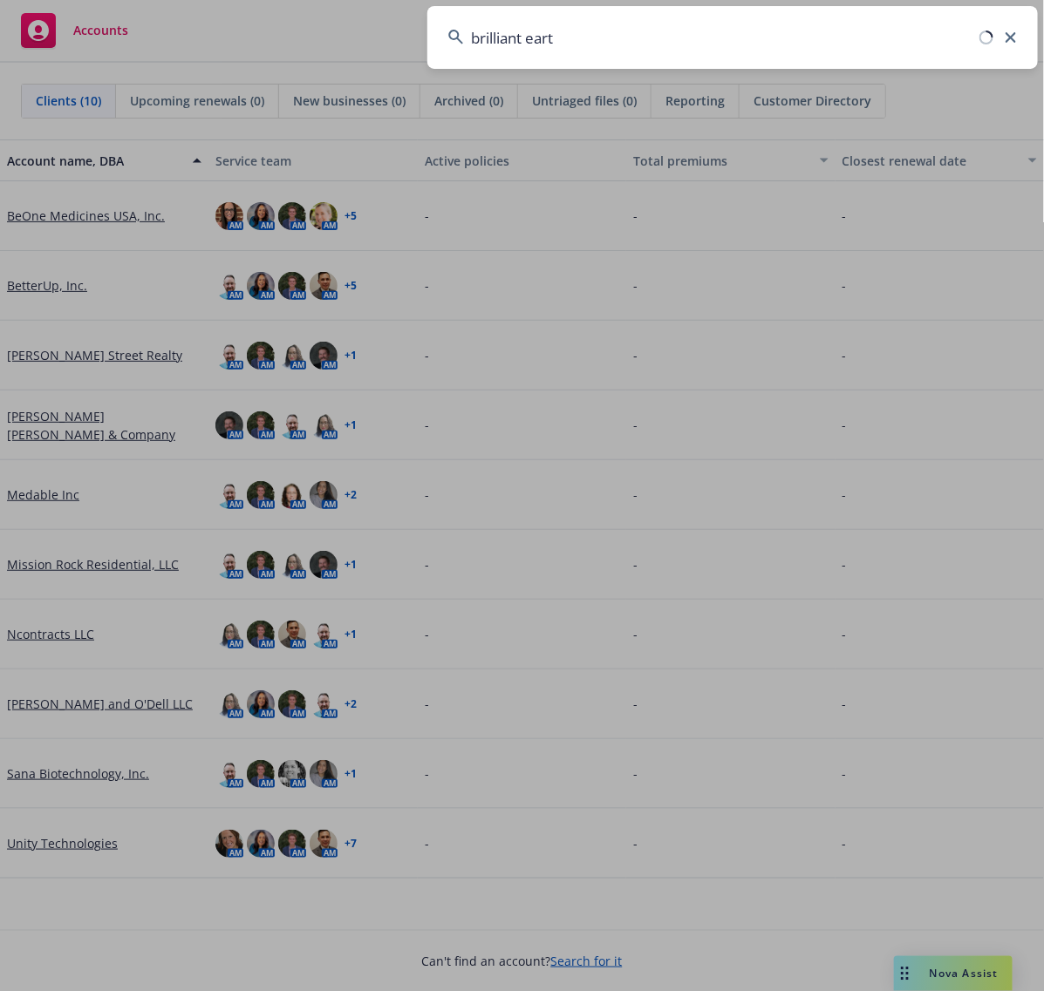
type input "brilliant earth"
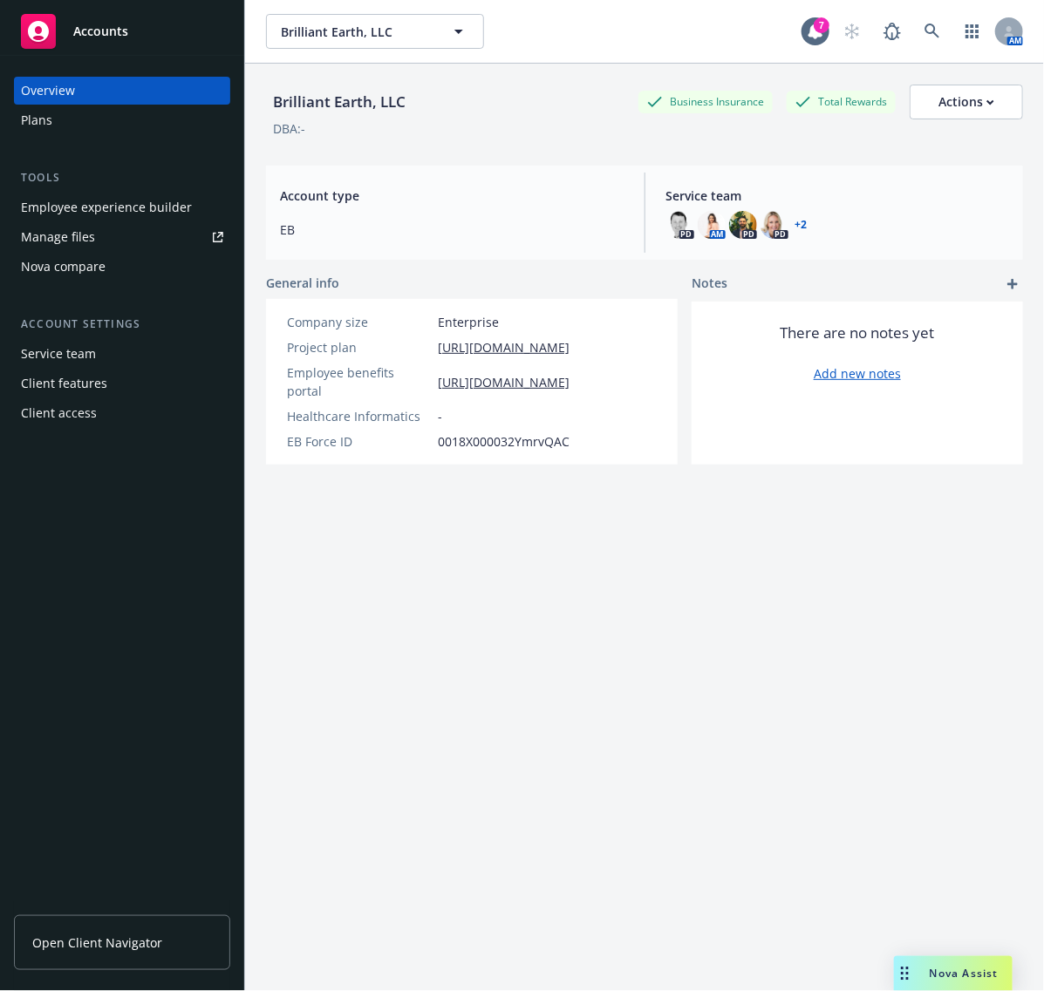
click at [120, 210] on div "Employee experience builder" at bounding box center [106, 208] width 171 height 28
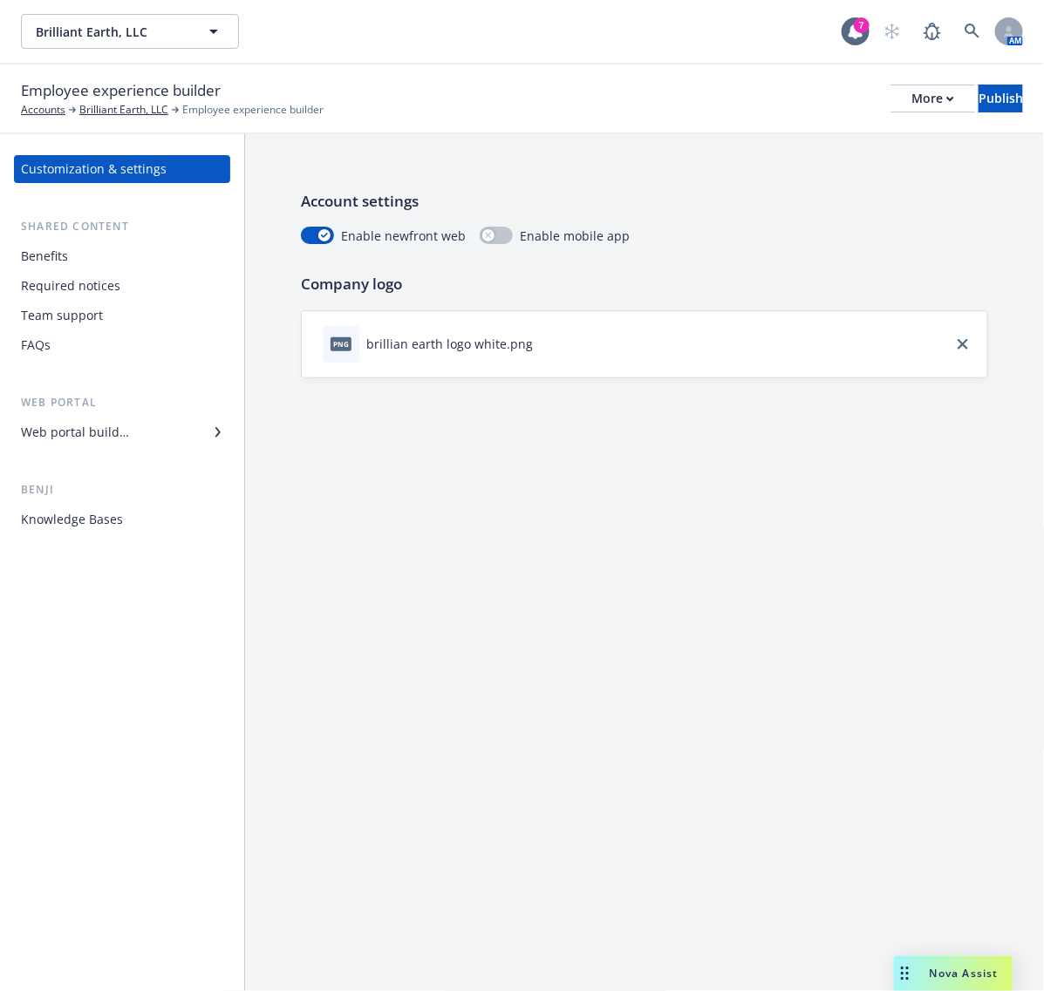
click at [167, 433] on div "Web portal builder" at bounding box center [122, 433] width 202 height 28
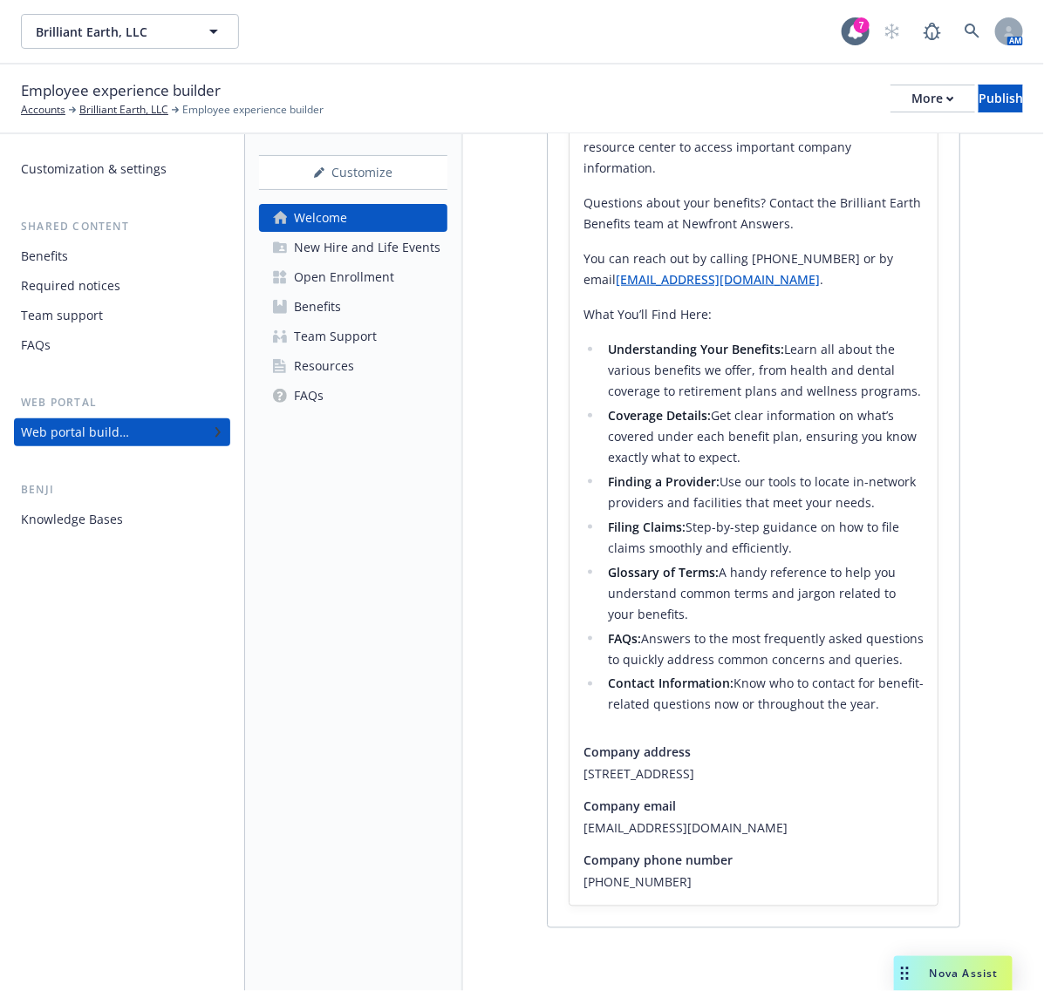
scroll to position [590, 0]
click at [393, 271] on link "Open Enrollment" at bounding box center [353, 277] width 188 height 28
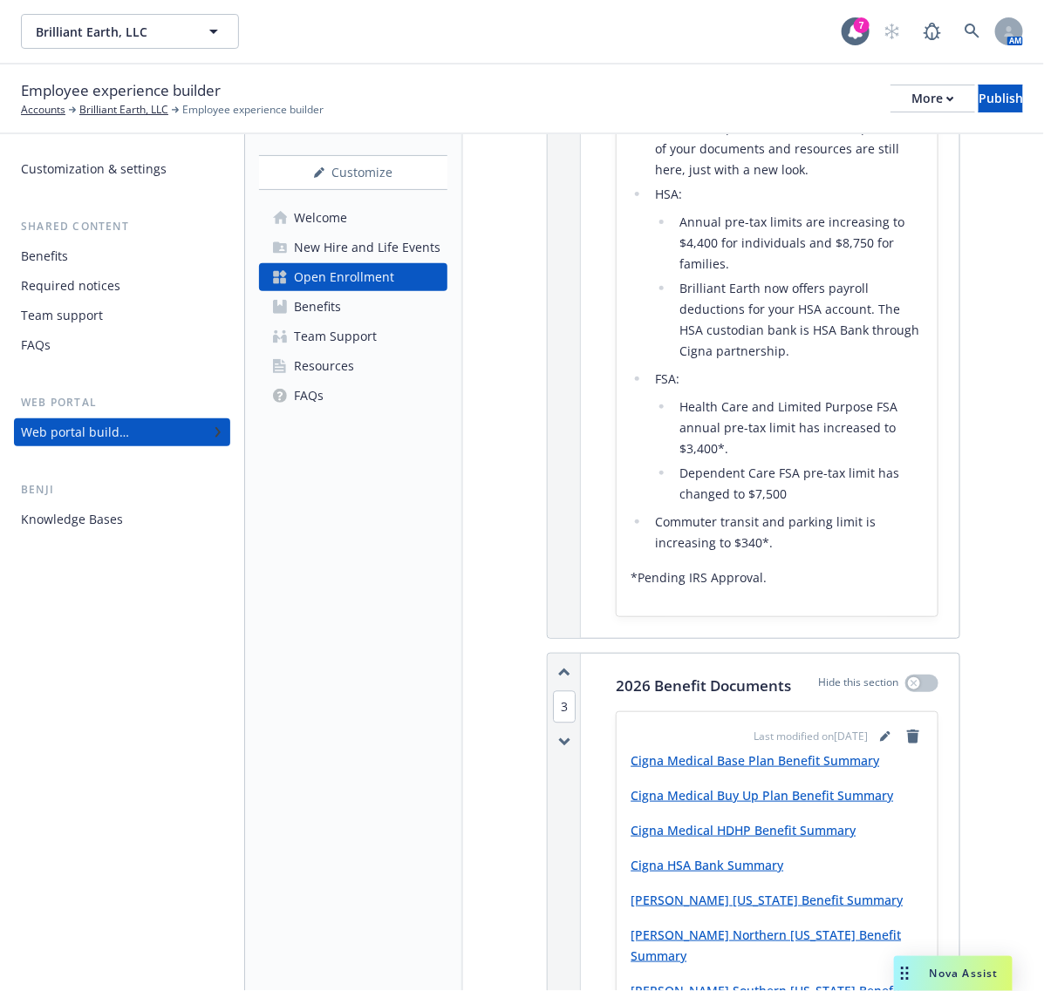
scroll to position [763, 0]
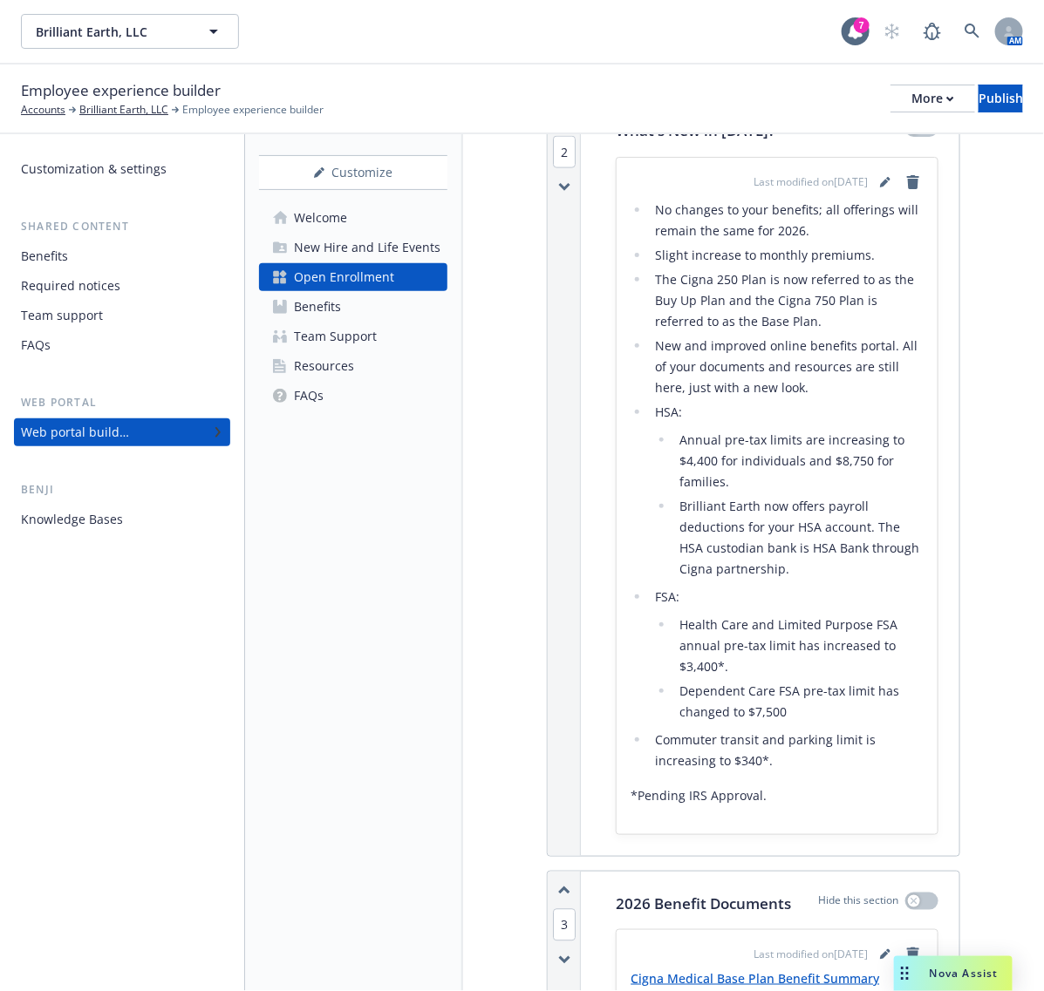
click at [384, 229] on link "Welcome" at bounding box center [353, 218] width 188 height 28
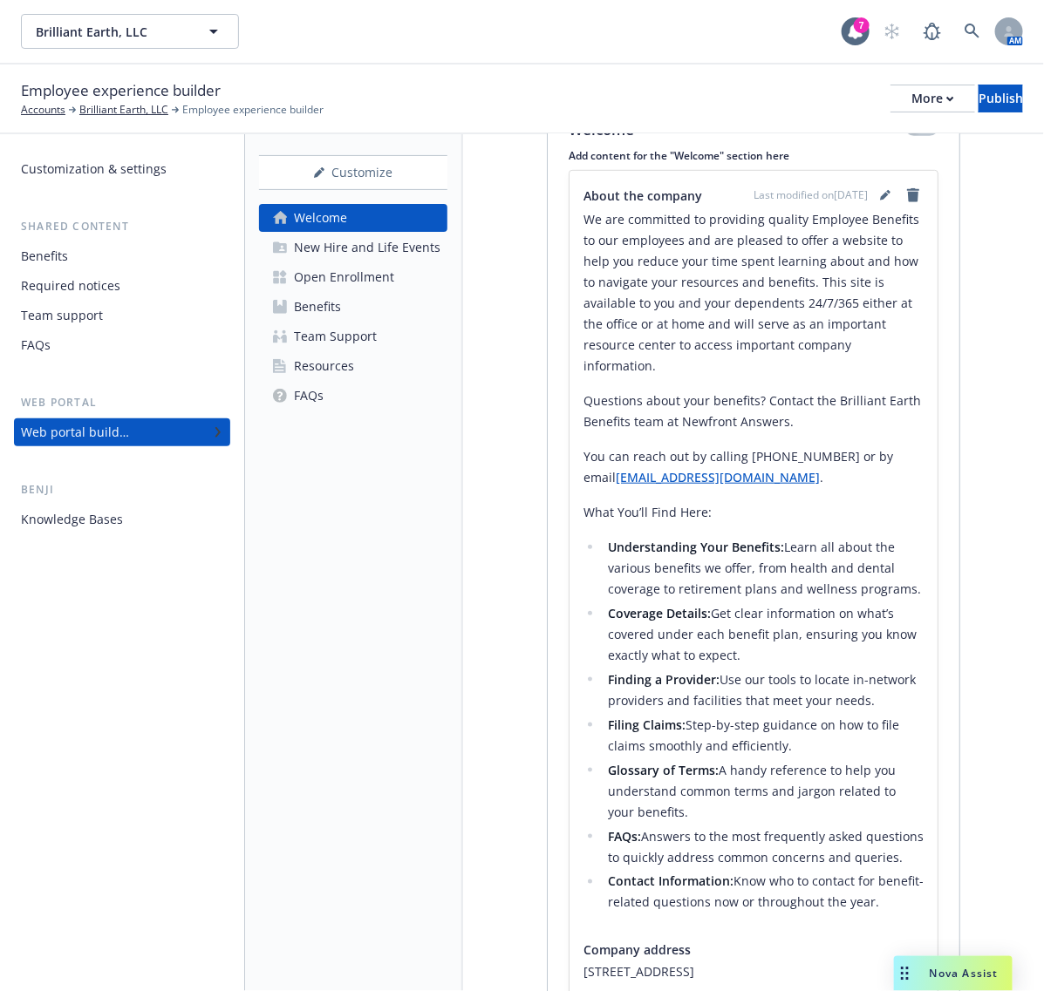
scroll to position [590, 0]
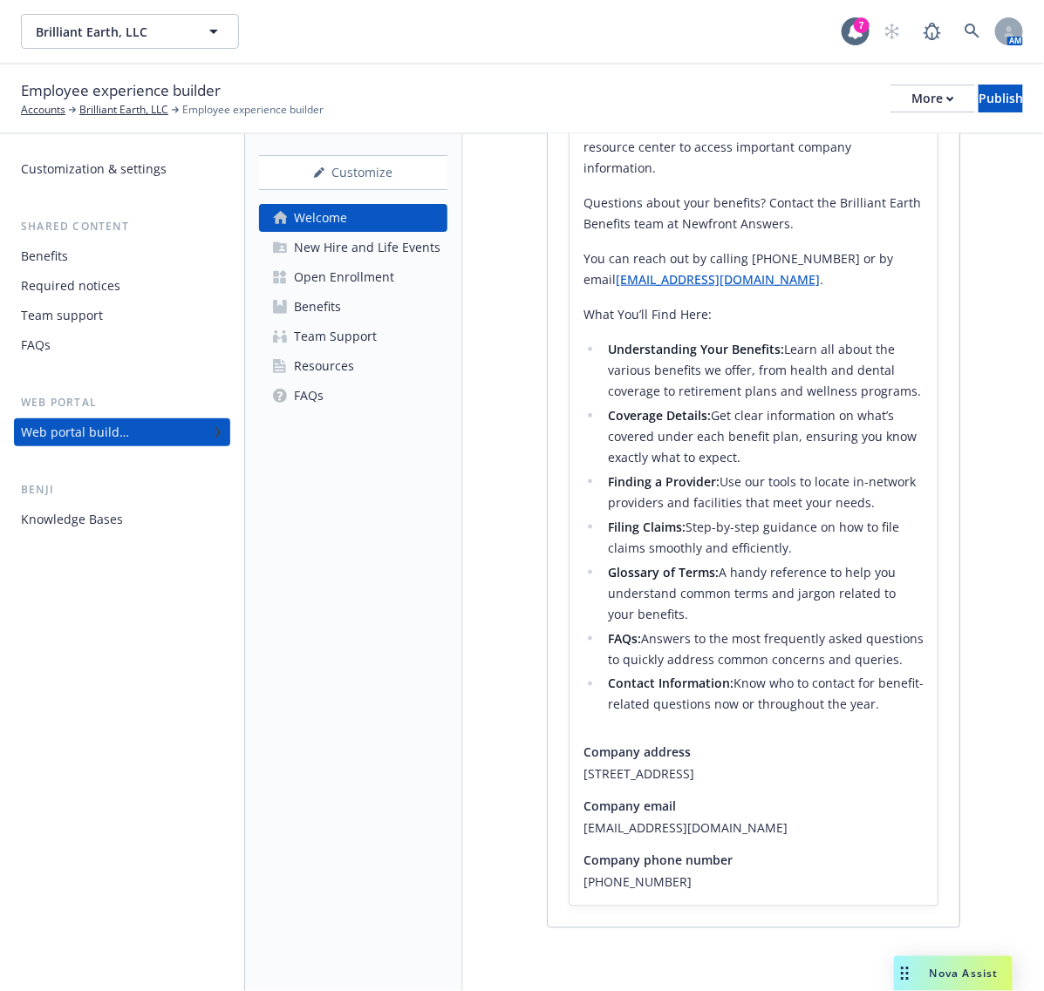
click at [343, 290] on div "Open Enrollment" at bounding box center [344, 277] width 100 height 28
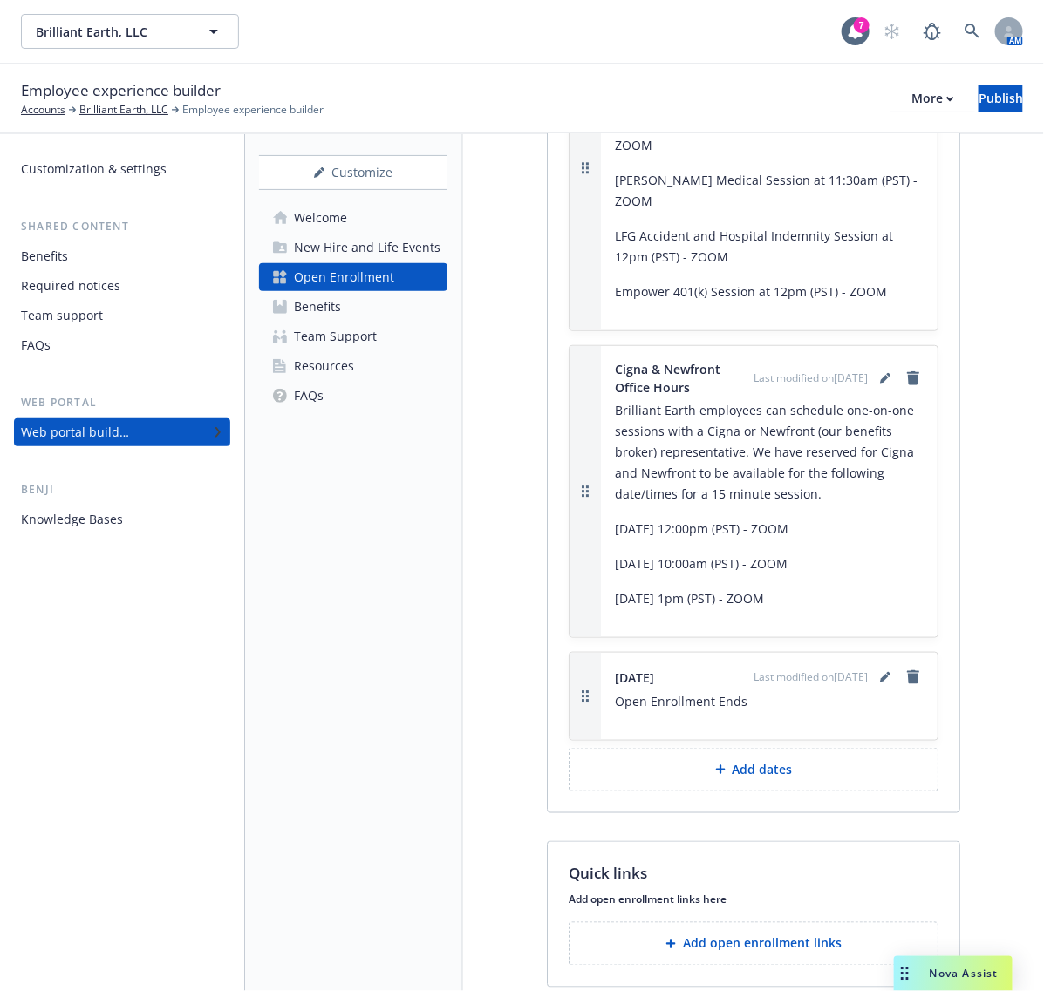
scroll to position [6431, 0]
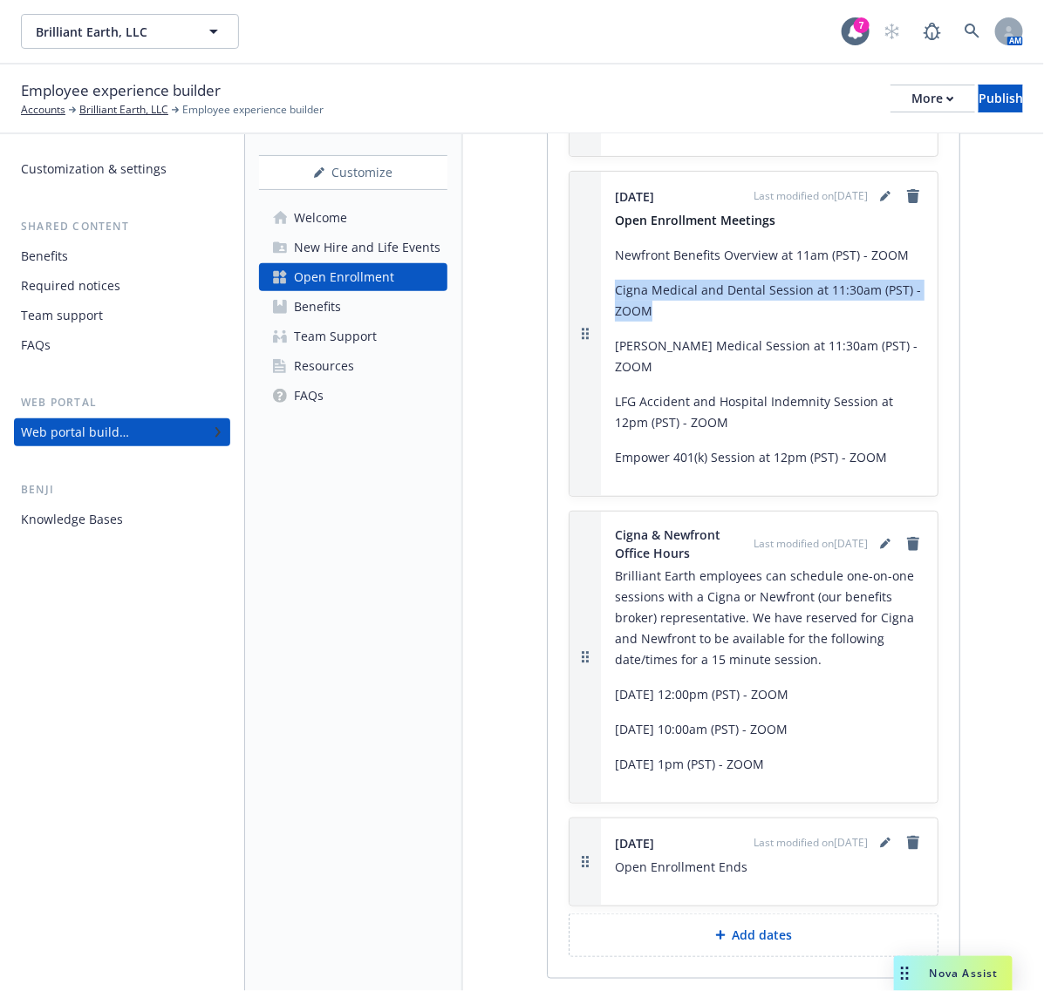
drag, startPoint x: 695, startPoint y: 493, endPoint x: 617, endPoint y: 476, distance: 79.4
click at [617, 322] on p "Cigna Medical and Dental Session at 11:30am (PST) - ZOOM" at bounding box center [769, 301] width 309 height 42
copy p "Cigna Medical and Dental Session at 11:30am (PST) - ZOOM"
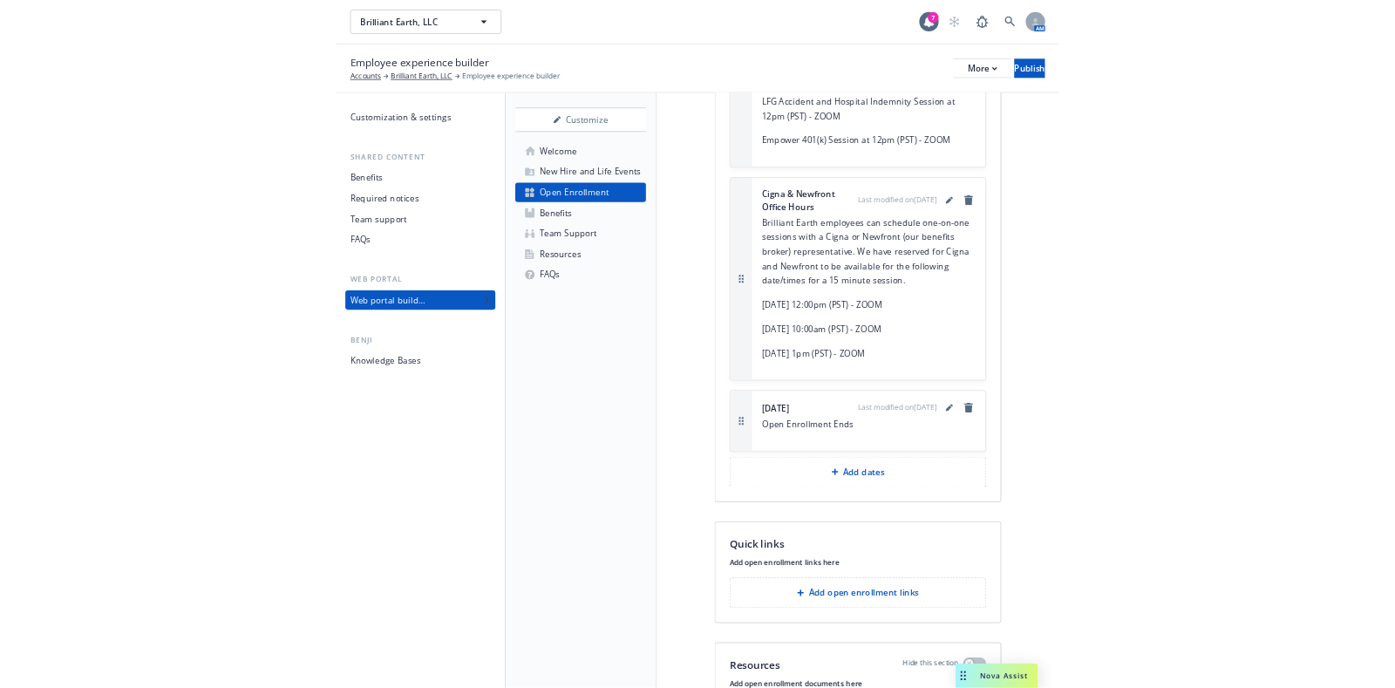
scroll to position [6649, 0]
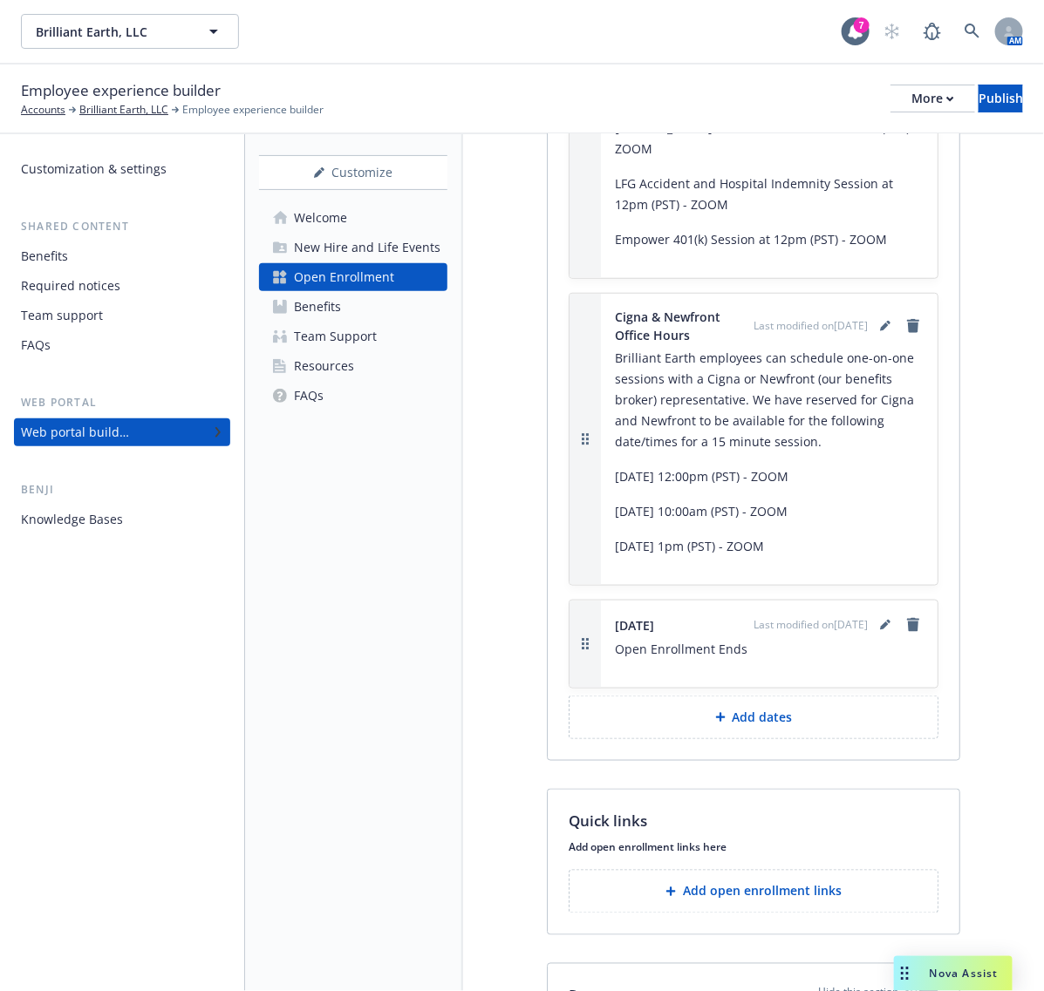
drag, startPoint x: 882, startPoint y: 742, endPoint x: 613, endPoint y: 542, distance: 335.9
click at [613, 542] on div "Cigna & Newfront Office Hours Last modified on [DATE] Brilliant Earth employees…" at bounding box center [769, 439] width 337 height 291
copy div "Brilliant Earth employees can schedule one-on-one sessions with a Cigna or Newf…"
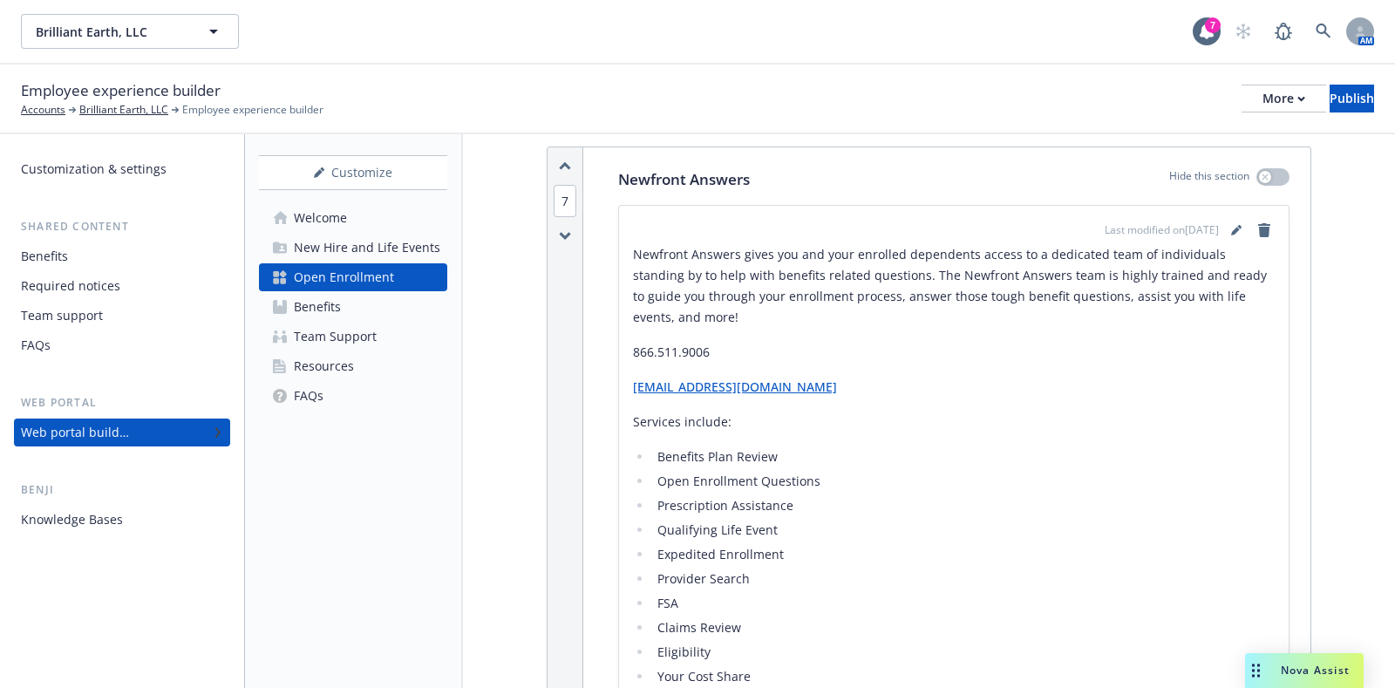
scroll to position [3837, 0]
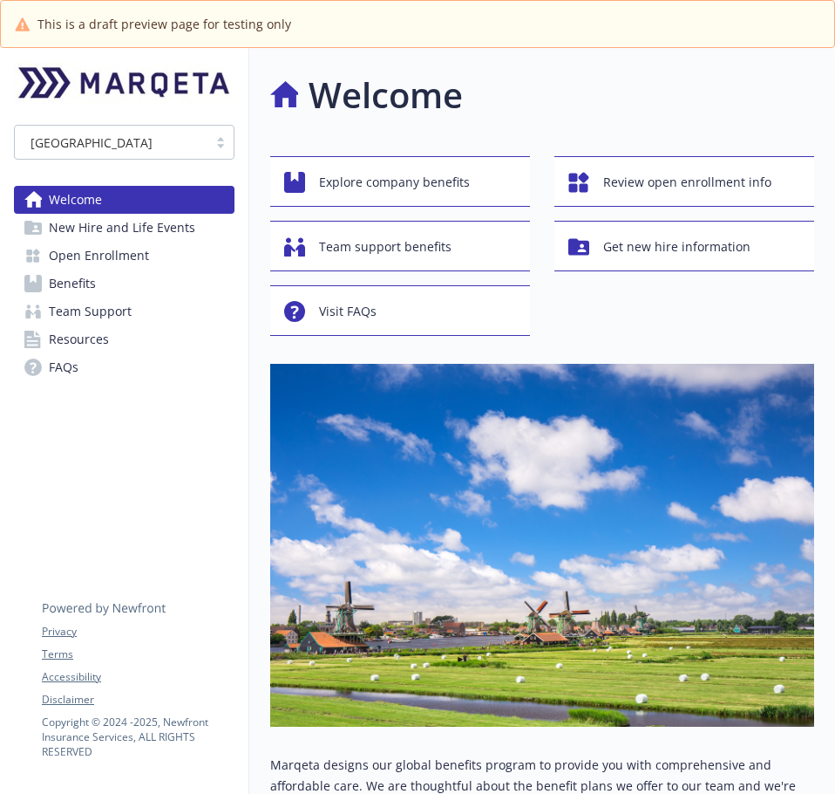
click at [120, 259] on span "Open Enrollment" at bounding box center [99, 256] width 100 height 28
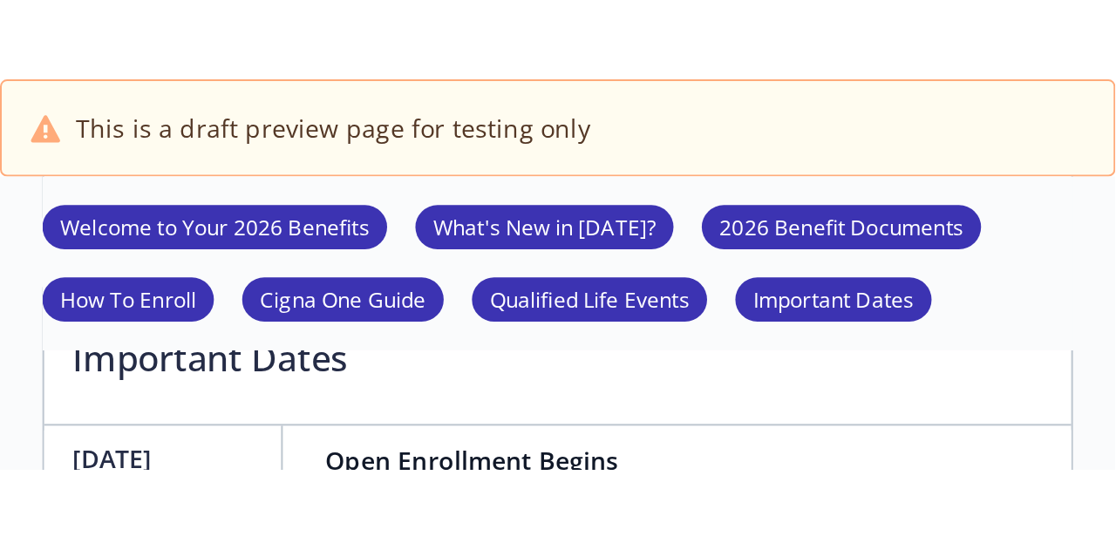
scroll to position [666, 0]
